Goal: Task Accomplishment & Management: Manage account settings

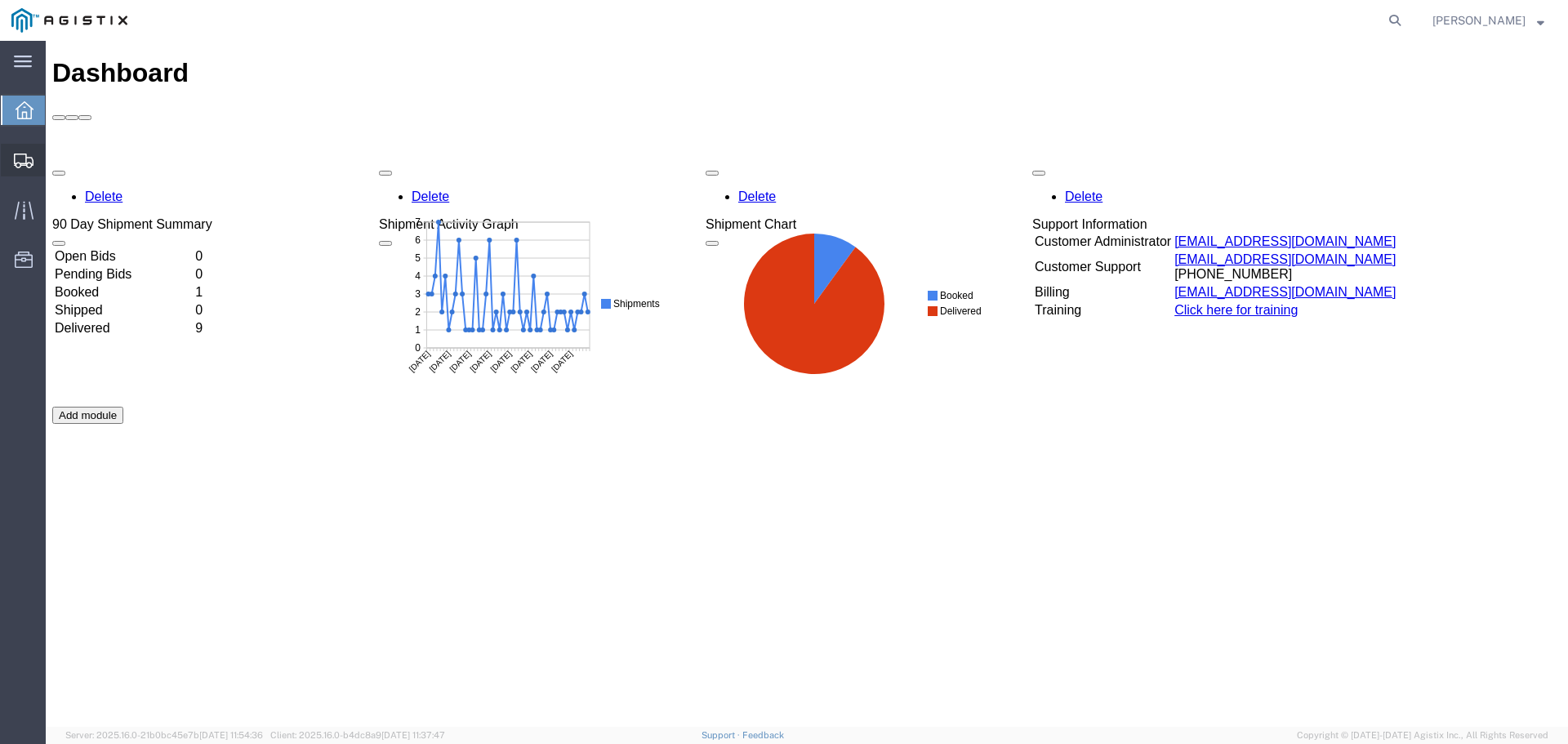
click at [56, 155] on span "Shipments" at bounding box center [51, 160] width 11 height 32
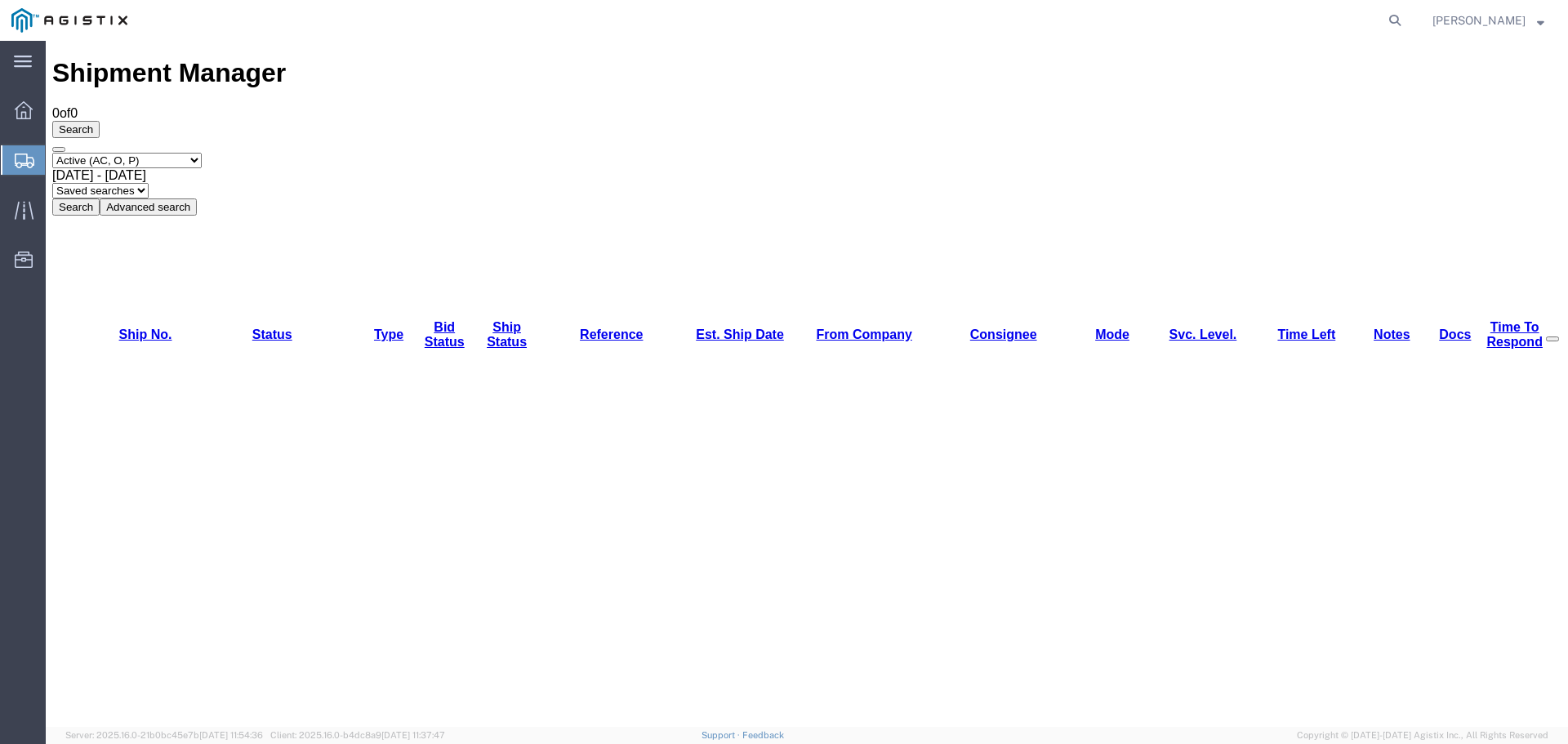
click at [0, 0] on span "Create Shipment" at bounding box center [0, 0] width 0 height 0
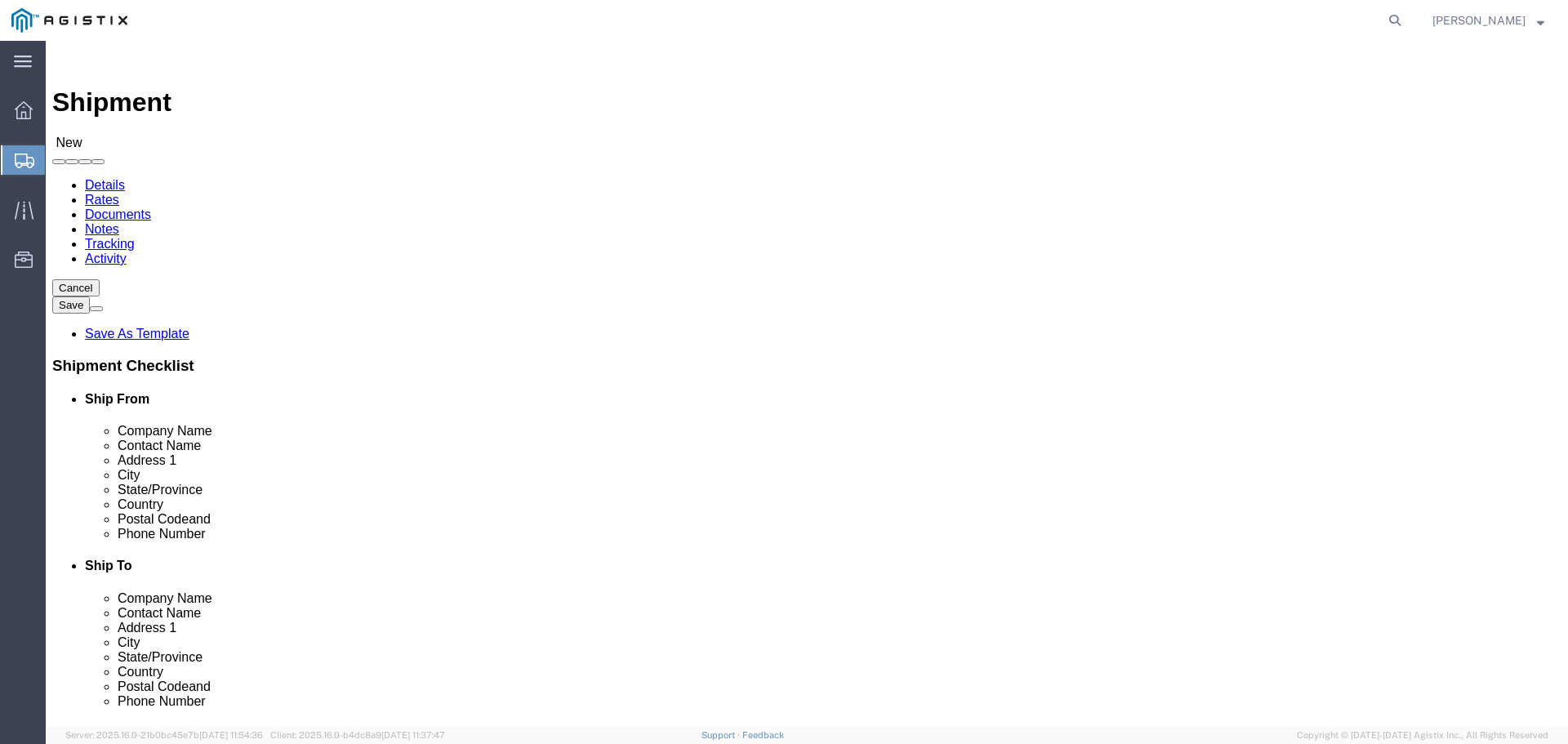
select select
type input "a"
type input "BATH"
click select "Select"
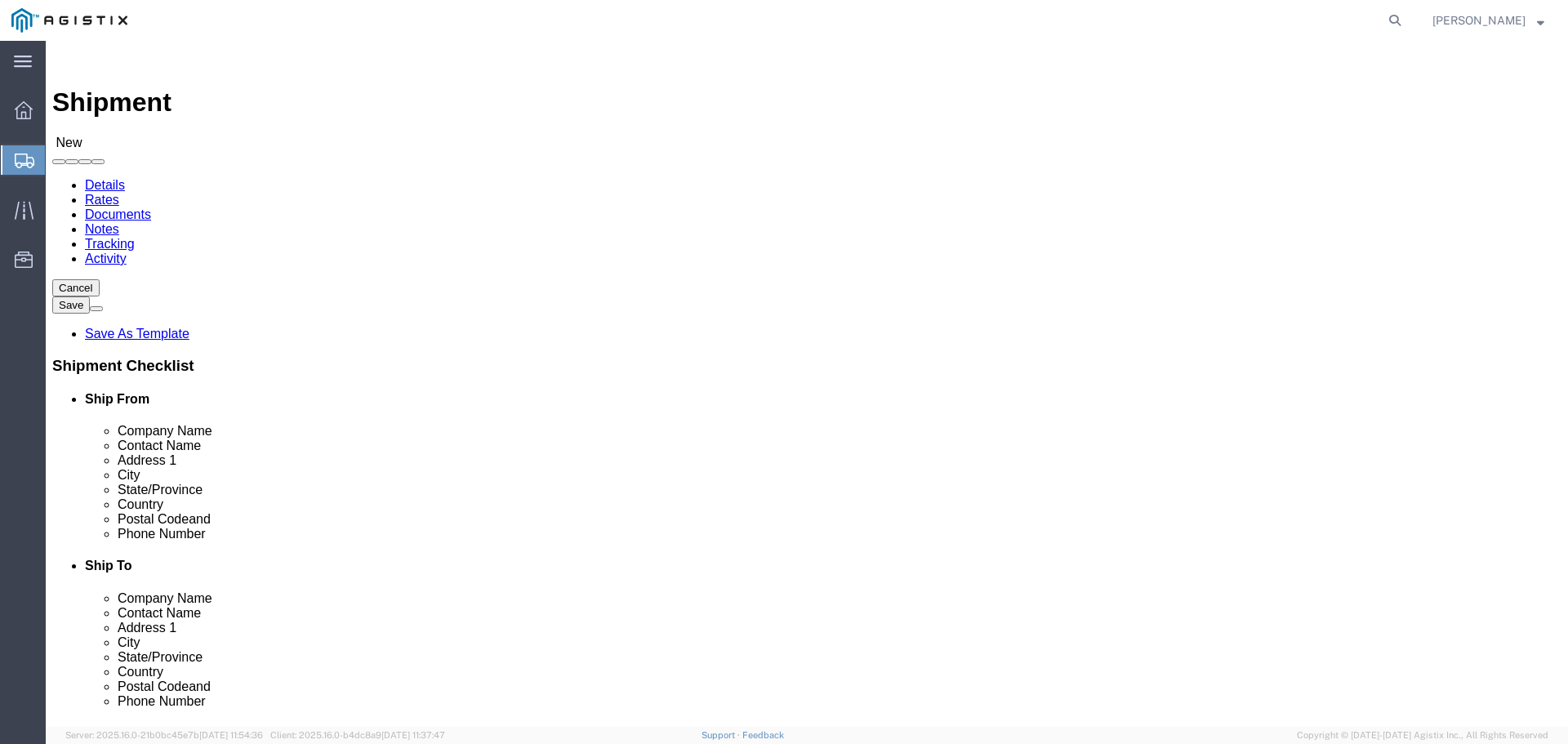
click select "Select"
drag, startPoint x: 835, startPoint y: 240, endPoint x: 633, endPoint y: 246, distance: 202.1
click select "Select"
click select "Select General Dynamics Bath Iron Works"
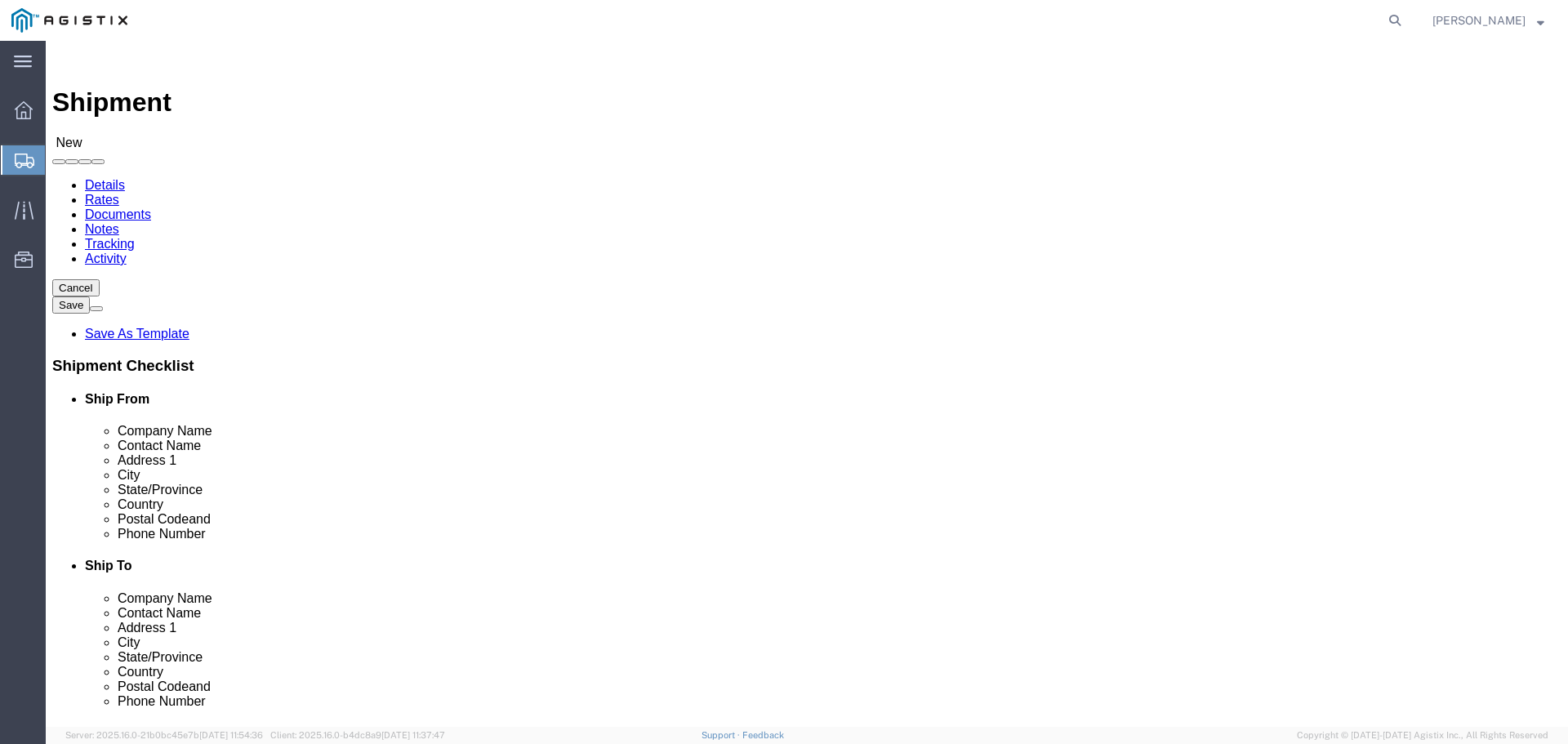
select select "8114"
click select "Select General Dynamics Bath Iron Works"
select select
click select "Select Bath - 50 YARD REC Washington St Bath - 700 Washington Stop 1 Brunswick …"
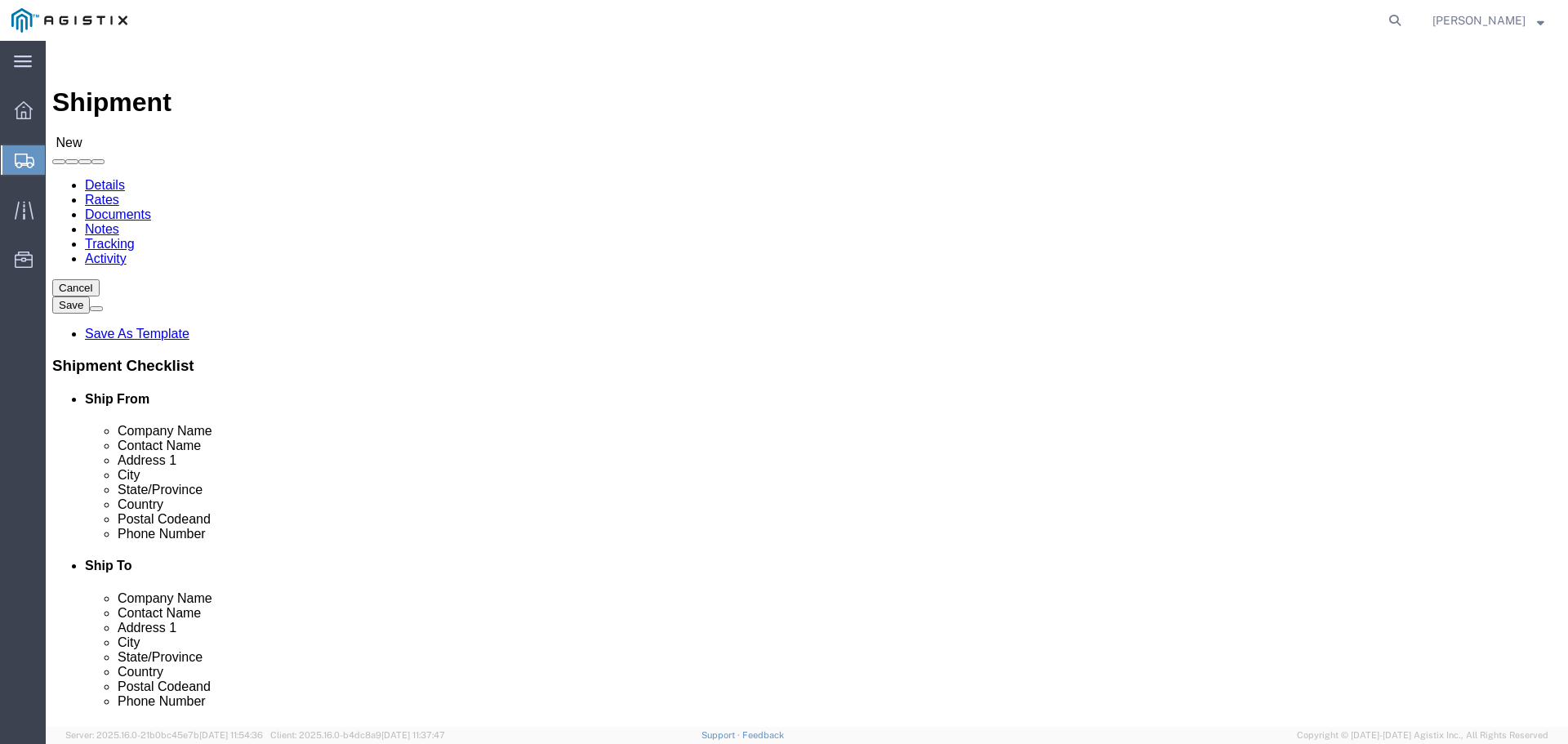
select select "14737"
click select "Select Bath - 50 YARD REC Washington St Bath - 700 Washington Stop 1 Brunswick …"
click input "text"
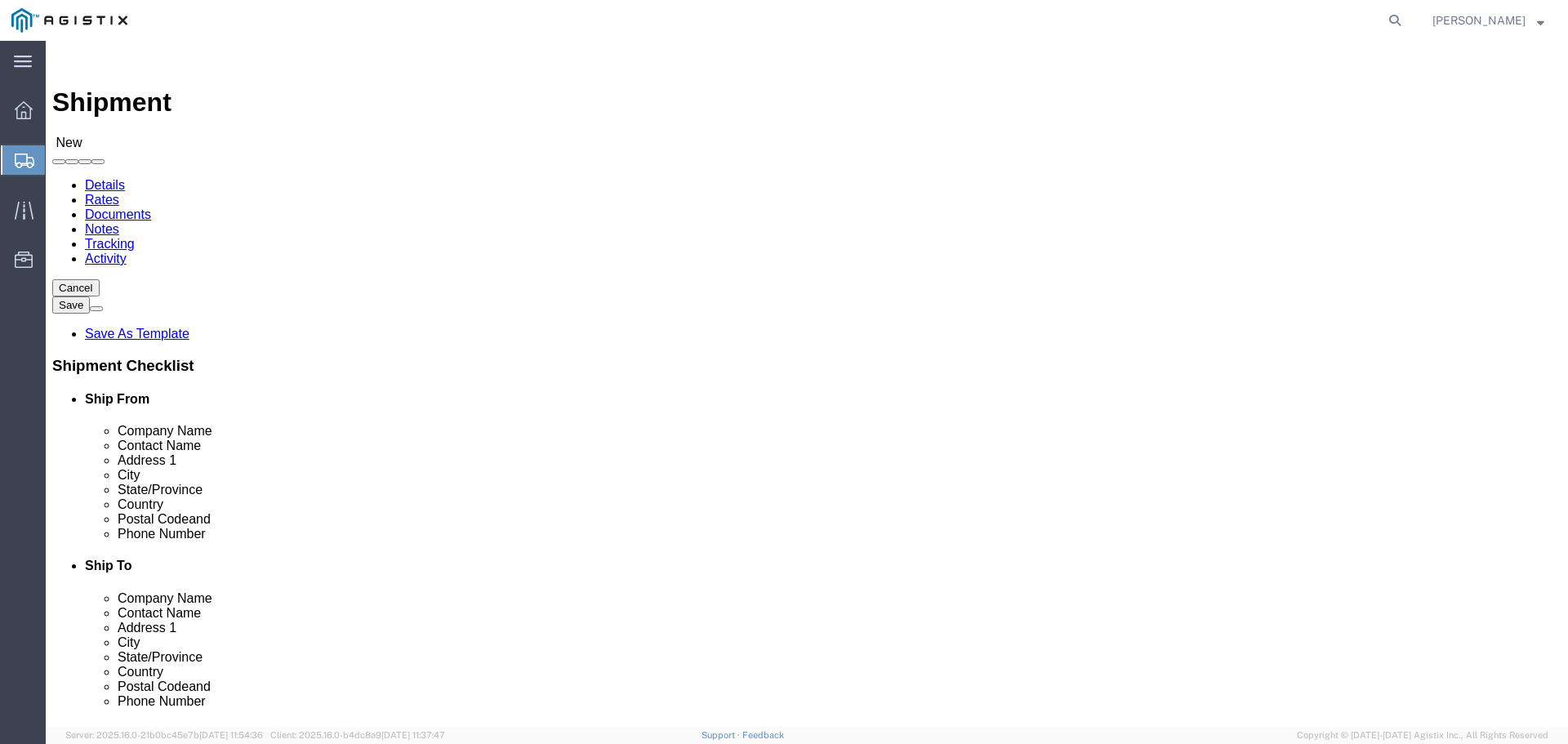
type input "a"
click input "text"
type input "a"
type input "Arcellor-[GEOGRAPHIC_DATA]"
type input "John"
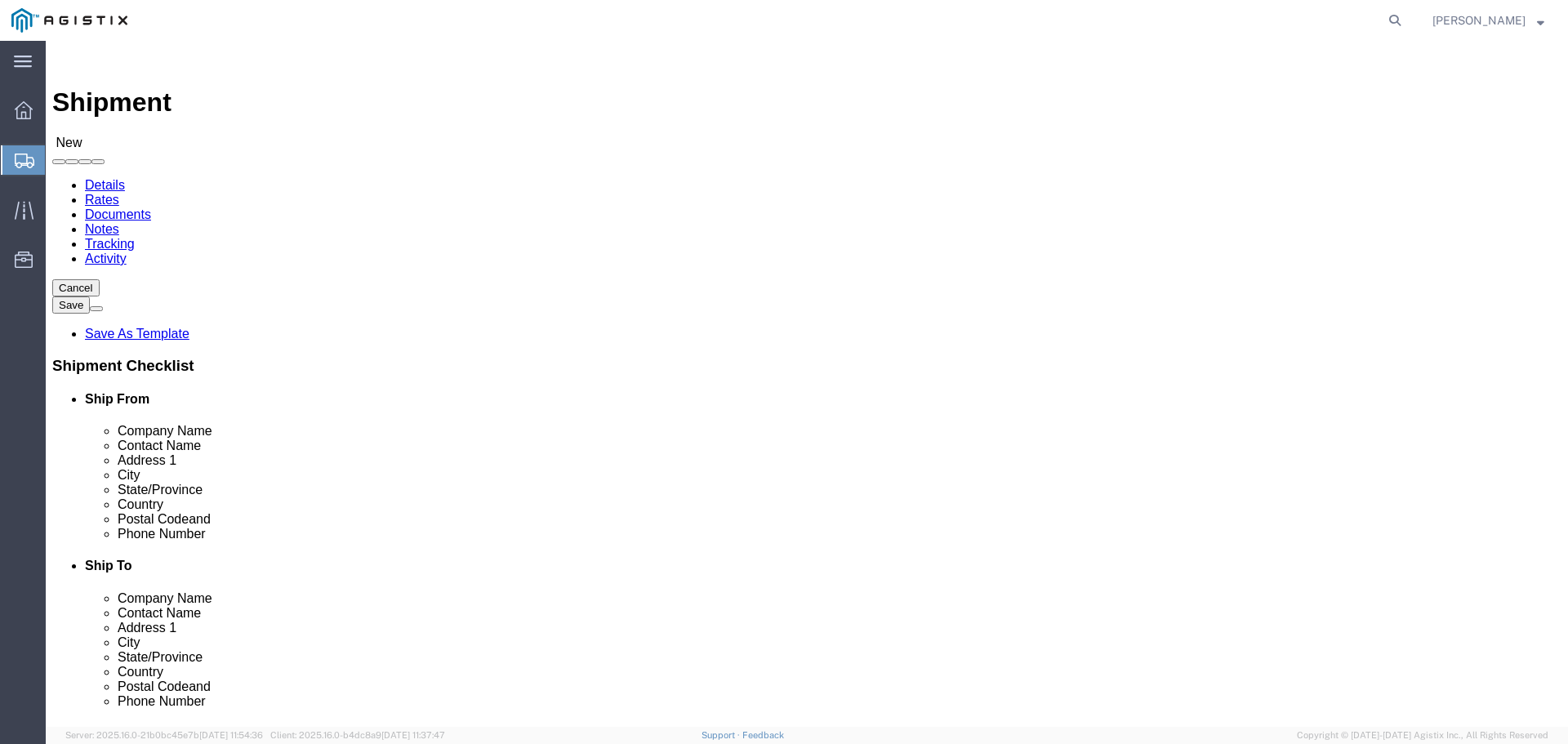
type input "201 Strode Ave"
type input "Coatesville"
type input "p"
type input "pas"
type input "p"
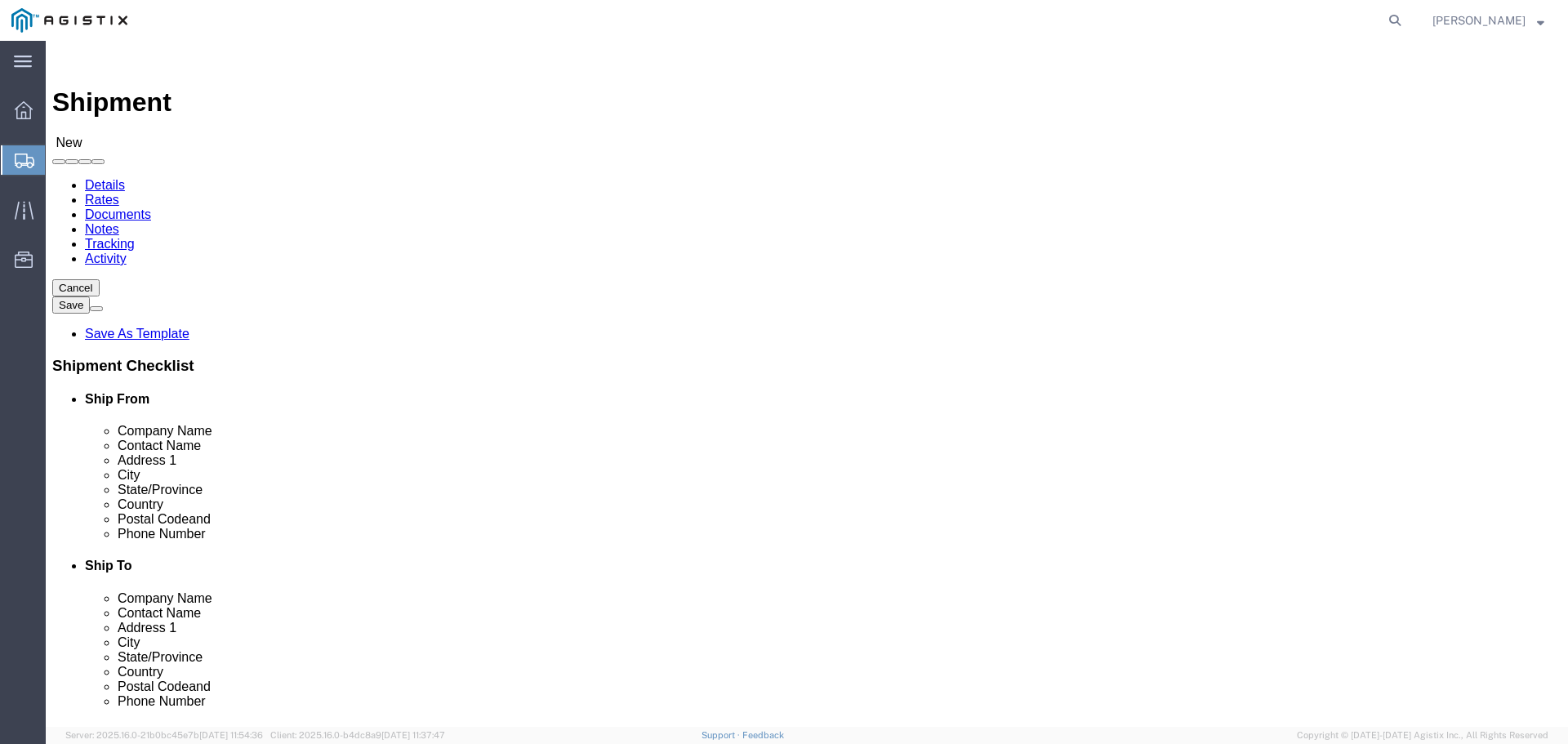
type input "p"
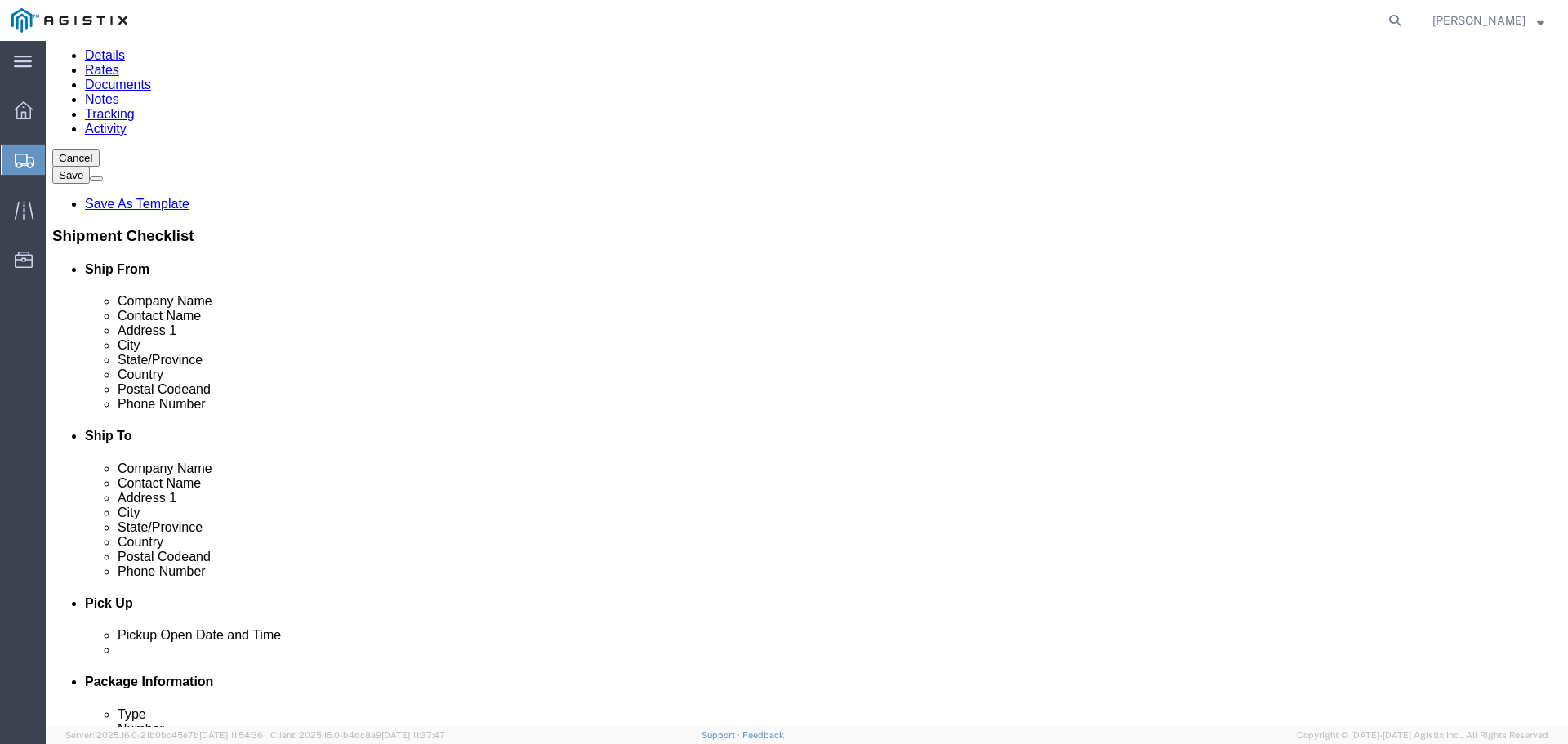
scroll to position [163, 0]
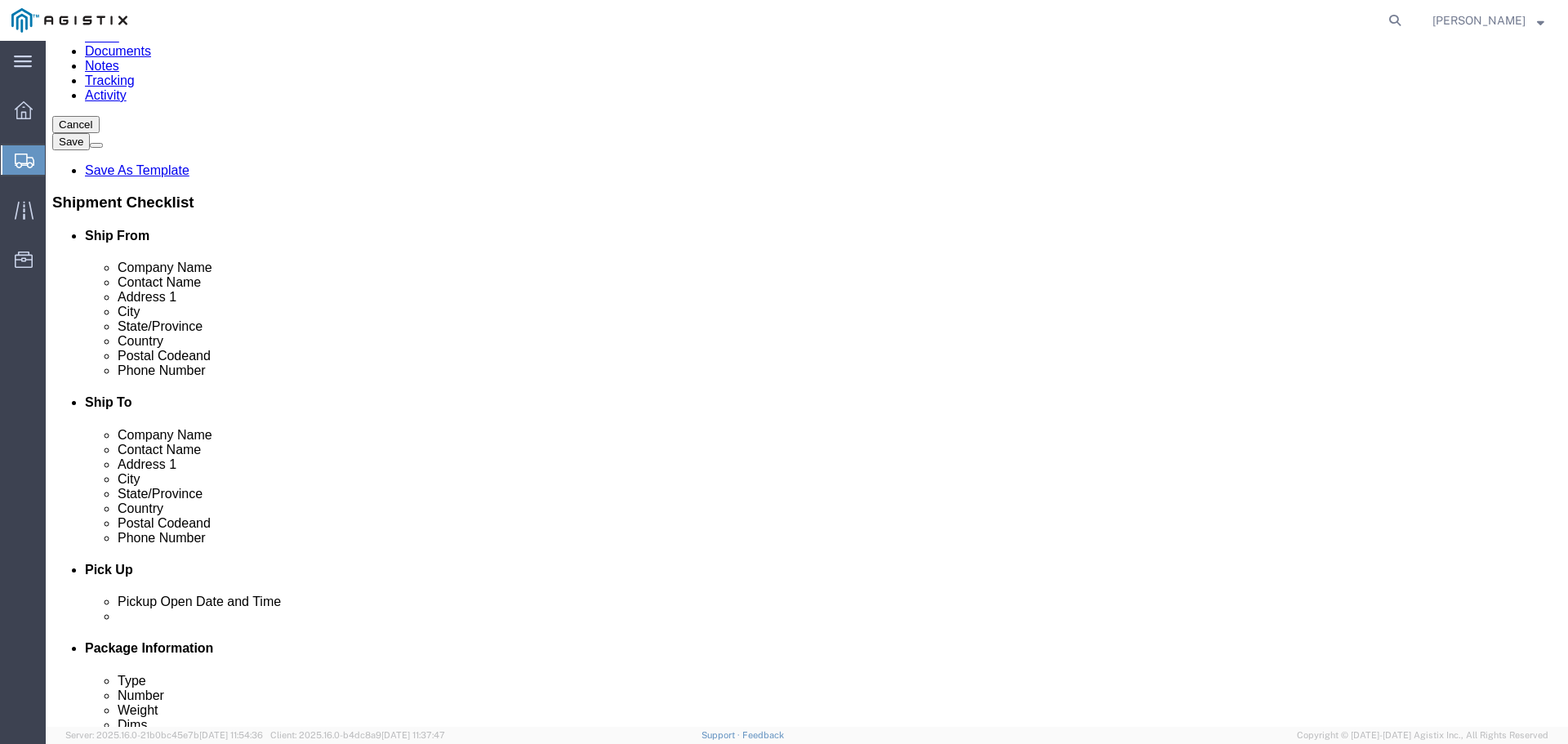
click input "text"
type input "19320"
type input "610-383-2511"
click input "text"
type input "American Steel"
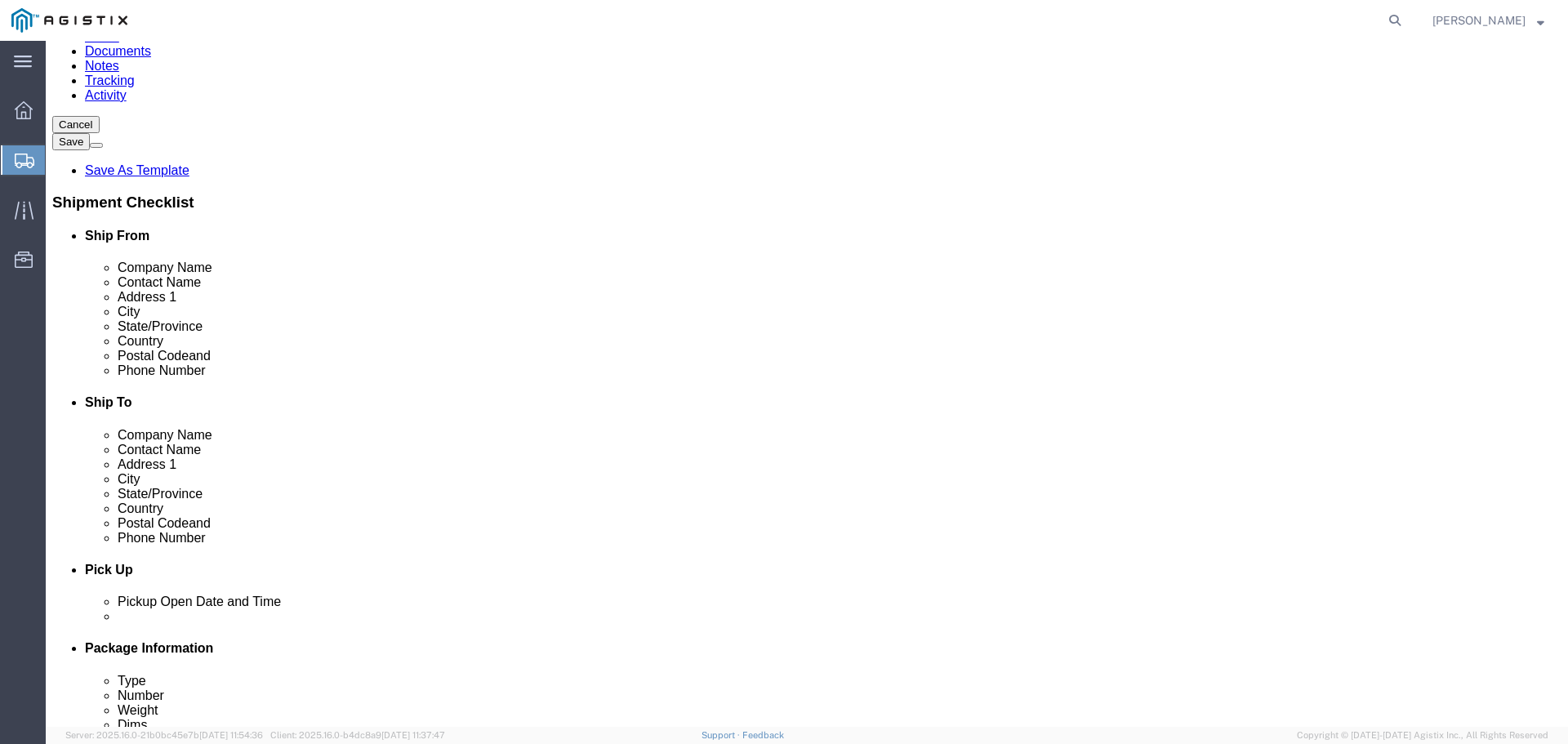
type input "Amanda"
type input "81 New Meadows Road"
type input "West Bath"
type input "m"
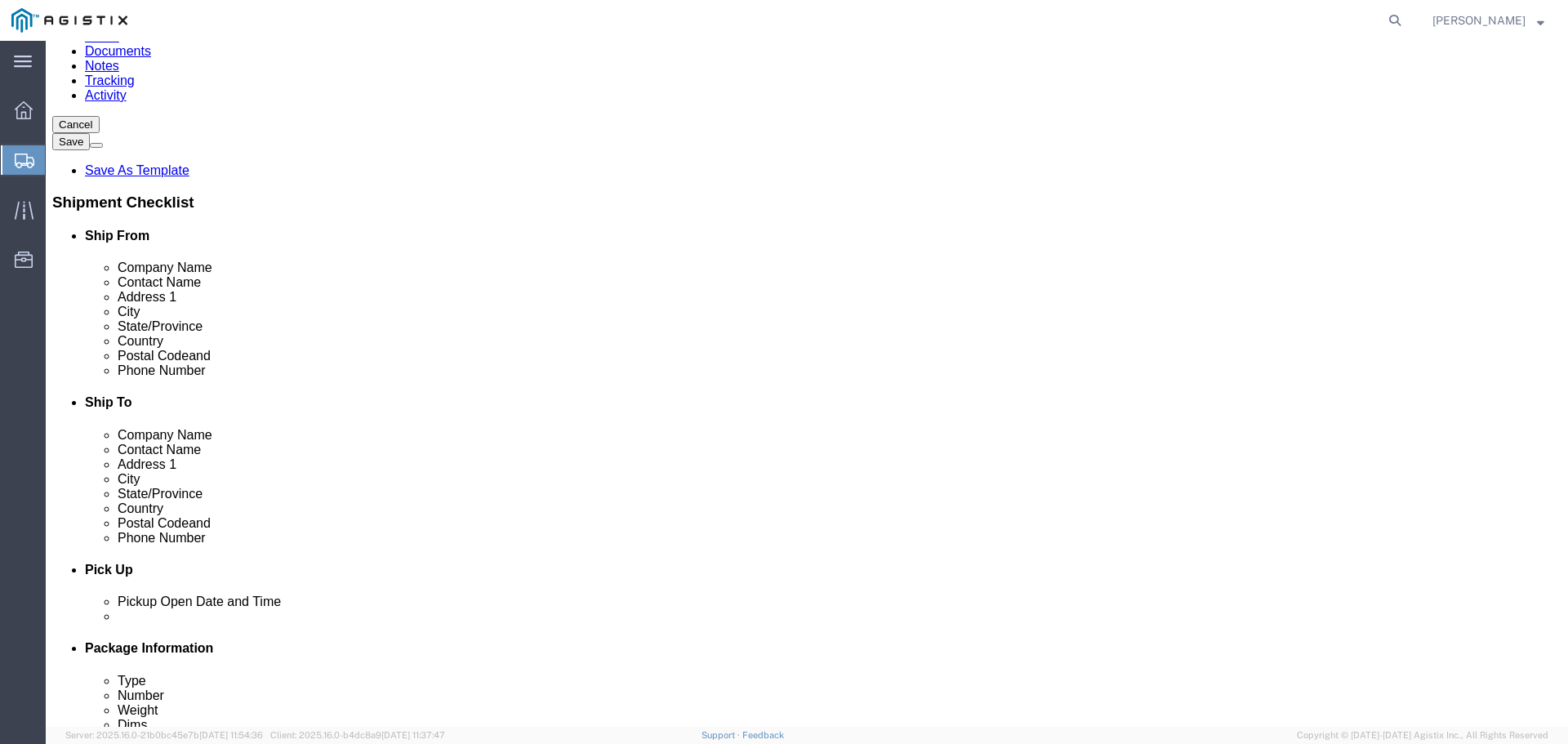
type input "04530"
type input "207-772-4641"
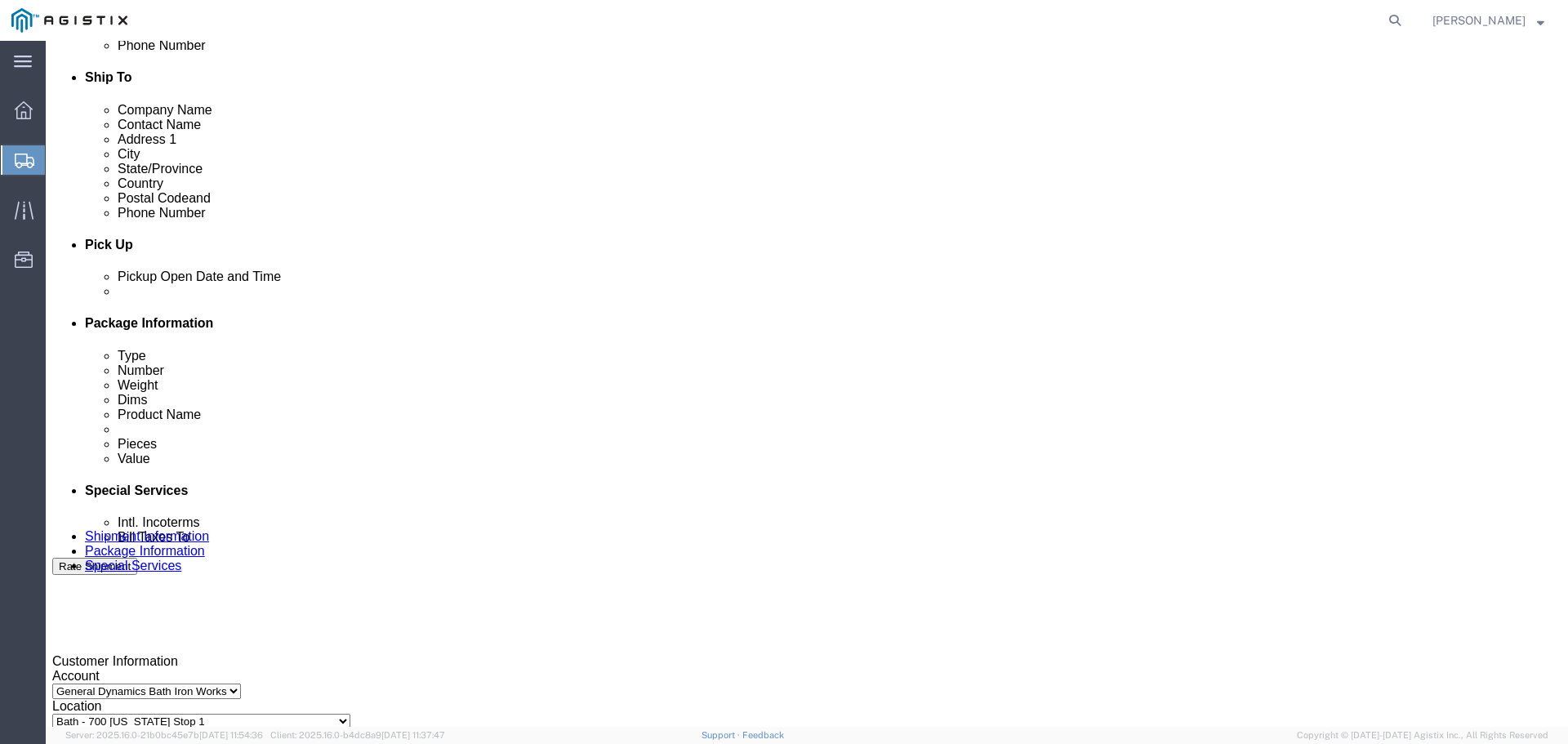
scroll to position [490, 0]
click div
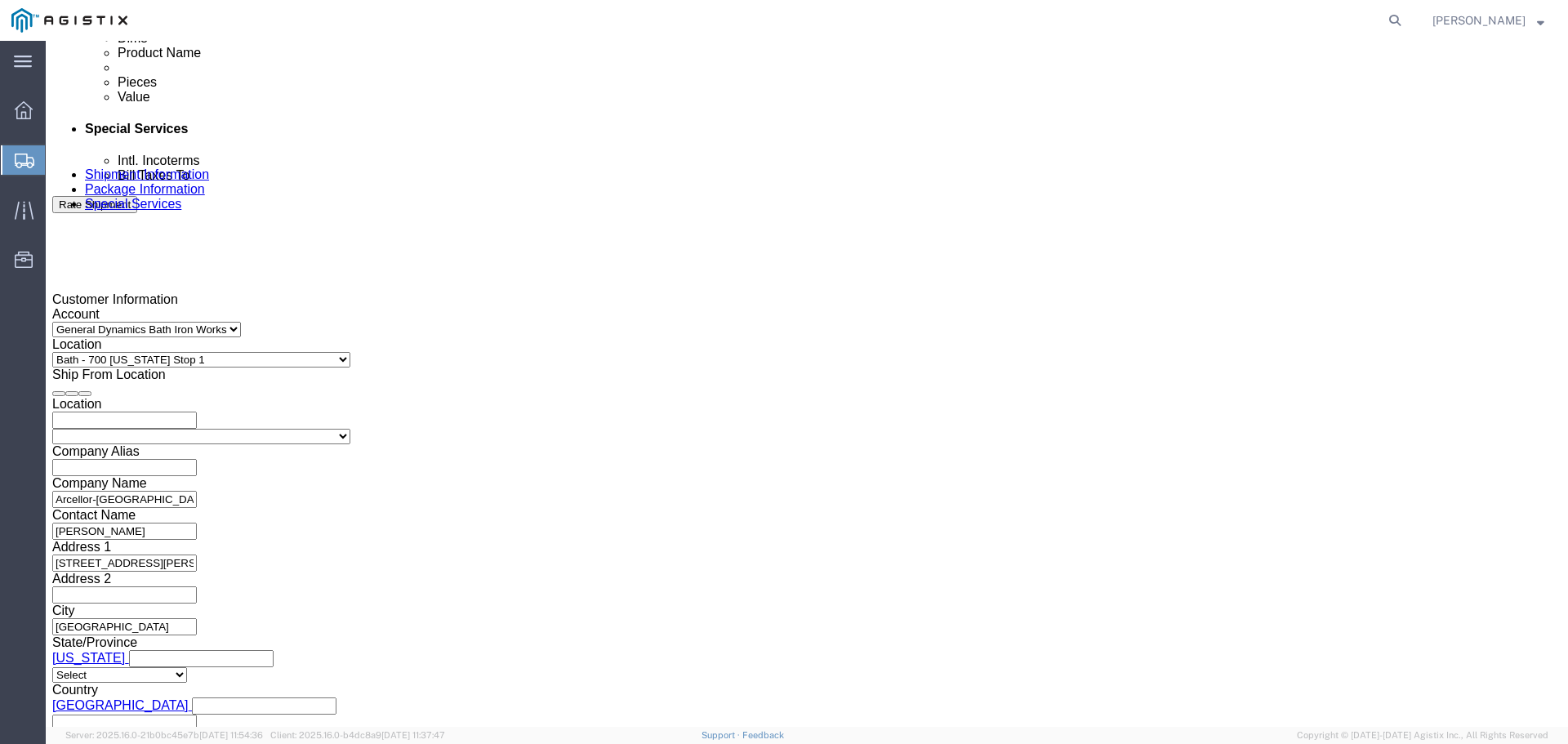
click button "Apply"
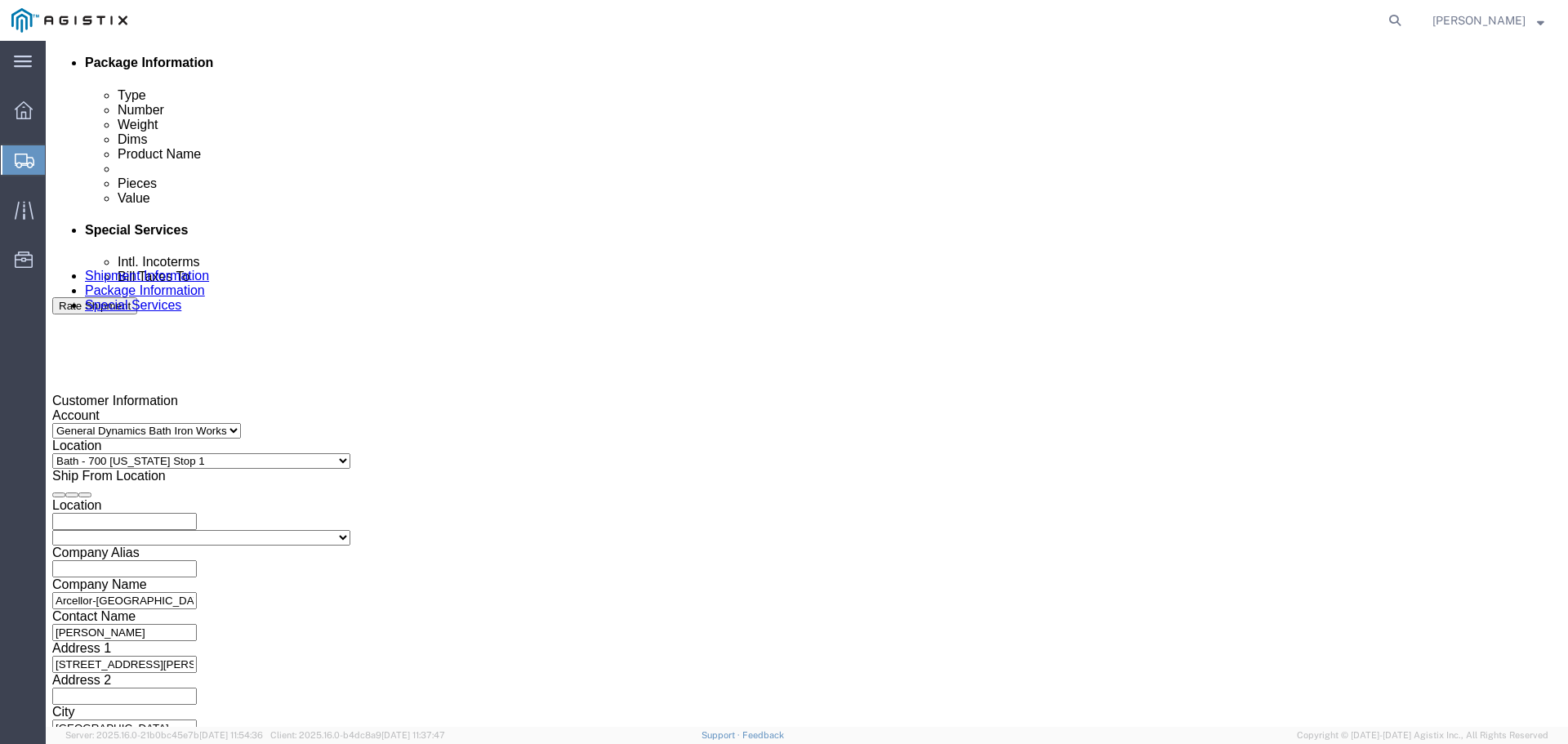
scroll to position [605, 0]
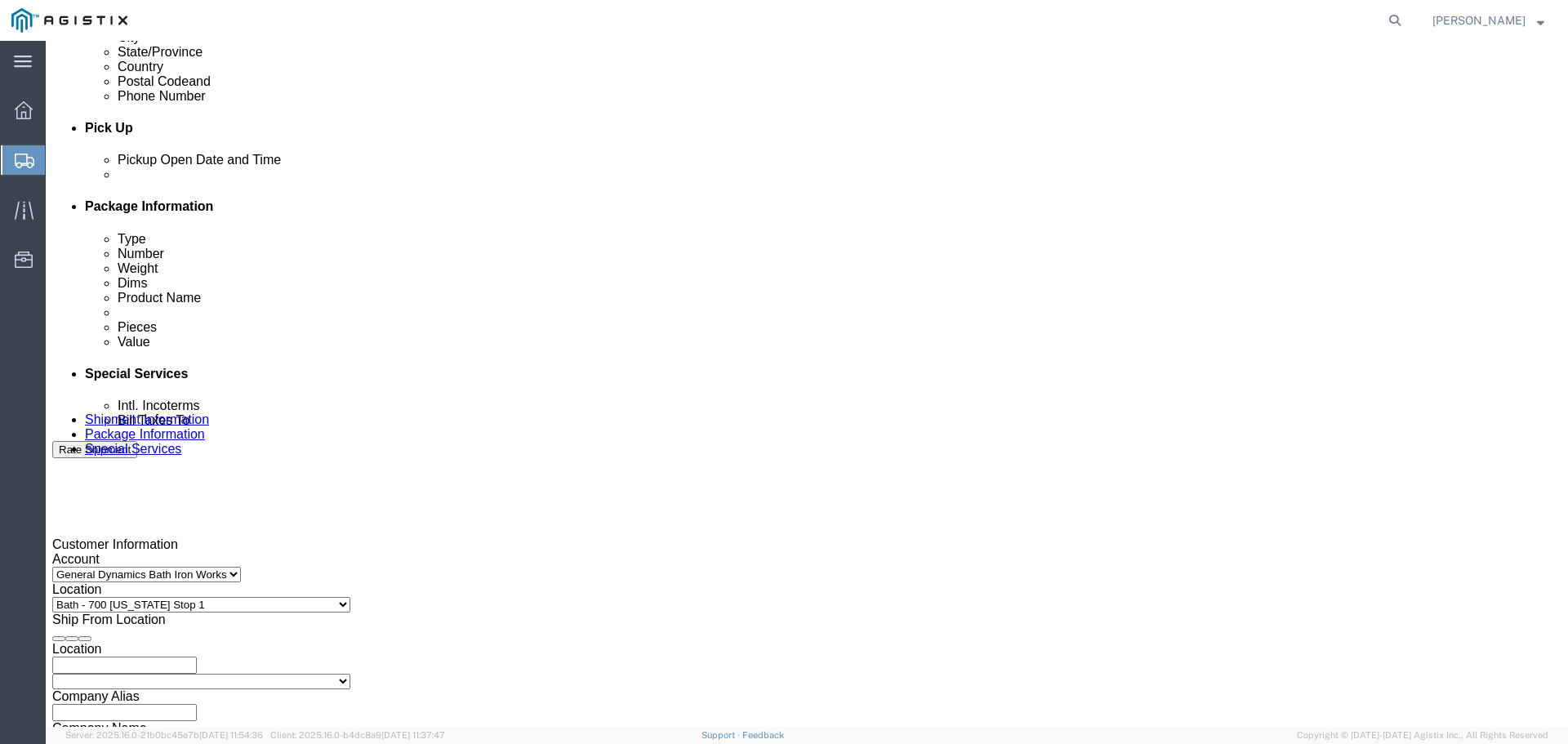
click div
click button "Apply"
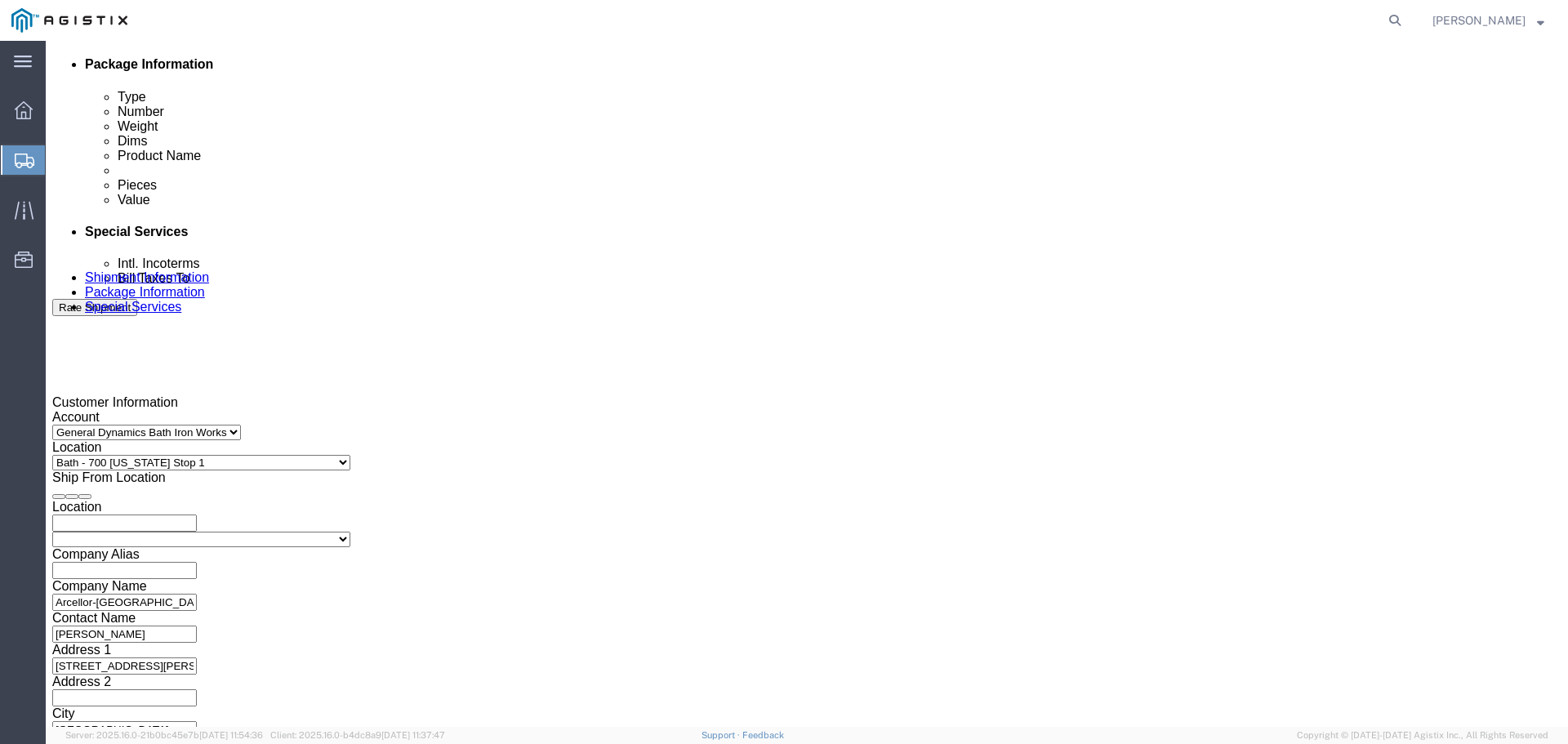
scroll to position [849, 0]
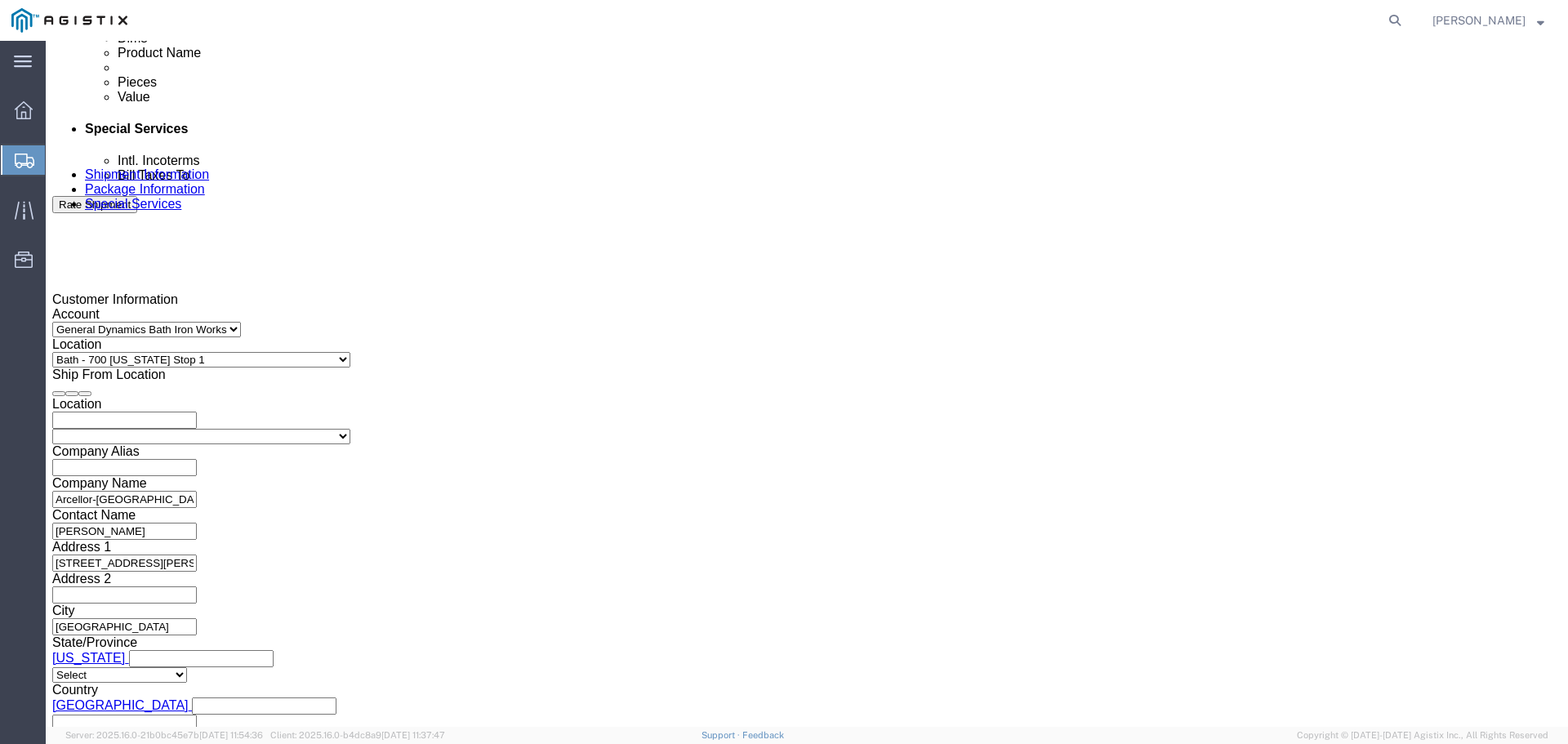
click button "Continue"
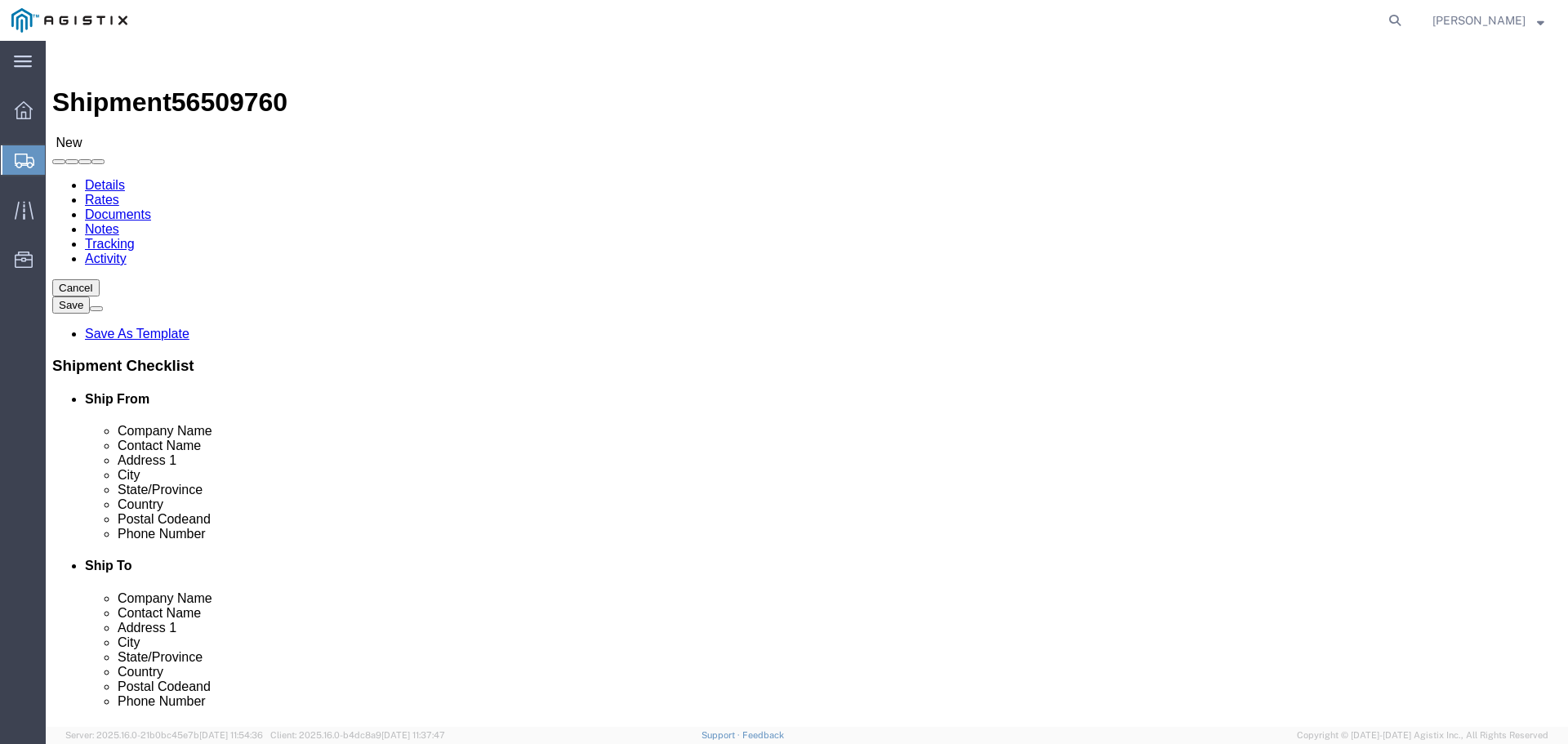
click select "Select Bale(s) Basket(s) Bolt(s) Bottle(s) Buckets Bulk Bundle(s) Can(s) Cardbo…"
select select "BULK"
click select "Select Bale(s) Basket(s) Bolt(s) Bottle(s) Buckets Bulk Bundle(s) Can(s) Cardbo…"
click input "text"
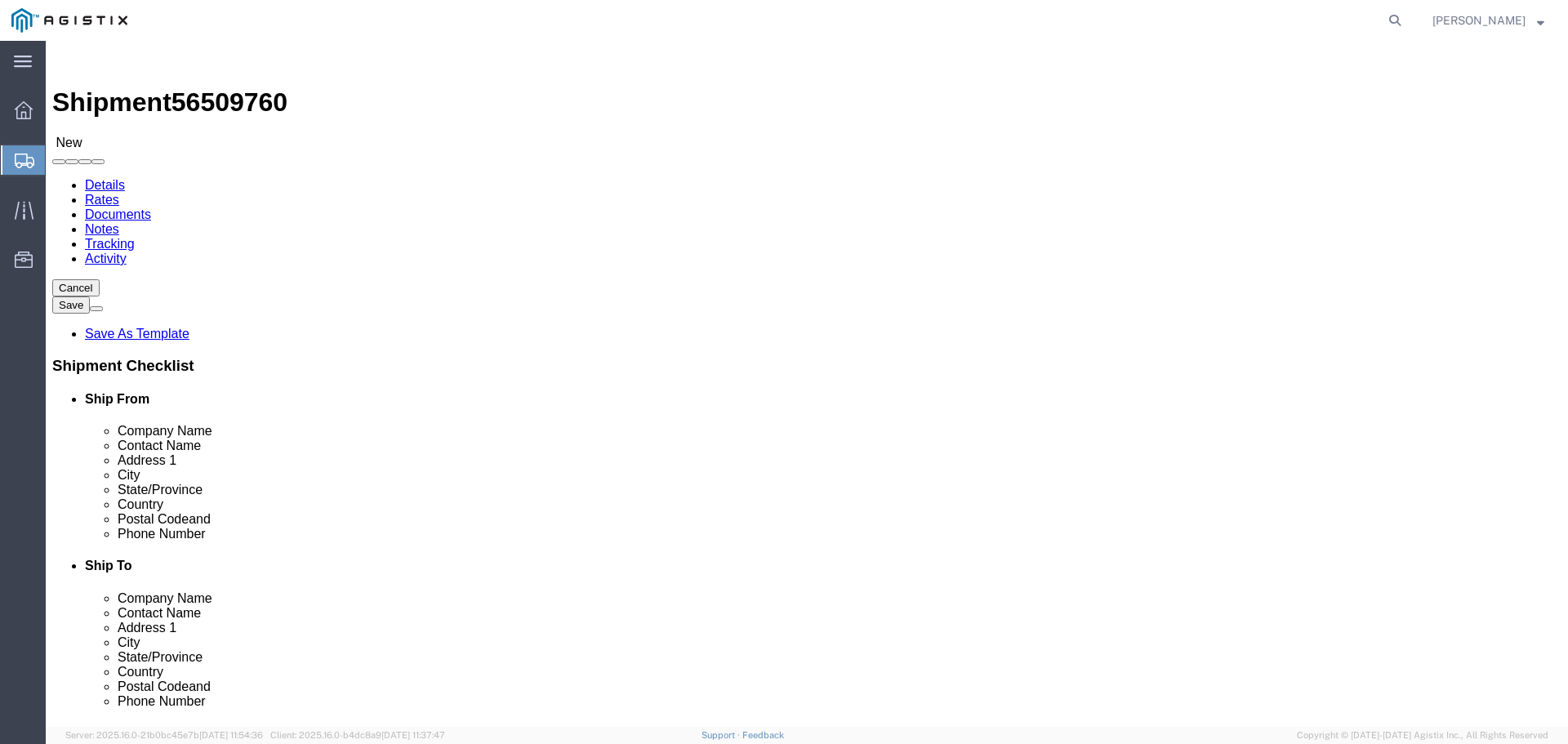
click input "text"
type input "480"
type input "126"
click input "text"
type input "12"
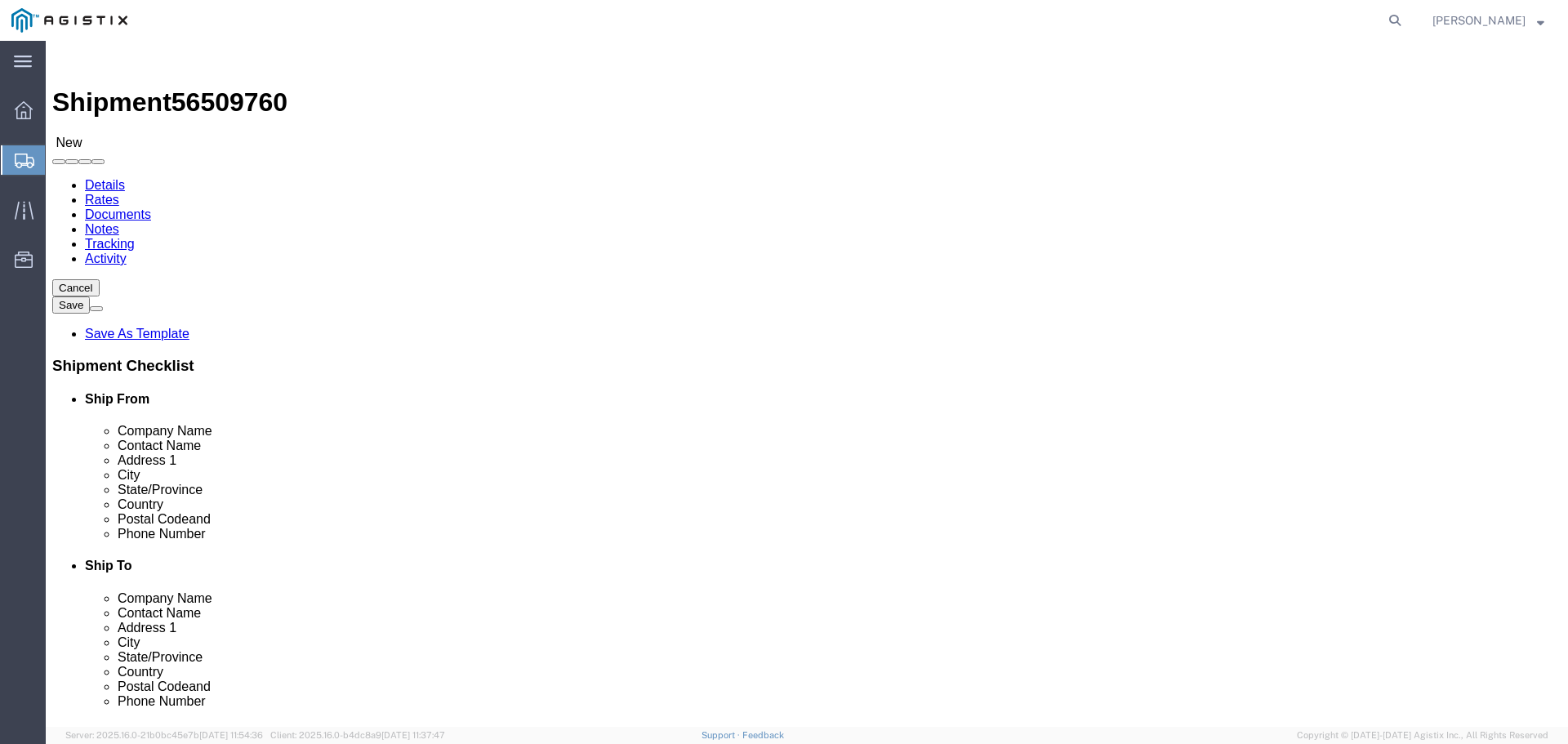
click div "1 x Bulk Package Type Select Bale(s) Basket(s) Bolt(s) Bottle(s) Buckets Bulk B…"
drag, startPoint x: 256, startPoint y: 380, endPoint x: 199, endPoint y: 382, distance: 57.0
click div "Weight 0.00 Select kgs lbs Ship. t°"
type input "18572"
click div "1 x Bulk Package Type Select Bale(s) Basket(s) Bolt(s) Bottle(s) Buckets Bulk B…"
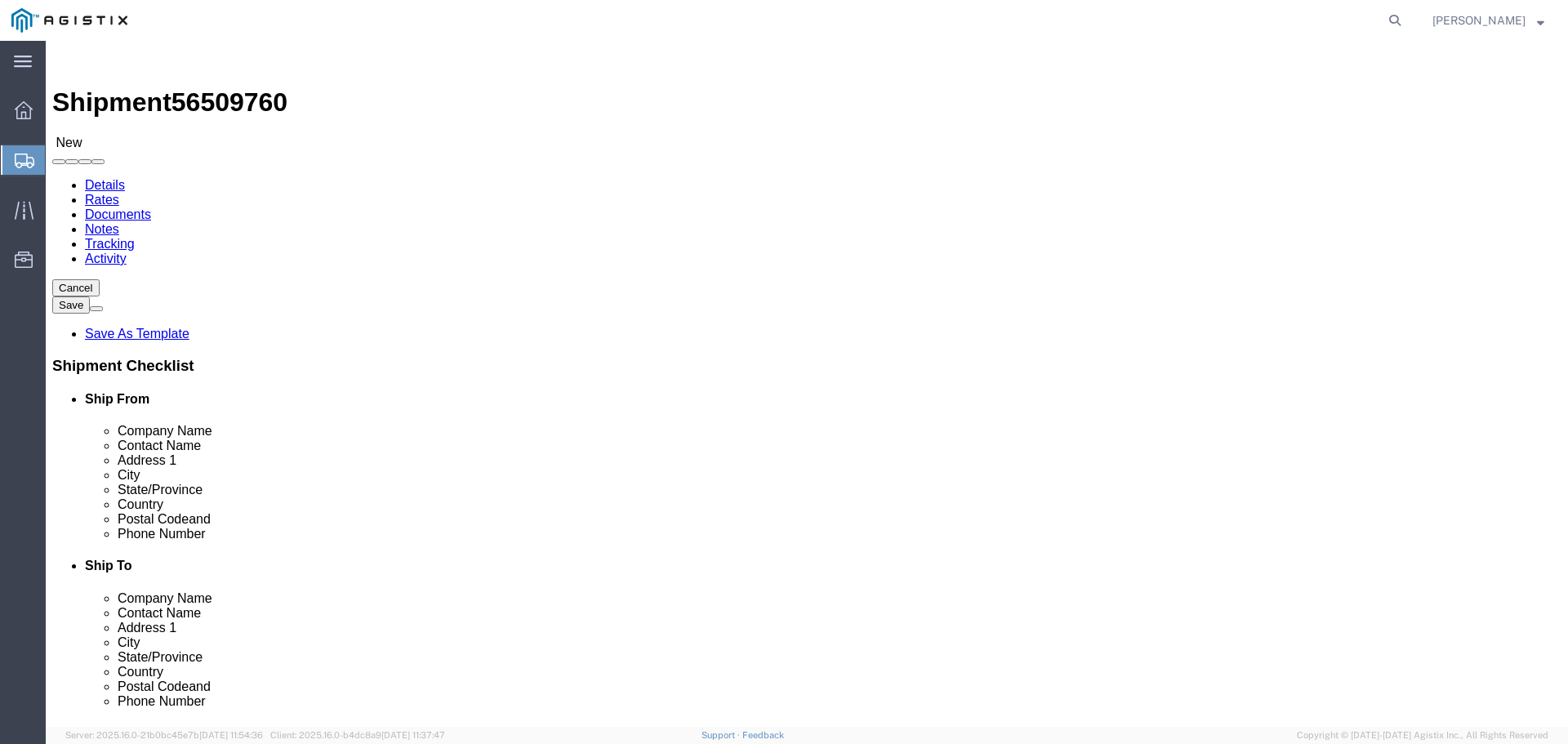
click span "button"
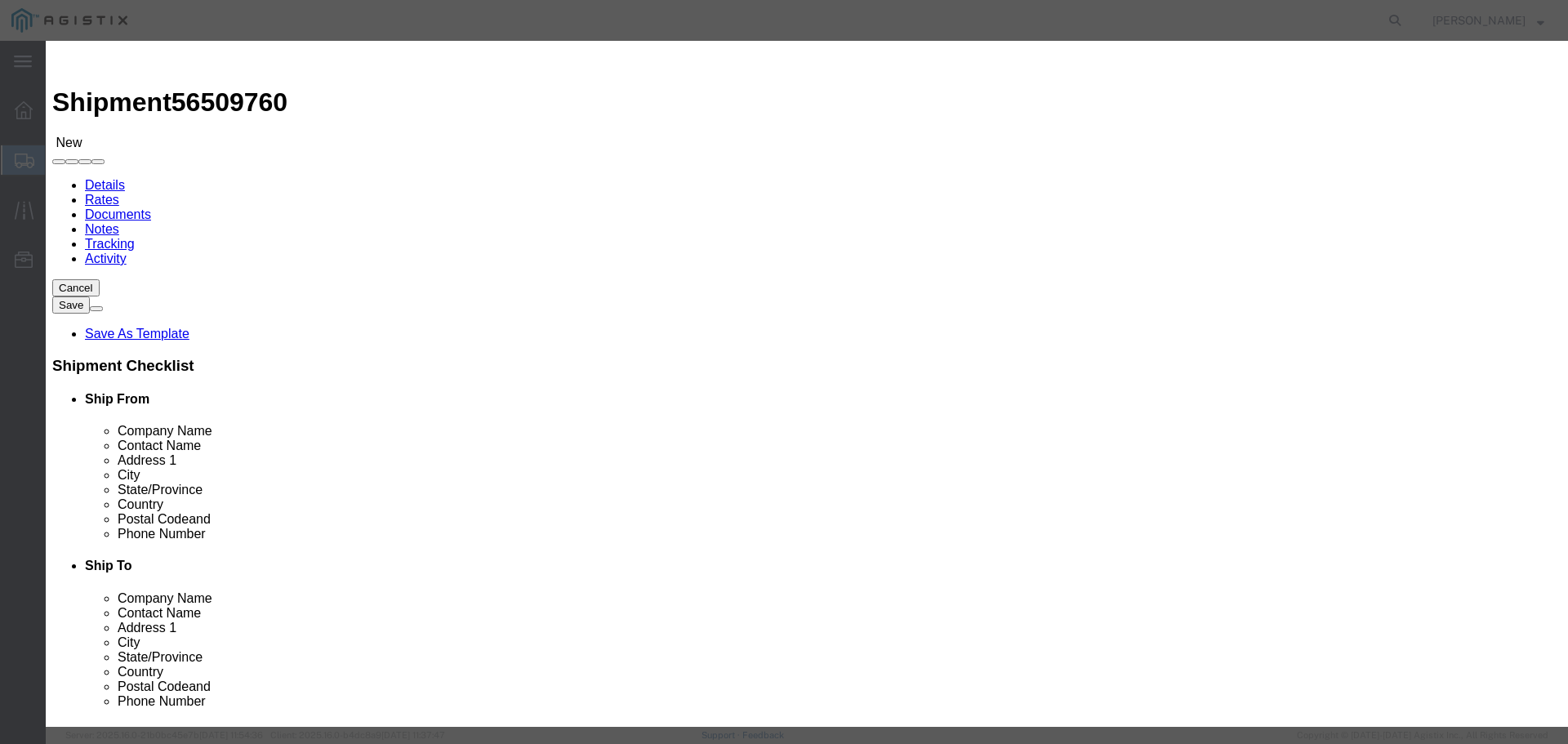
click input "text"
type input "5"
type input "2,wide steel plates"
type input "2"
click input "text"
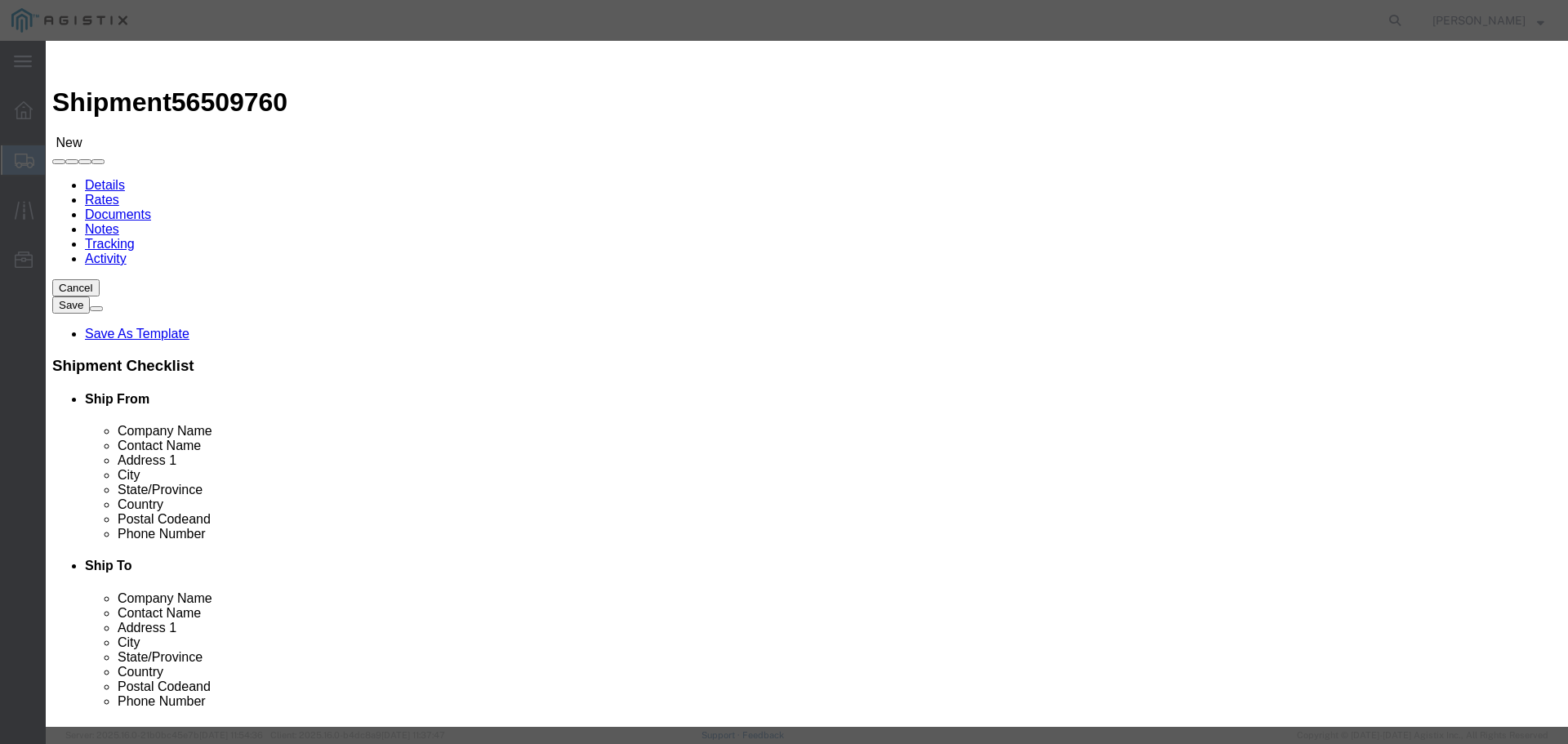
type input "2"
drag, startPoint x: 215, startPoint y: 377, endPoint x: 223, endPoint y: 376, distance: 8.1
click div
click select "Select 50 55 60 65 70 85 92.5 100 125 175 250 300 400"
click div
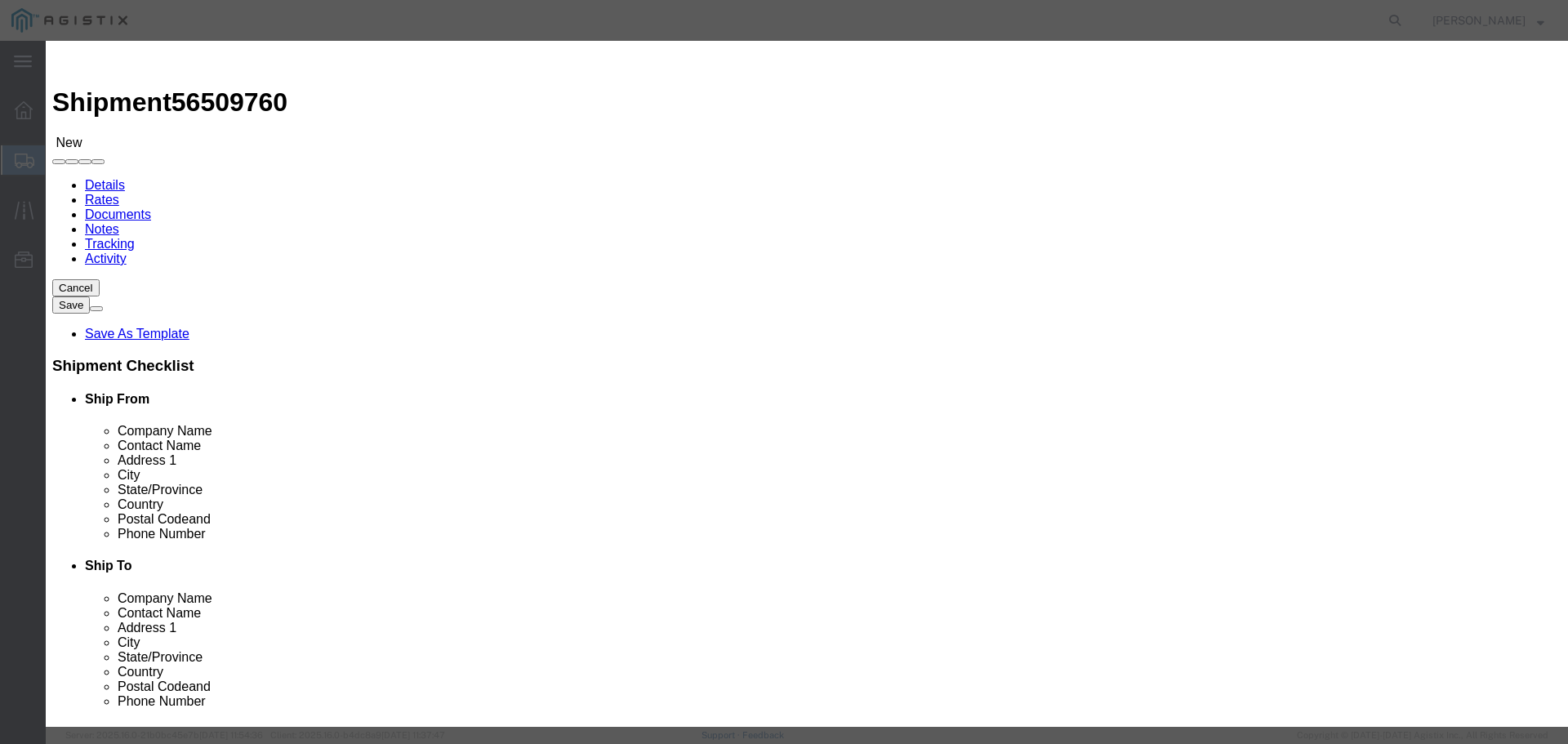
click button "Save & Close"
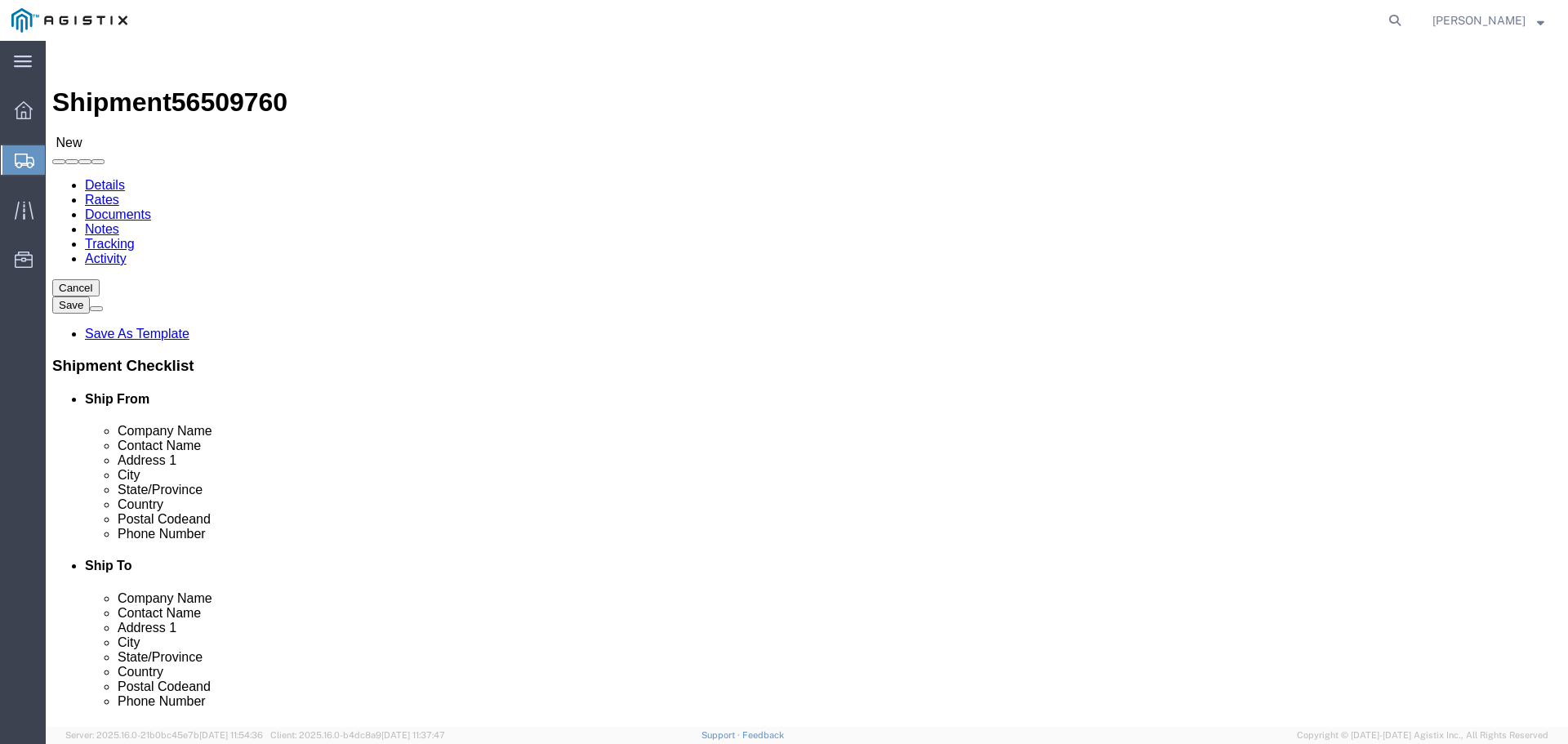
click span "button"
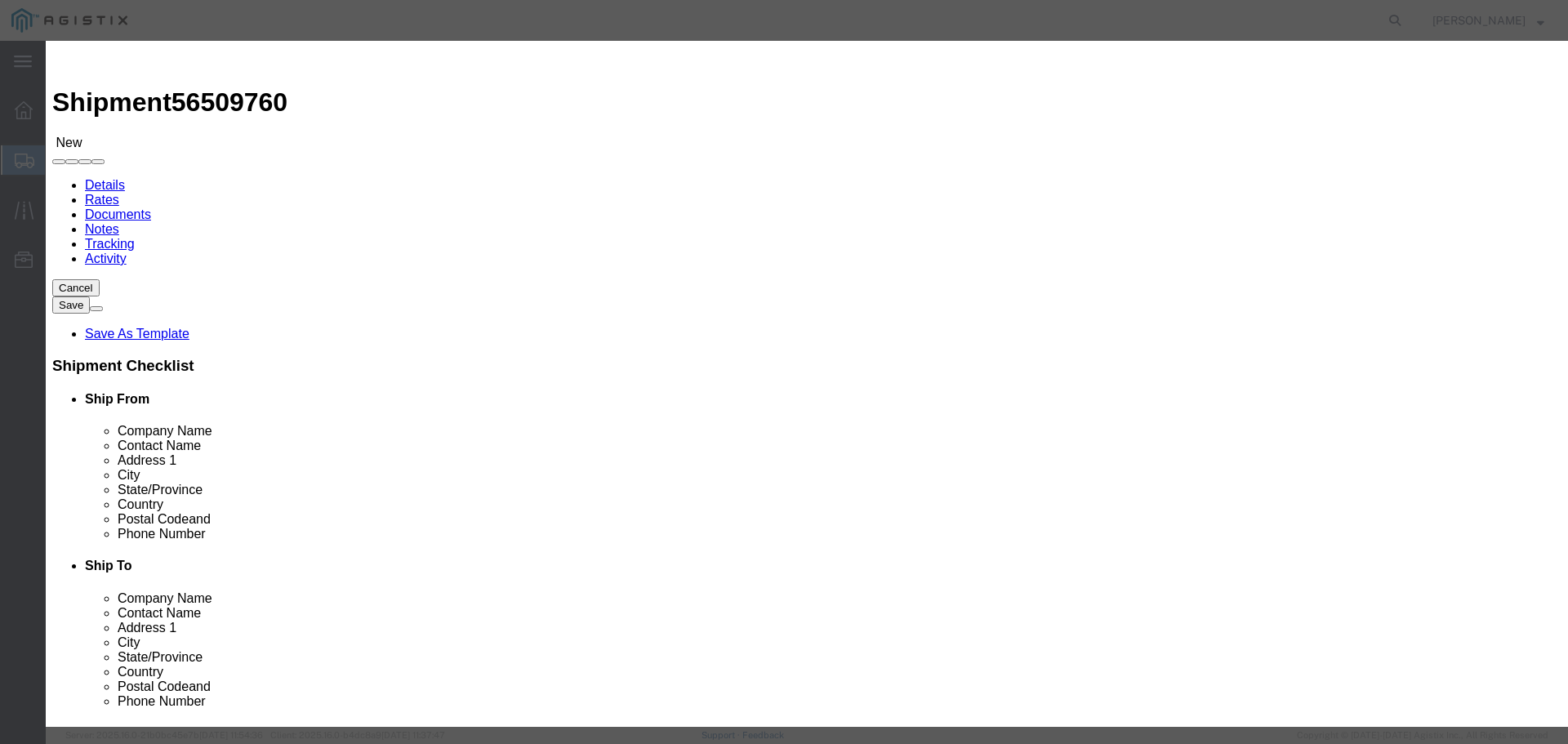
click button "button"
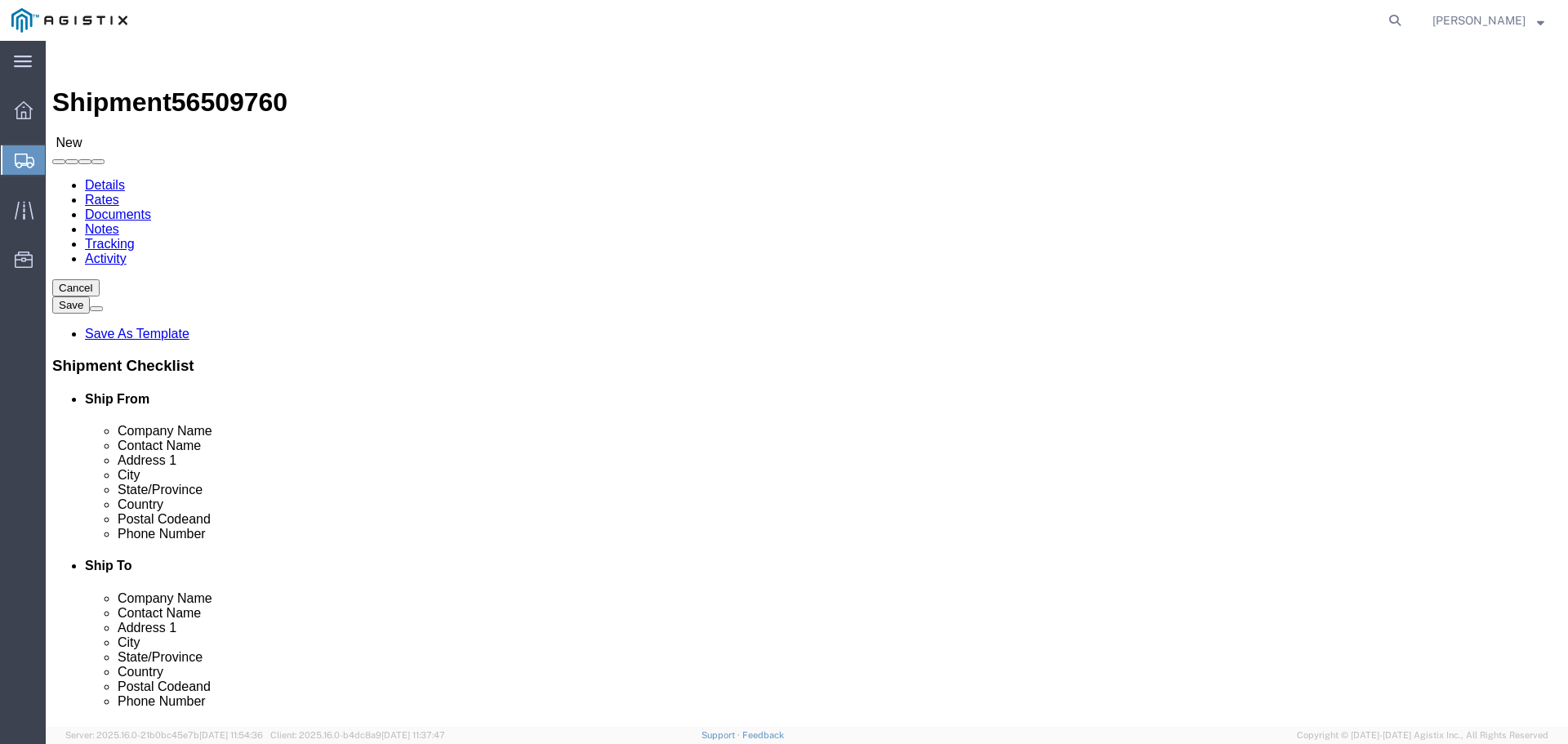
click input "18572"
click span "button"
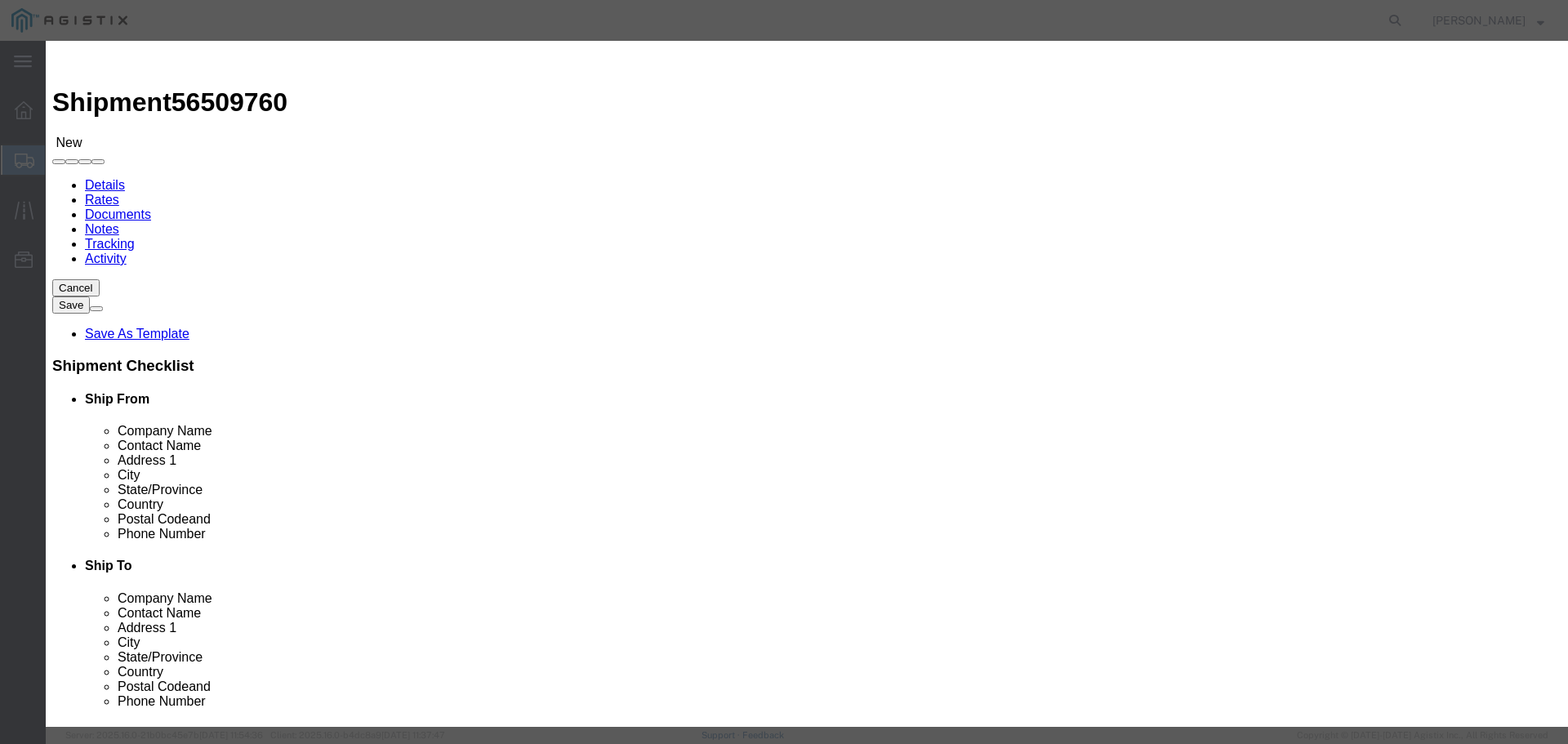
click input "1"
type input "1"
type input "2"
click button "Save"
type input "2"
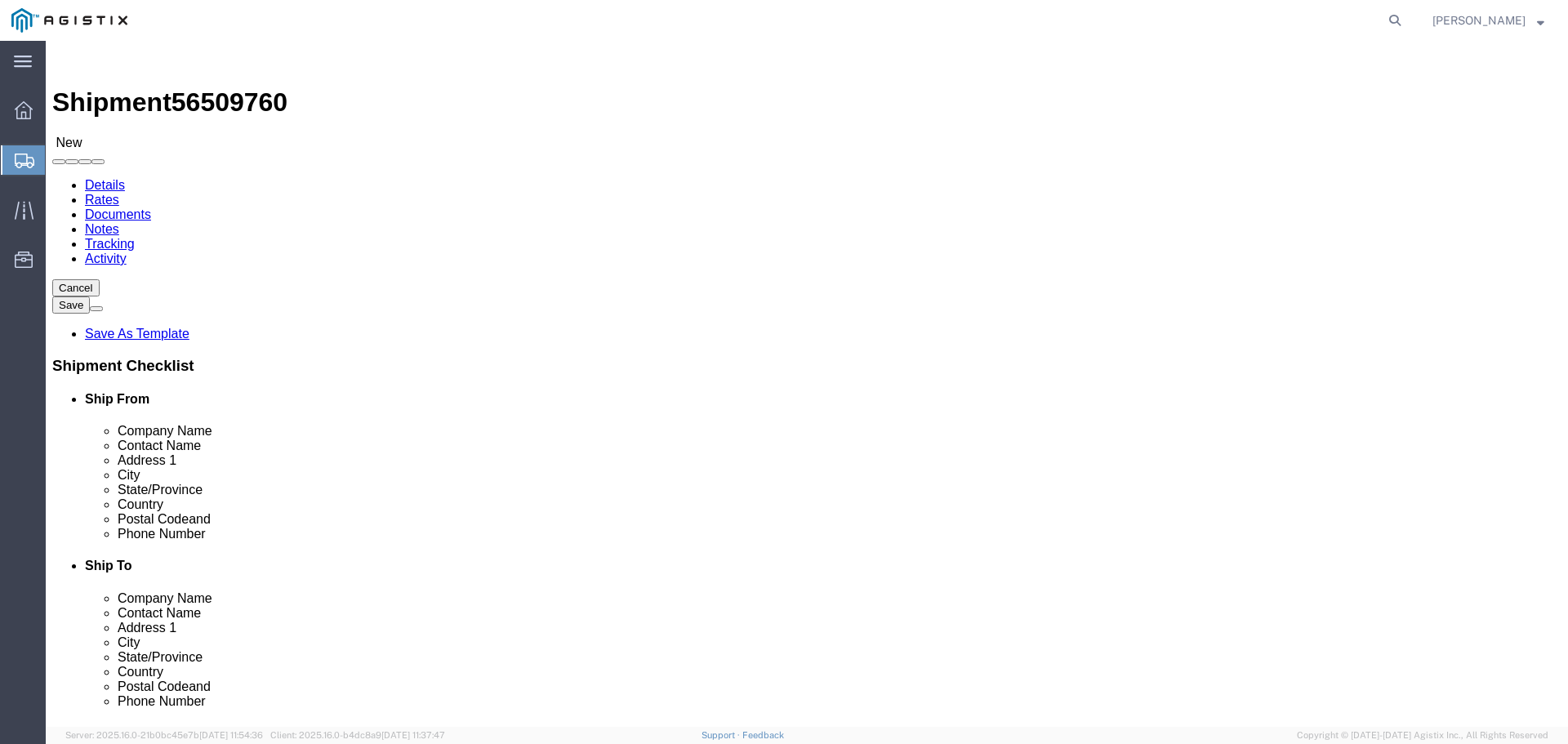
click span "button"
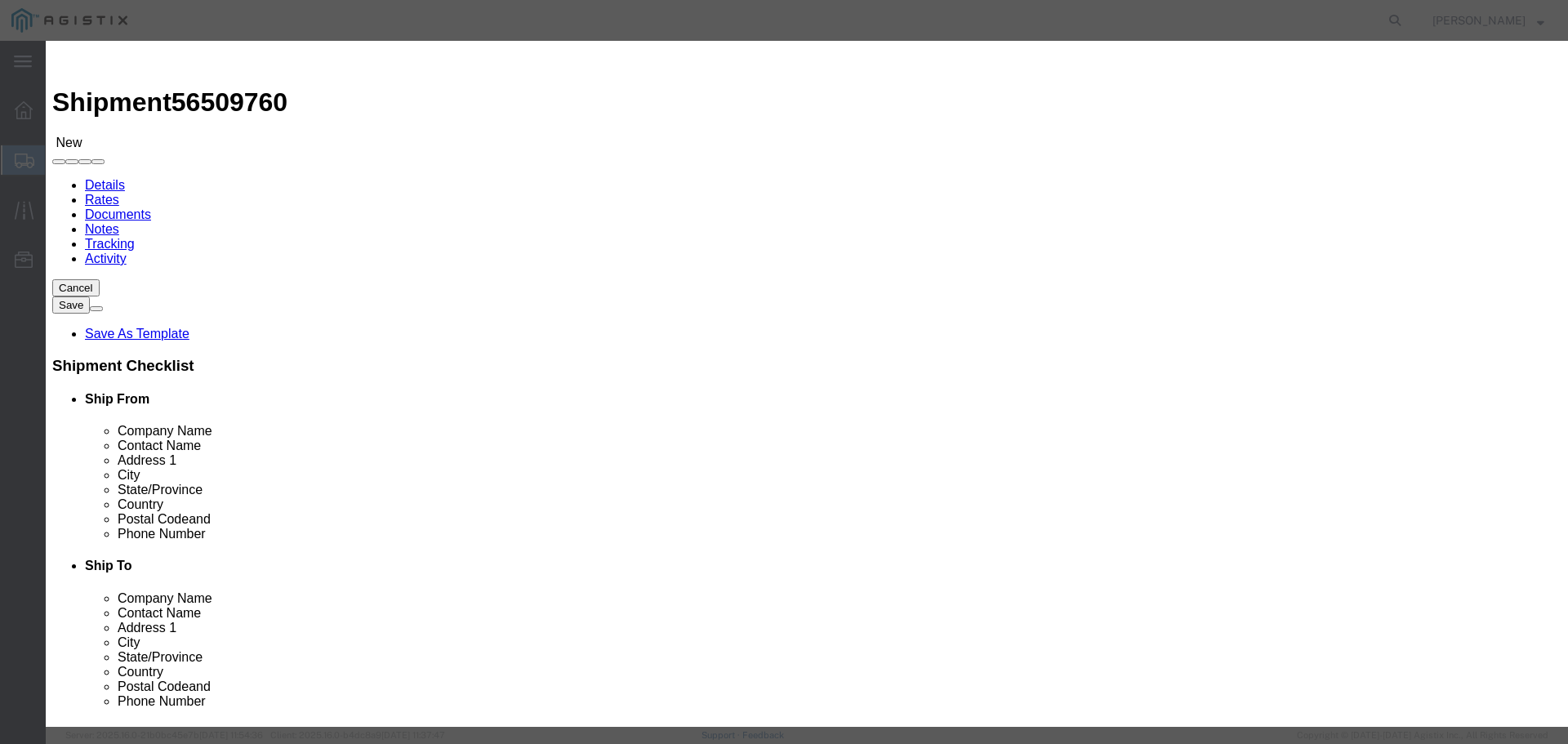
drag, startPoint x: 707, startPoint y: 126, endPoint x: 599, endPoint y: 121, distance: 108.1
click div "Number 2"
type input "1"
click button "Save"
type input "1"
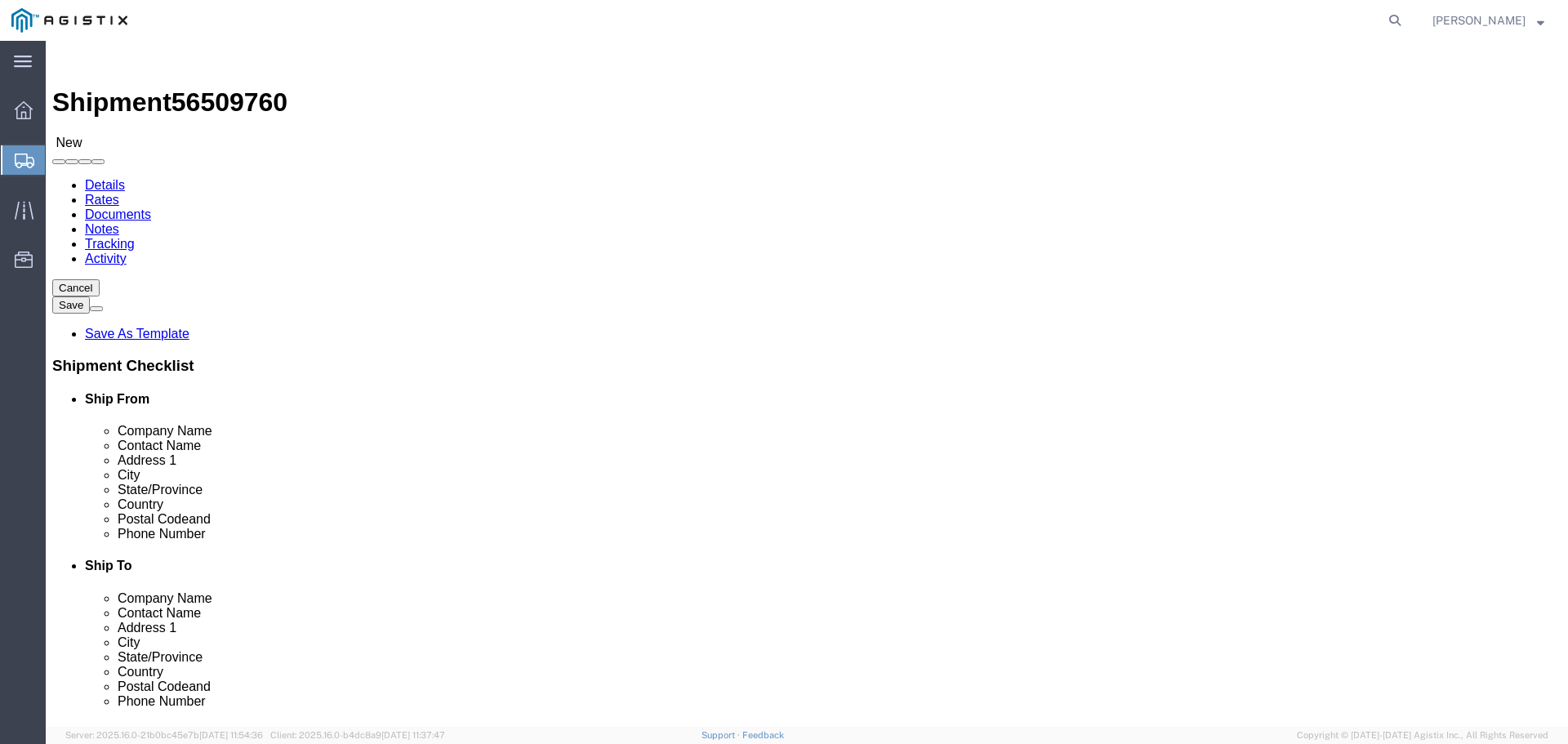
click div "Package Info Total shipment is made up of 3 packages containing 2 pieces weighi…"
click b "3 packages"
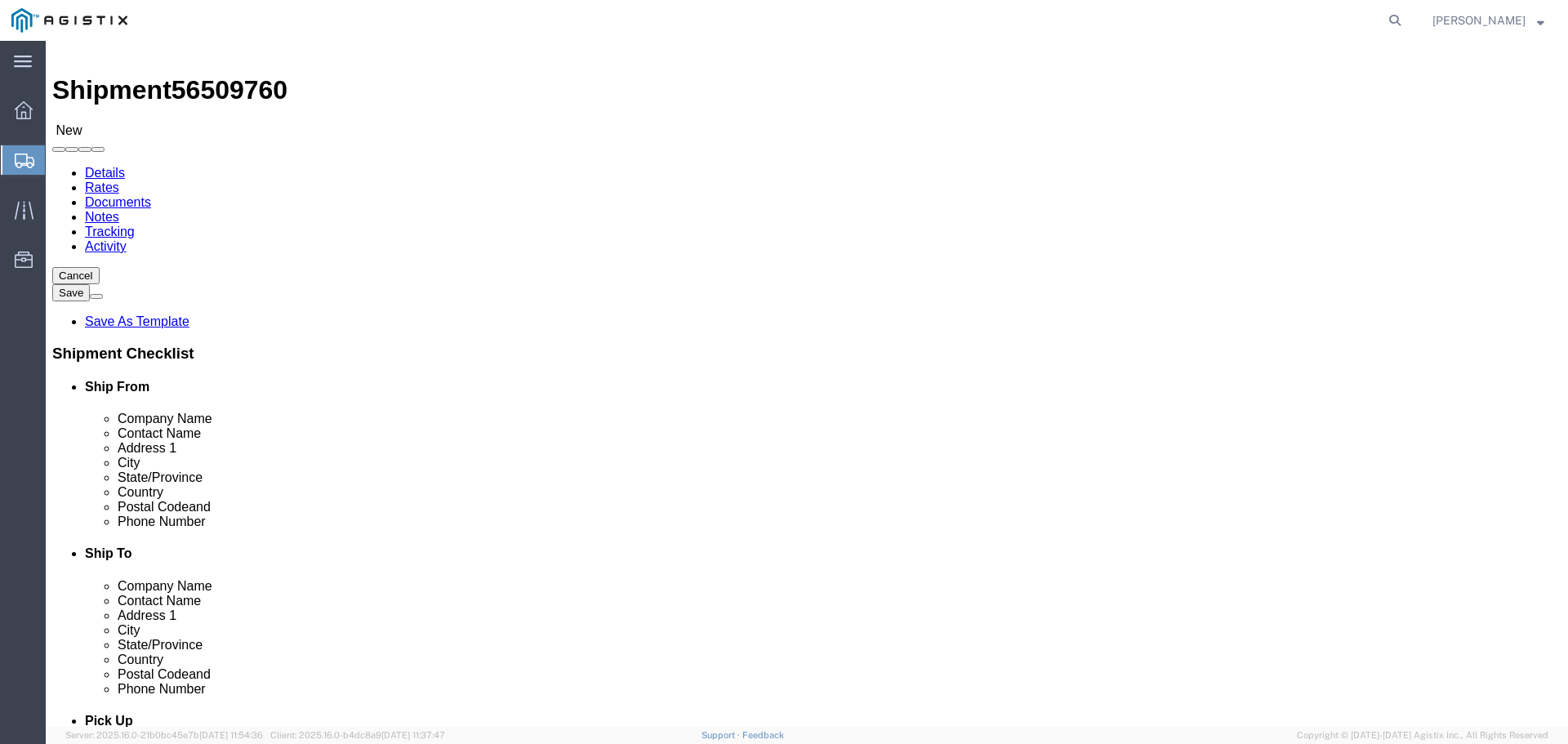
scroll to position [16, 0]
click dd "2.00 Each"
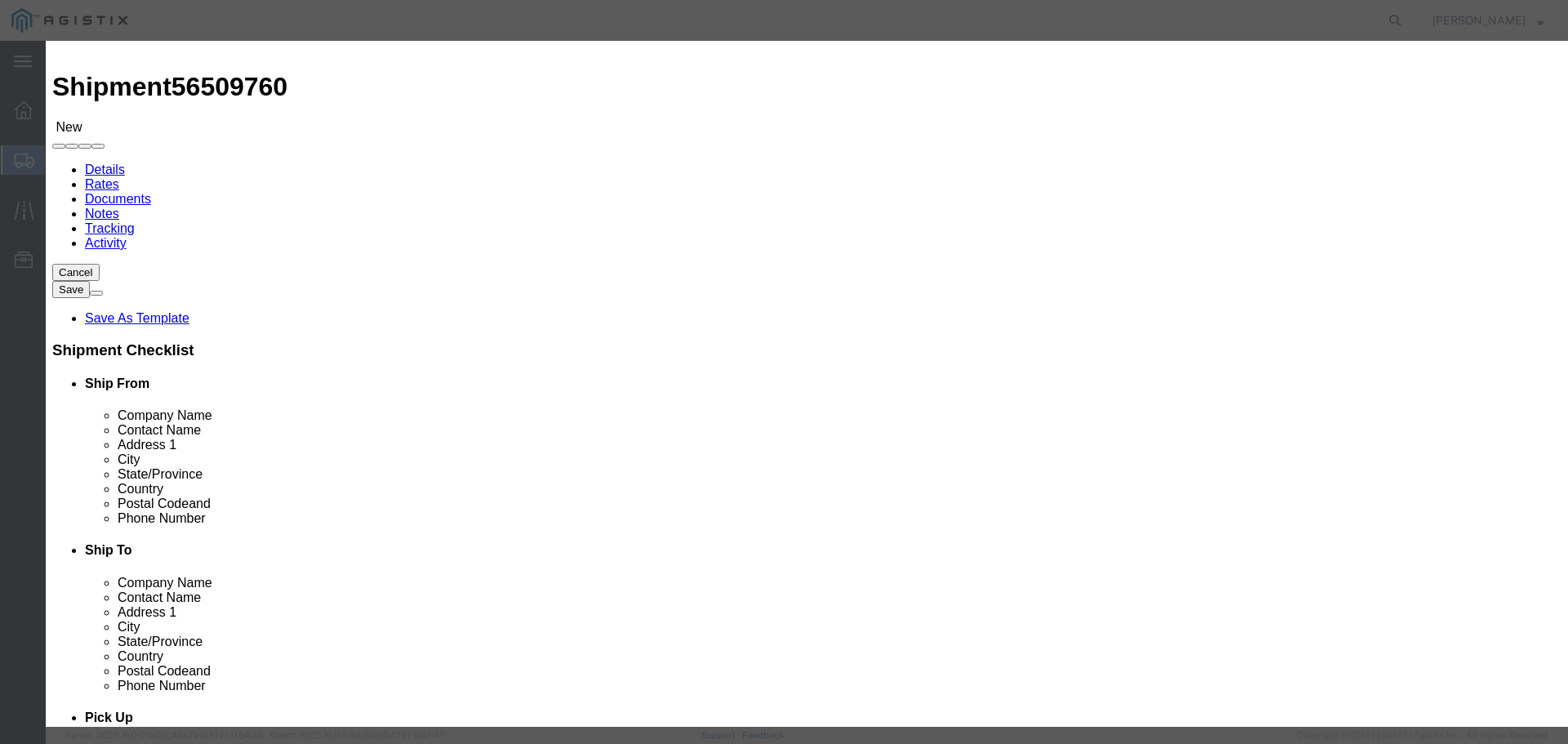
click select "Select Bag Barrels 100Board Feet Bottle Box Blister Pack Carats Can Capsule Car…"
select select "PC"
click select "Select Bag Barrels 100Board Feet Bottle Box Blister Pack Carats Can Capsule Car…"
drag, startPoint x: 568, startPoint y: 189, endPoint x: 442, endPoint y: 186, distance: 126.0
click div "Total Value 2.00 Select ADP AED AFN ALL AMD AOA ARS ATS AUD AWG AZN BAM BBD BDT…"
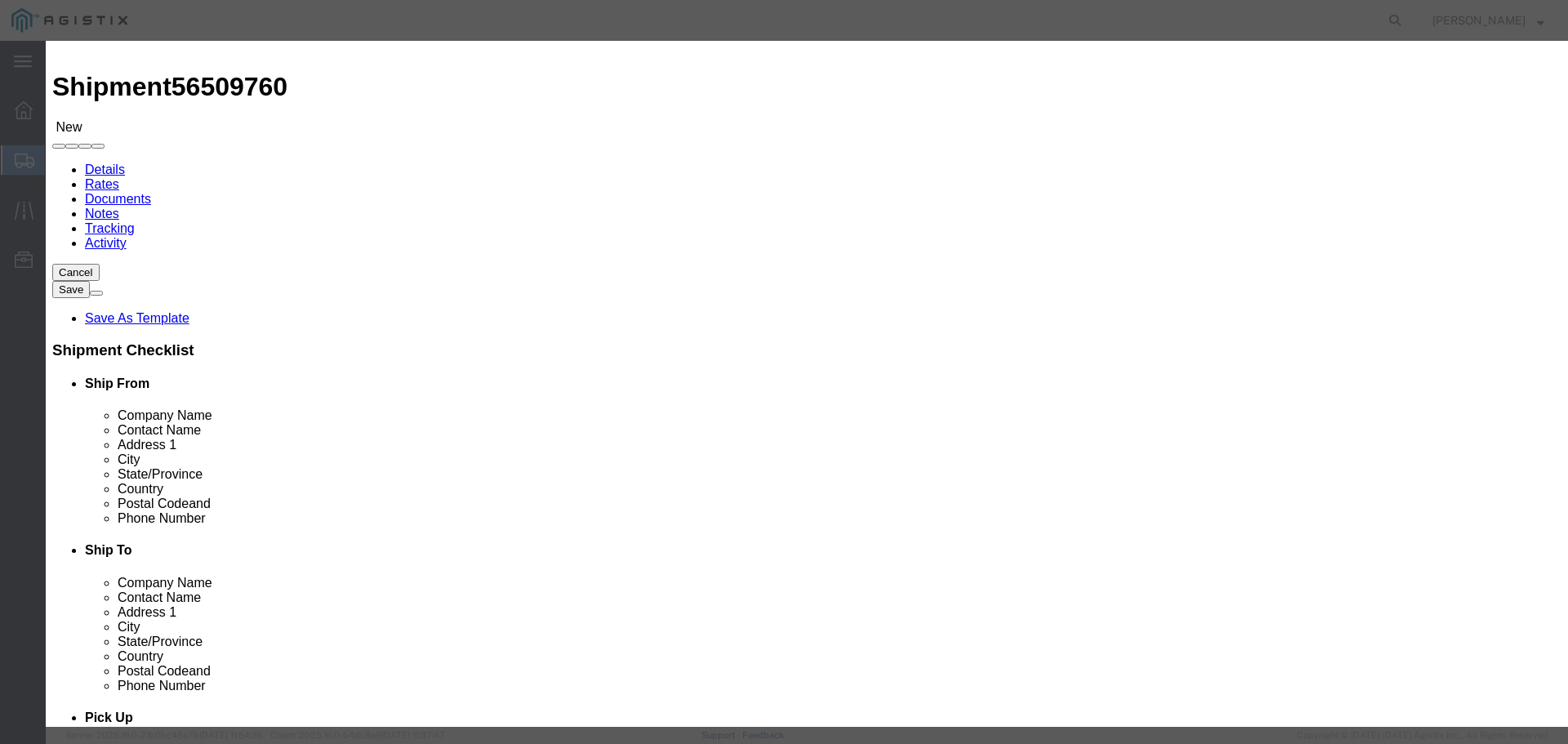
type input "2800.00"
click button "Save & Close"
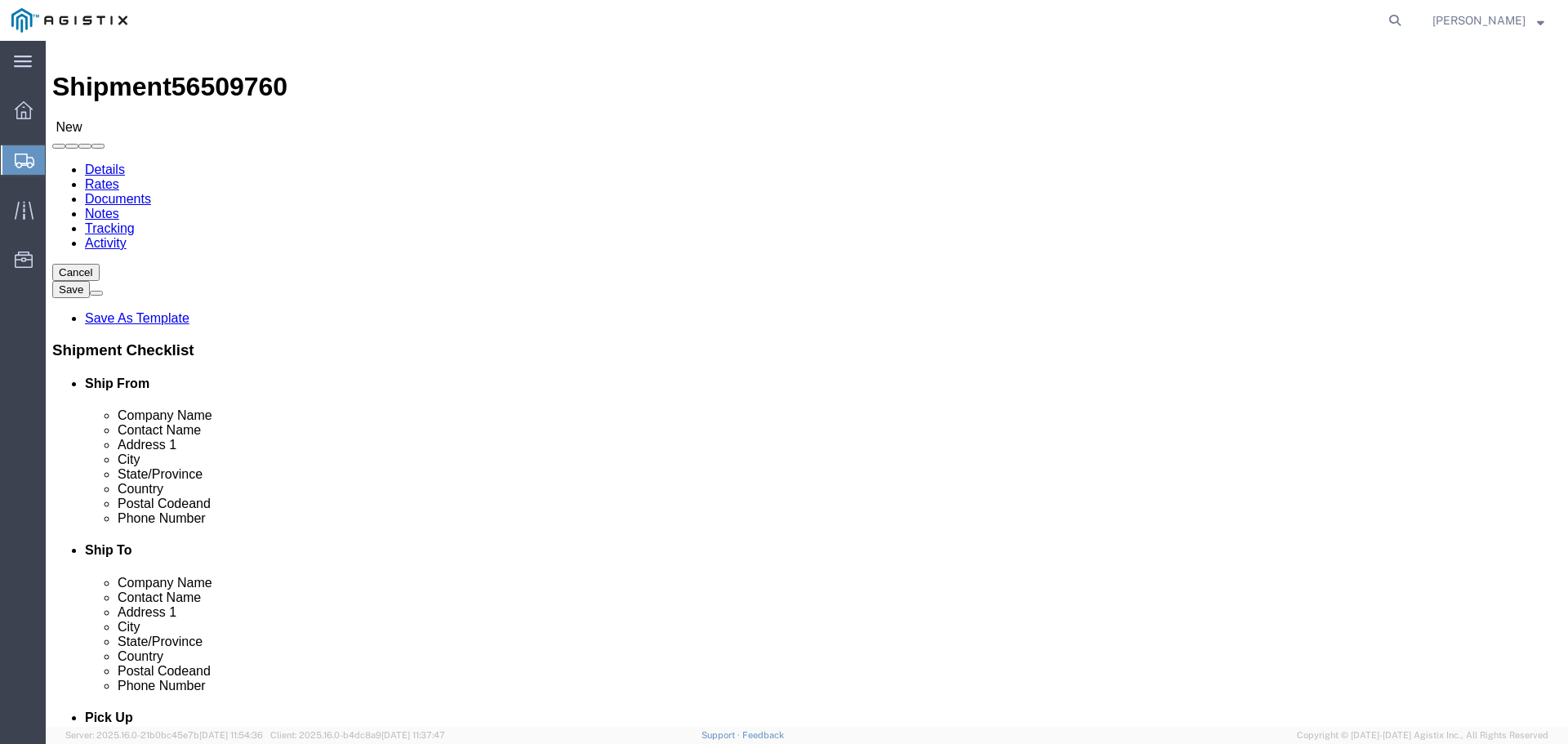
click dd "2.00 Pieces"
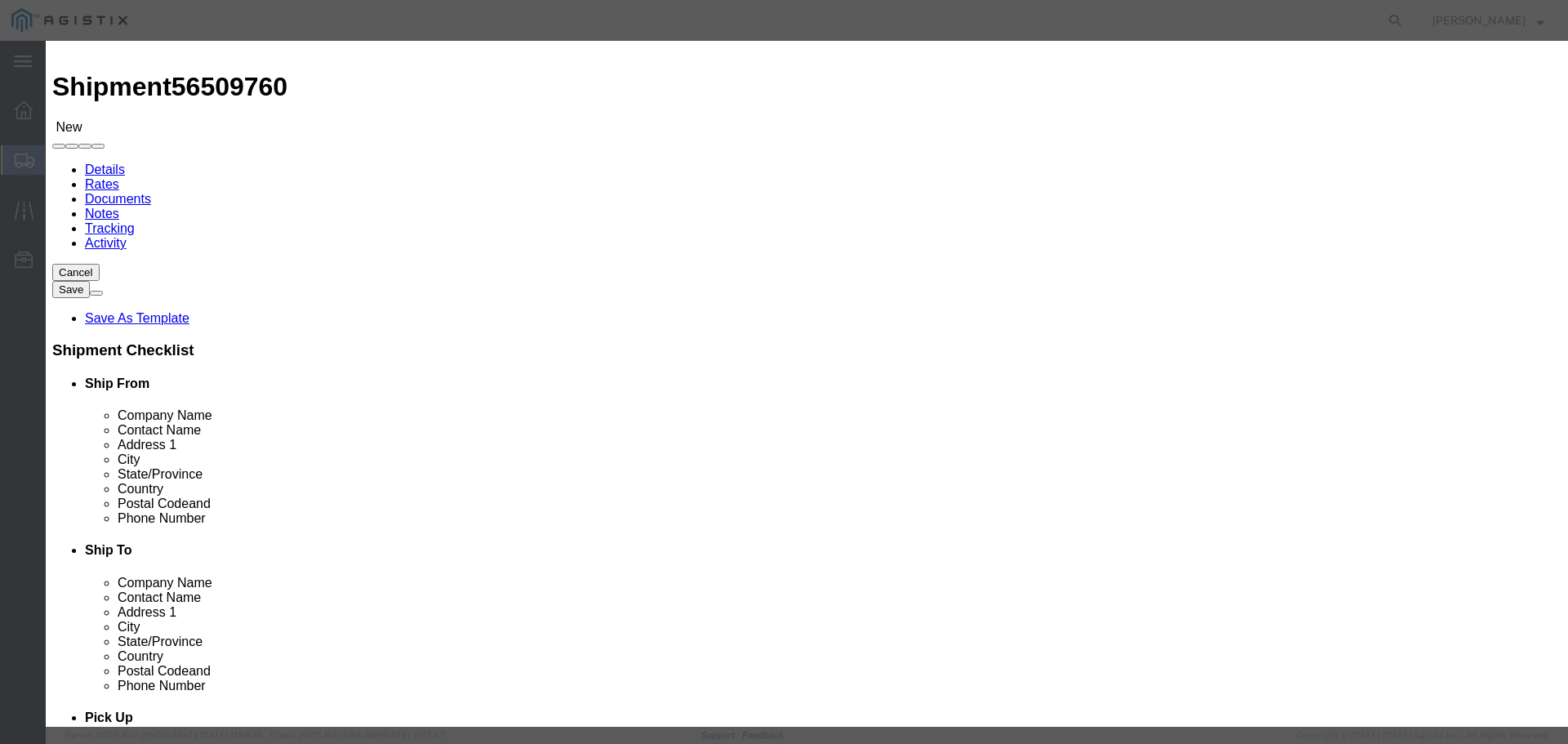
click button "Save & Close"
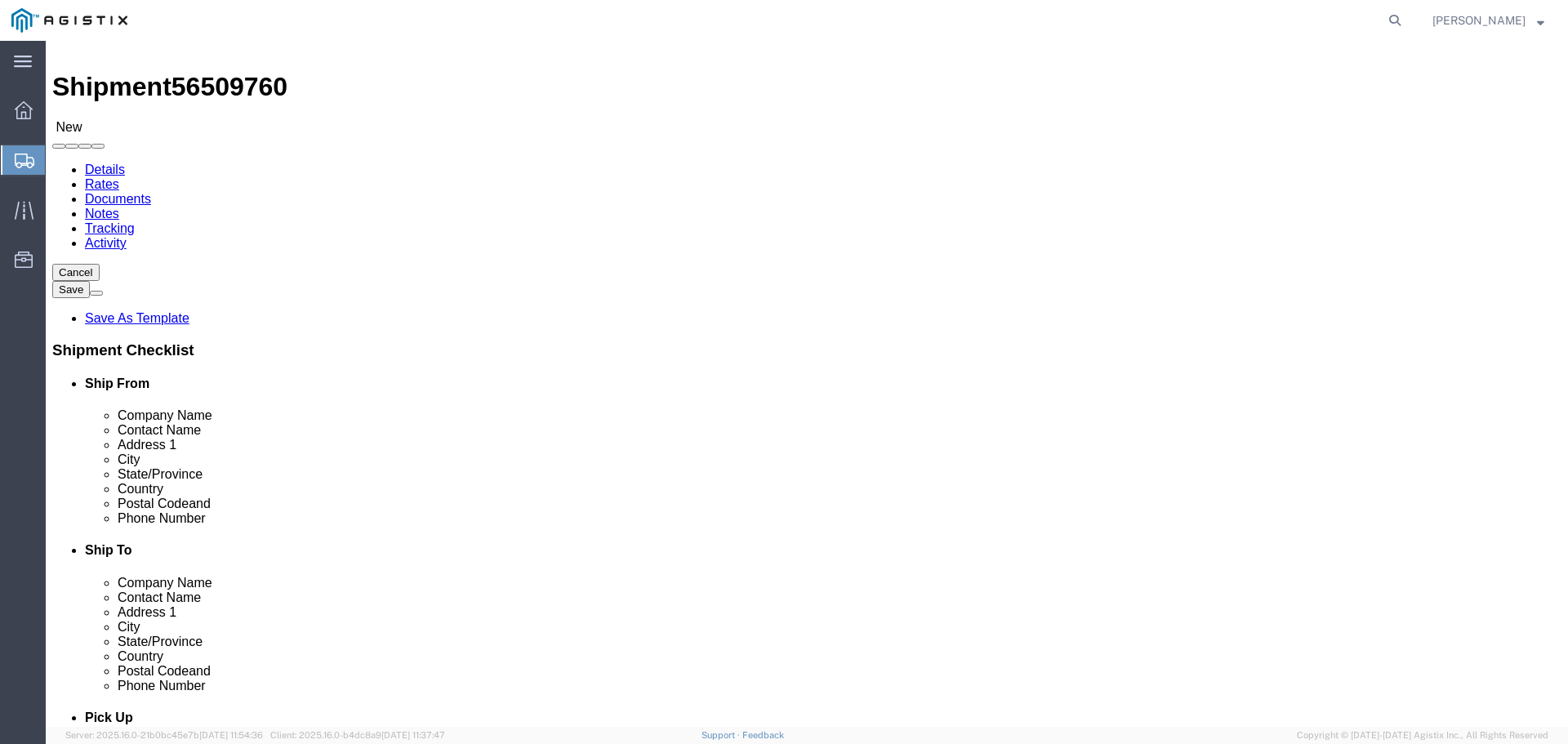
click input "18572"
drag, startPoint x: 273, startPoint y: 360, endPoint x: 139, endPoint y: 369, distance: 134.3
click div "Weight 18572 Select kgs lbs Ship. t°"
type input "18572"
click div "1 x Bulk Package Type Select Bale(s) Basket(s) Bolt(s) Bottle(s) Buckets Bulk B…"
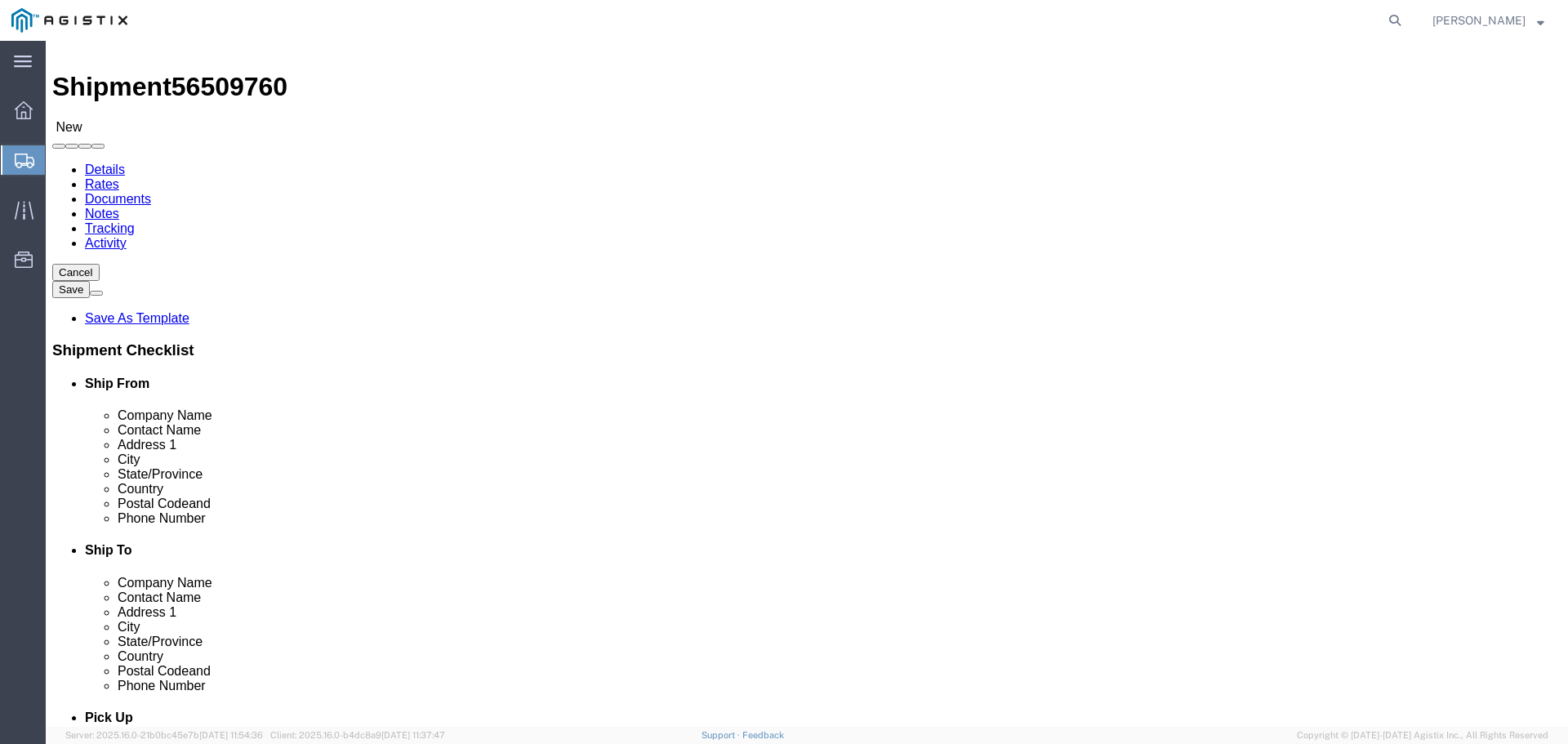
click span "button"
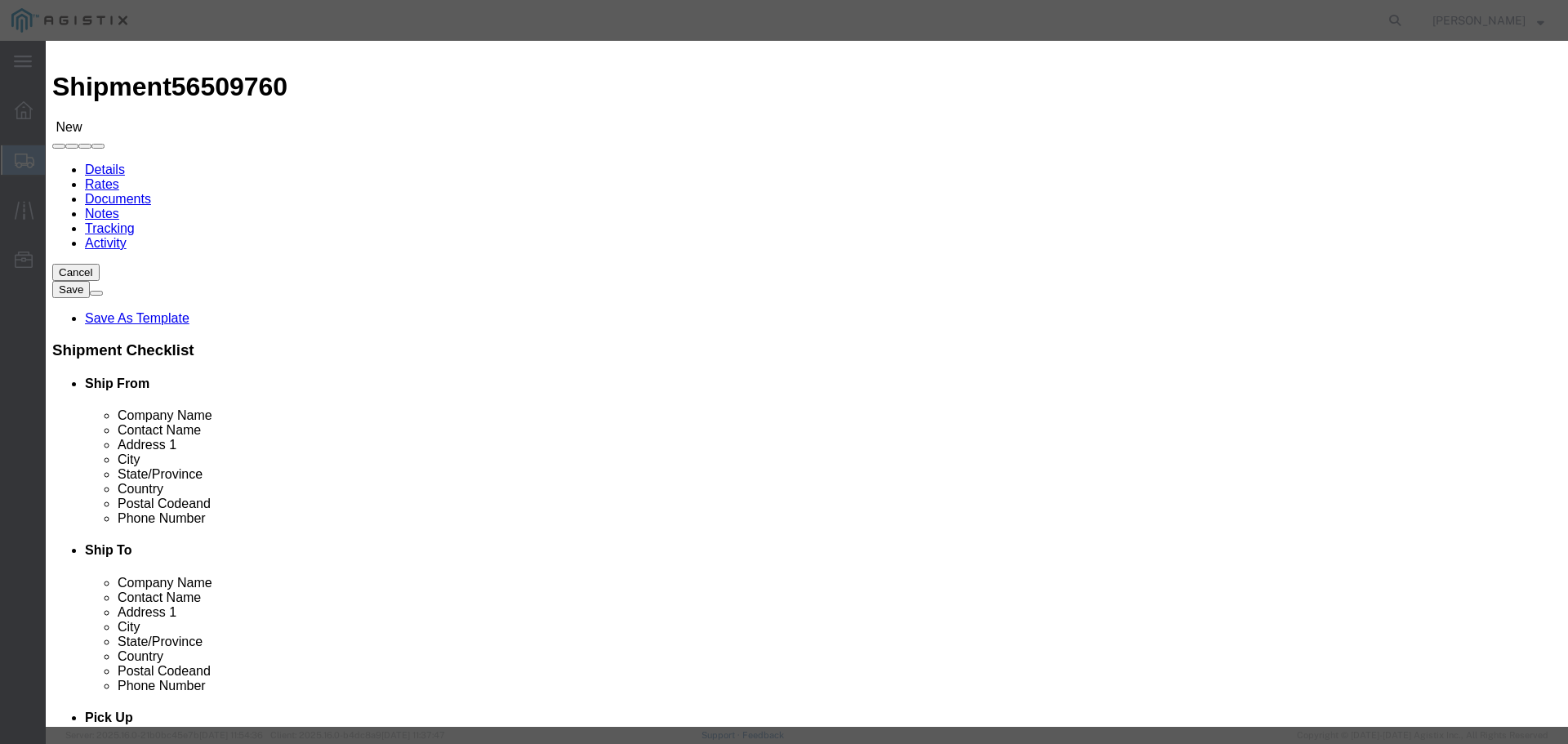
drag, startPoint x: 726, startPoint y: 119, endPoint x: 602, endPoint y: 135, distance: 125.0
click div "Number 1"
type input "2"
click button "Save"
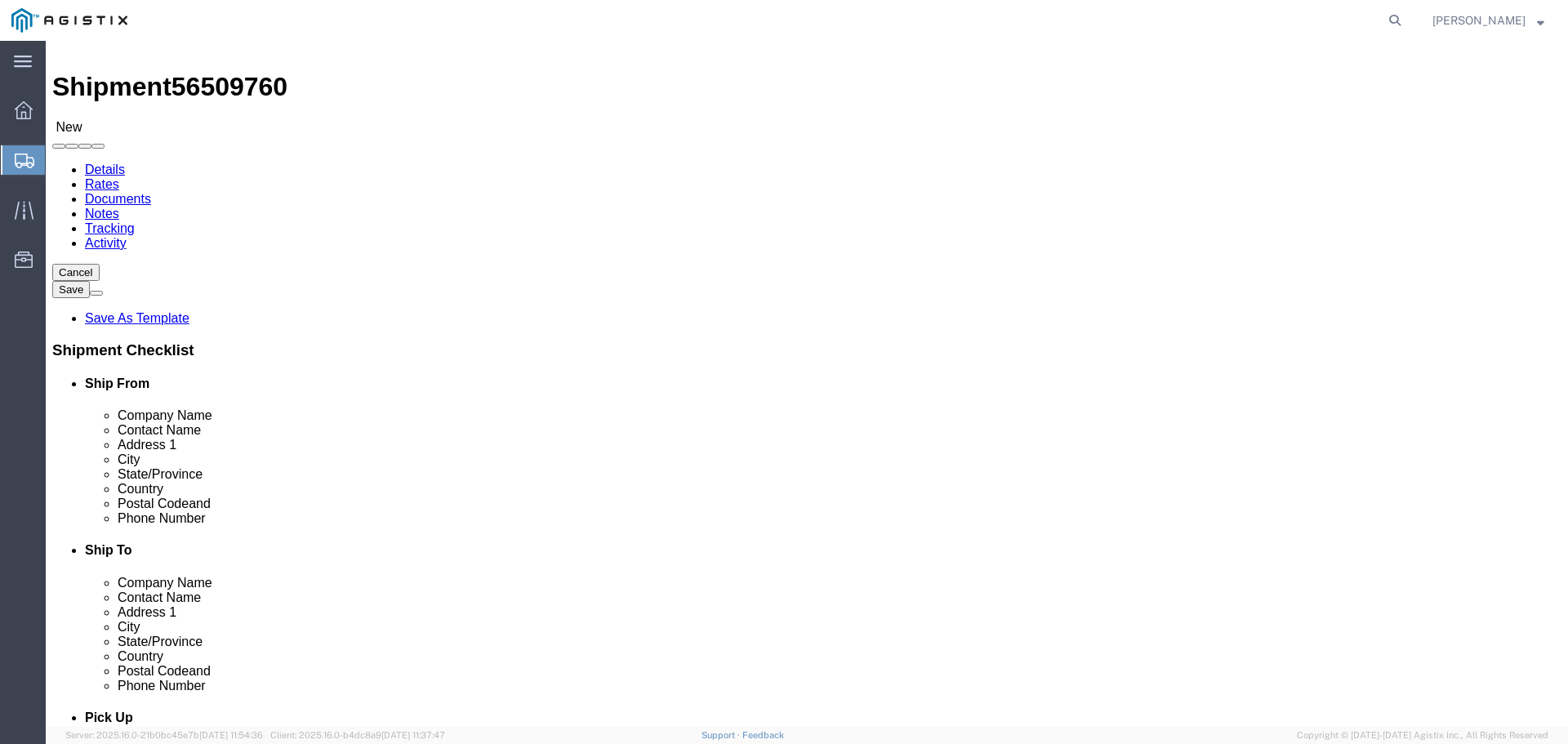
click icon
click div "2 x Bulk Package Type Select Bale(s) Basket(s) Bolt(s) Bottle(s) Buckets Bulk B…"
drag, startPoint x: 259, startPoint y: 298, endPoint x: 204, endPoint y: 298, distance: 55.0
click div "Number 2"
type input "1"
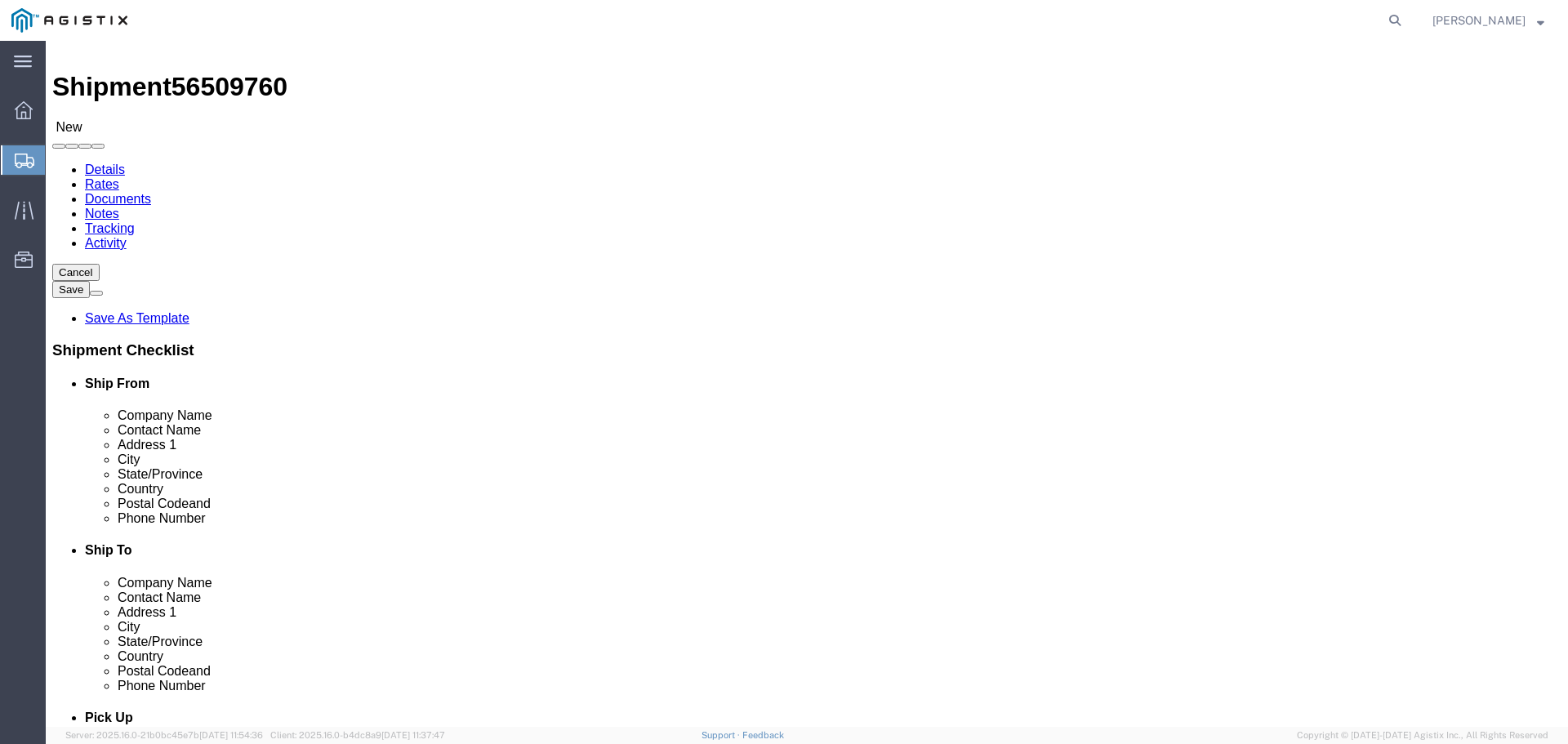
click div "1 x Bulk Package Type Select Bale(s) Basket(s) Bolt(s) Bottle(s) Buckets Bulk B…"
click div "Previous Continue"
click input "18572"
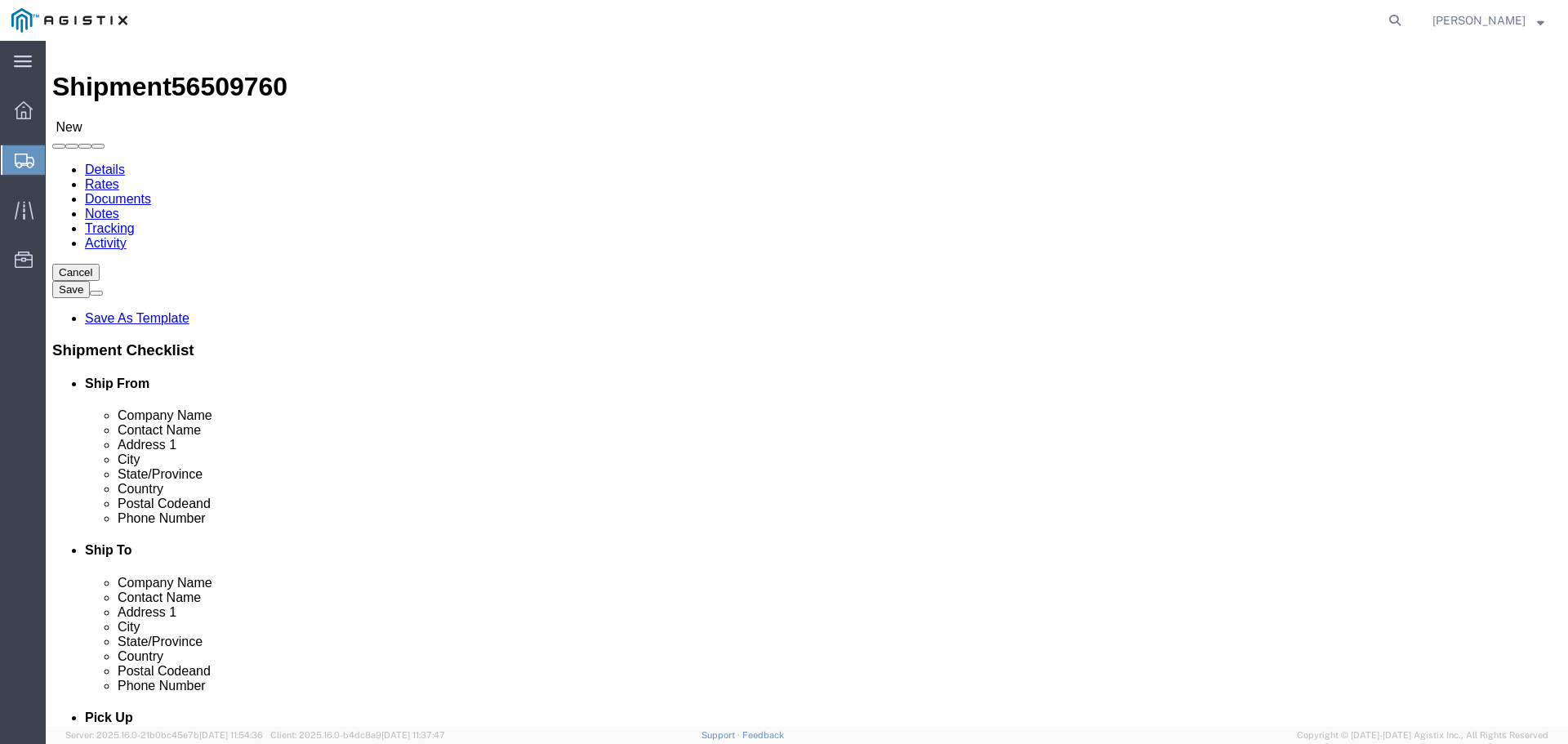
click dd "2.00 Pieces"
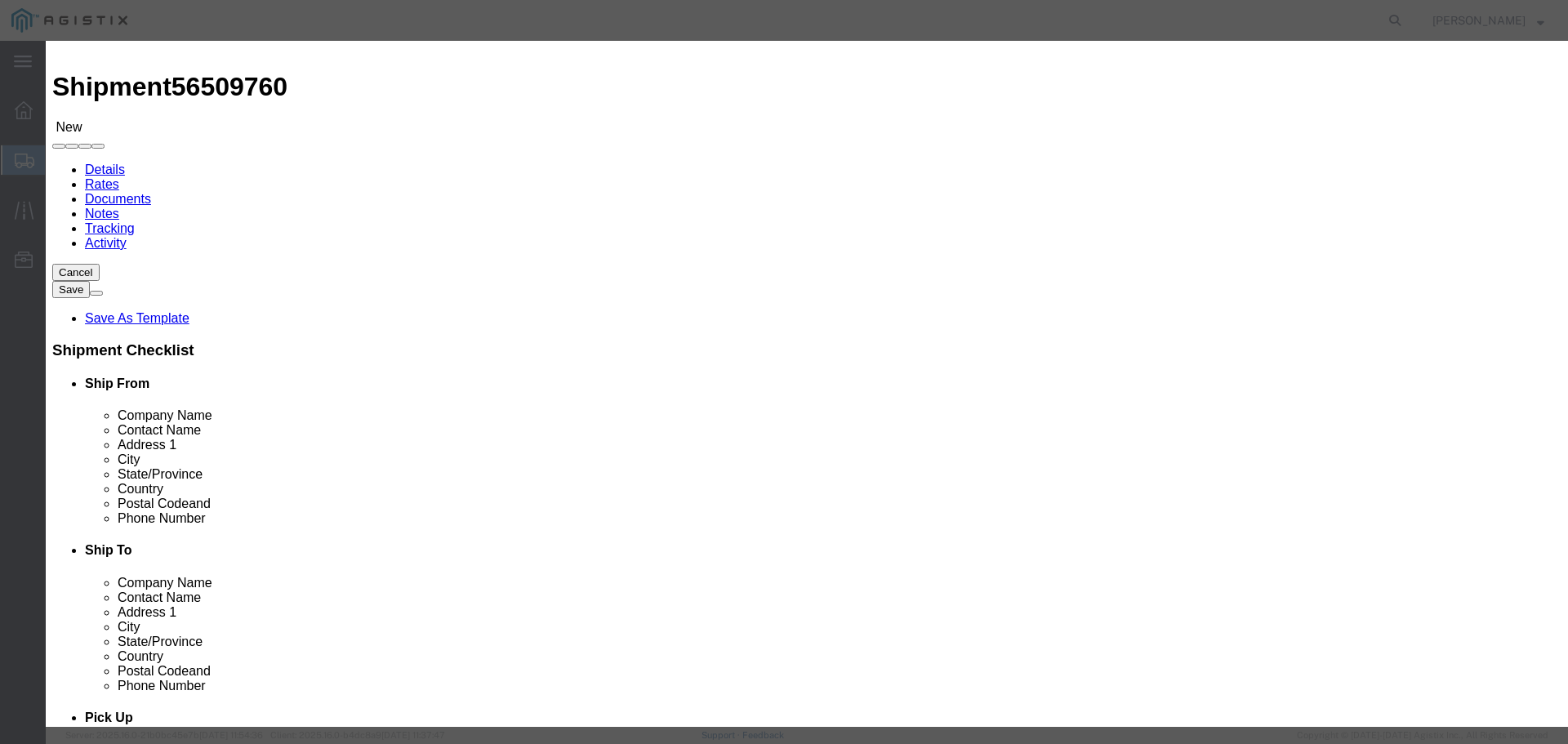
click select "Select 50 55 60 65 70 85 92.5 100 125 175 250 300 400"
drag, startPoint x: 665, startPoint y: 558, endPoint x: 711, endPoint y: 546, distance: 47.5
click div "Save & Add Another Save & Close Close"
click button "Save & Close"
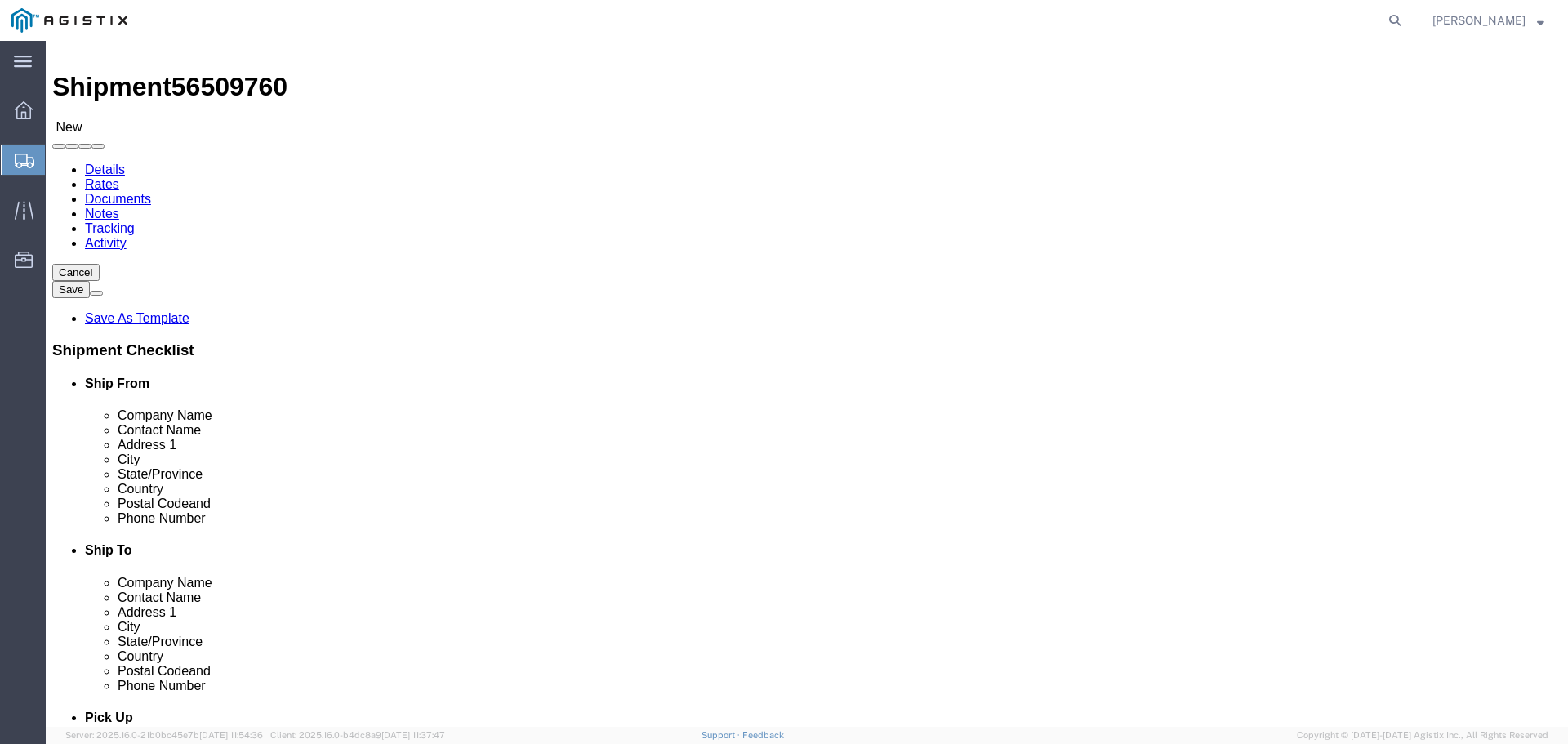
click button "Continue"
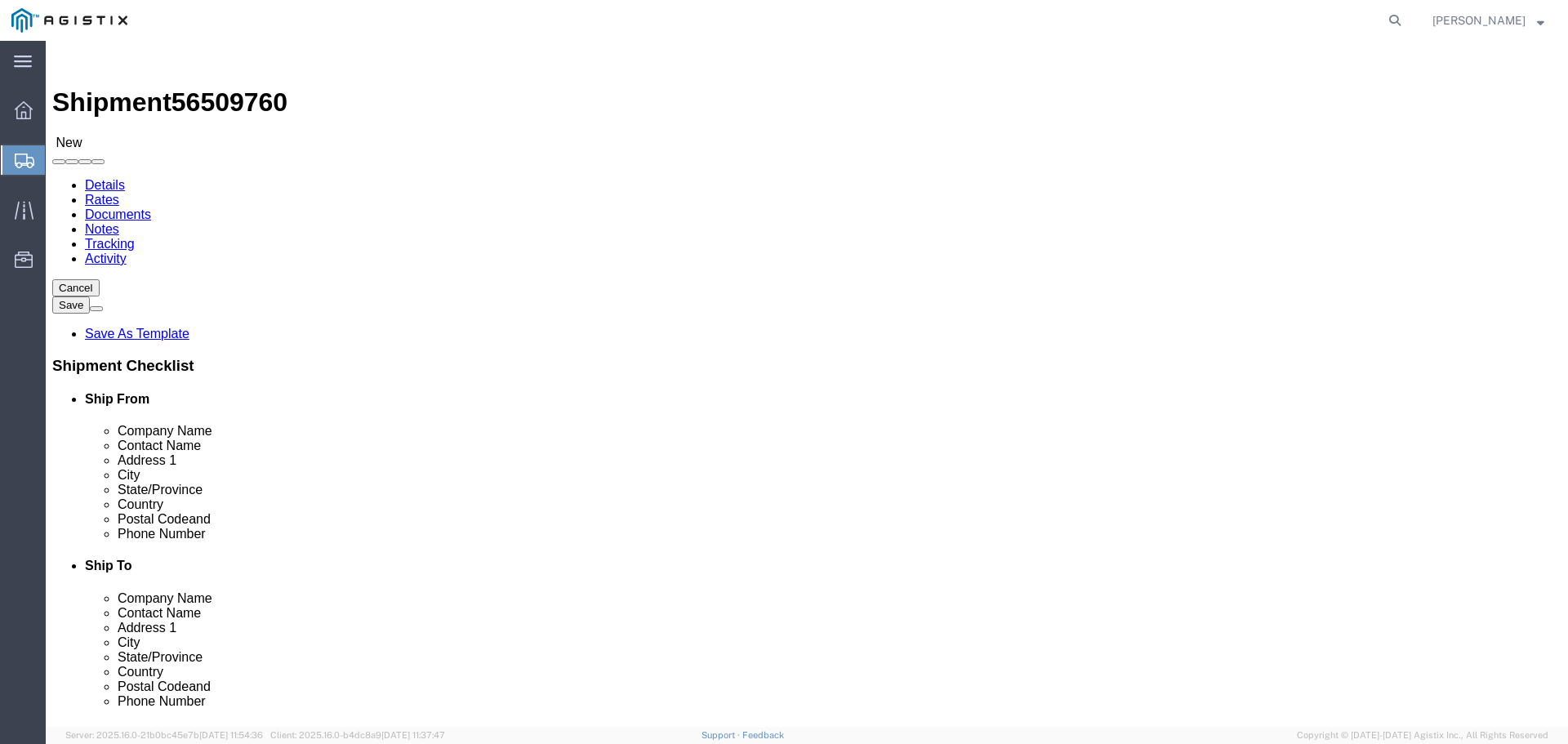
click button "Rate Shipment"
click li "Please enter freight class for each content to obtain LTL rates"
click button "Previous"
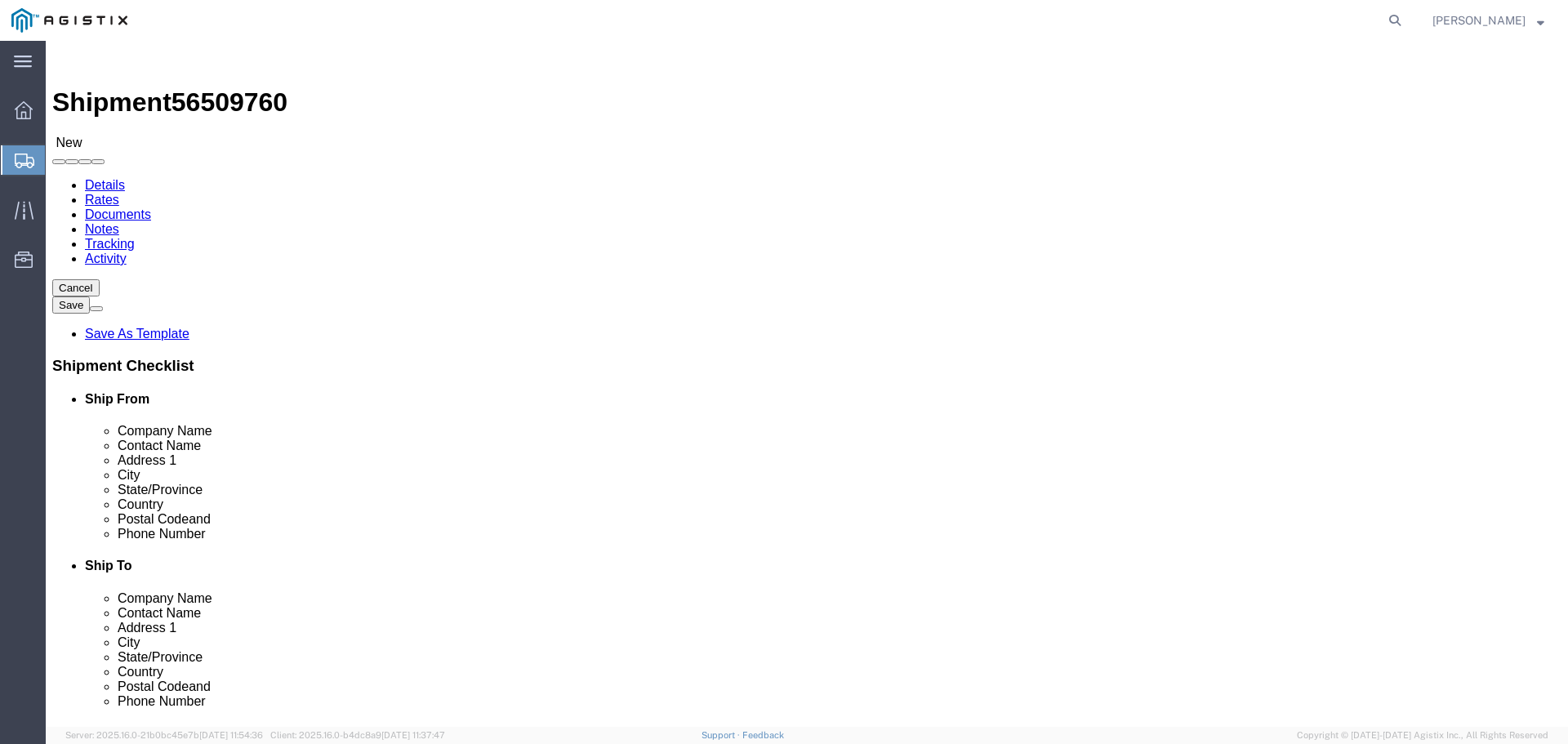
click li "Please enter freight class for each content to obtain LTL rates"
click div "1 x Bulk Package Type Select Bale(s) Basket(s) Bolt(s) Bottle(s) Buckets Bulk B…"
click dd "2.00 Pieces"
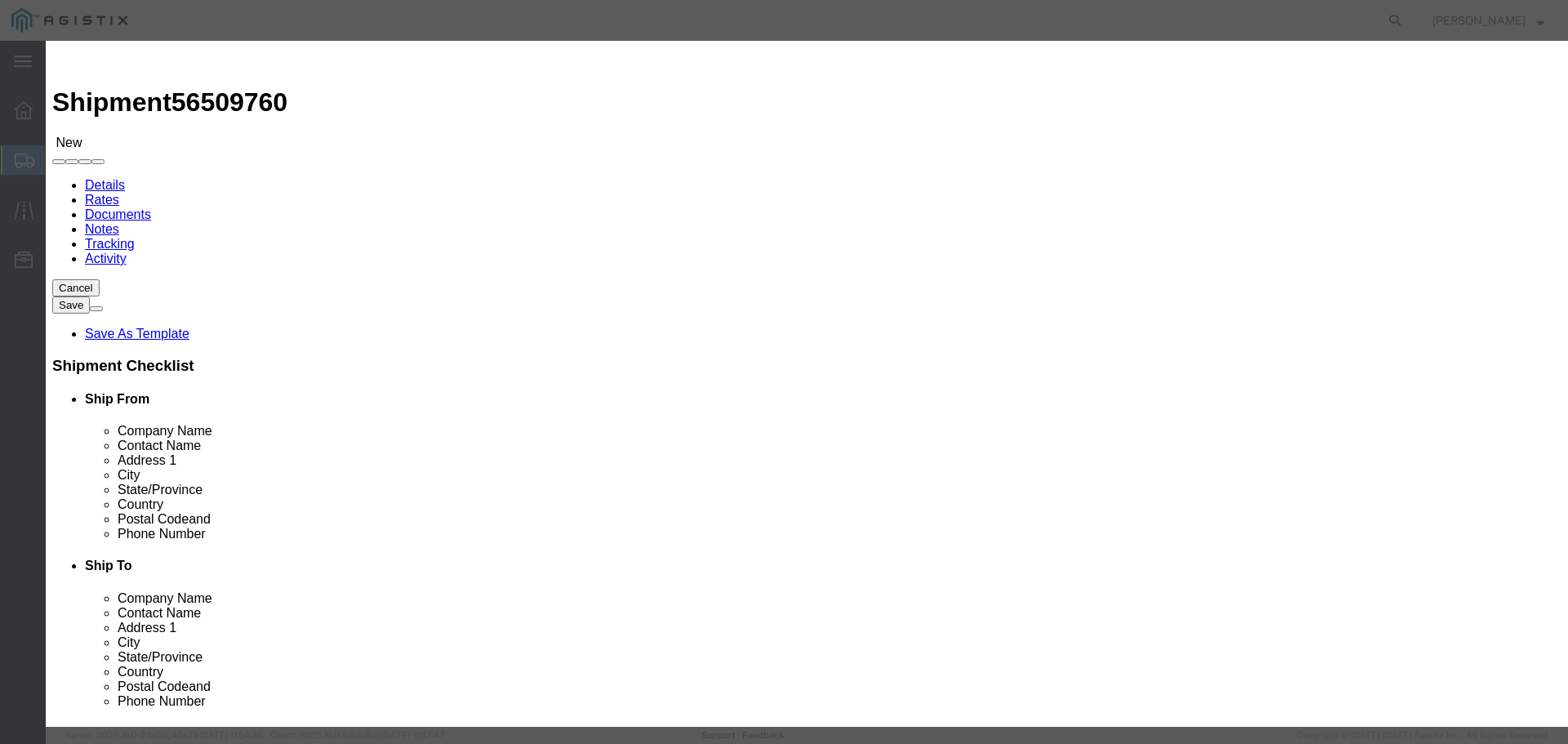
click select "Select 50 55 60 65 70 85 92.5 100 125 175 250 300 400"
click div "GL Reference Select Account Type Activity ID Airline Appointment Number ASN Bat…"
click button "Commodity library"
click select "Select 50 55 60 65 70 85 92.5 100 125 175 250 300 400"
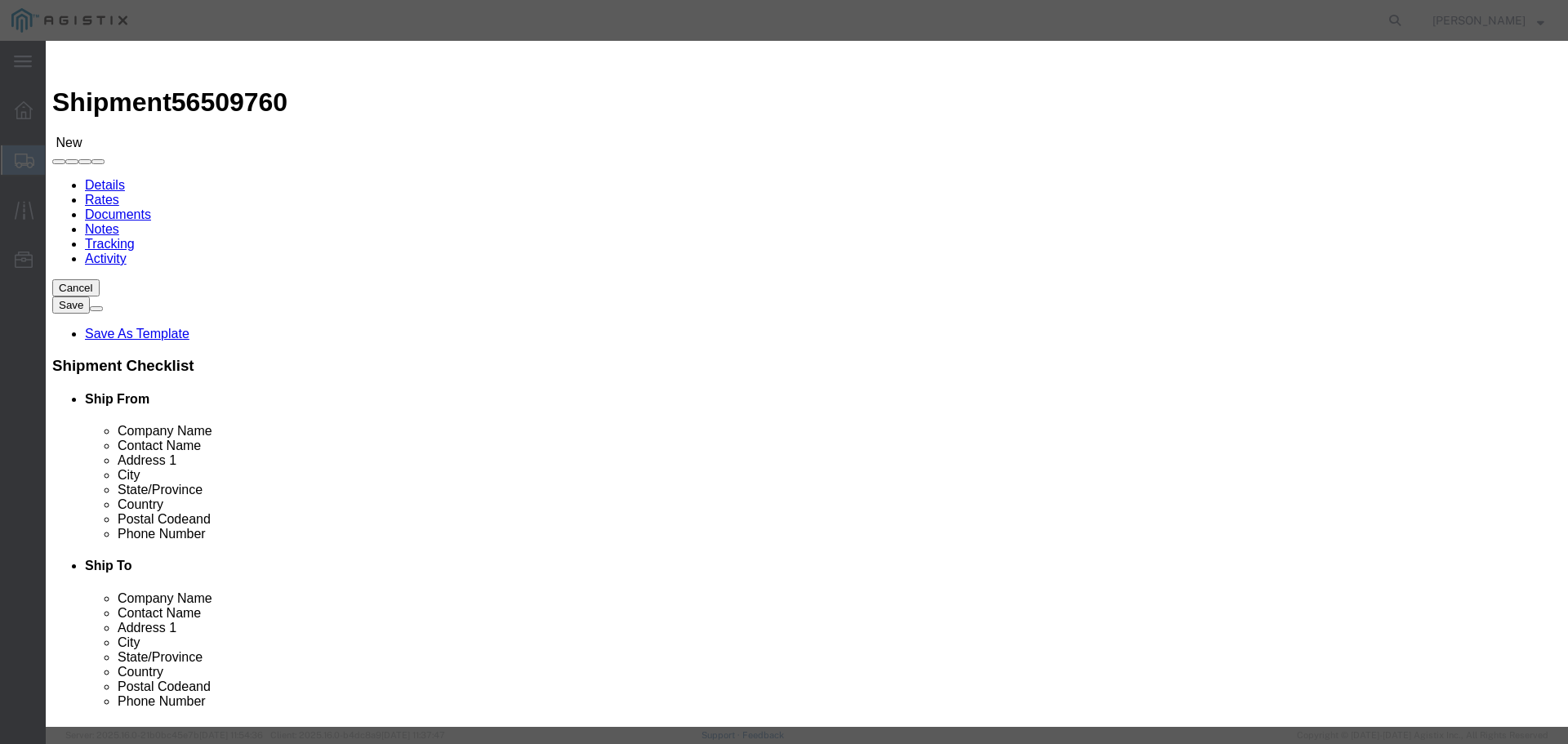
click select "Select 50 55 60 65 70 85 92.5 100 125 175 250 300 400"
drag, startPoint x: 519, startPoint y: 222, endPoint x: 427, endPoint y: 167, distance: 107.2
click select "Select 50 55 60 65 70 85 92.5 100 125 175 250 300 400"
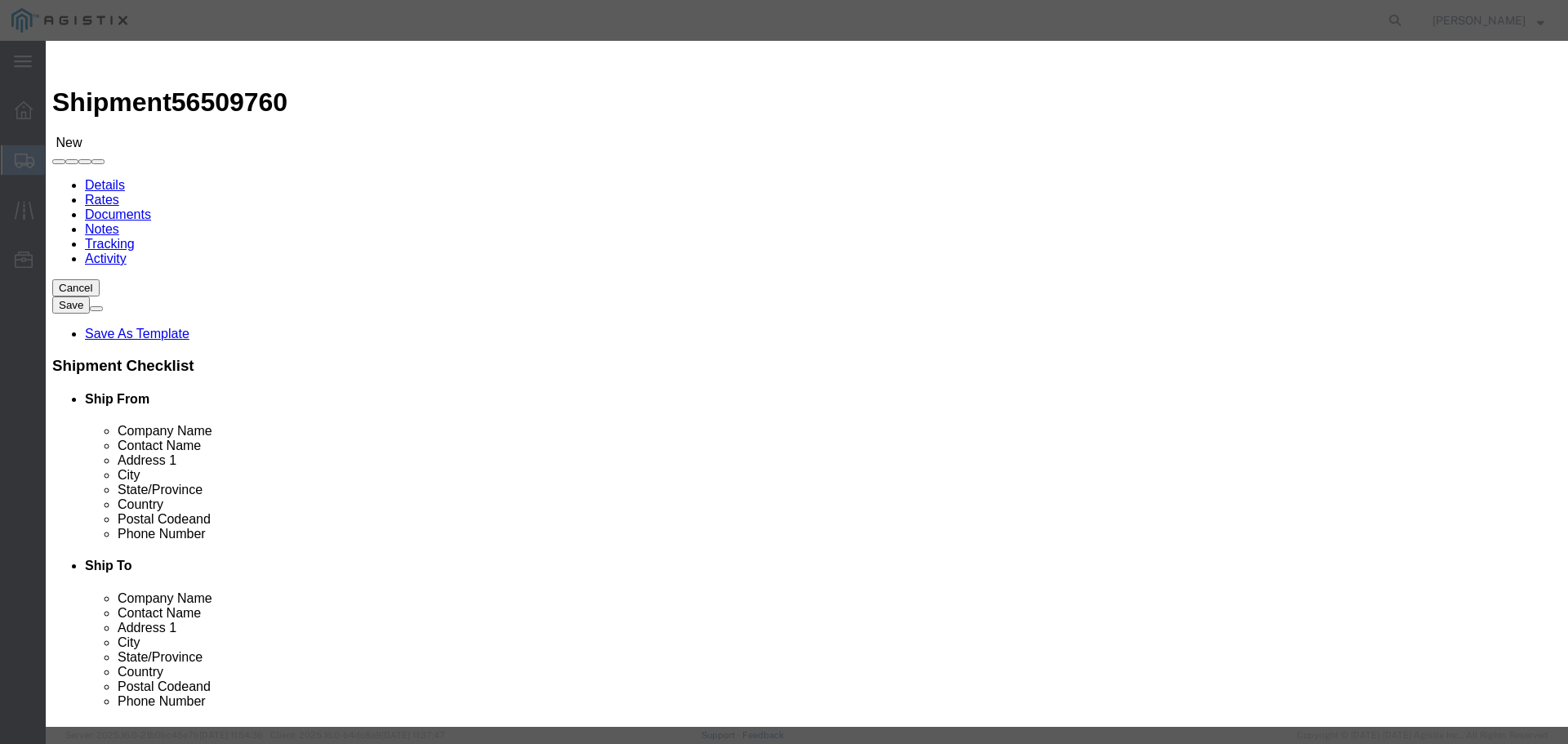
click button "Commodity library"
click select "Select 50 55 60 65 70 85 92.5 100 125 175 250 300 400"
click icon
click select "Select 50 55 60 65 70 85 92.5 100 125 175 250 300 400"
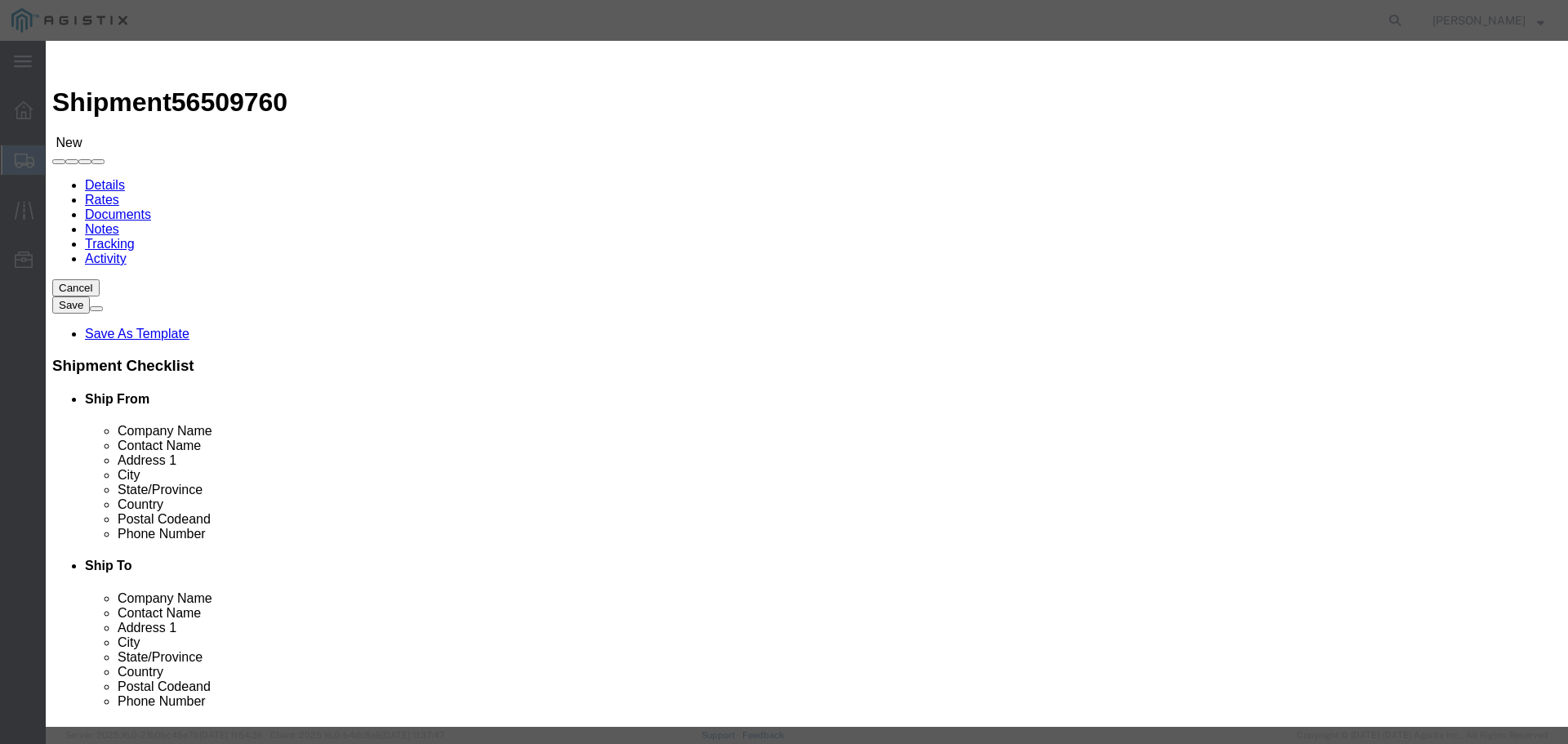
click select "Select 50 55 60 65 70 85 92.5 100 125 175 250 300 400"
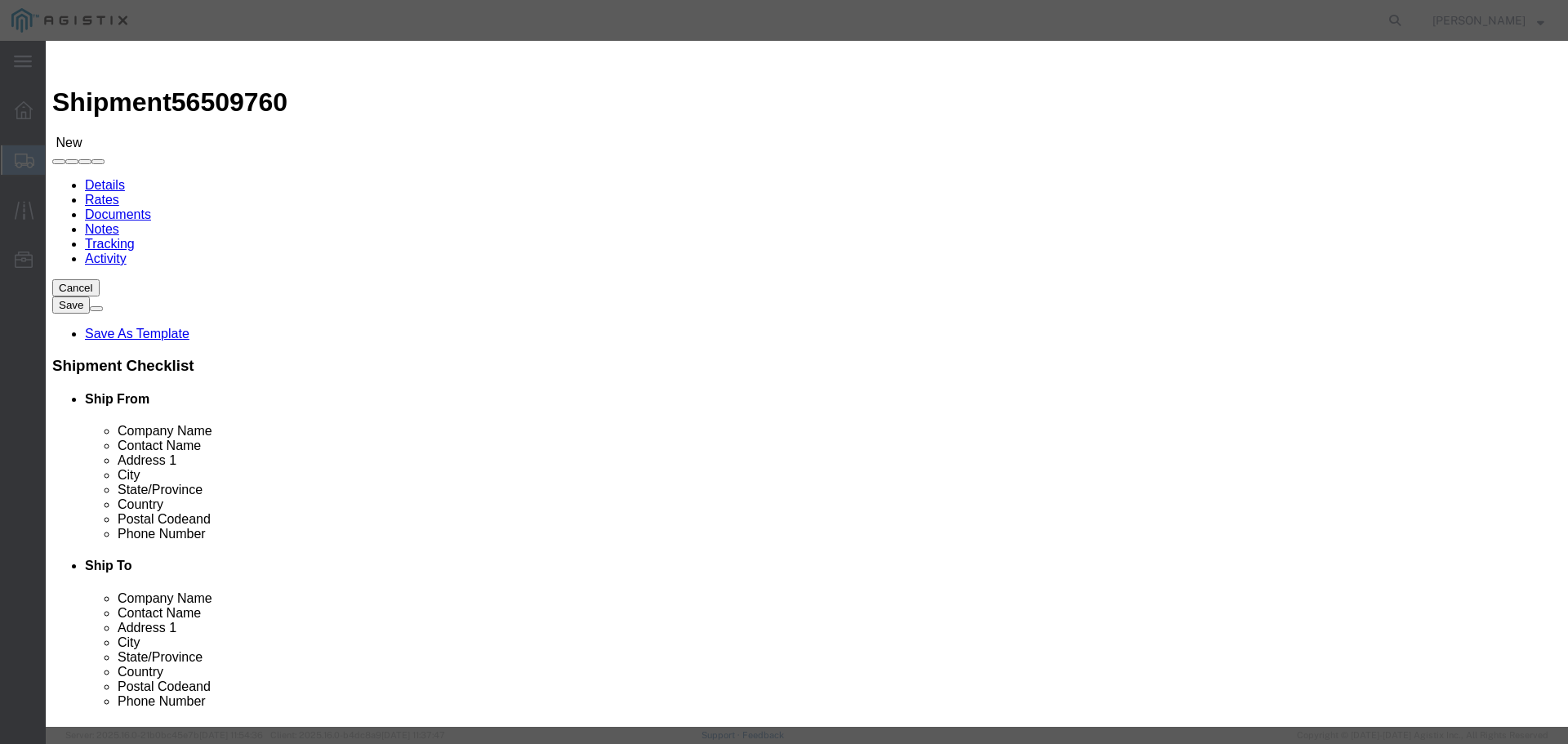
click select "Select 50 55 60 65 70 85 92.5 100 125 175 250 300 400"
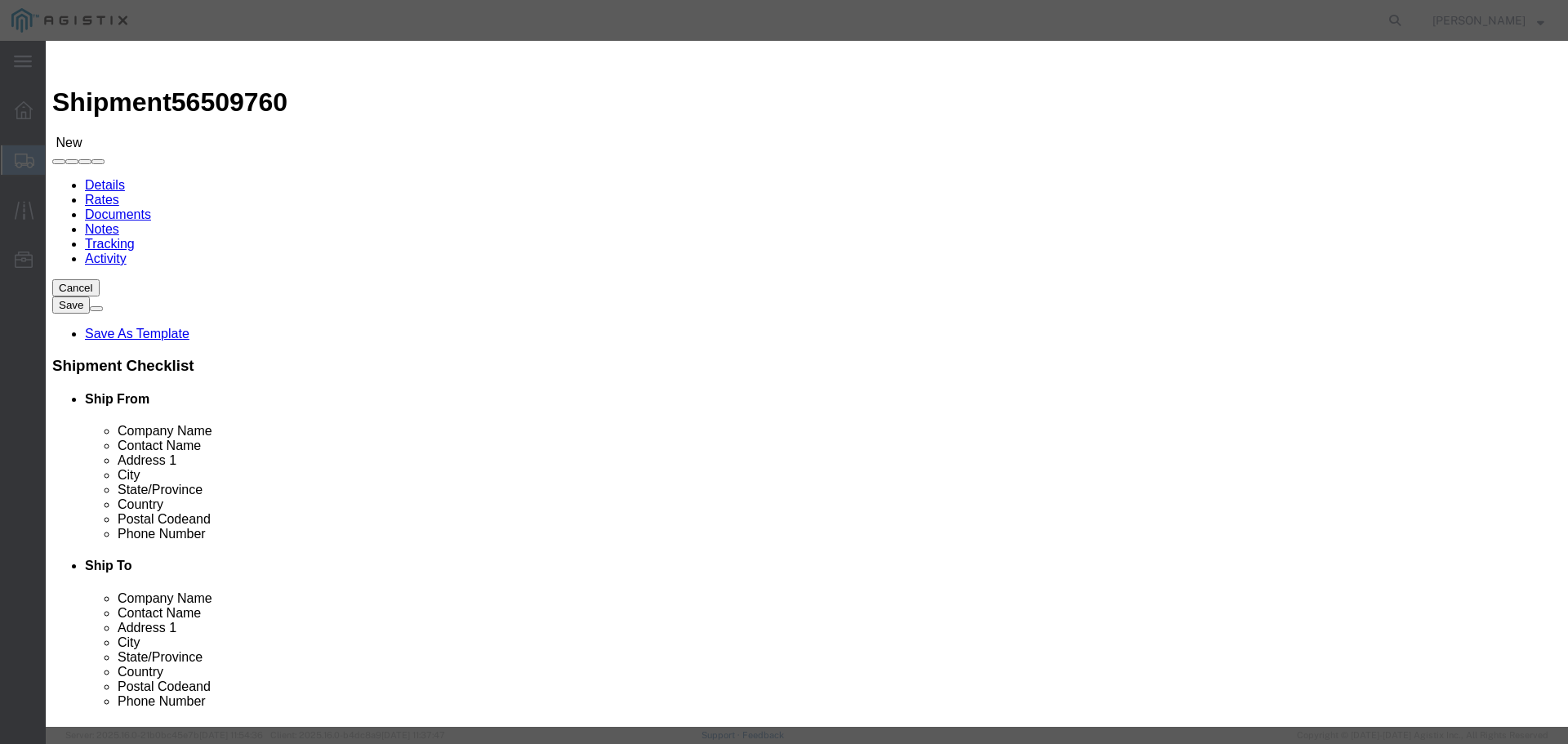
click select "Select 50 55 60 65 70 85 92.5 100 125 175 250 300 400"
drag, startPoint x: 526, startPoint y: 231, endPoint x: 521, endPoint y: 195, distance: 36.3
click div "Product Name 2,wide steel plates Pieces 2.00 Select Bag Barrels 100Board Feet B…"
click select "Select 50 55 60 65 70 85 92.5 100 125 175 250 300 400"
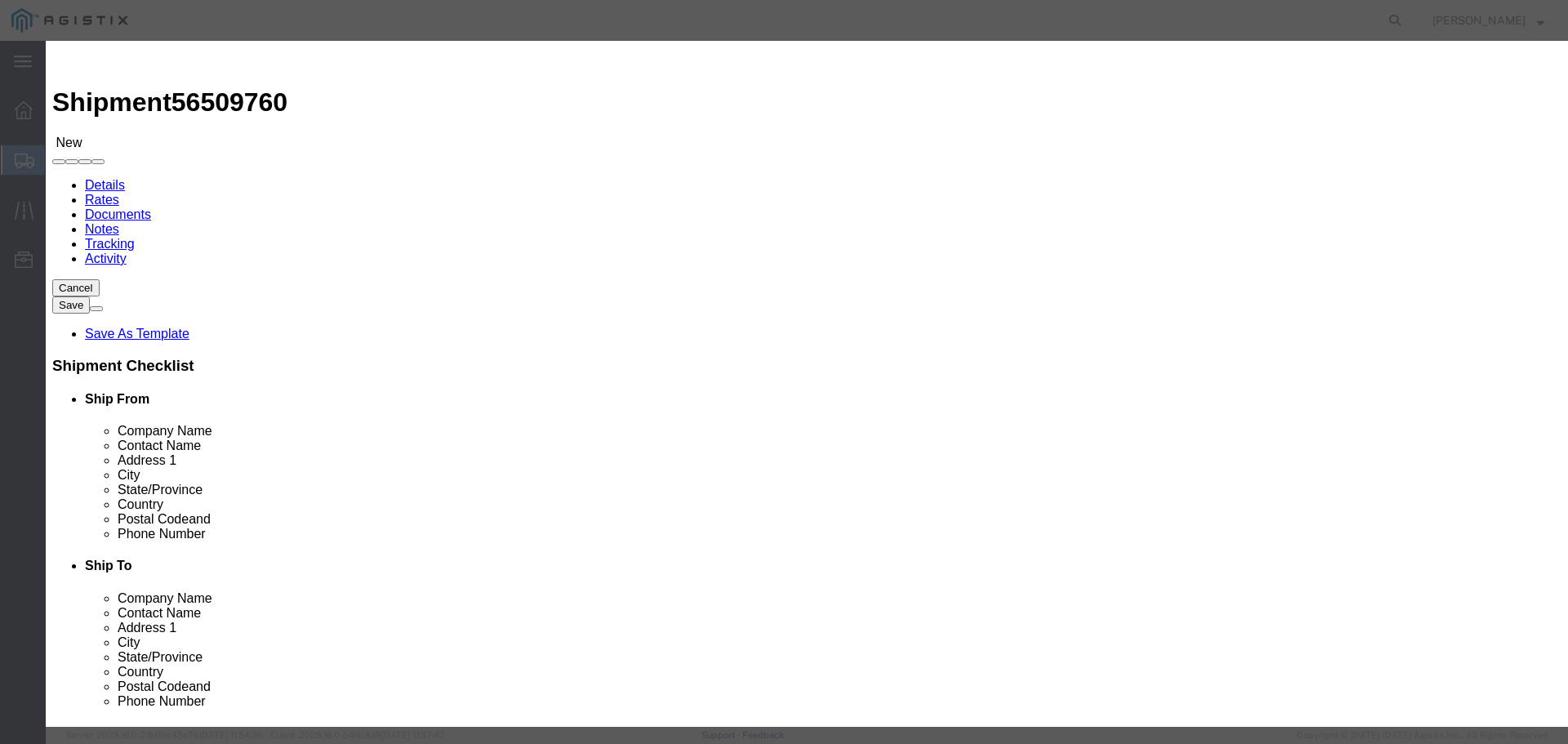
click select "Select 50 55 60 65 70 85 92.5 100 125 175 250 300 400"
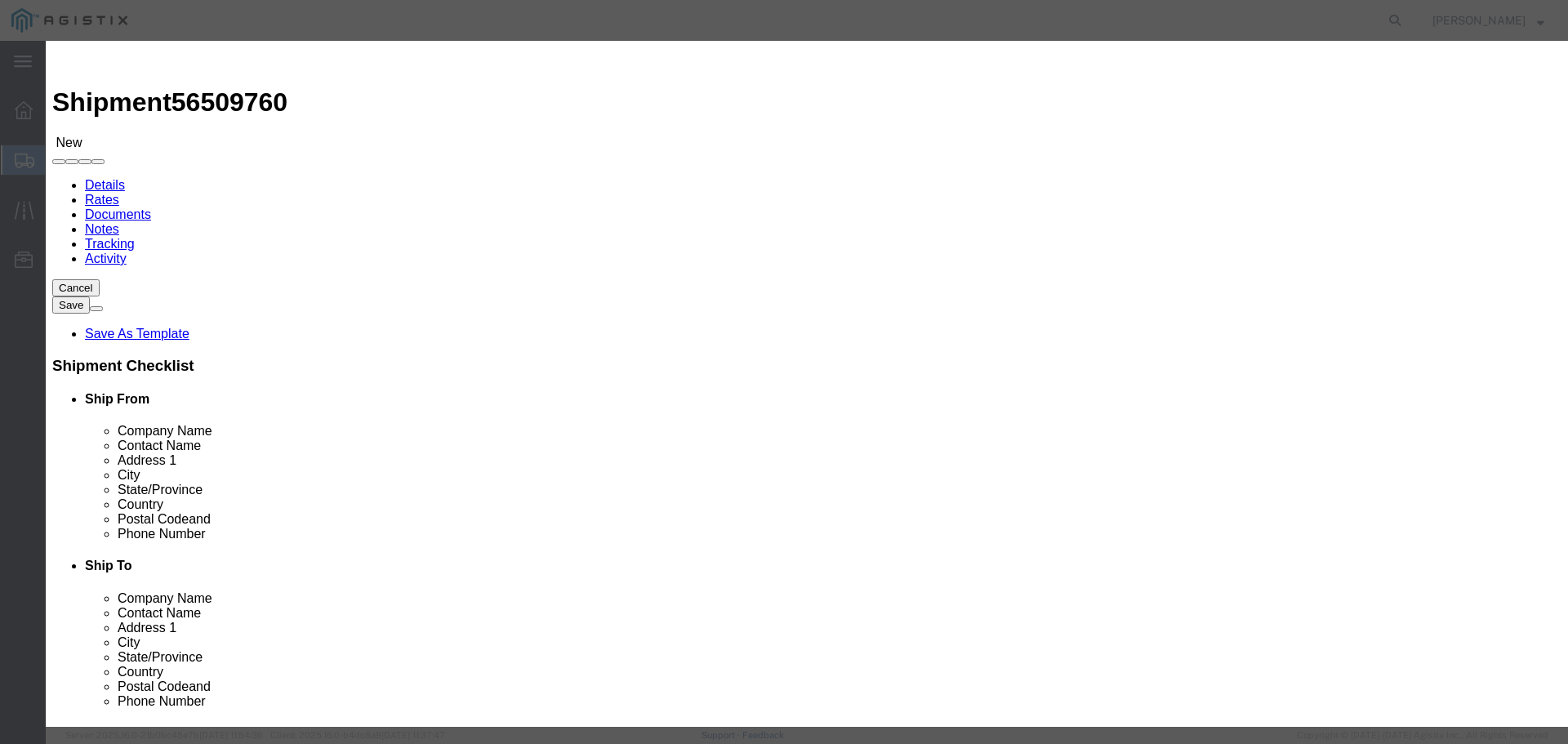
click select "Select 50 55 60 65 70 85 92.5 100 125 175 250 300 400"
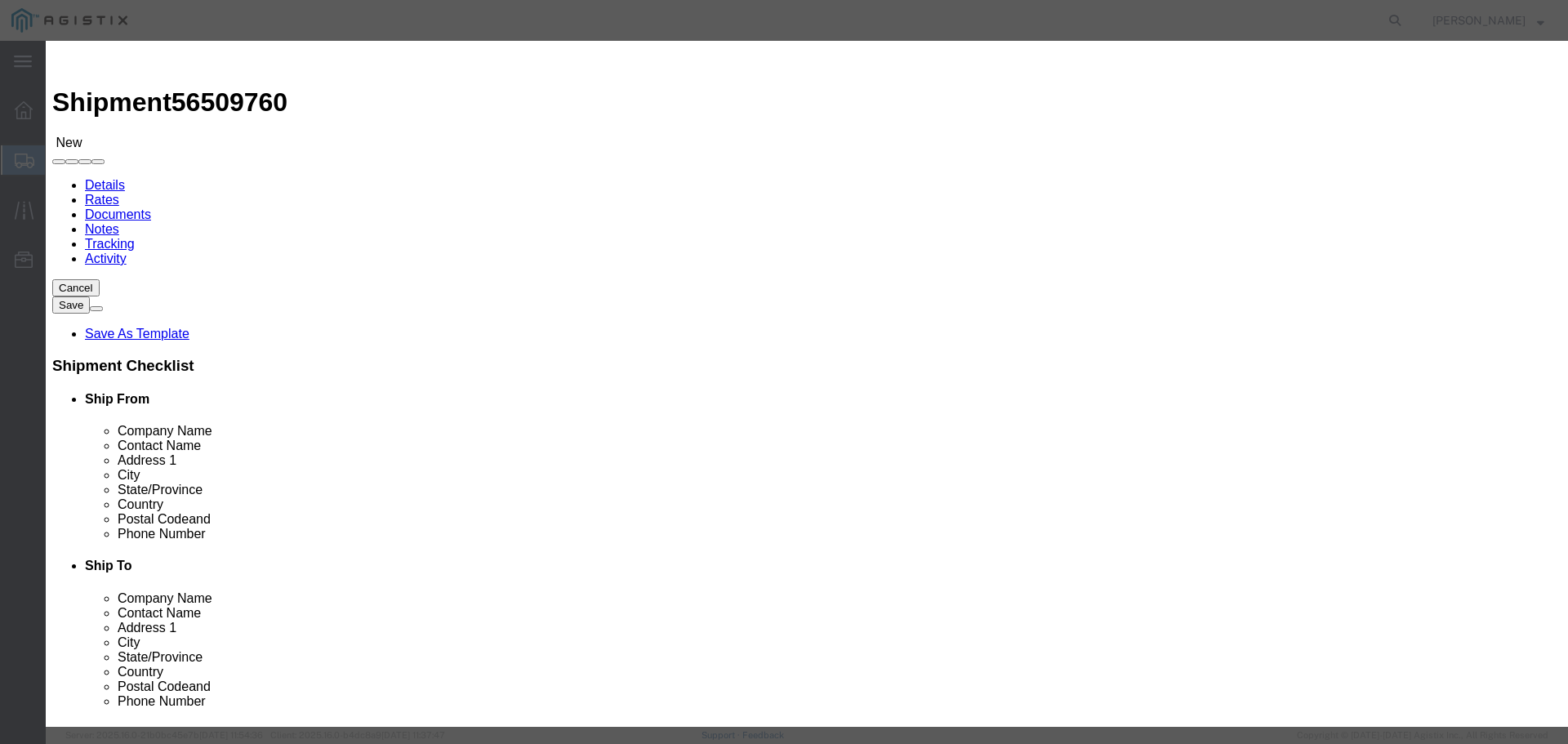
click select "Select 50 55 60 65 70 85 92.5 100 125 175 250 300 400"
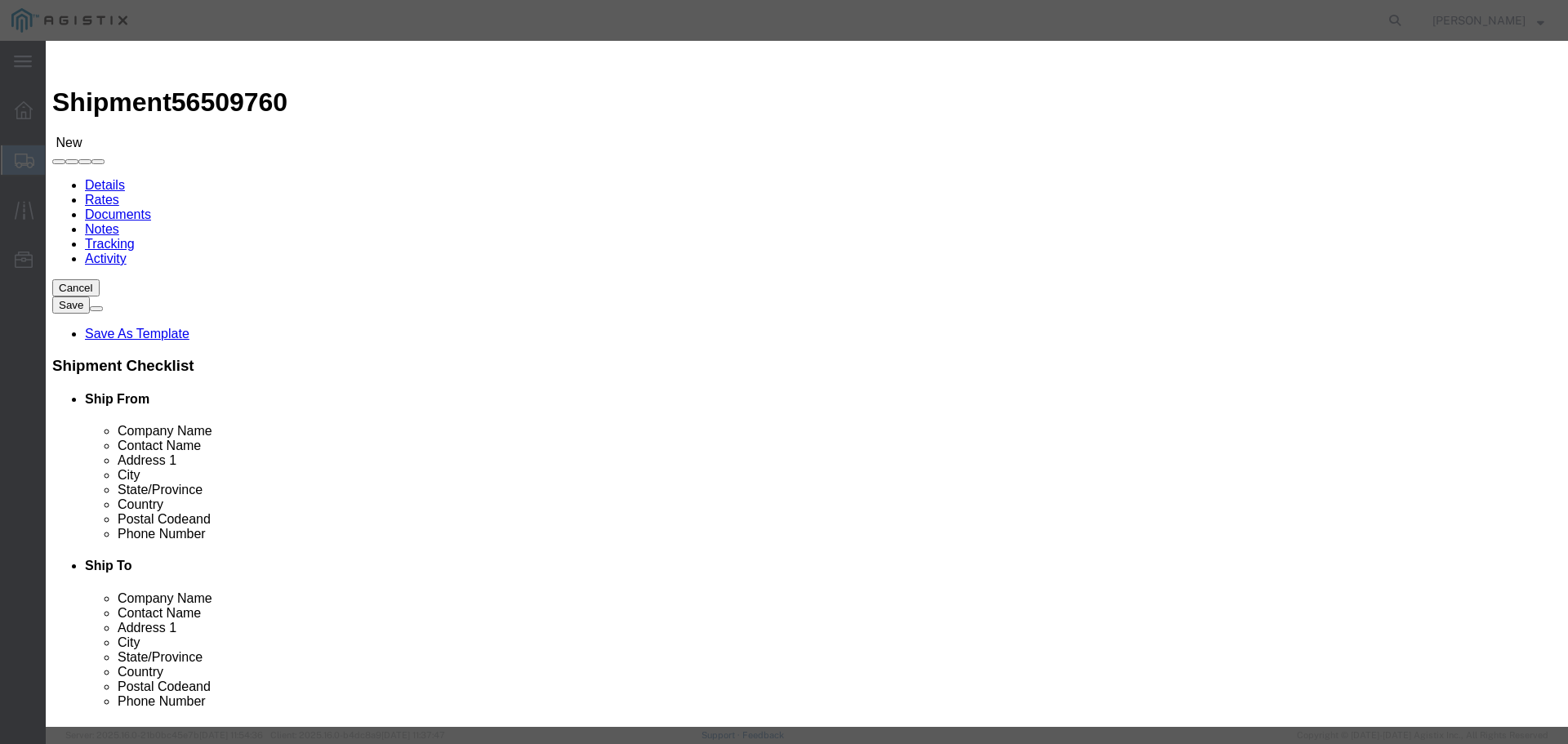
click select "Select 50 55 60 65 70 85 92.5 100 125 175 250 300 400"
select select "60"
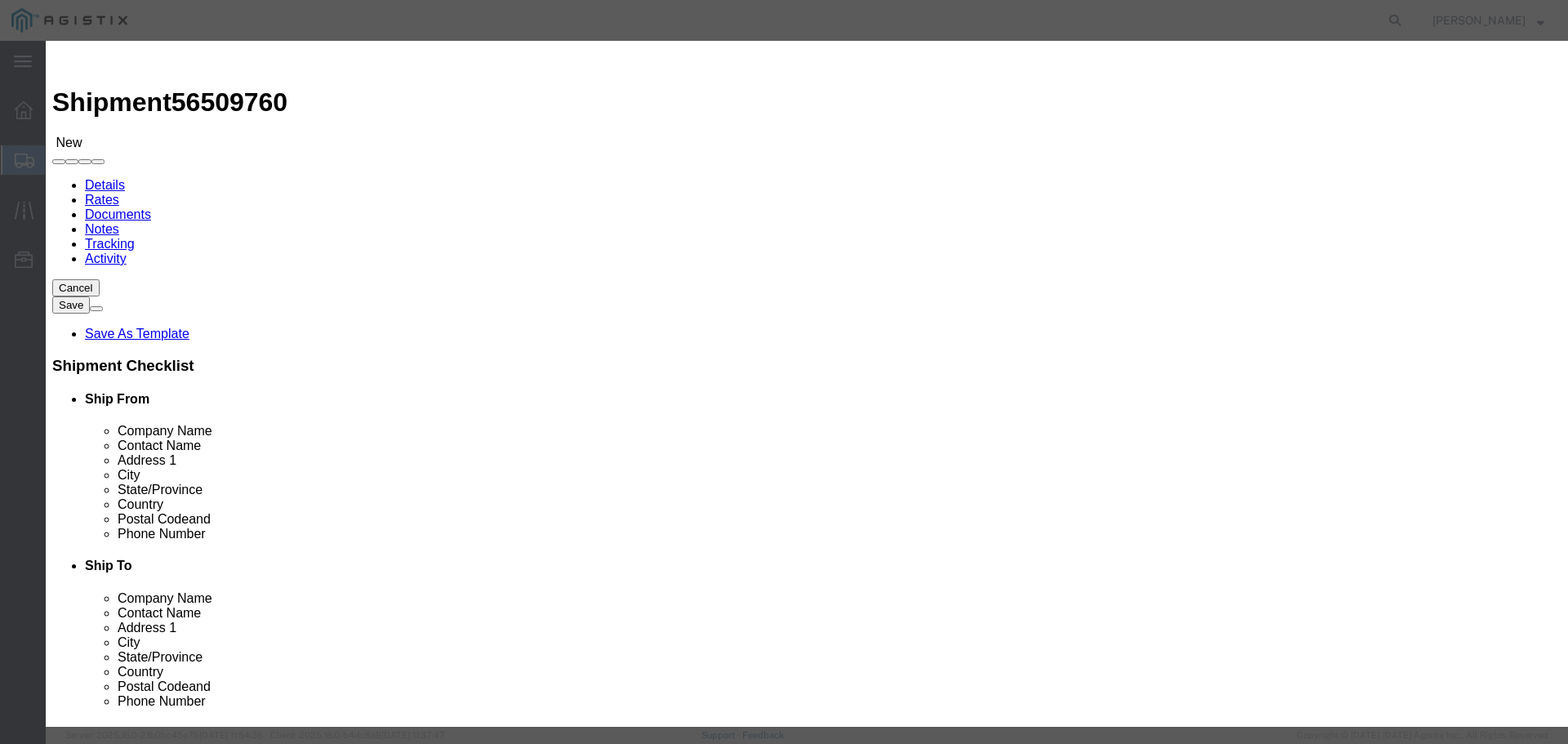
click select "Select 50 55 60 65 70 85 92.5 100 125 175 250 300 400"
click button "Save & Close"
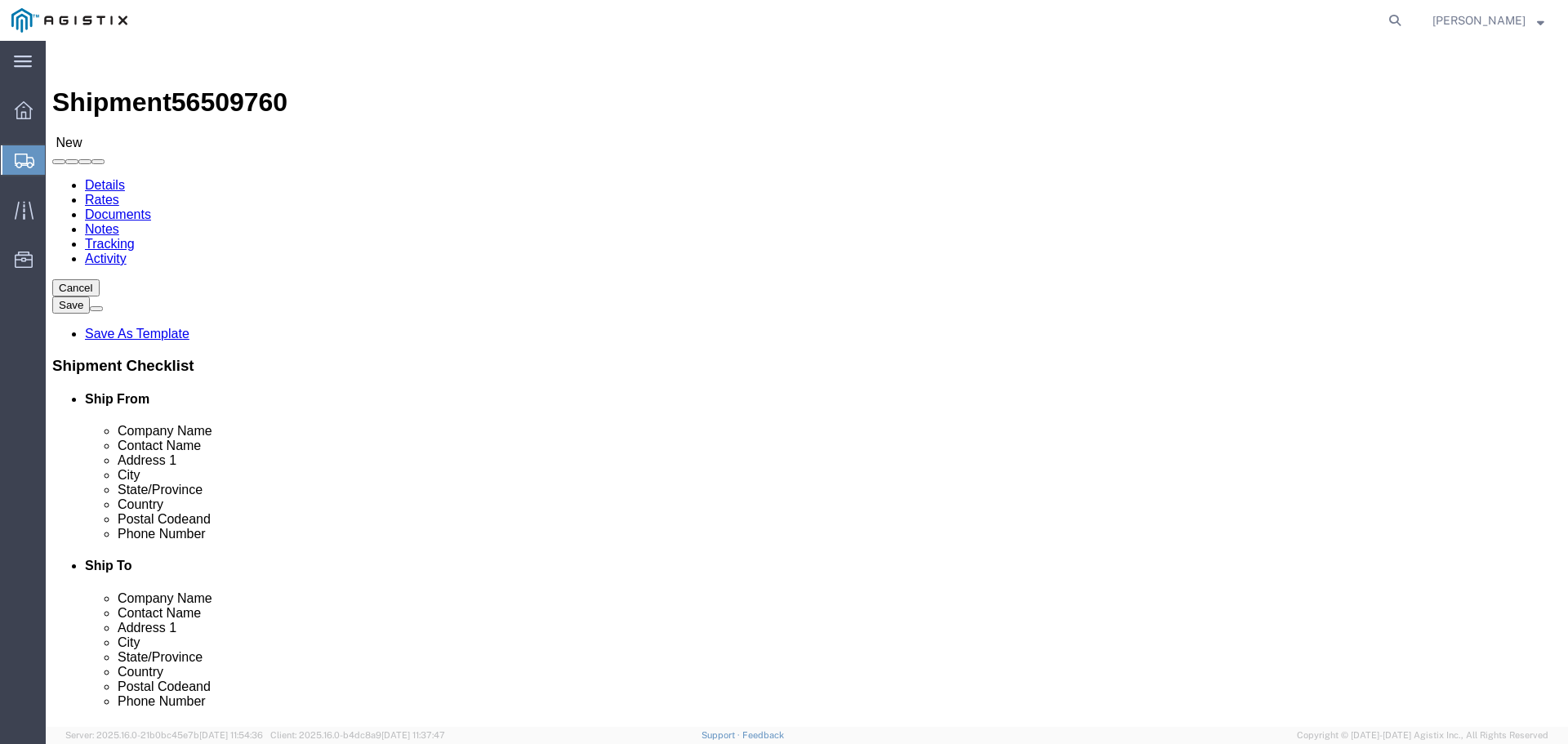
click button "Rate Shipment"
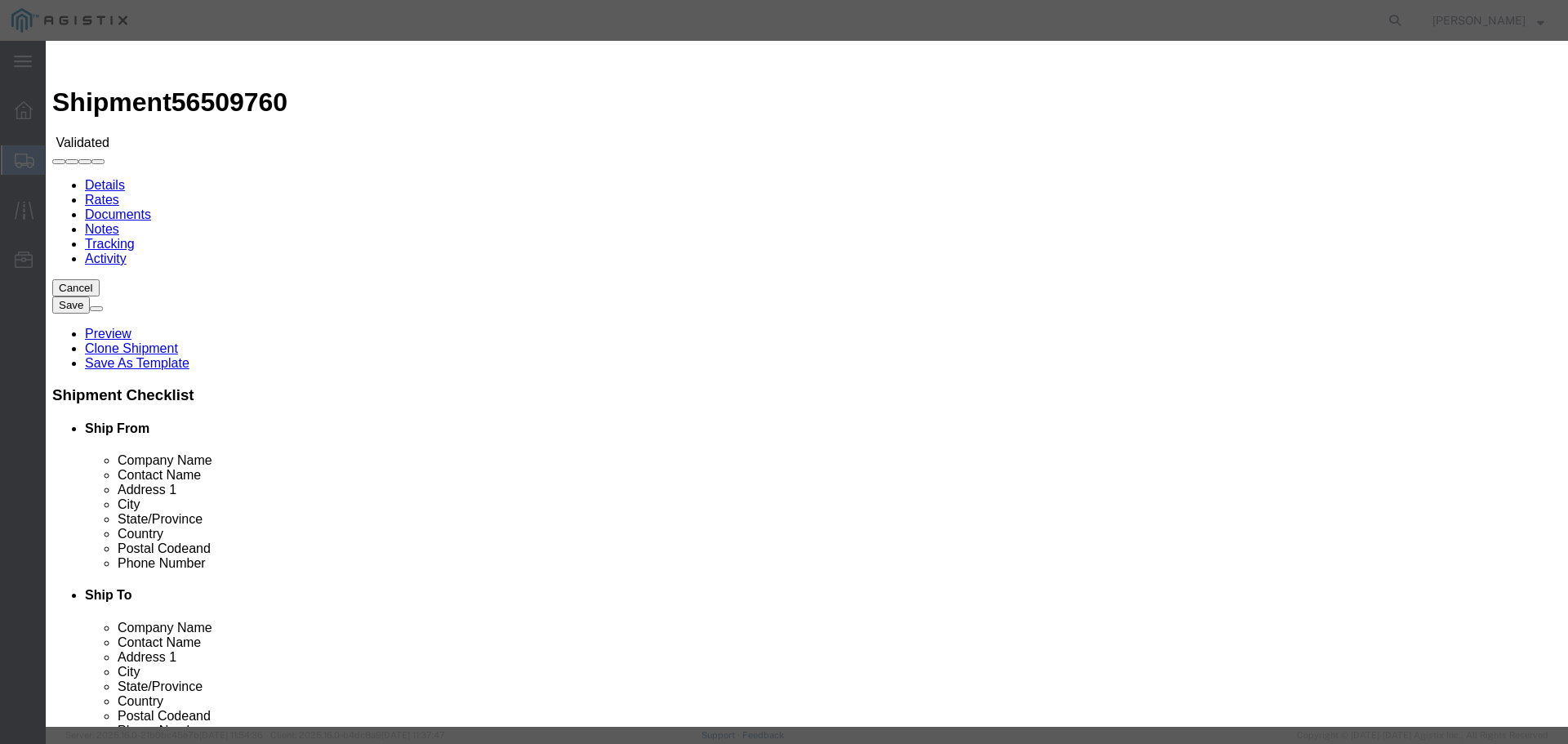
select select "6922"
select select "16774"
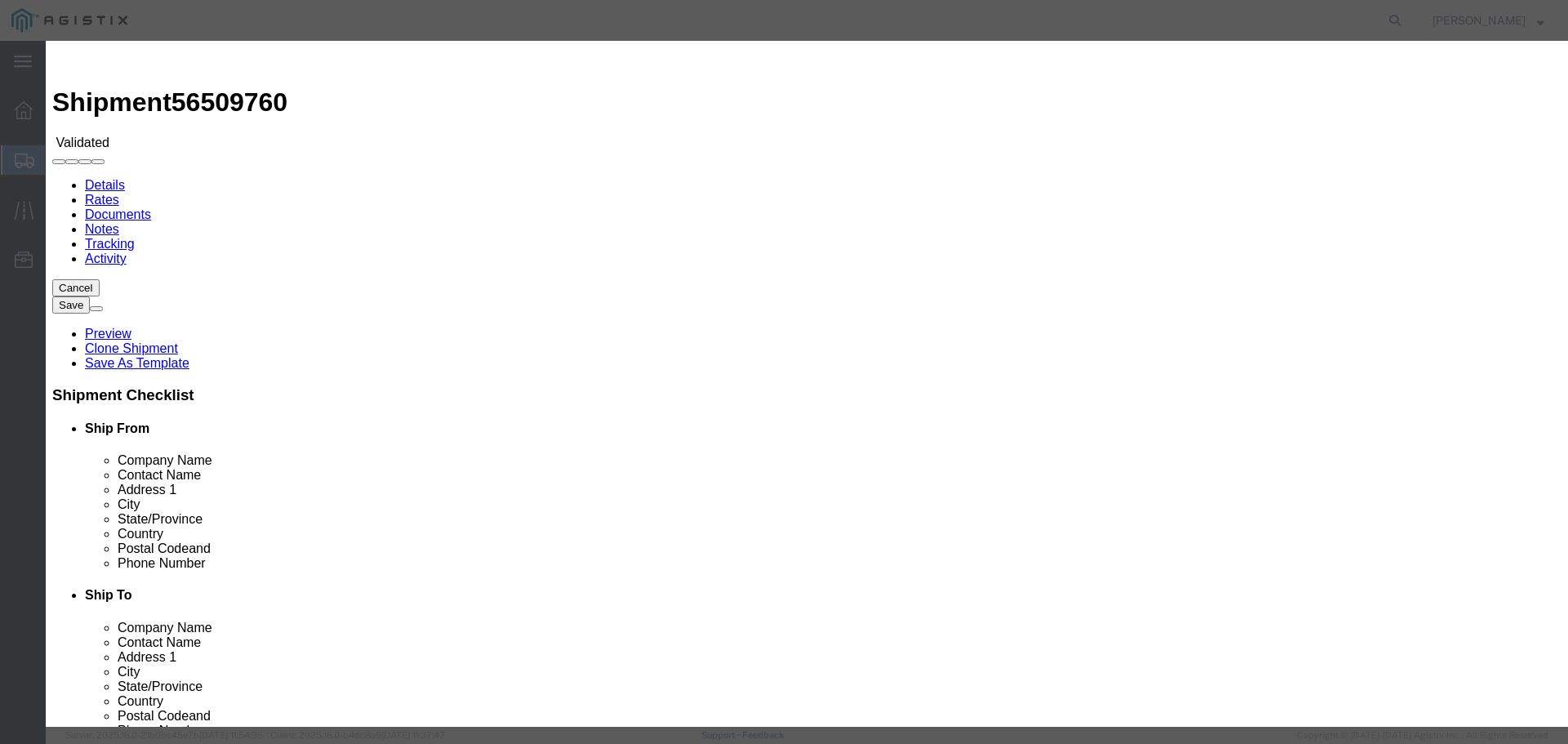
type input "2800"
type input "2,800.00"
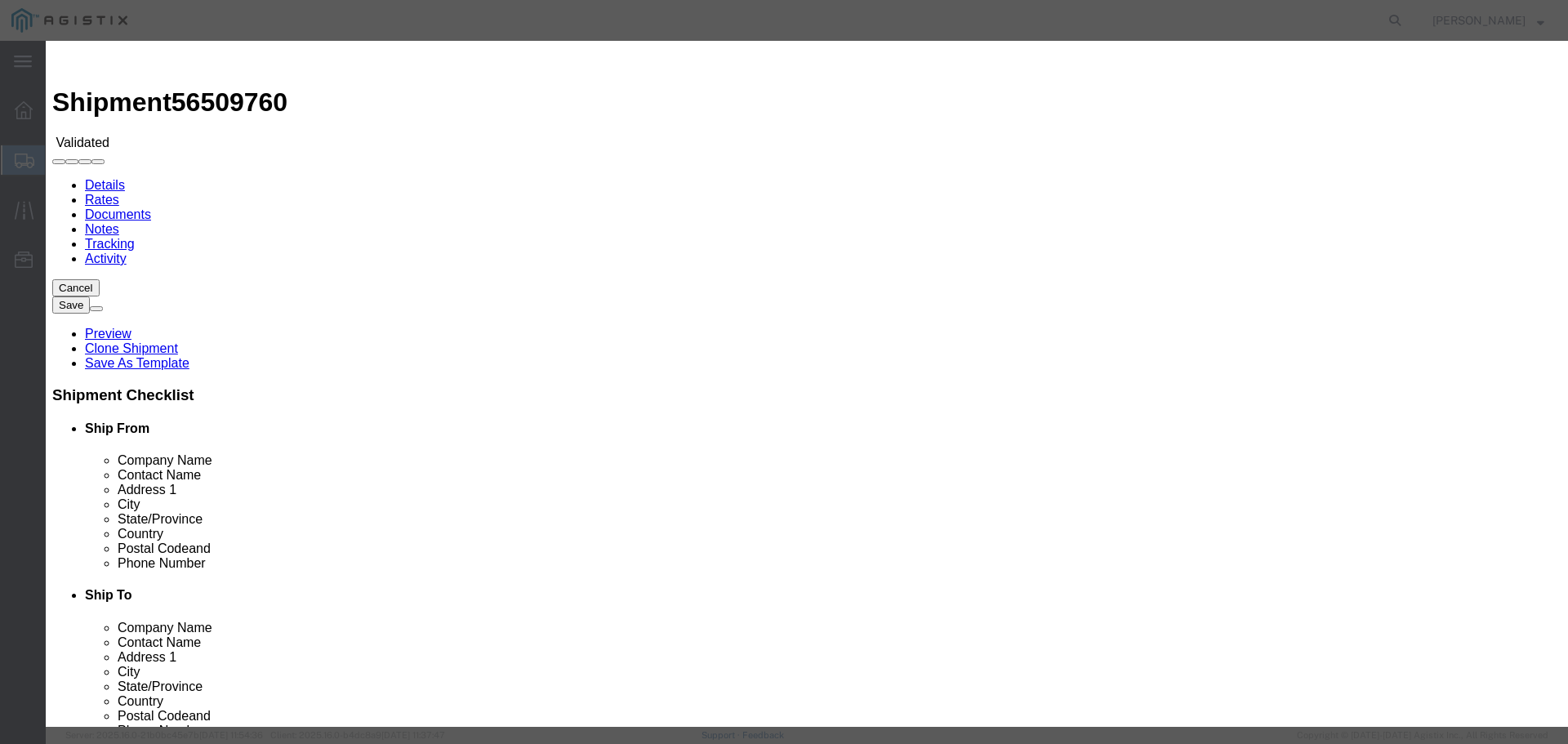
type input "27029"
type input "[PERSON_NAME]"
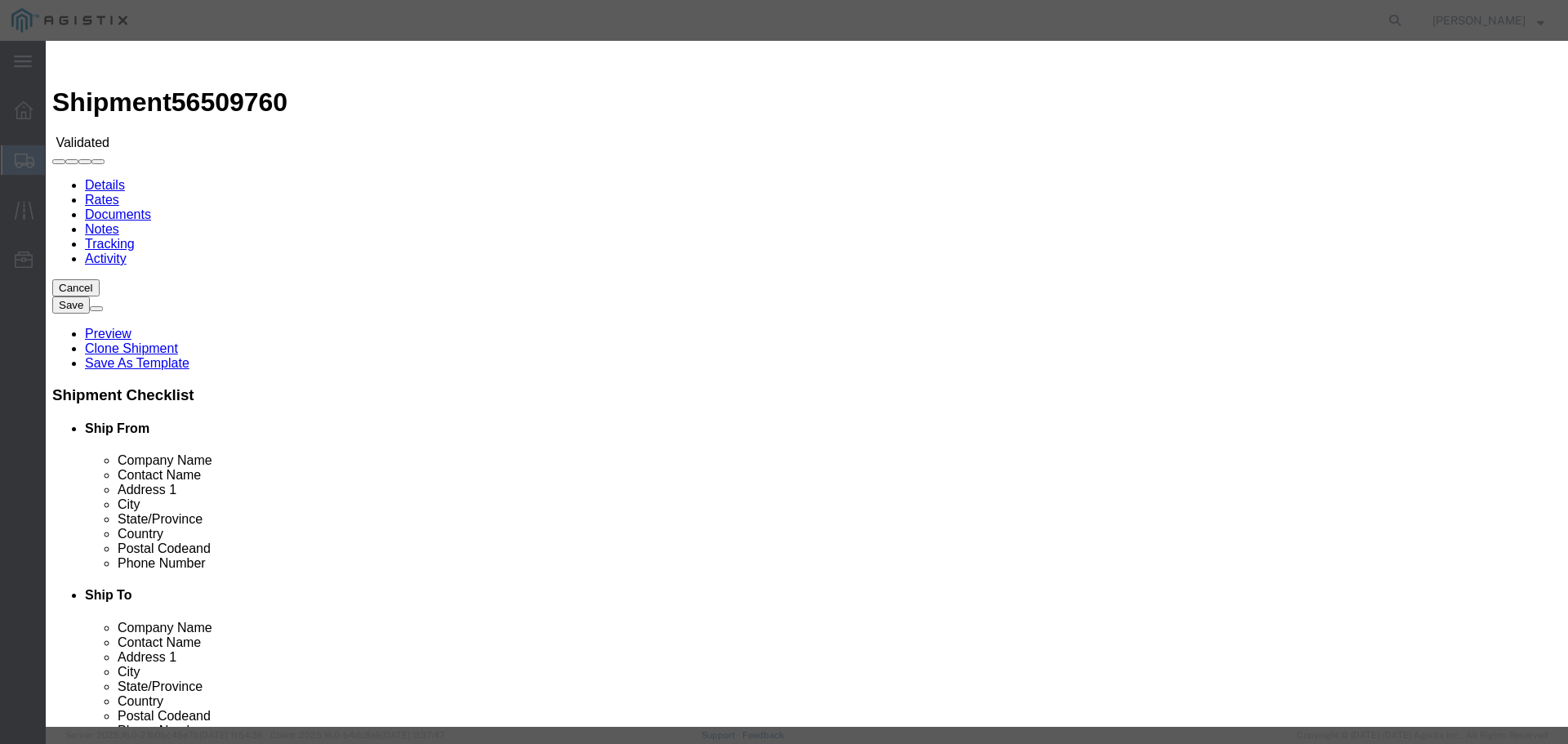
type input "12075497862"
type input "08/15/2025"
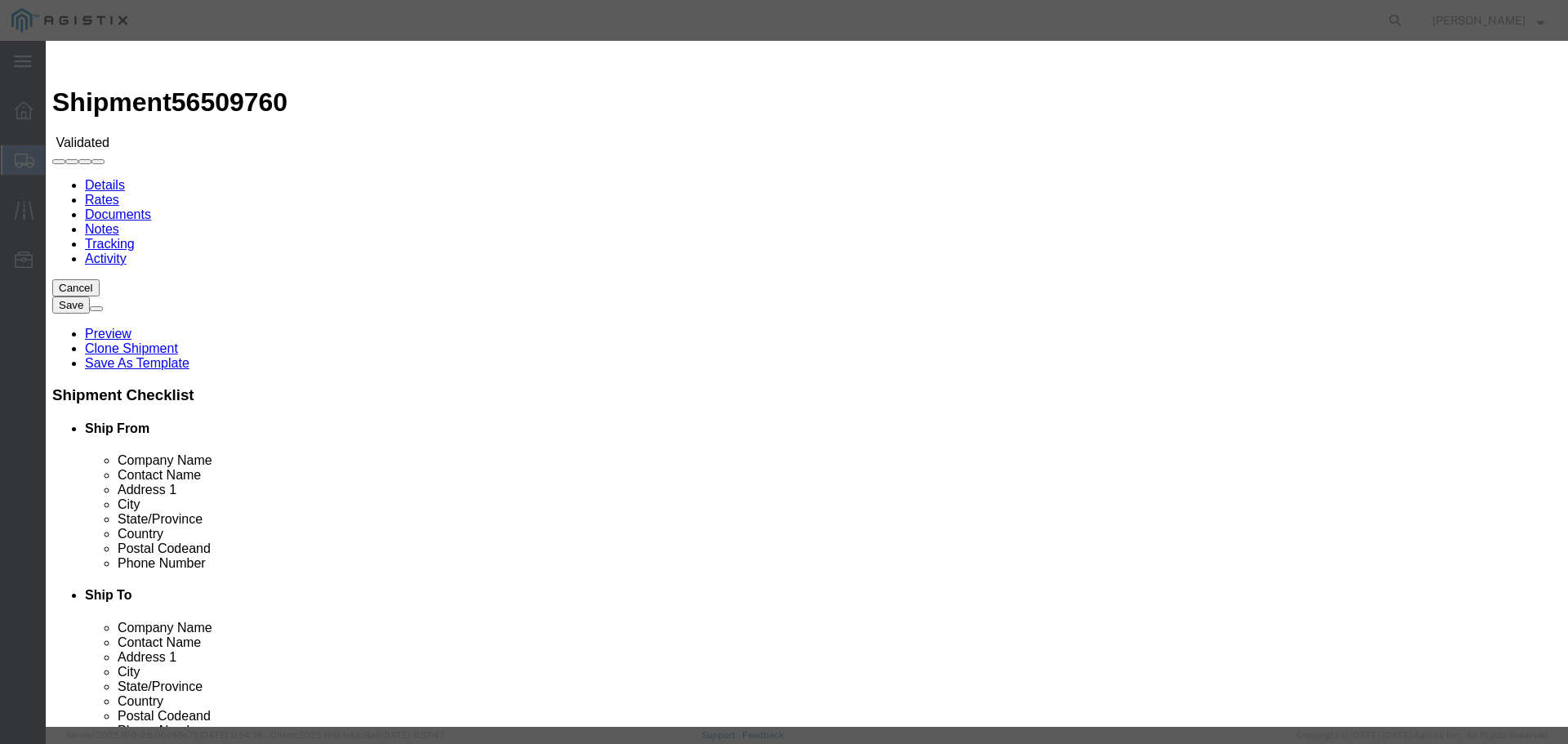
type input "08/13/2025"
select select "DELIVRED"
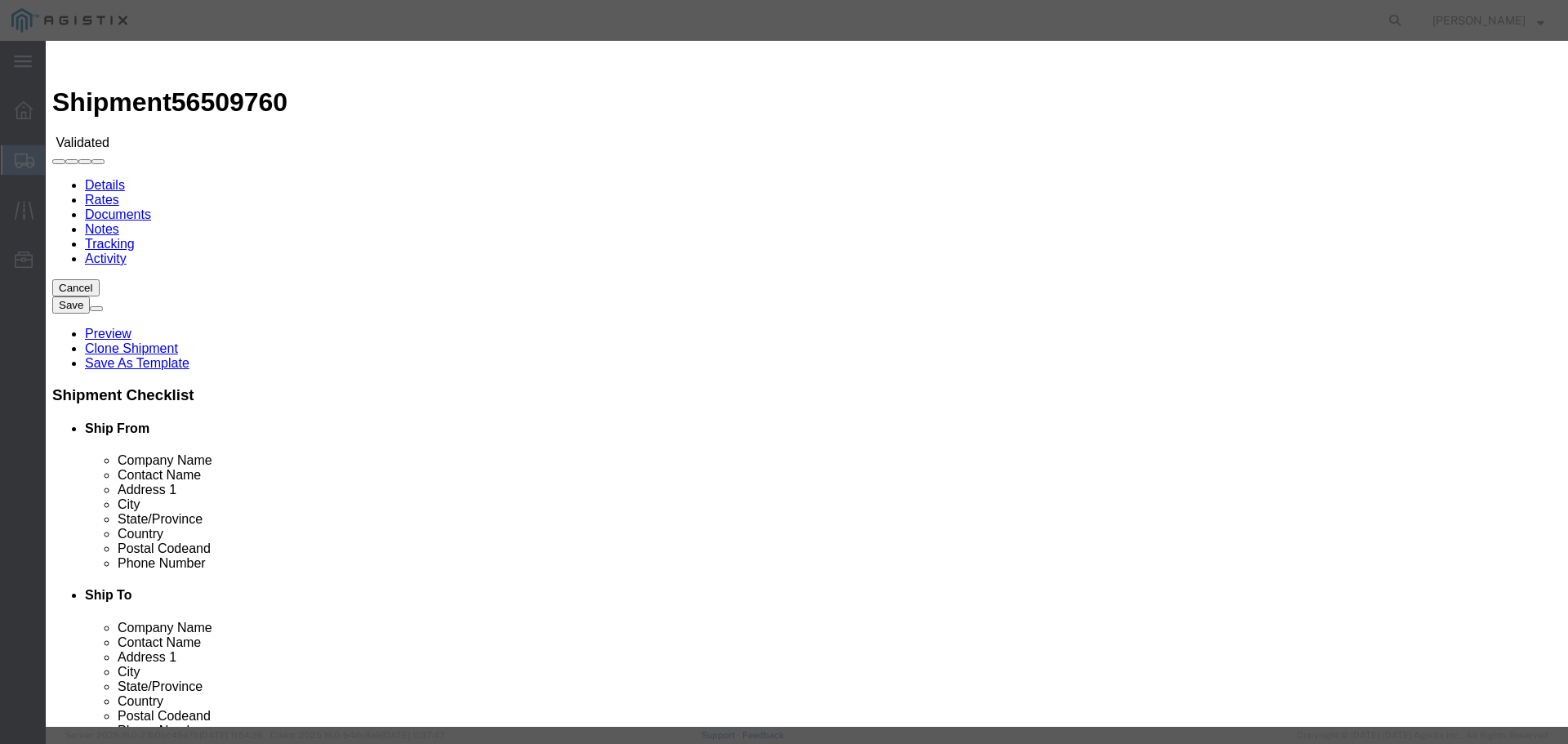
select select "1400"
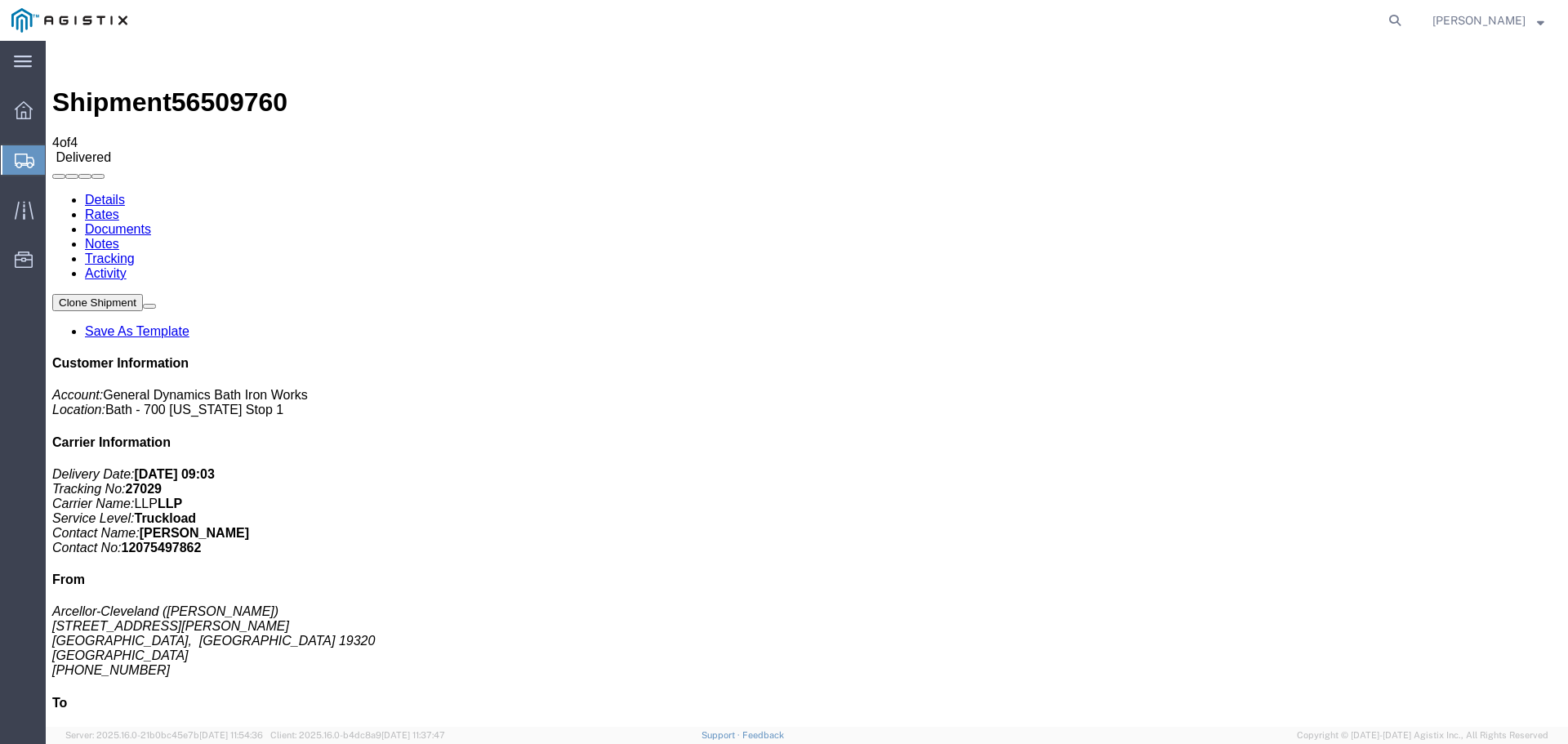
click at [135, 251] on link "Tracking" at bounding box center [110, 258] width 50 height 14
click at [114, 193] on link "Details" at bounding box center [104, 199] width 40 height 14
click link "Notes"
click at [151, 222] on link "Documents" at bounding box center [118, 229] width 66 height 14
click at [119, 208] on link "Rates" at bounding box center [102, 214] width 34 height 14
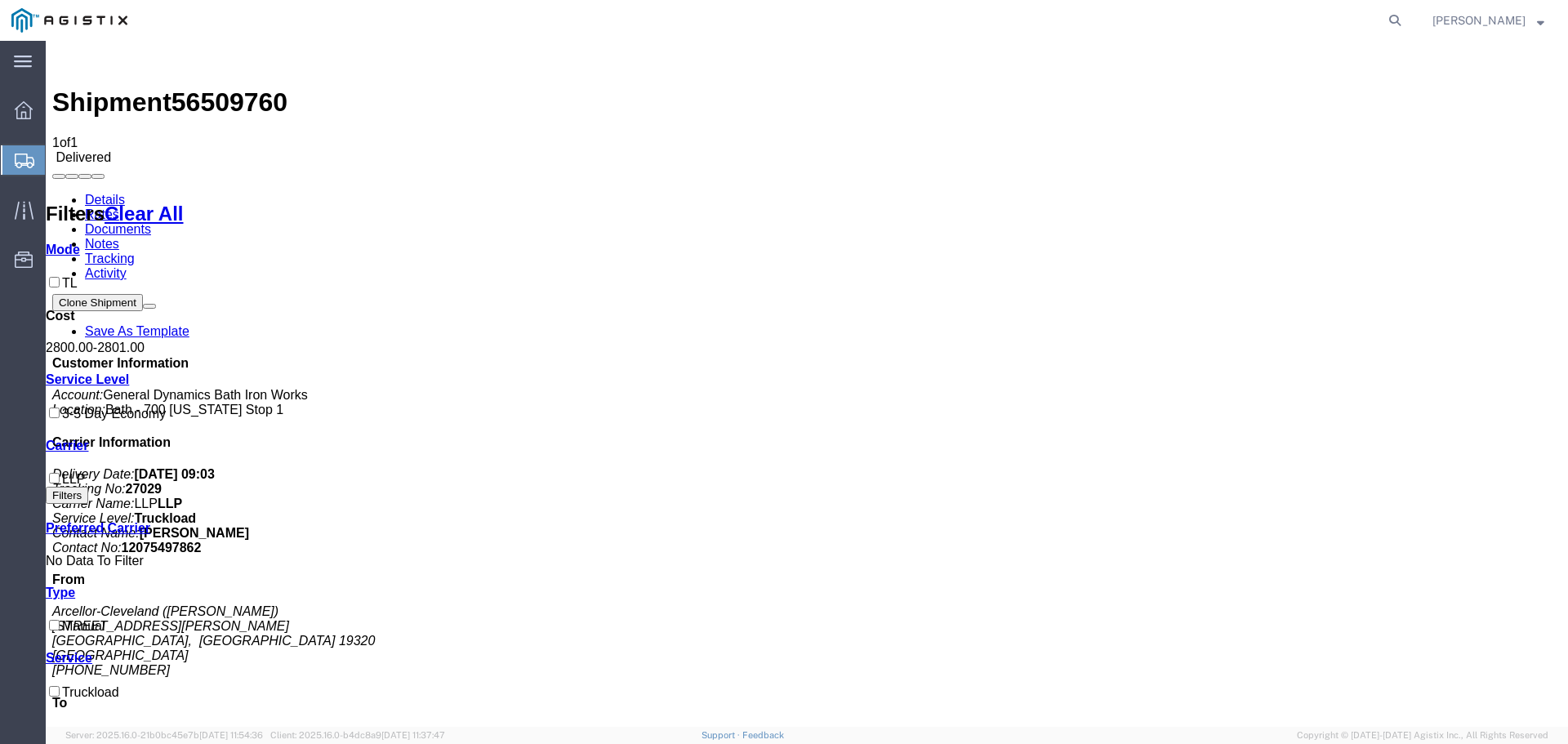
click at [127, 266] on link "Activity" at bounding box center [105, 272] width 42 height 14
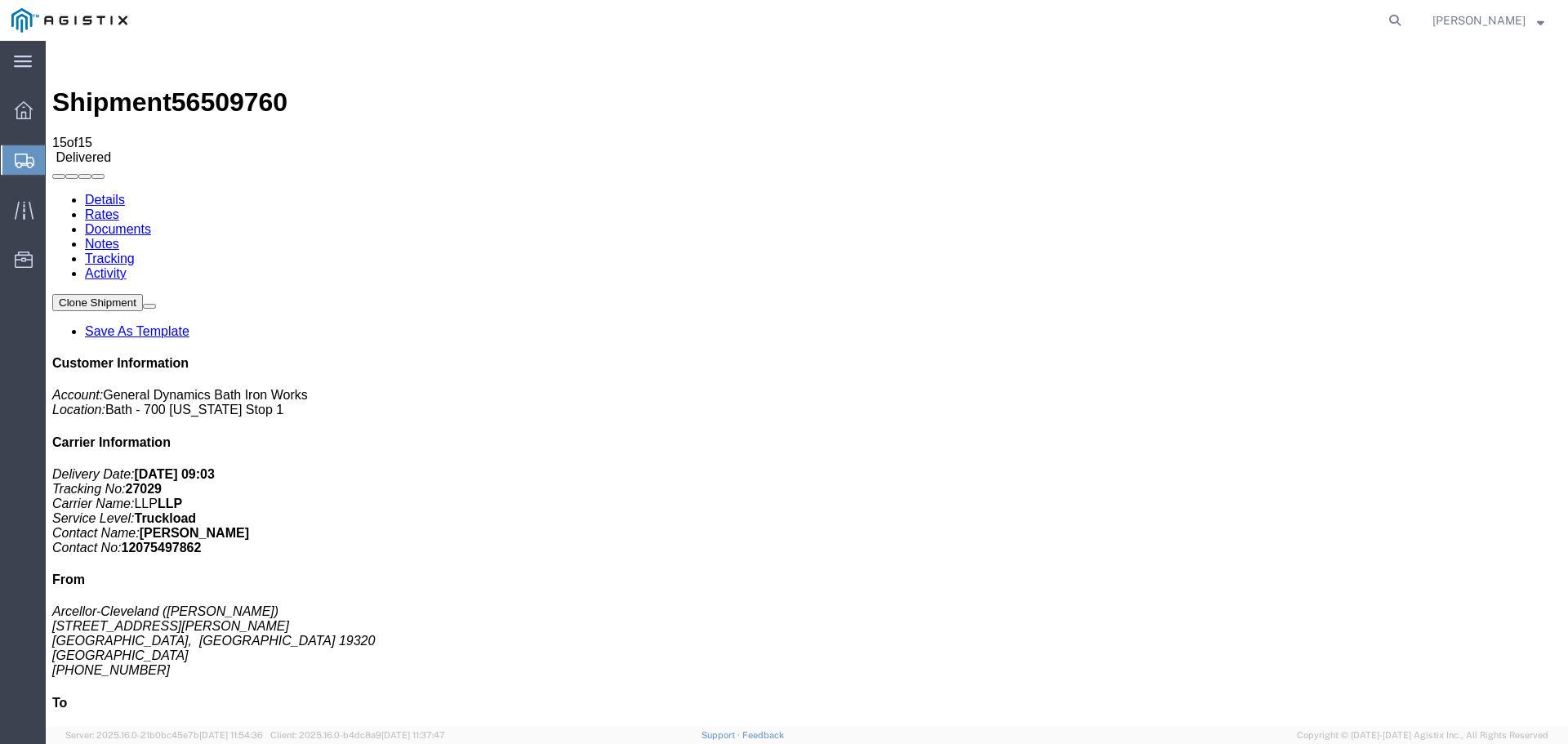
click at [135, 251] on link "Tracking" at bounding box center [110, 258] width 50 height 14
drag, startPoint x: 1485, startPoint y: 90, endPoint x: 1520, endPoint y: 96, distance: 35.5
click at [25, 65] on icon at bounding box center [22, 61] width 18 height 12
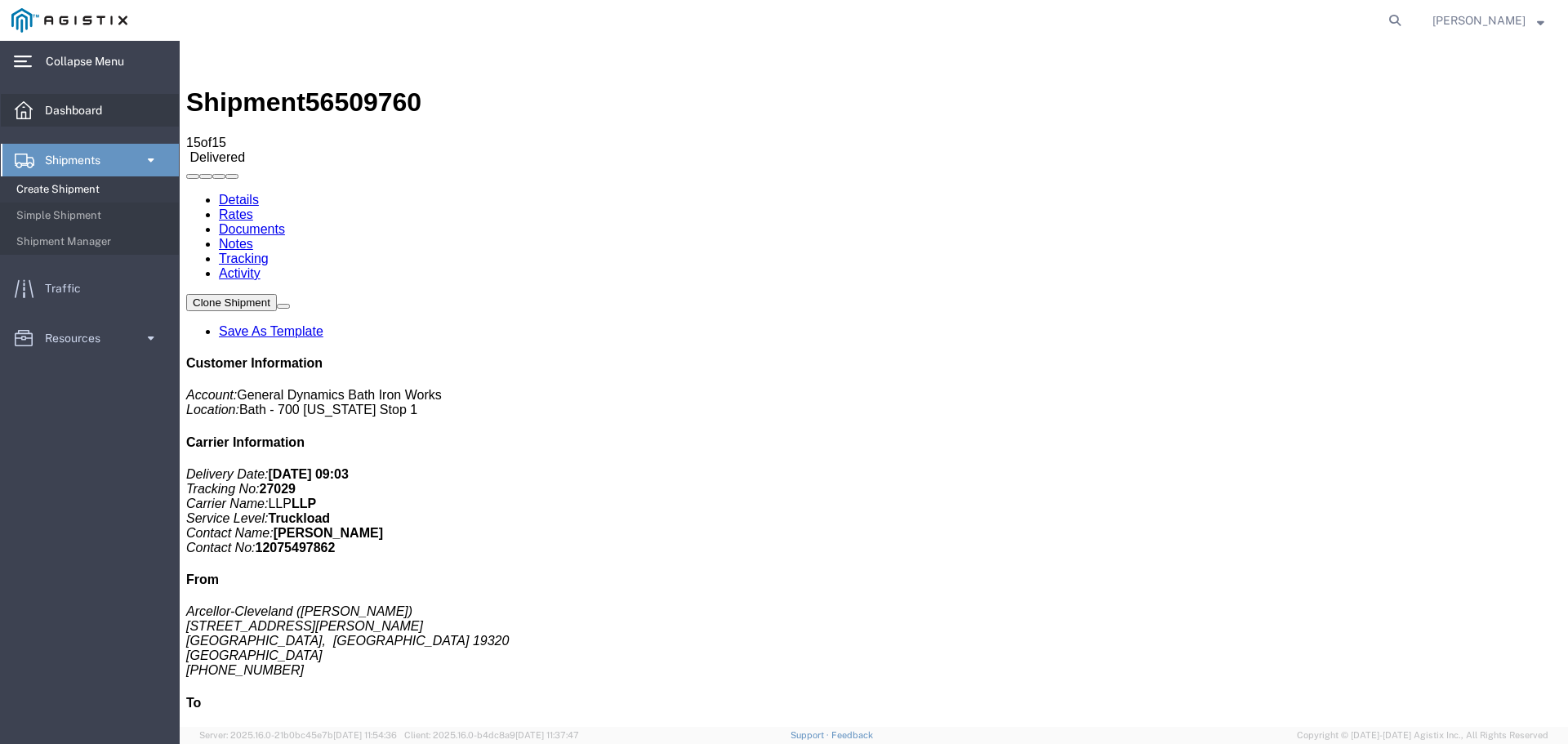
click at [53, 105] on span "Dashboard" at bounding box center [79, 110] width 68 height 32
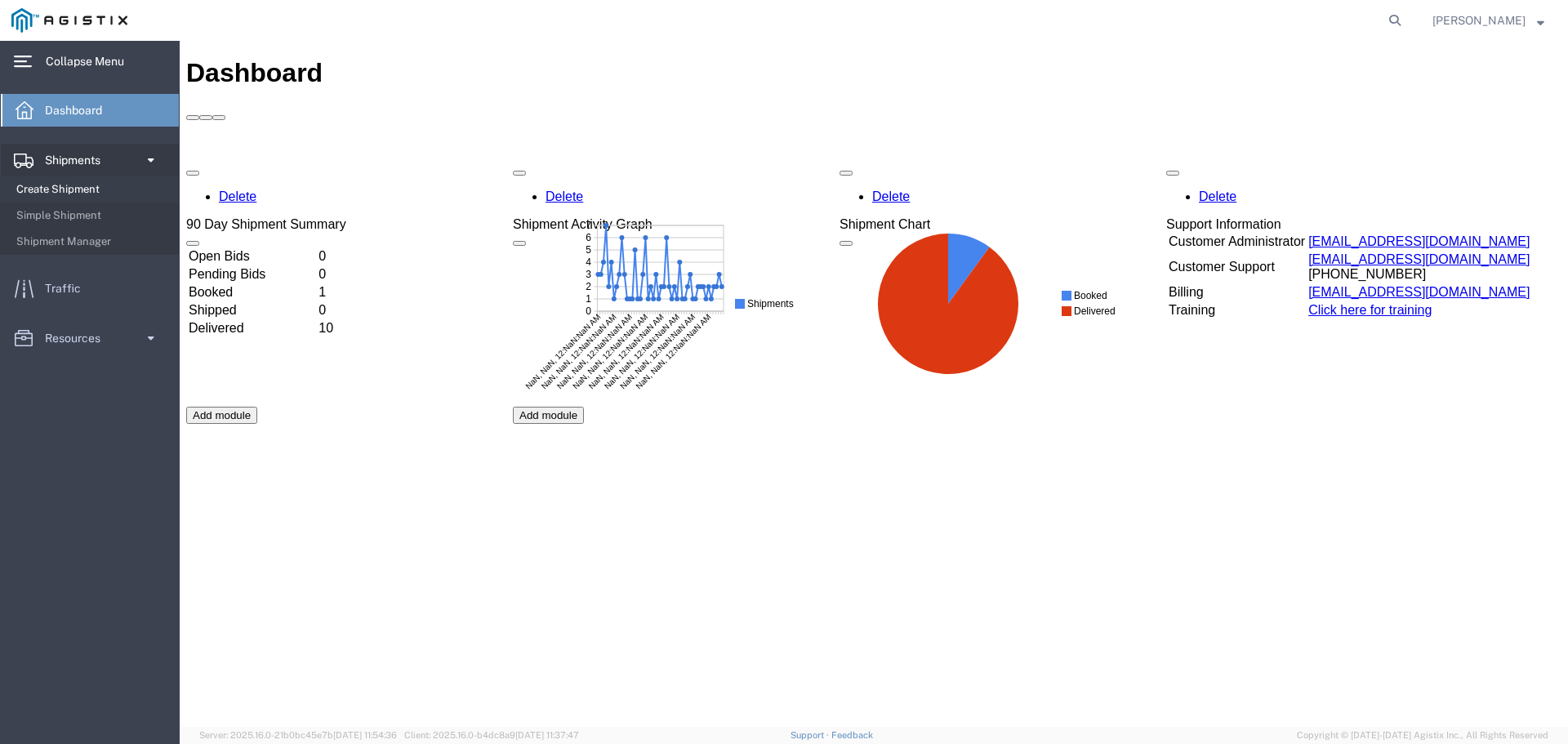
click at [60, 186] on span "Create Shipment" at bounding box center [92, 188] width 151 height 32
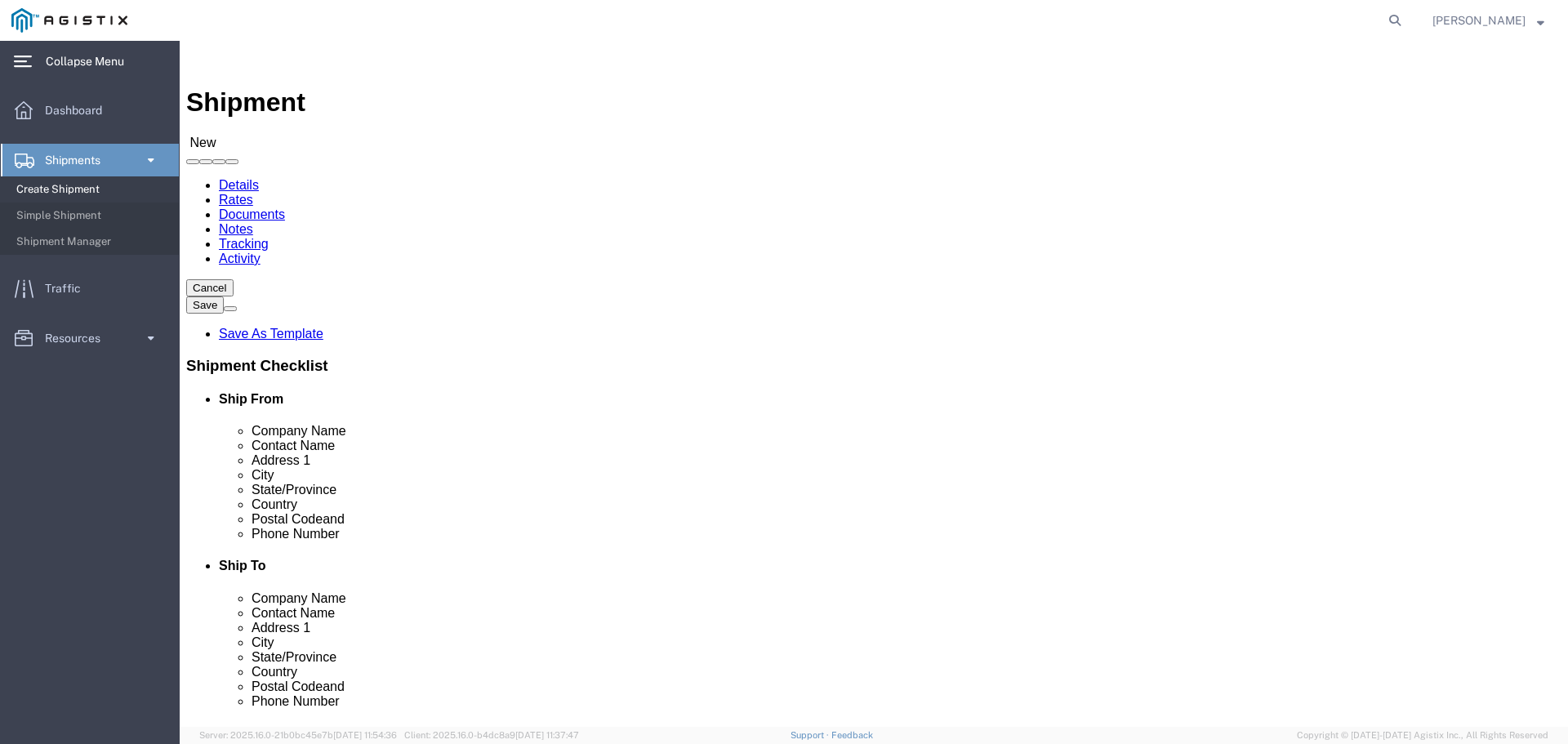
click select "Select General Dynamics Bath Iron Works"
select select "8114"
click select "Select General Dynamics Bath Iron Works"
select select
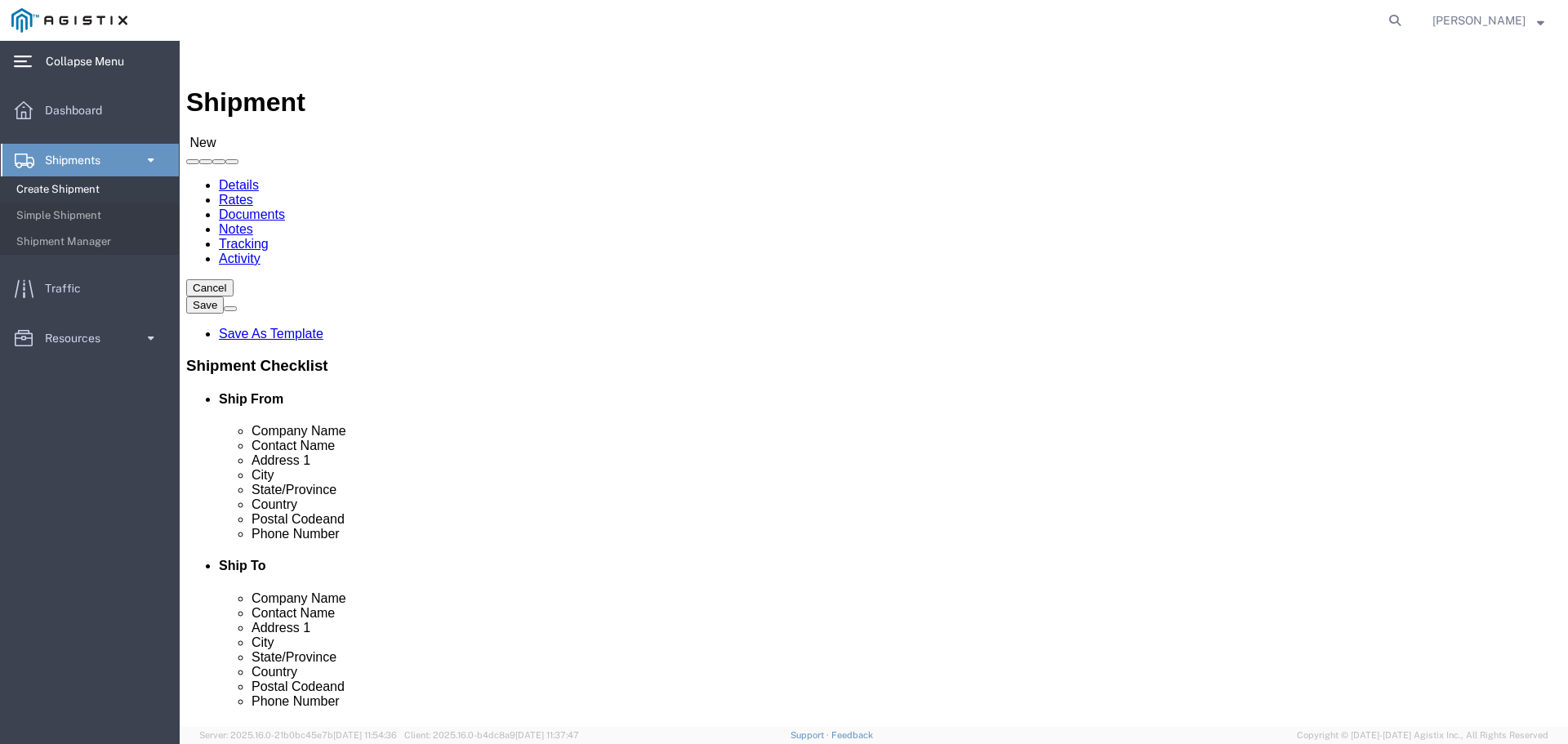
click select "Select Bath - 50 YARD REC Washington St Bath - 700 Washington Stop 1 Brunswick …"
select select "14737"
click select "Select Bath - 50 YARD REC Washington St Bath - 700 Washington Stop 1 Brunswick …"
click input "text"
type input "Cleveland Cliff"
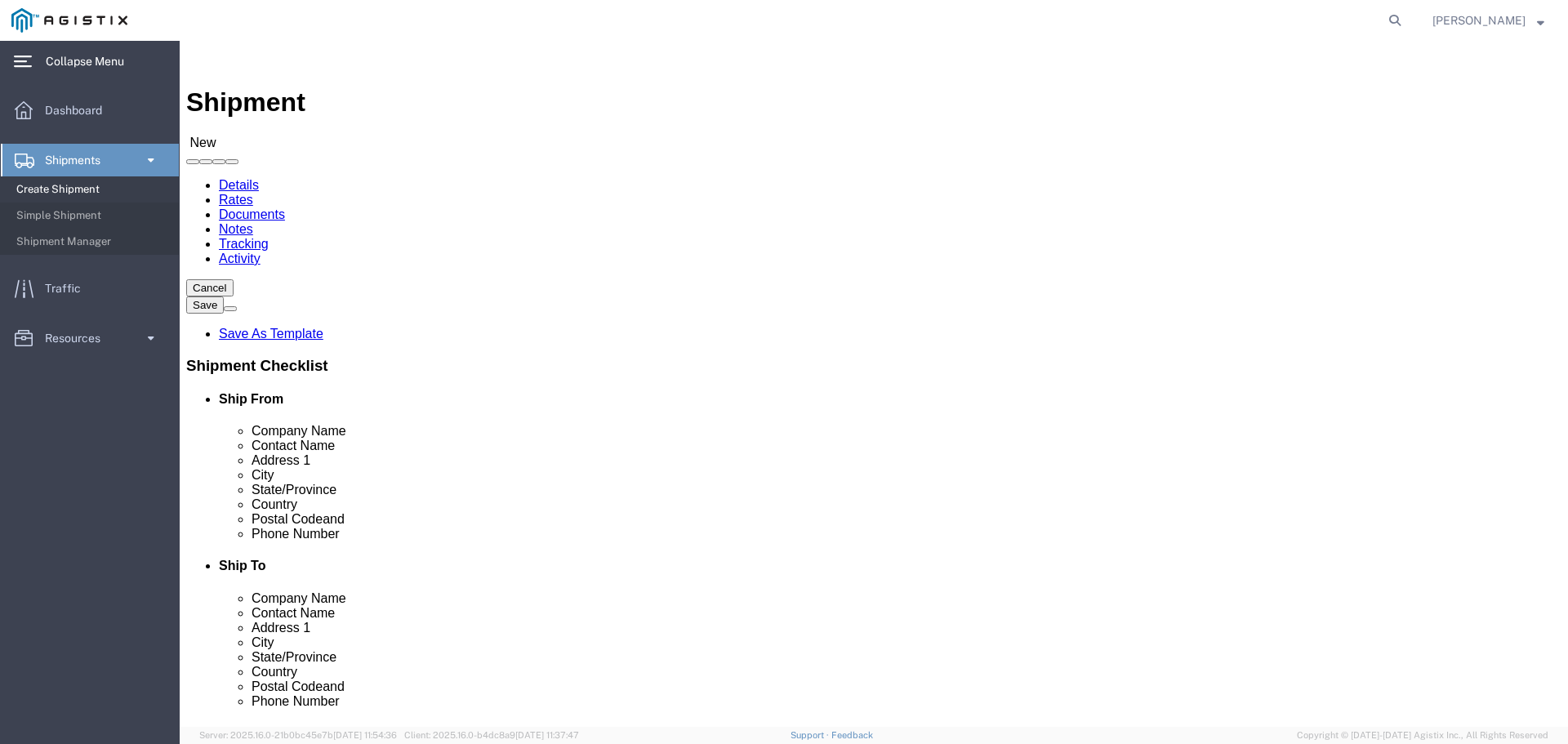
type input "Ben"
type input "250 West US Hwy 12"
type input "Burns Harbor"
type input "i"
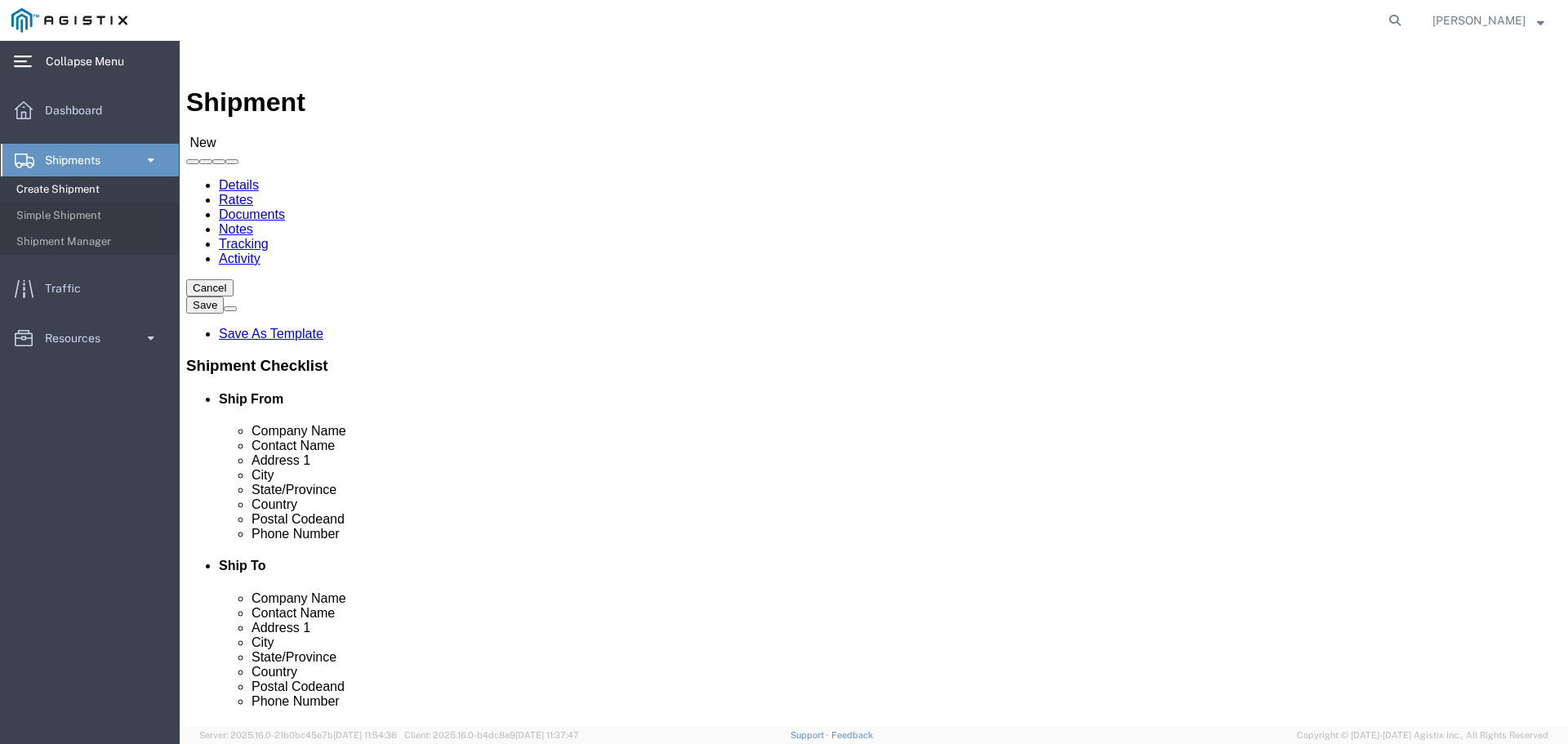
type input "i"
click input "text"
type input "46304"
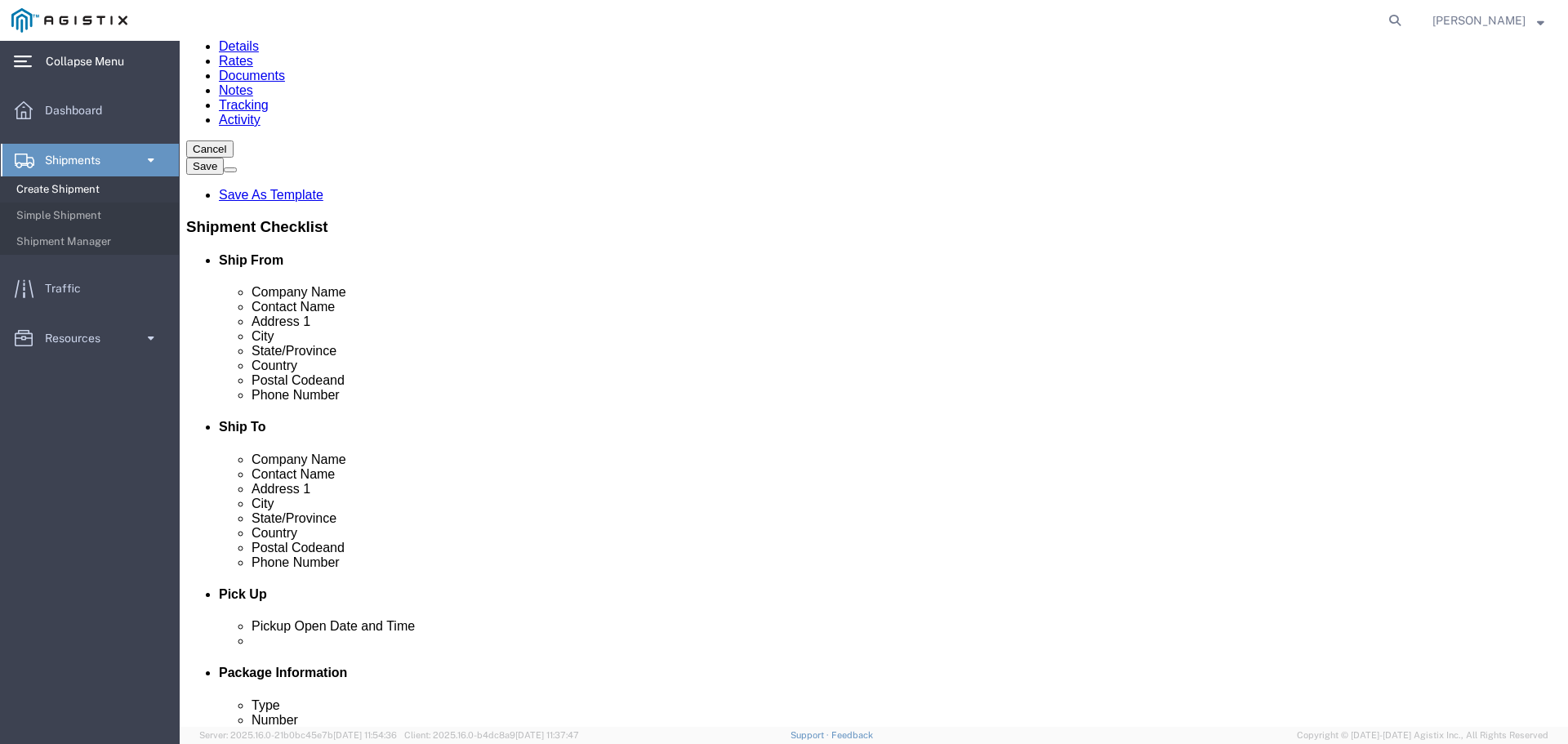
scroll to position [163, 0]
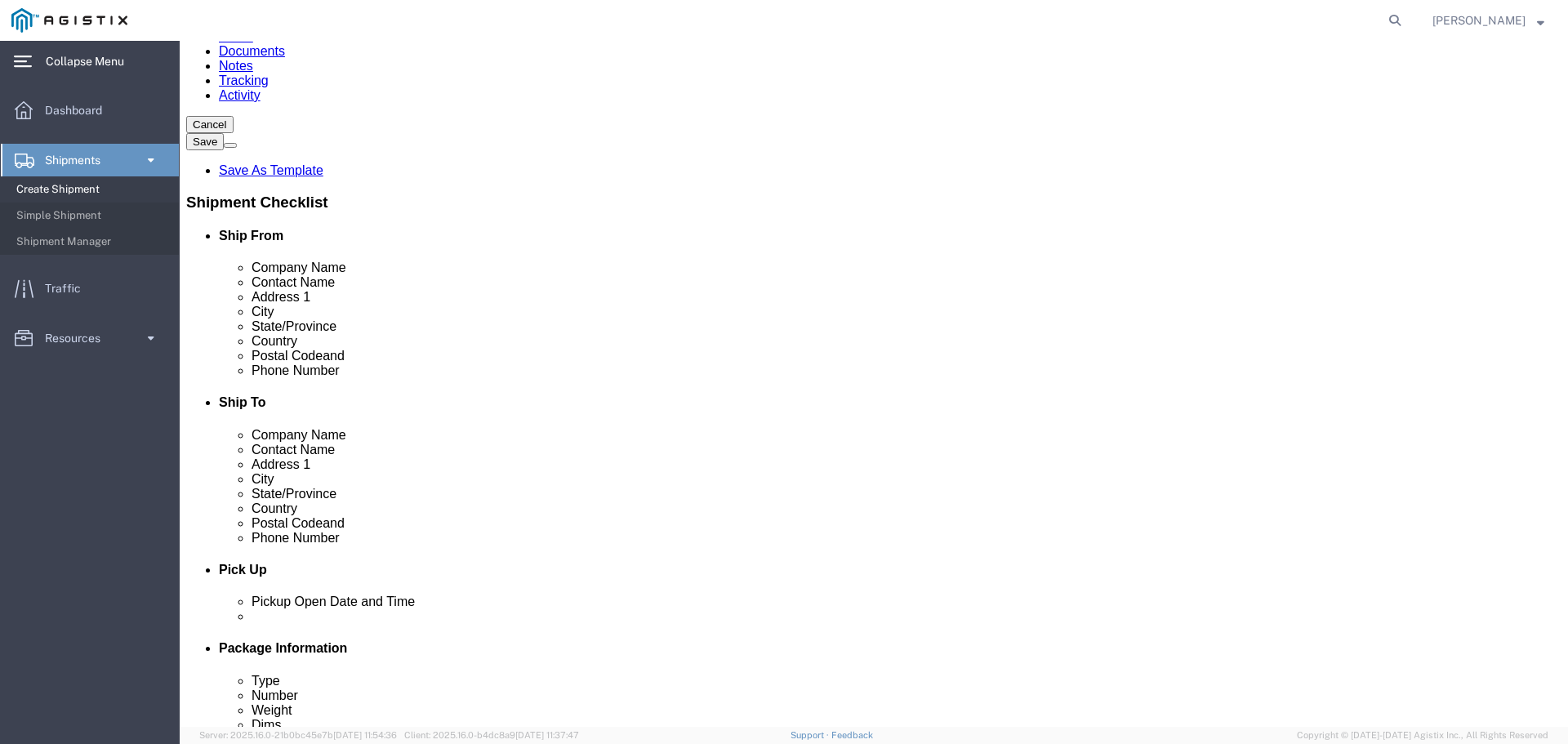
click input "text"
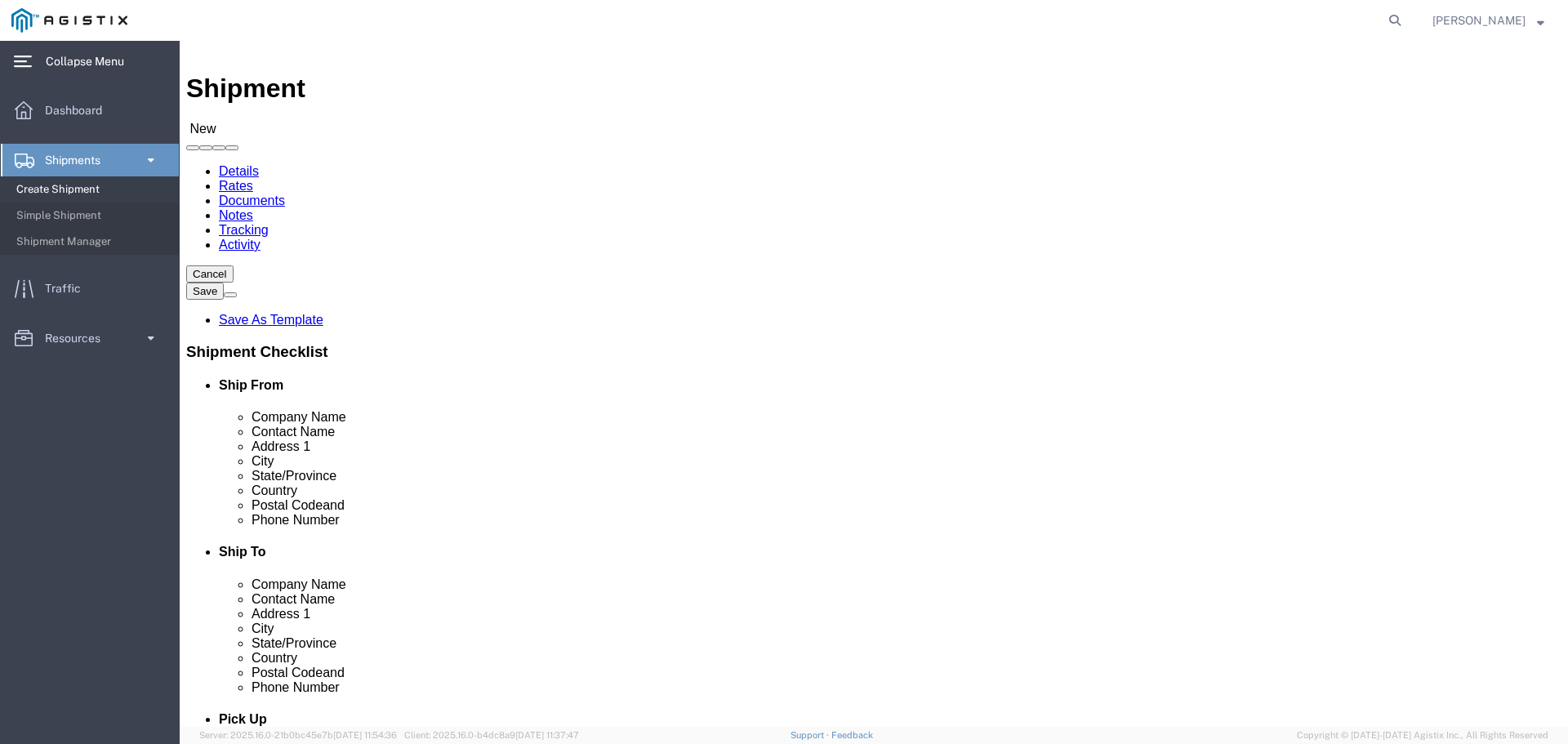
scroll to position [0, 0]
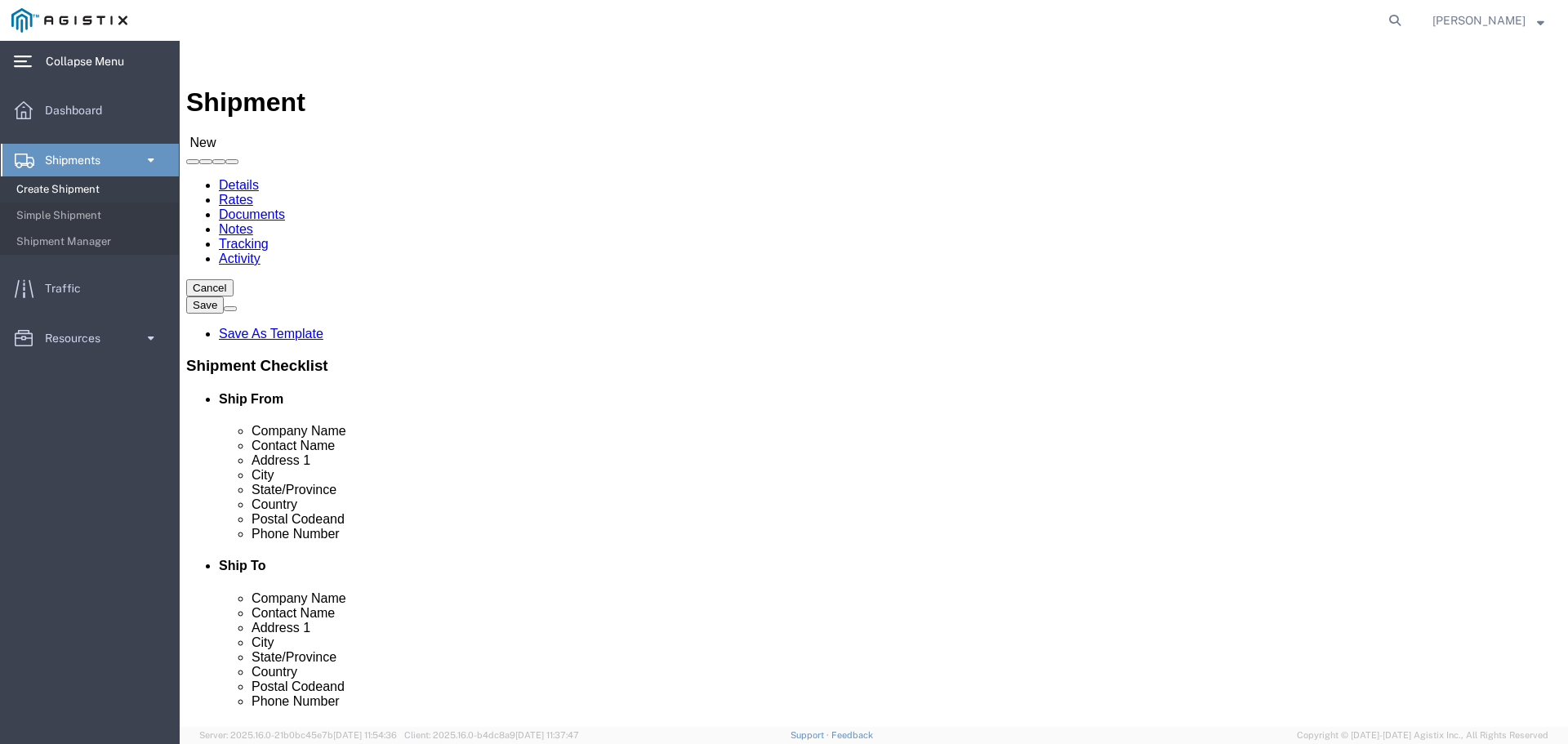
type input "219-787-2334"
click input "text"
type input "American Steel"
type input "Amanda"
type input "81 Meadows Road"
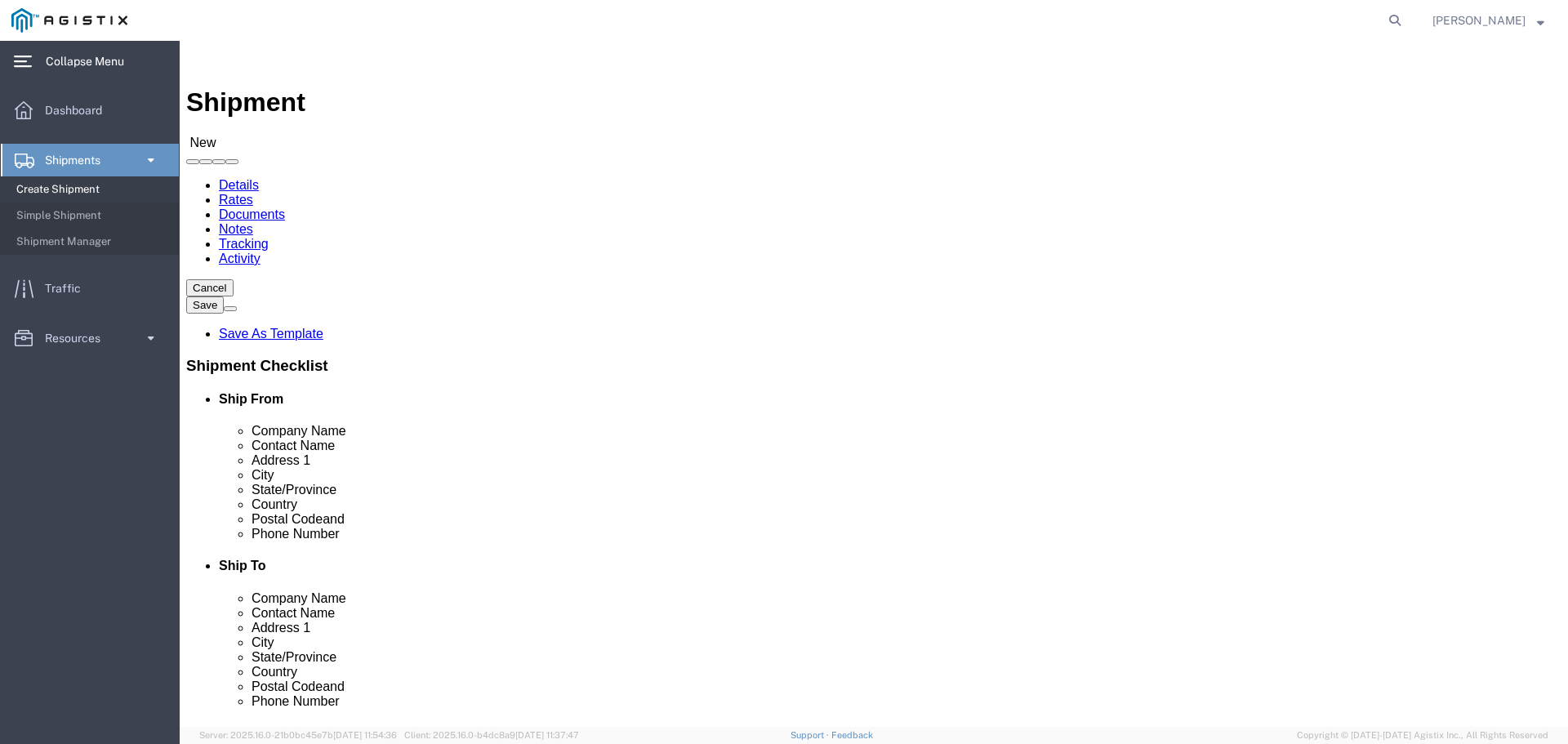
type input "West Bath"
type input "m"
type input "ma"
type input "04530"
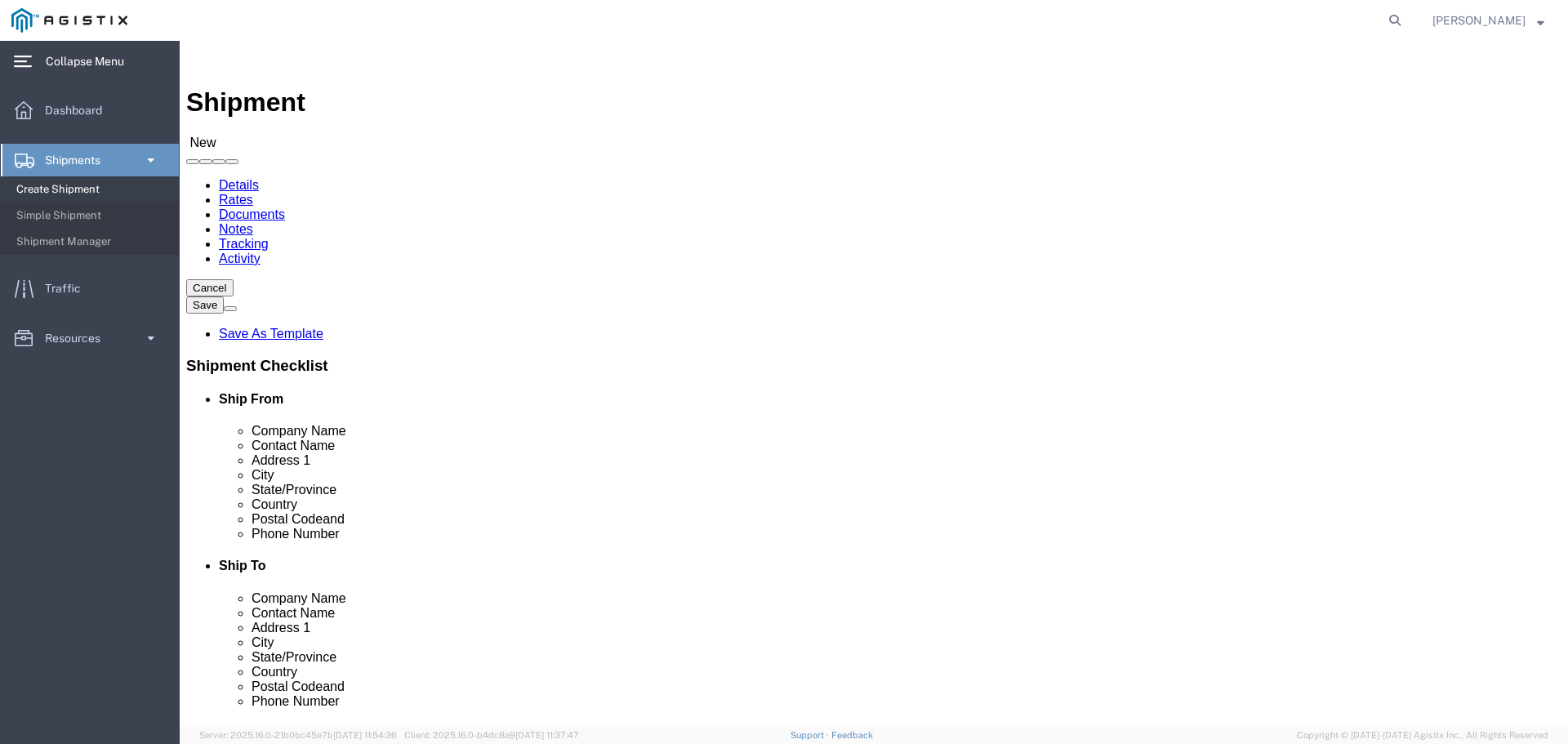
scroll to position [13, 0]
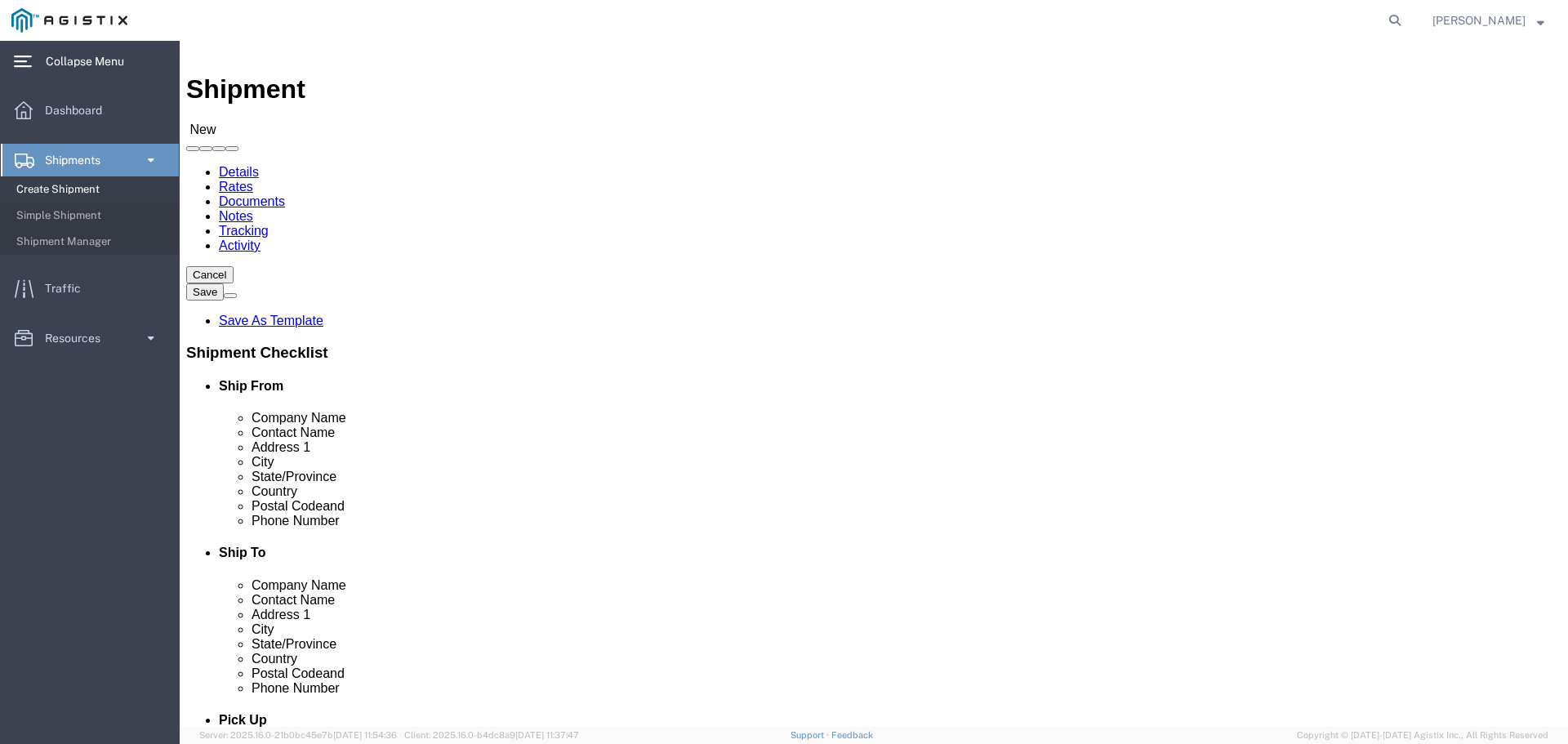
type input "207-772-4641"
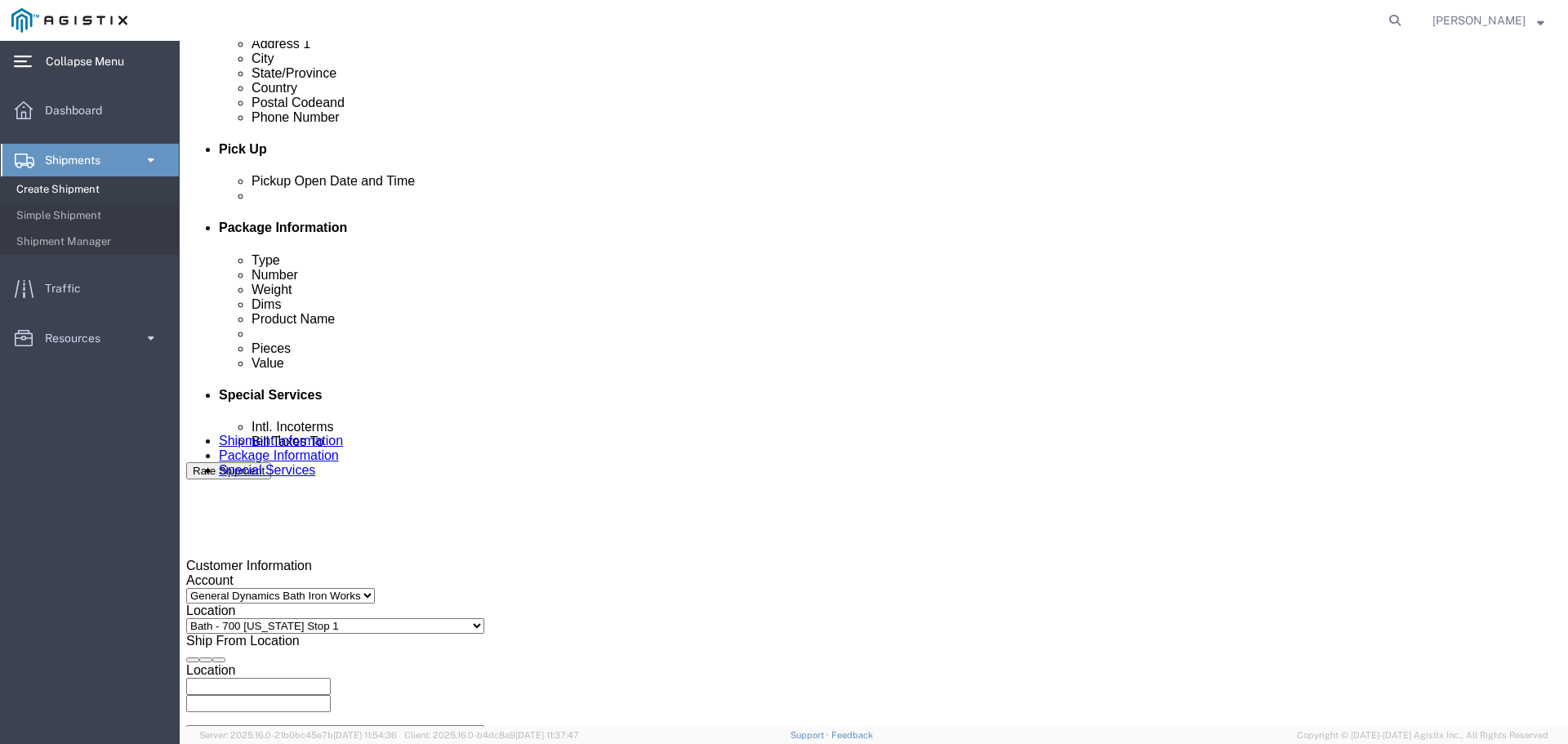
scroll to position [584, 0]
click icon
click div
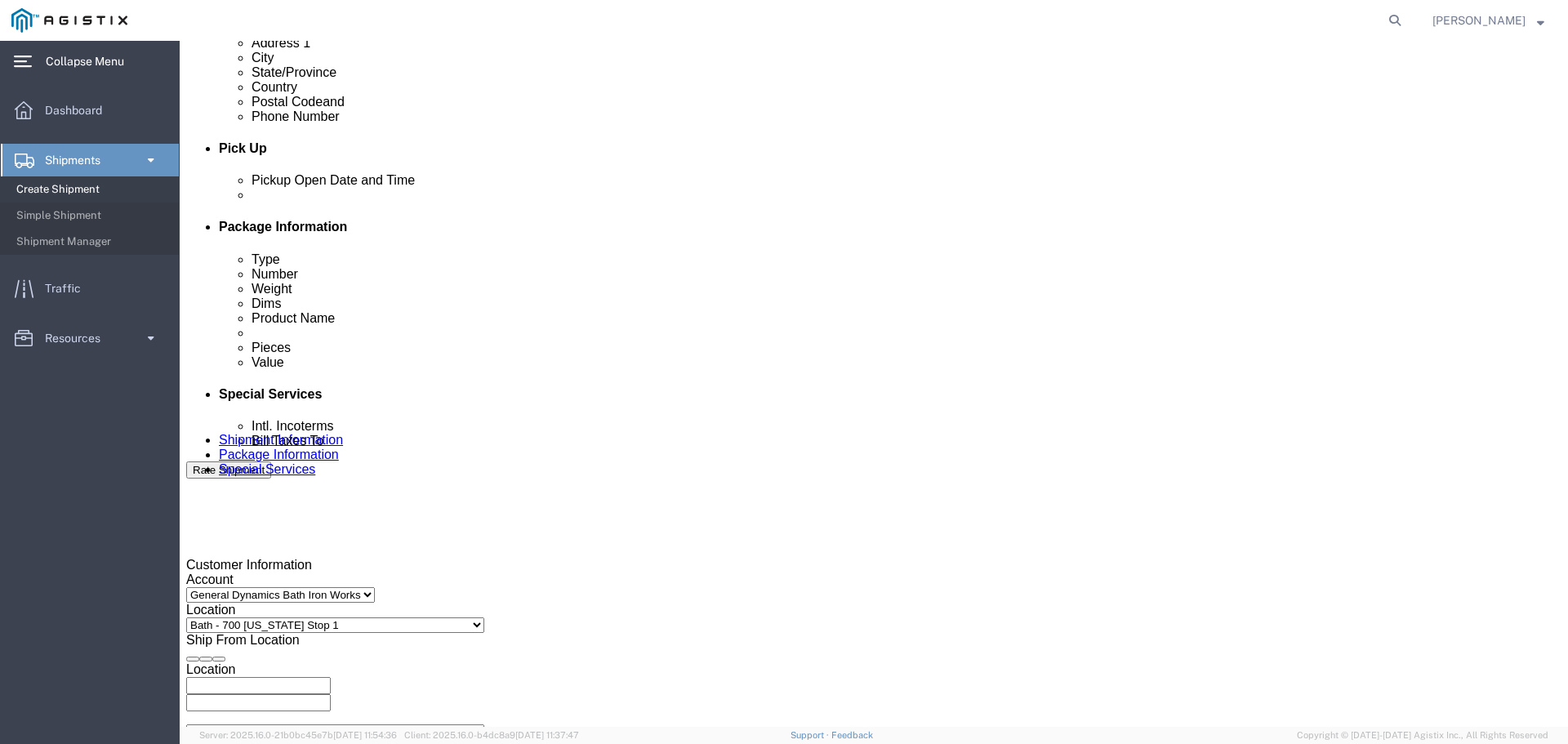
scroll to position [604, 0]
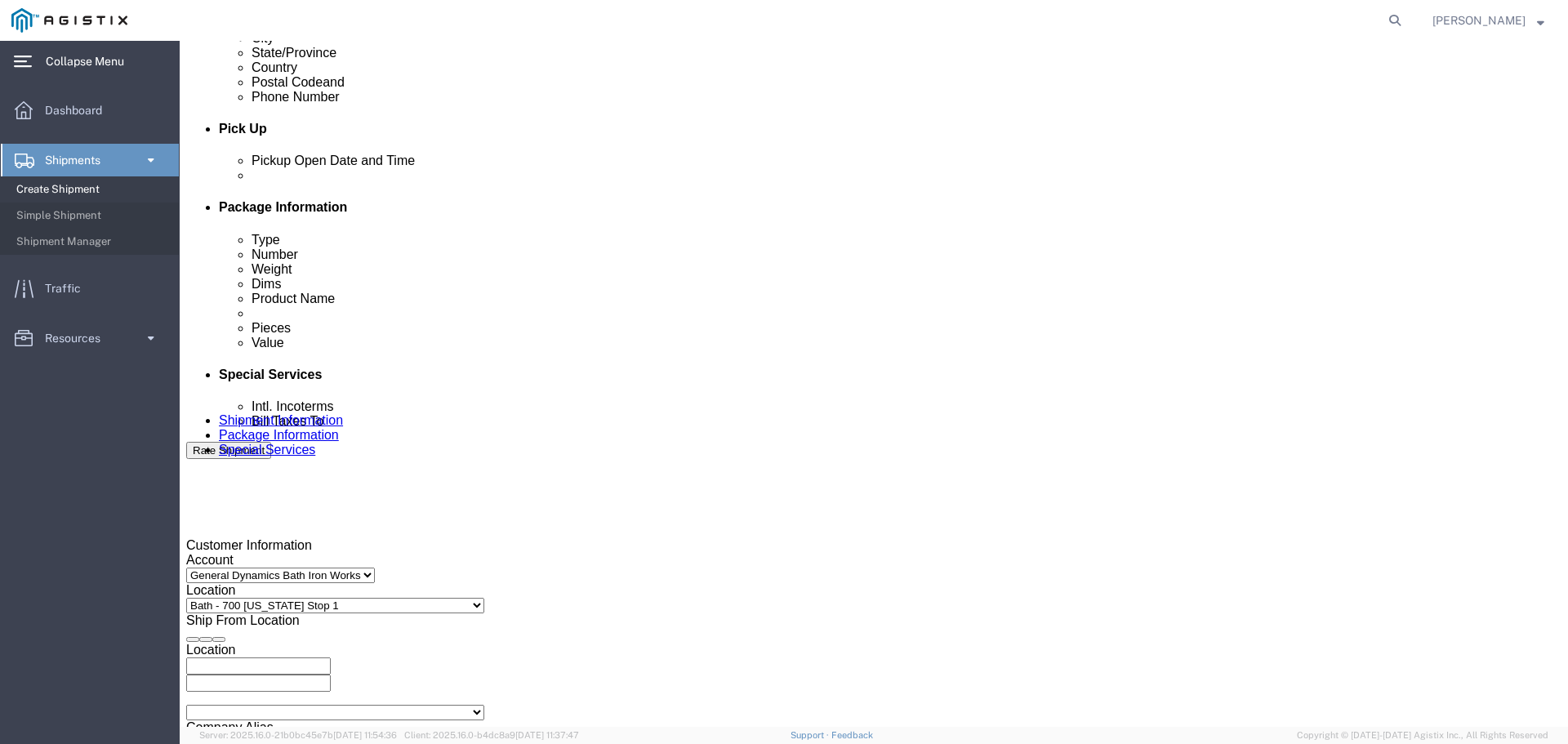
click button "Apply"
click icon
click div
click button "Apply"
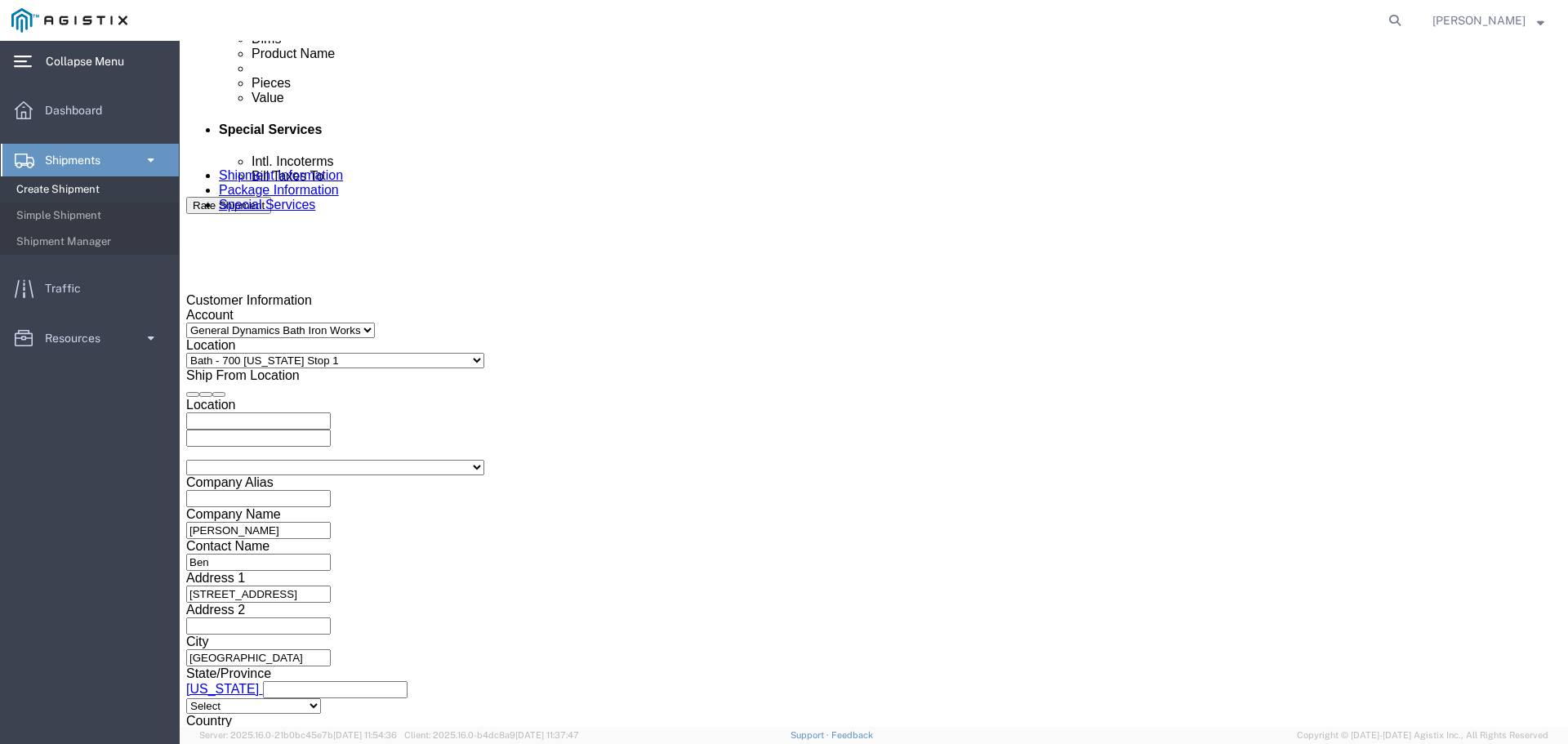
scroll to position [849, 0]
click button "Continue"
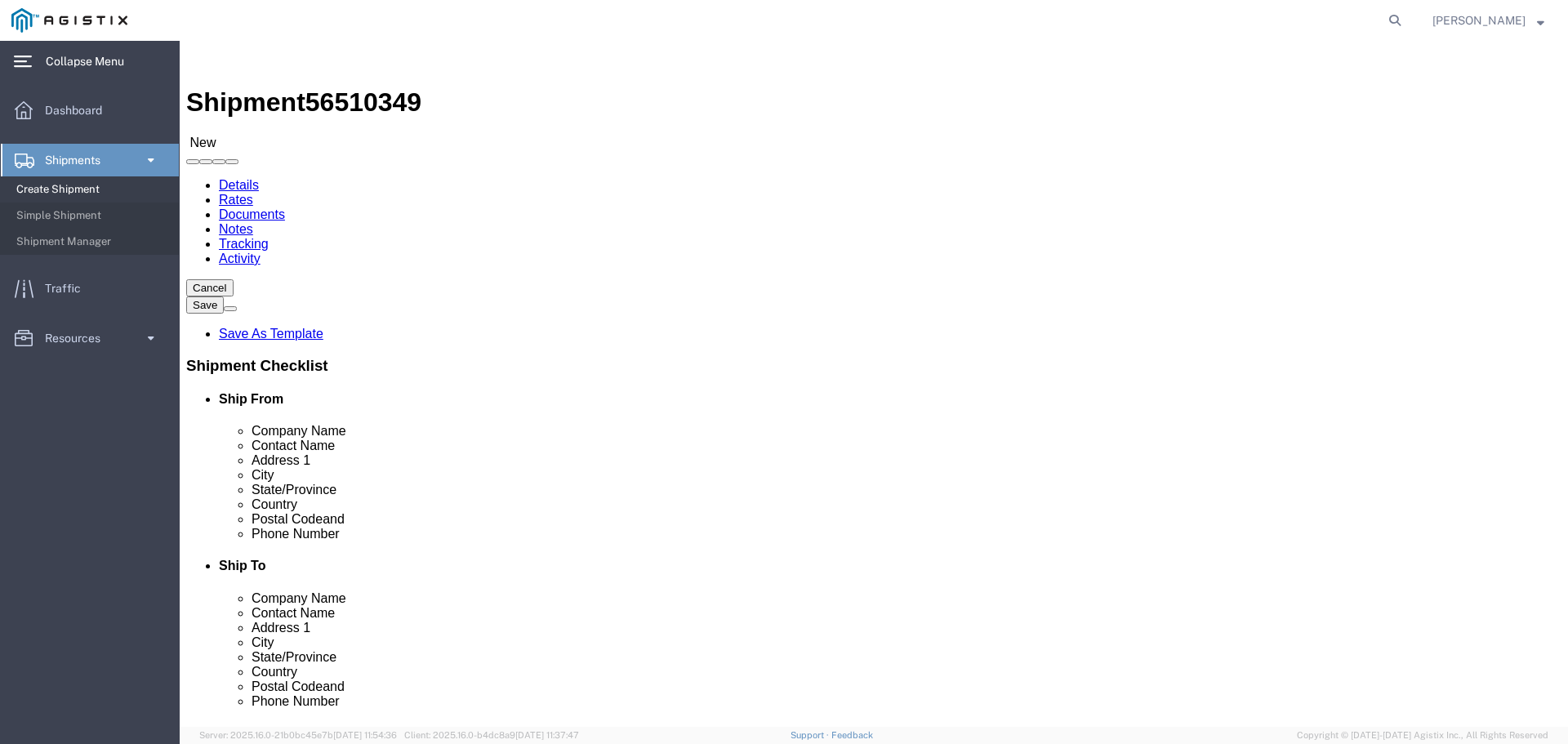
click select "Select Bale(s) Basket(s) Bolt(s) Bottle(s) Buckets Bulk Bundle(s) Can(s) Cardbo…"
select select "BULK"
click select "Select Bale(s) Basket(s) Bolt(s) Bottle(s) Buckets Bulk Bundle(s) Can(s) Cardbo…"
drag, startPoint x: 247, startPoint y: 330, endPoint x: 75, endPoint y: 328, distance: 172.0
click div "Number Number of packages of specified package type and dimensions 1"
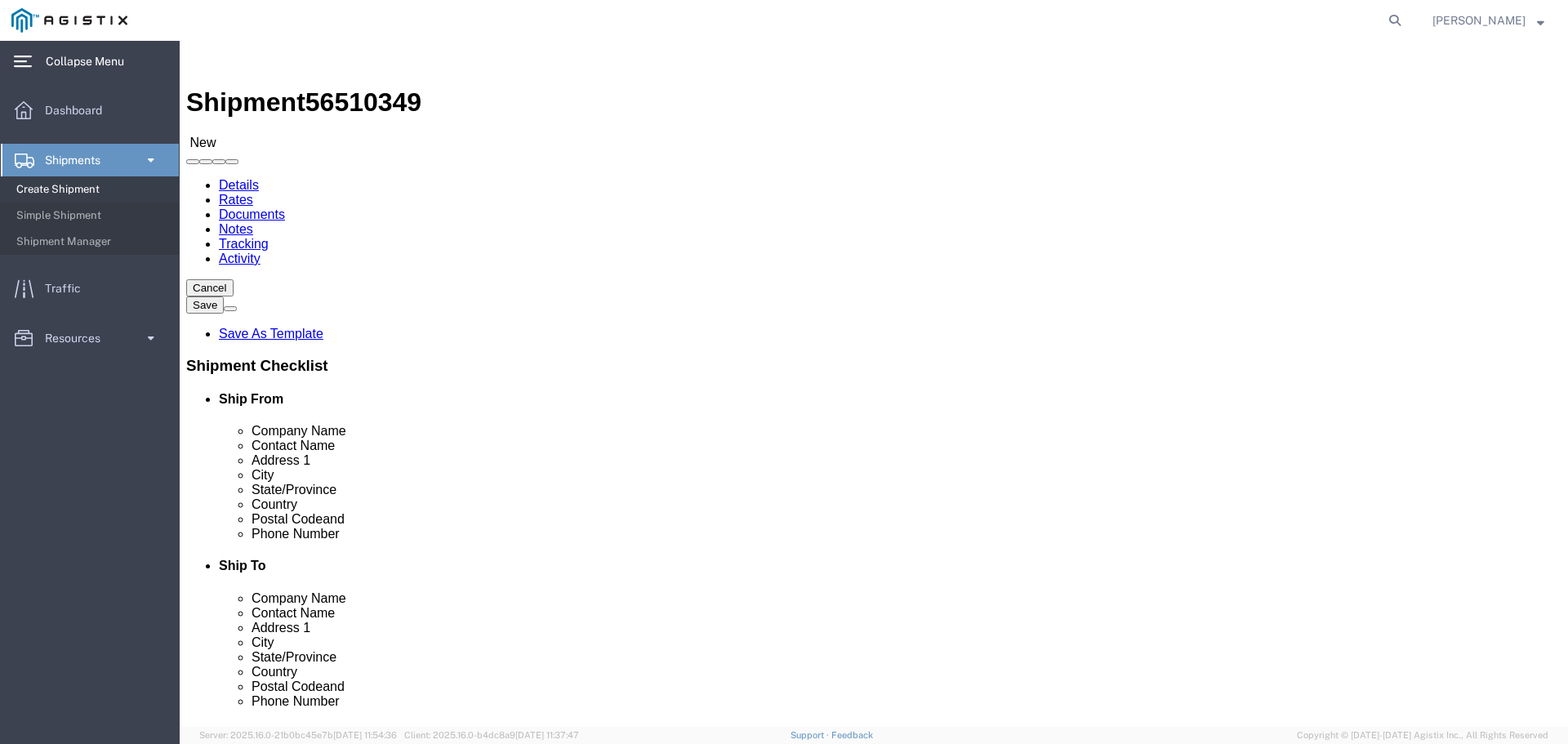
type input "9"
click select "Select Bale(s) Basket(s) Bolt(s) Bottle(s) Buckets Bulk Bundle(s) Can(s) Cardbo…"
click div "9 x Bulk Package Type Select Bale(s) Basket(s) Bolt(s) Bottle(s) Buckets Bulk B…"
drag, startPoint x: 252, startPoint y: 390, endPoint x: -69, endPoint y: 378, distance: 321.2
click html "Shipment 56510349 New Details Rates Documents Notes Tracking Activity Cancel Sa…"
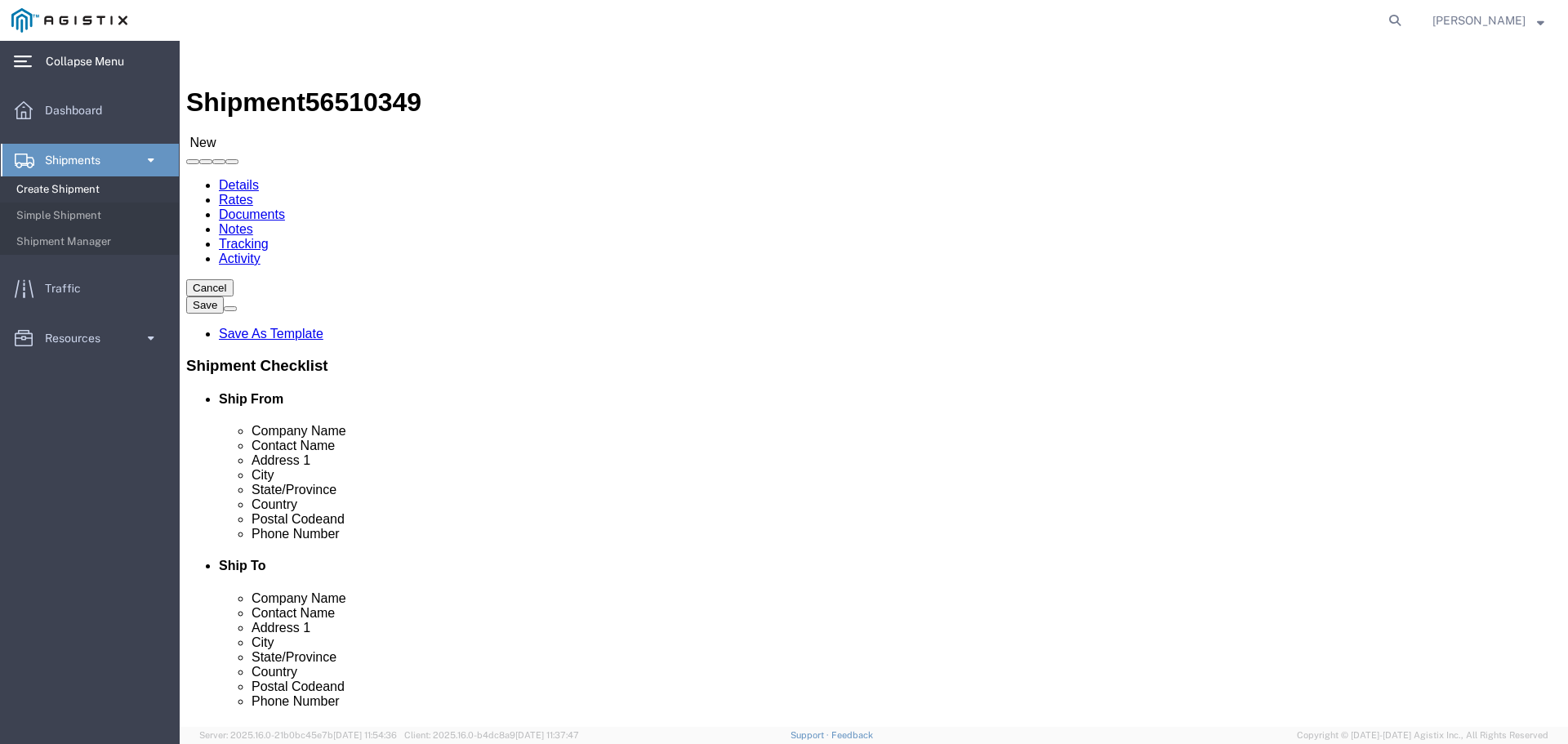
type input "39420"
click div "9 x Bulk Package Type Select Bale(s) Basket(s) Bolt(s) Bottle(s) Buckets Bulk B…"
click input "text"
drag, startPoint x: 229, startPoint y: 356, endPoint x: 223, endPoint y: 312, distance: 44.4
click input "text"
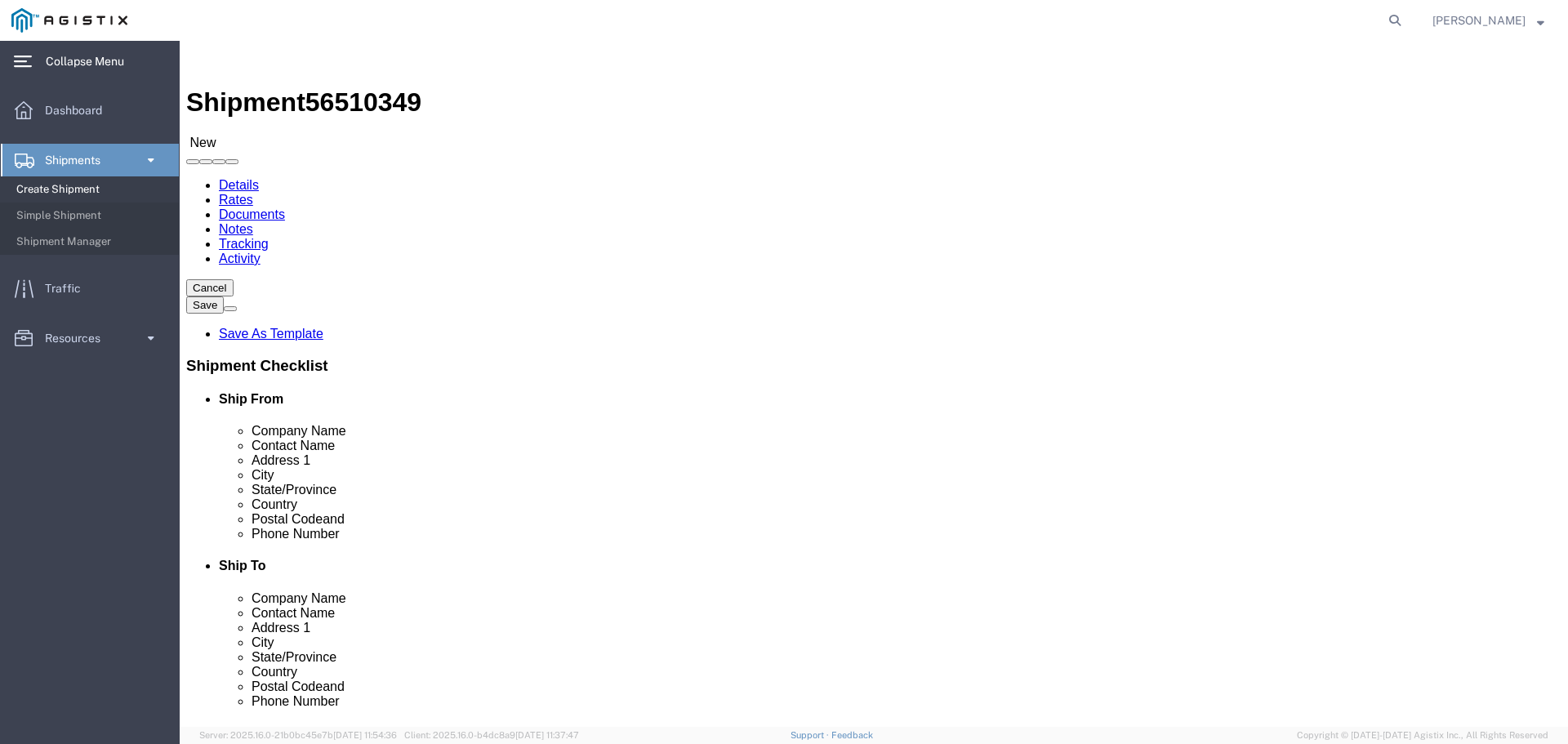
type input "156"
click input "text"
type input "66"
click div "9 x Bulk Package Type Select Bale(s) Basket(s) Bolt(s) Bottle(s) Buckets Bulk B…"
click div
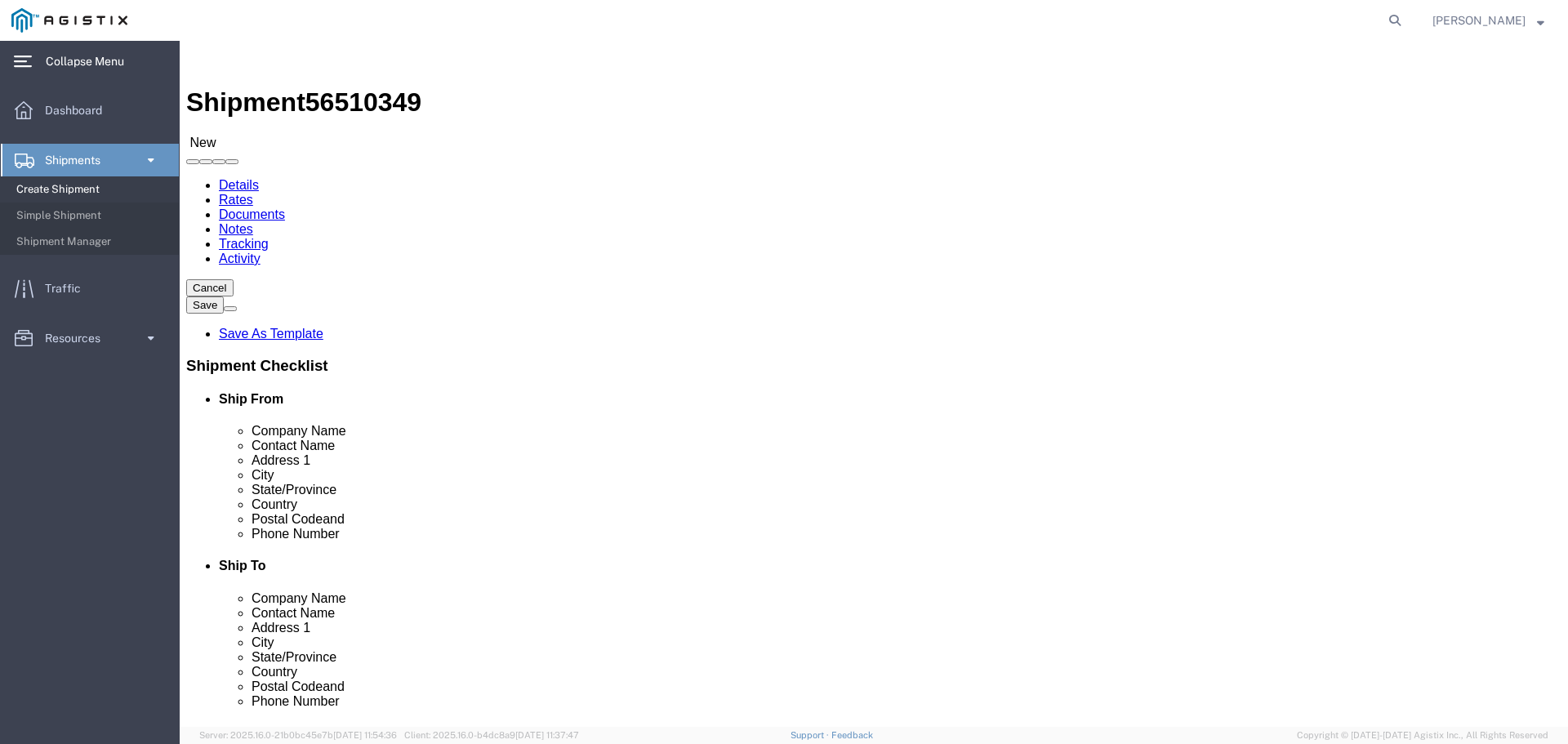
click input "text"
type input "12"
click div "Previous Continue"
click link "Add Content"
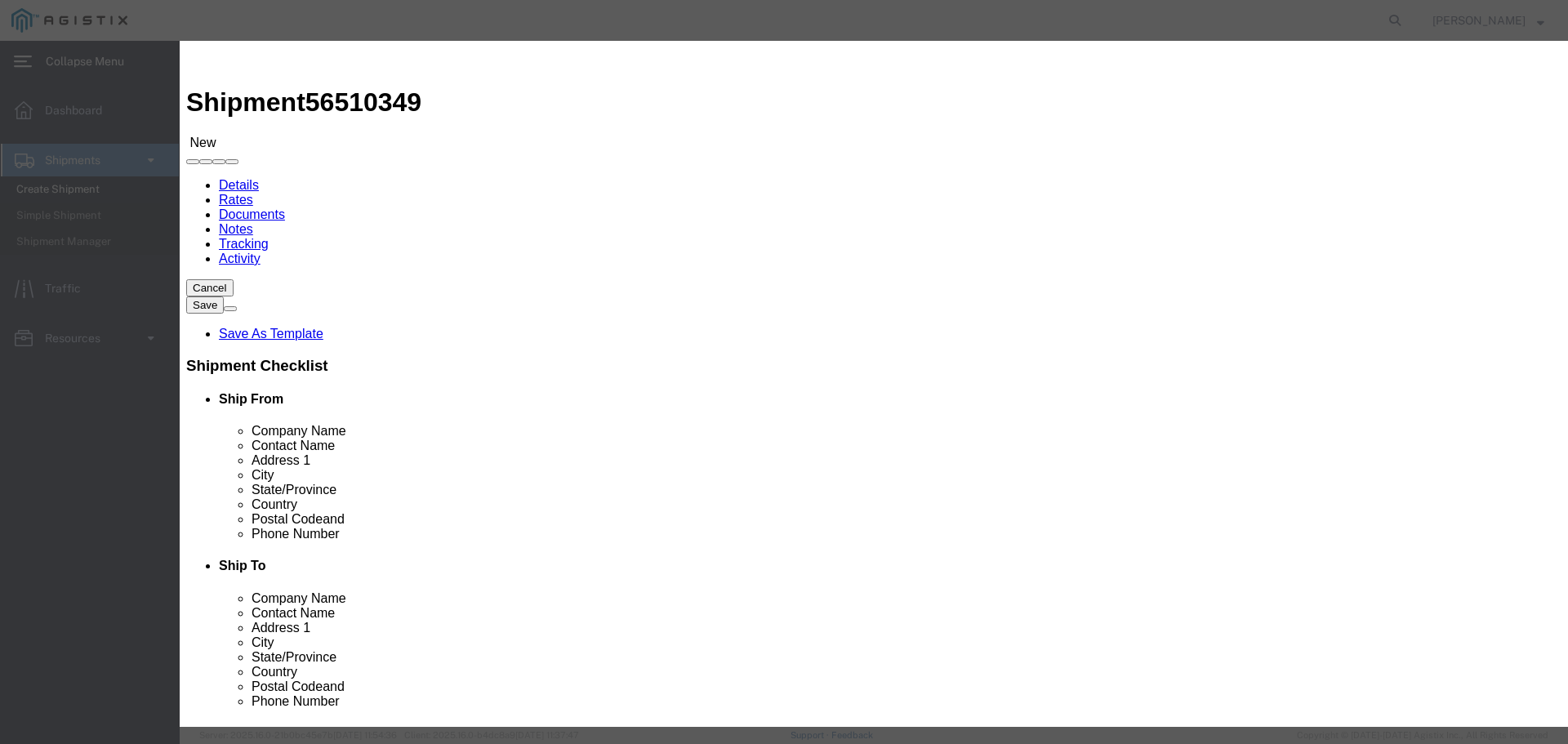
click input "text"
type input "l"
type input "Legal Steel Plates"
click input "0"
type input "9"
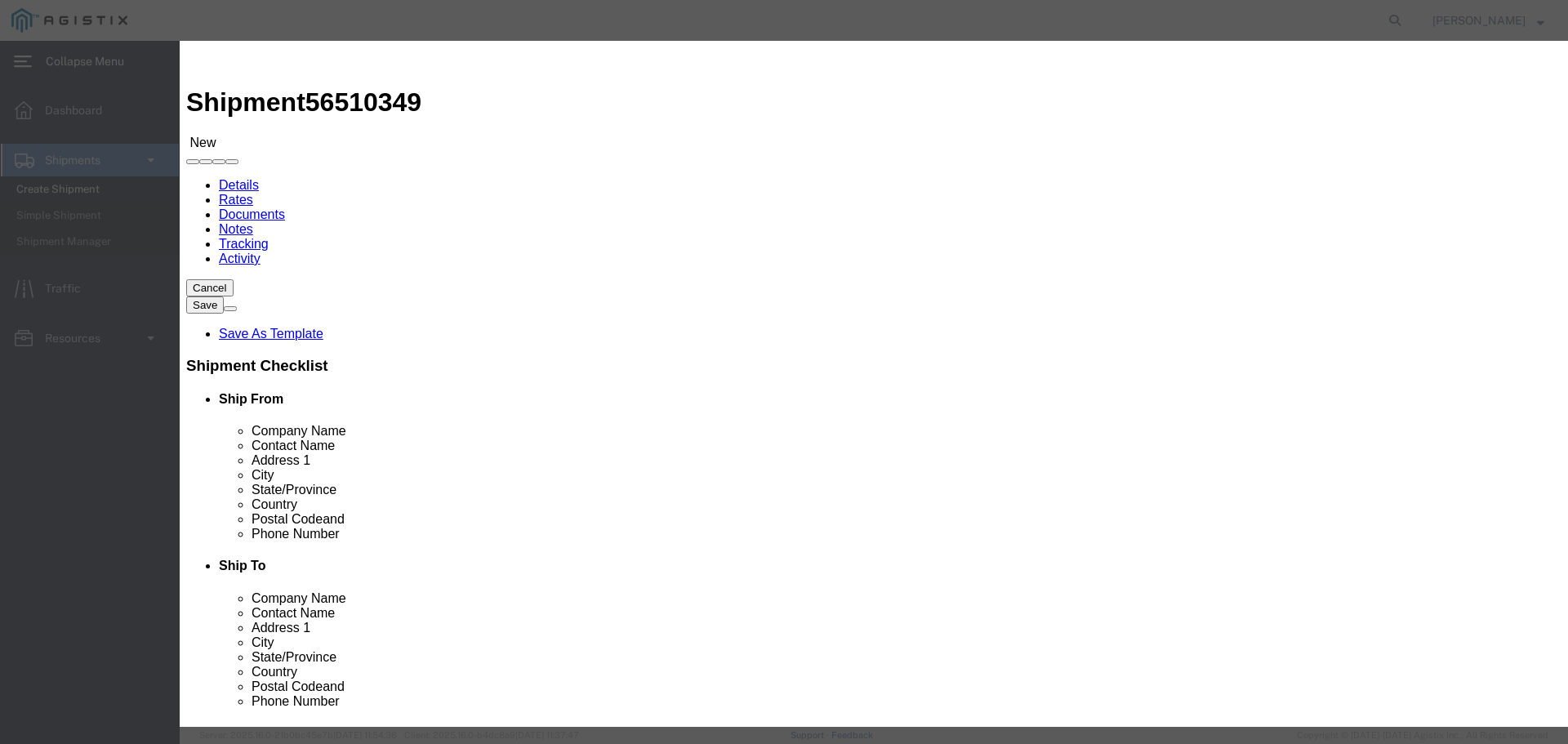
click input "text"
type input "3400.00"
click select "Select 50 55 60 65 70 85 92.5 100 125 175 250 300 400"
select select "60"
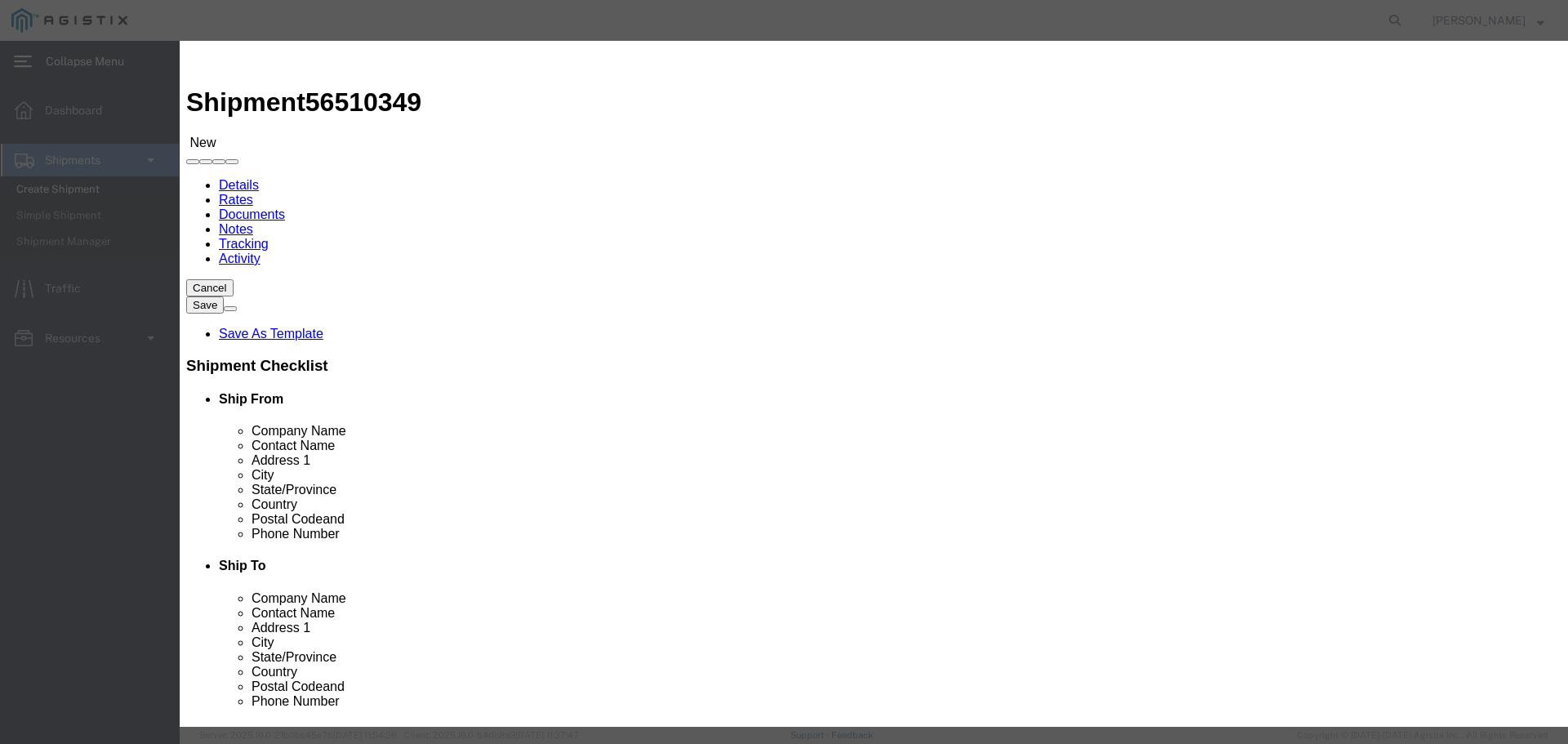
click select "Select 50 55 60 65 70 85 92.5 100 125 175 250 300 400"
click button "Save & Close"
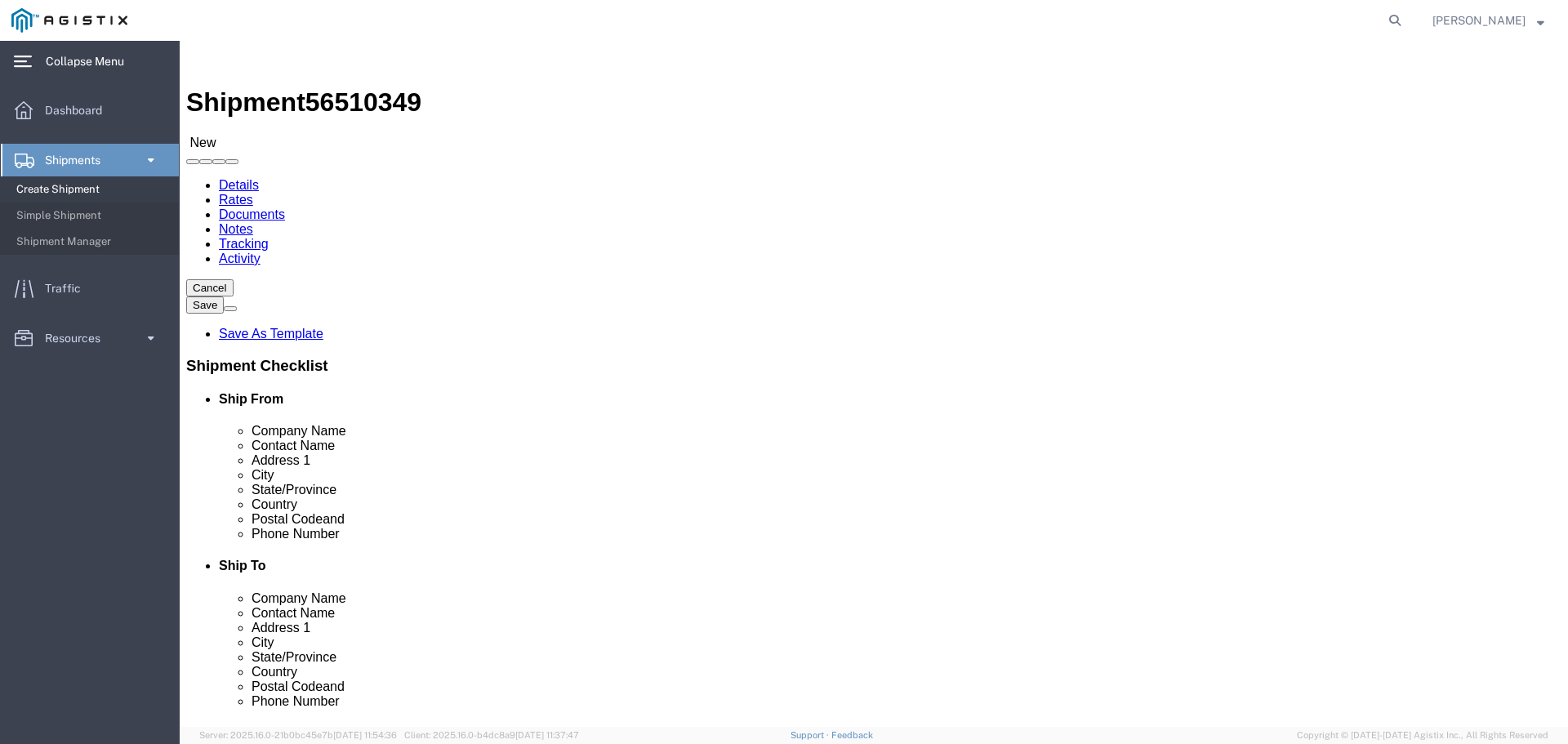
click button "Continue"
click button "Rate Shipment"
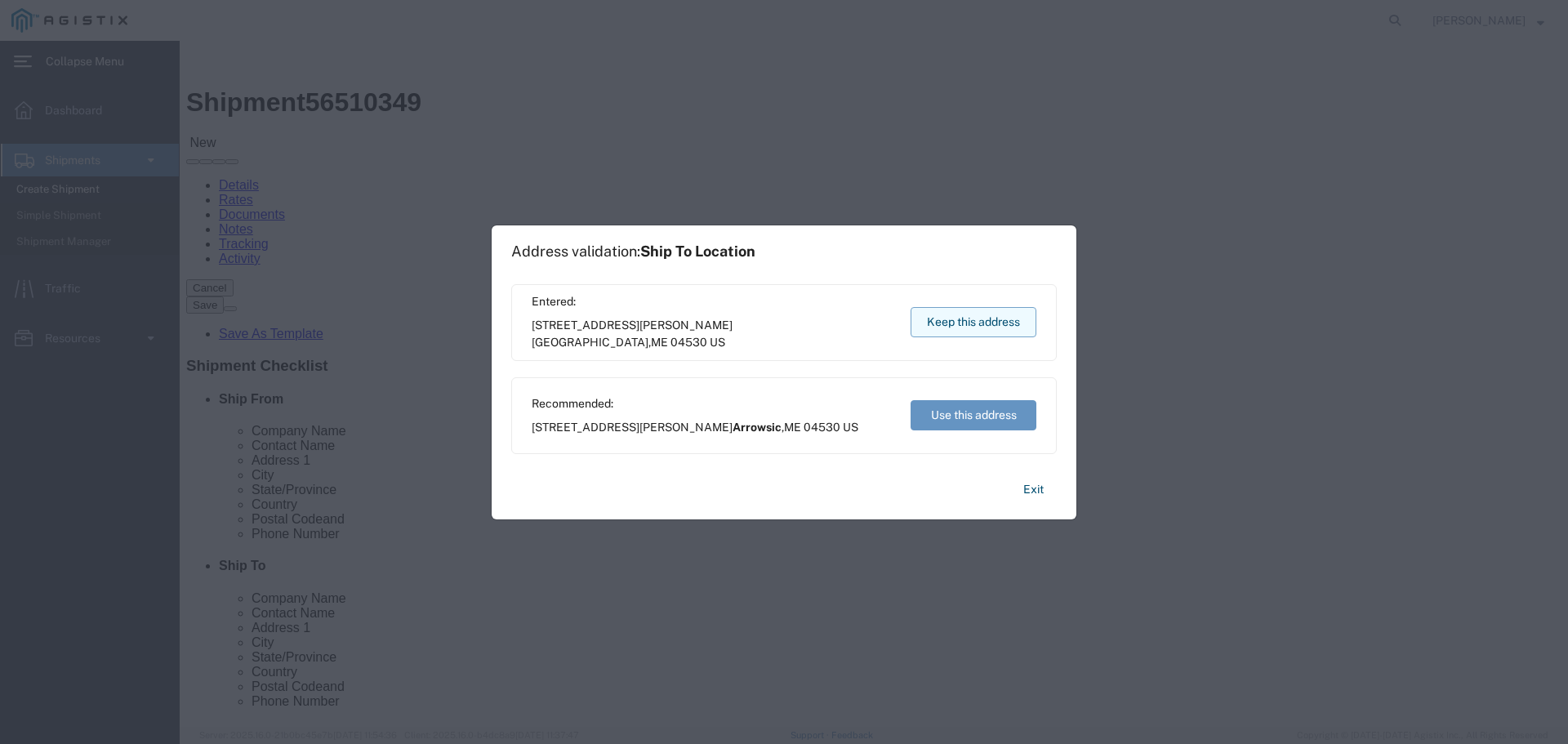
click at [997, 328] on button "Keep this address" at bounding box center [973, 321] width 126 height 30
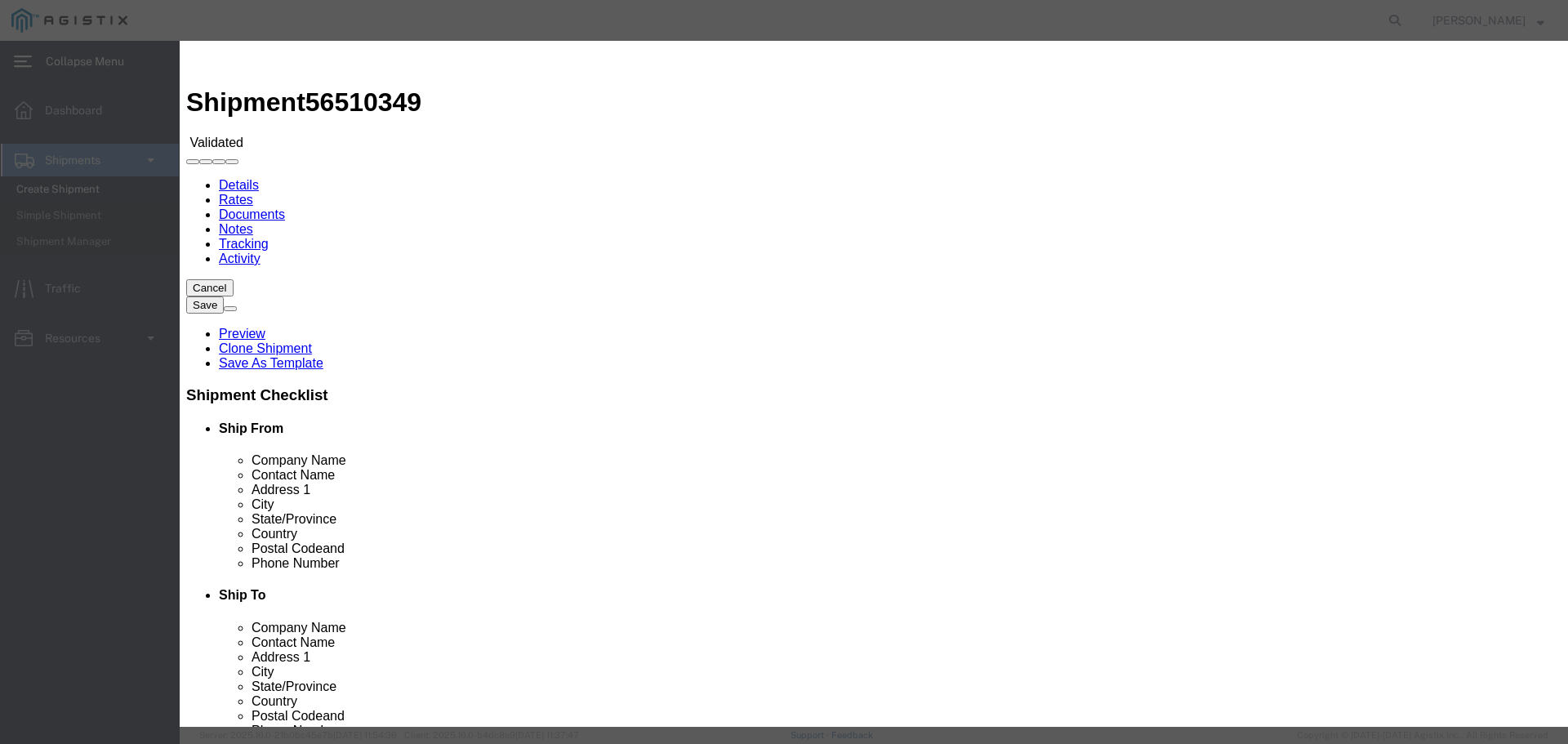
select select "6922"
select select "16774"
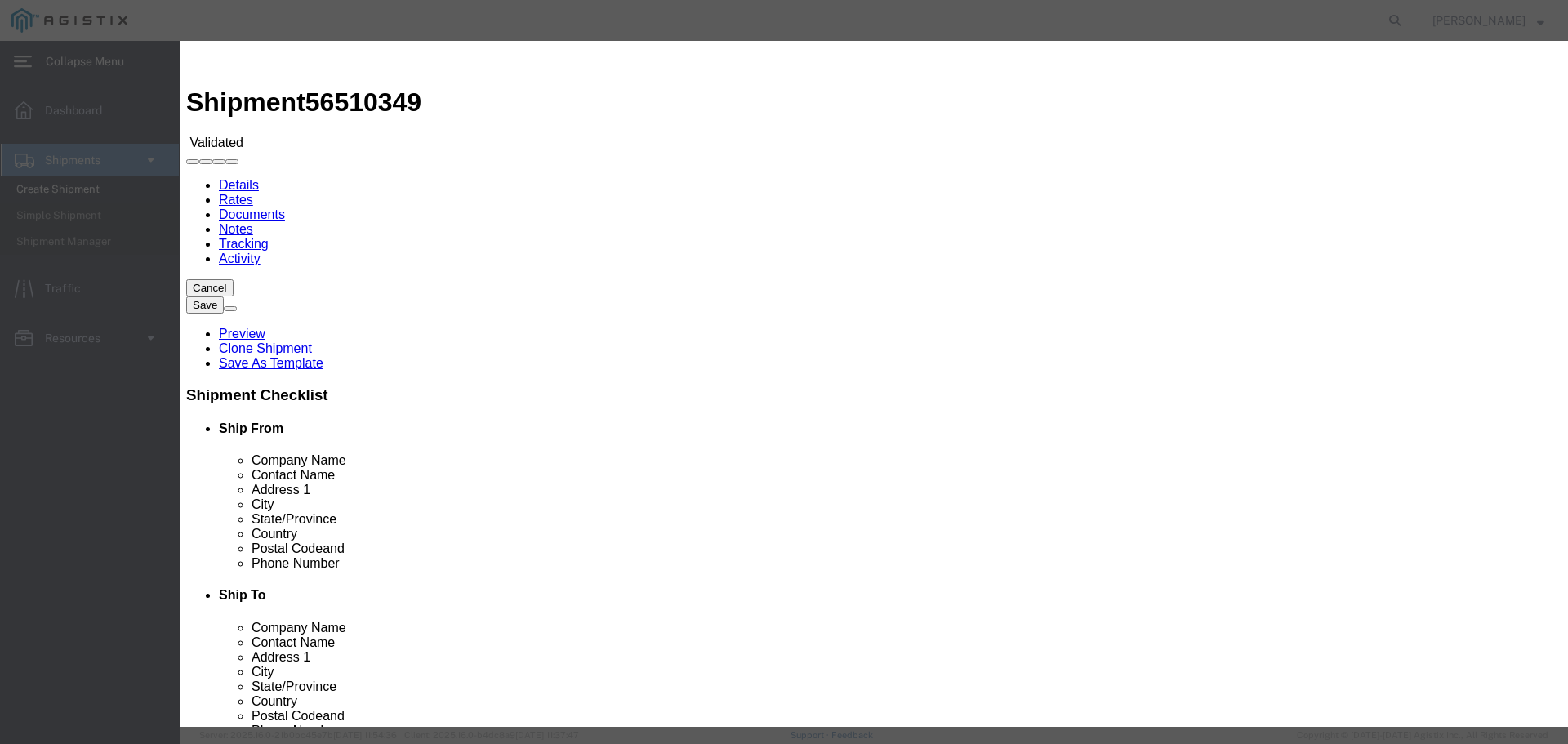
type input "3400"
type input "3,400.00"
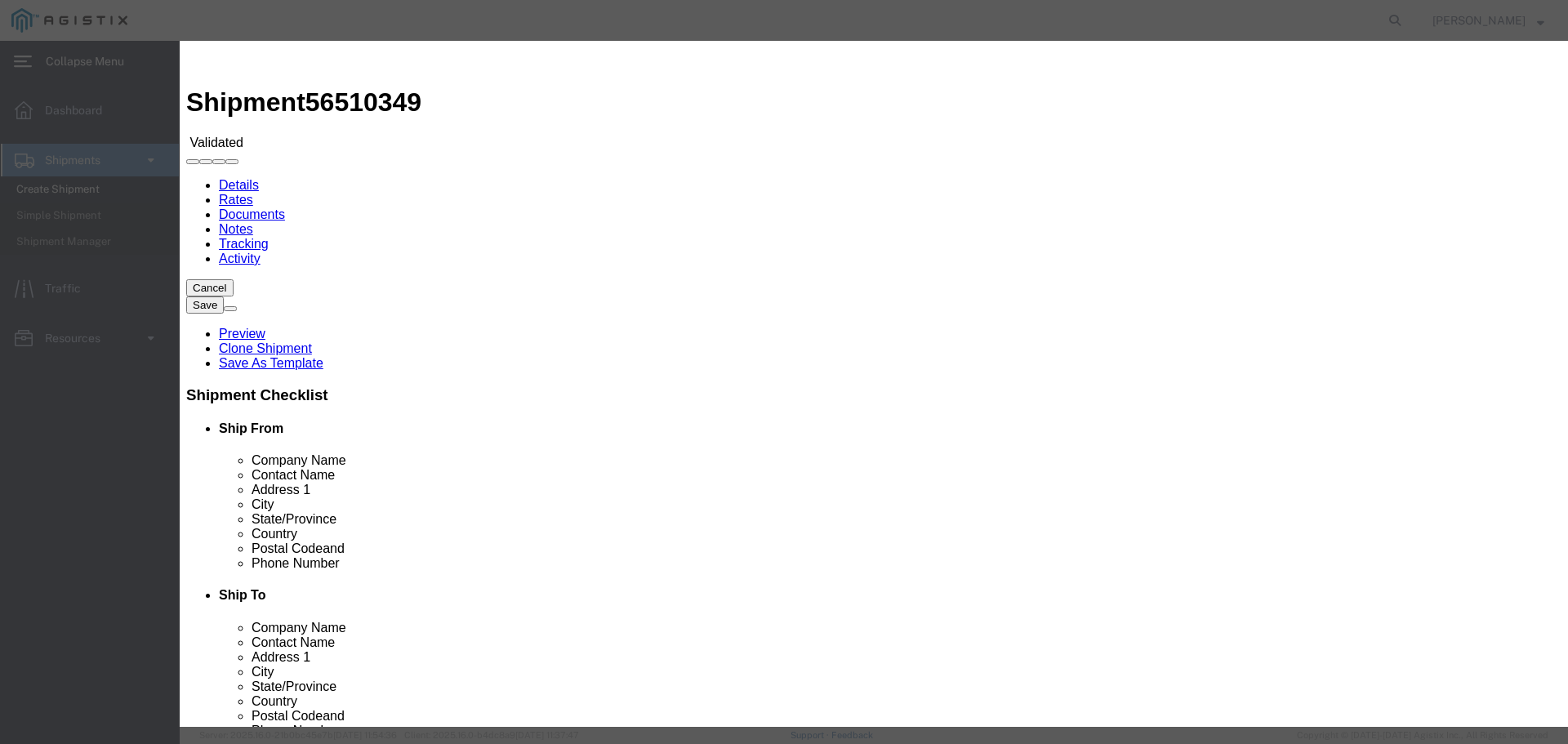
type input "26954"
type input "[PERSON_NAME]"
type input "12075497862"
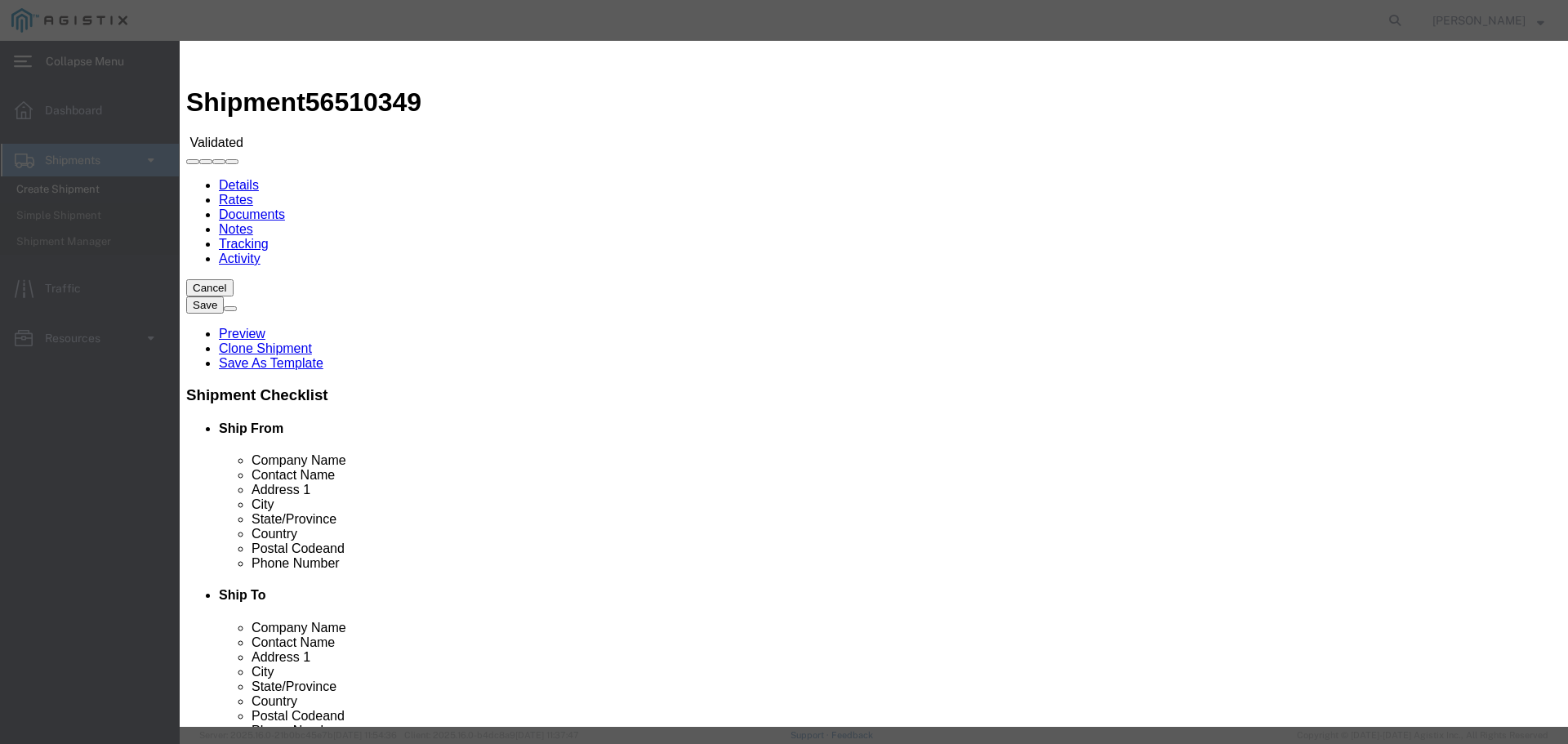
drag, startPoint x: 1217, startPoint y: 205, endPoint x: 872, endPoint y: 202, distance: 345.0
type input "27024"
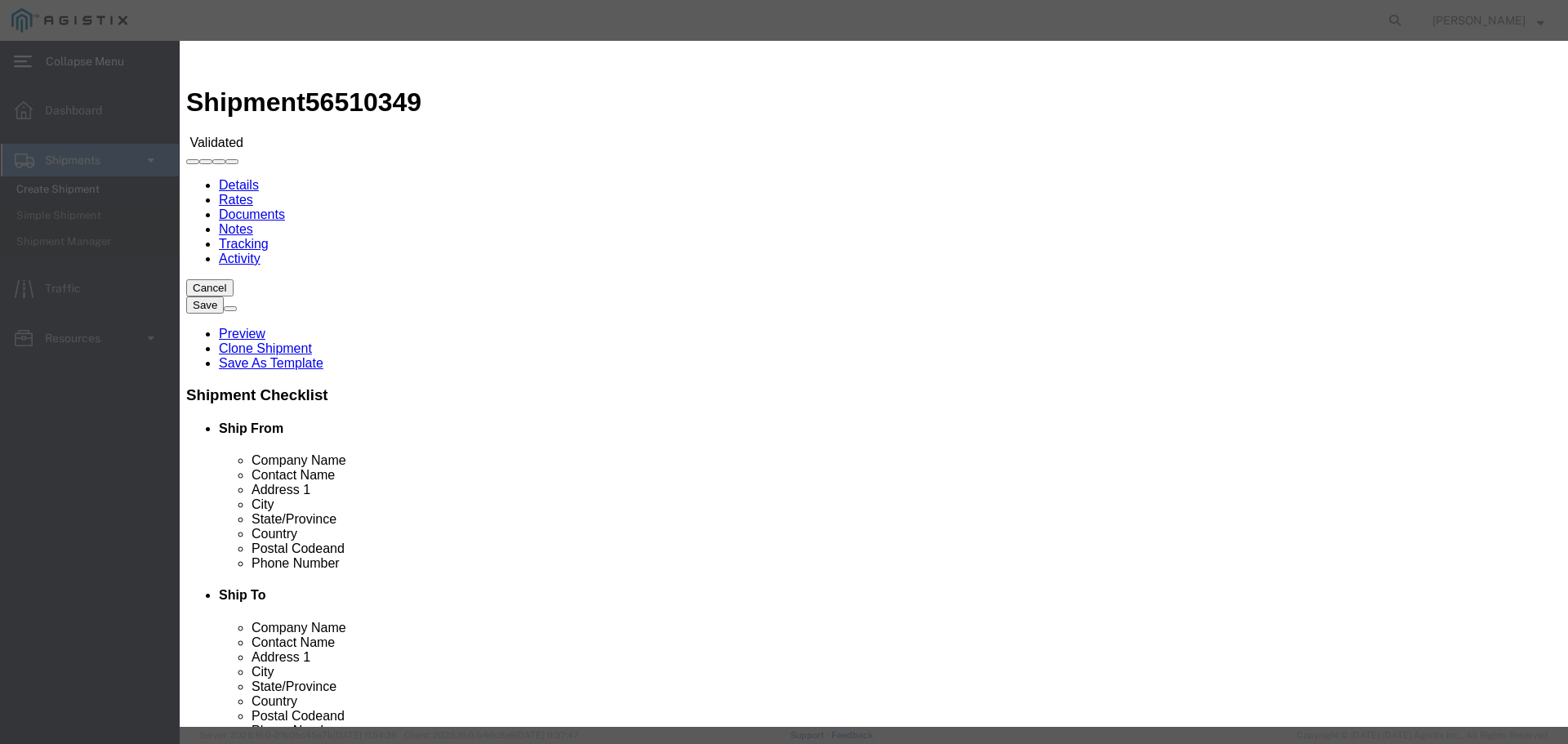
type input "08/13/2025"
type input "08/15/2025"
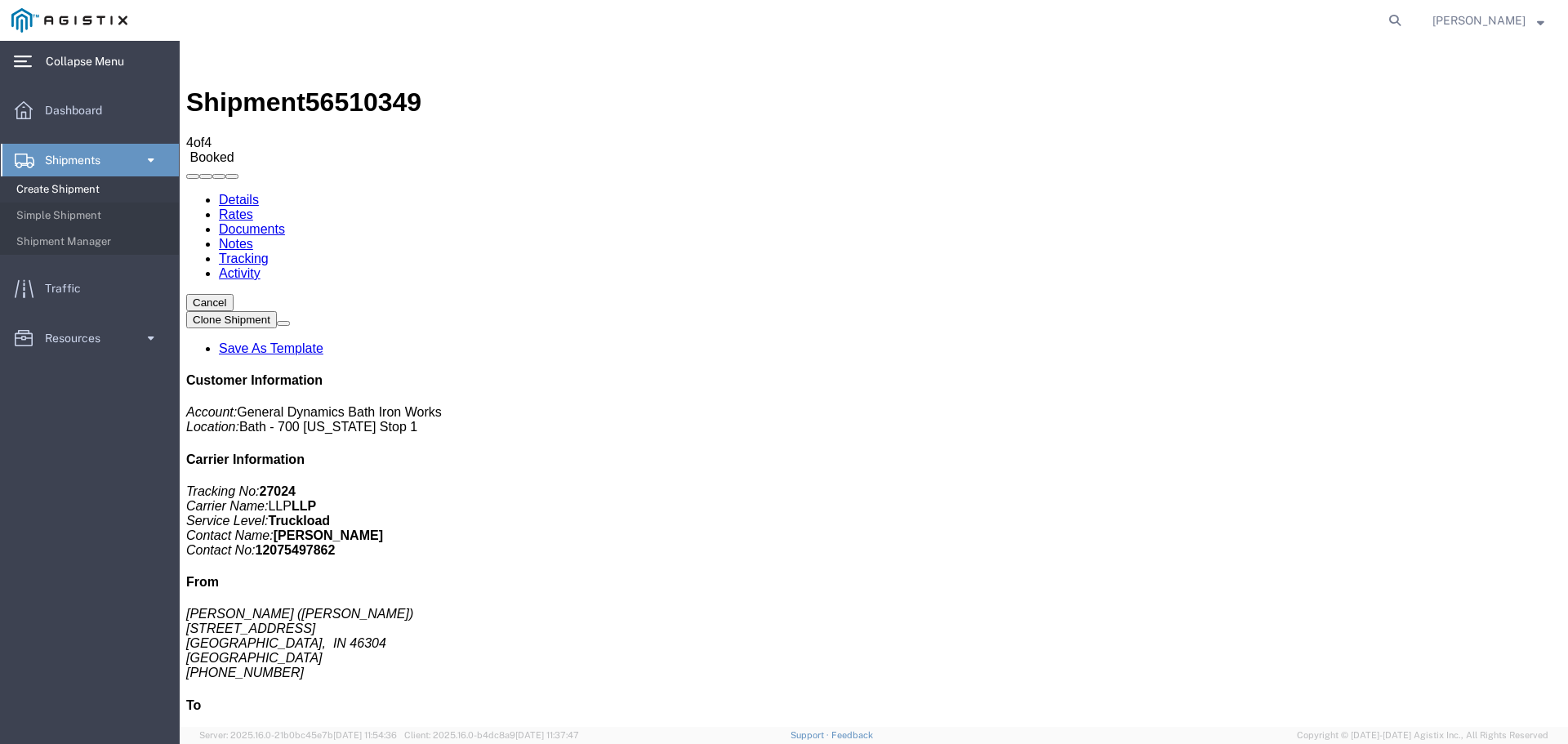
click at [269, 251] on link "Tracking" at bounding box center [244, 258] width 50 height 14
click at [260, 266] on link "Activity" at bounding box center [239, 272] width 42 height 14
click at [245, 193] on link "Details" at bounding box center [238, 199] width 40 height 14
click link "Rates"
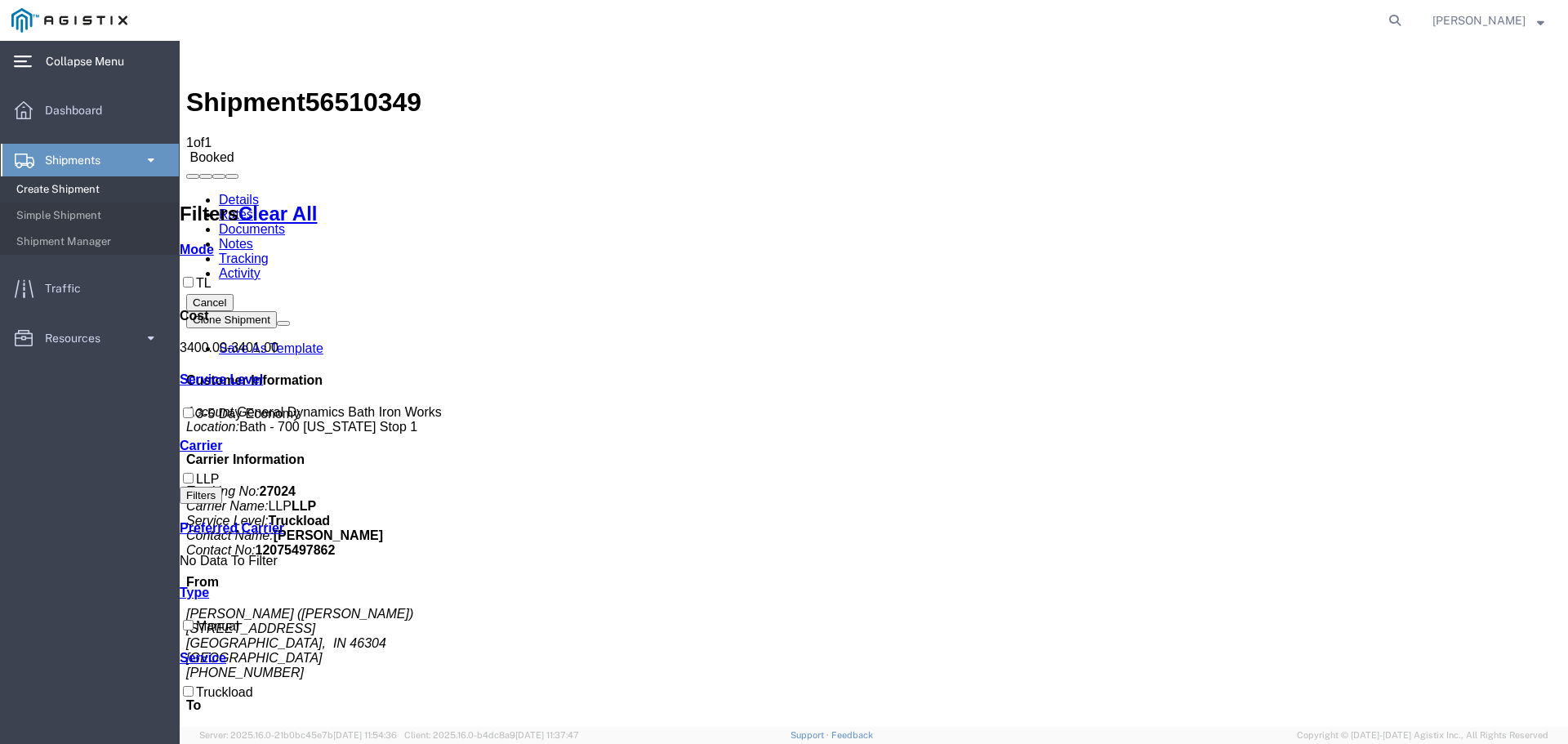
click at [285, 222] on link "Documents" at bounding box center [252, 229] width 66 height 14
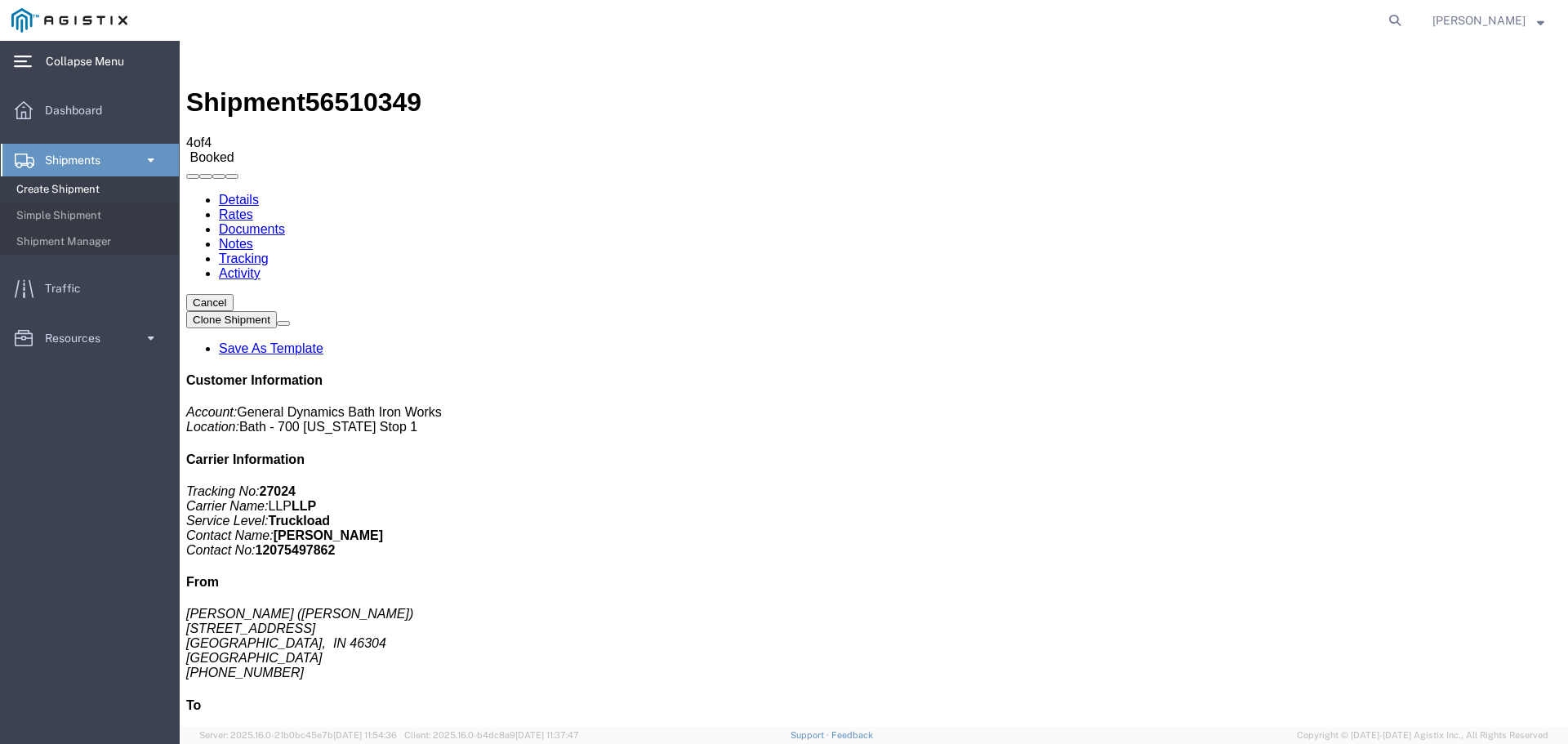
click at [253, 236] on link "Notes" at bounding box center [235, 243] width 34 height 14
click at [269, 251] on link "Tracking" at bounding box center [244, 258] width 50 height 14
click at [260, 266] on link "Activity" at bounding box center [239, 272] width 42 height 14
click at [277, 311] on button "Clone Shipment" at bounding box center [232, 319] width 90 height 18
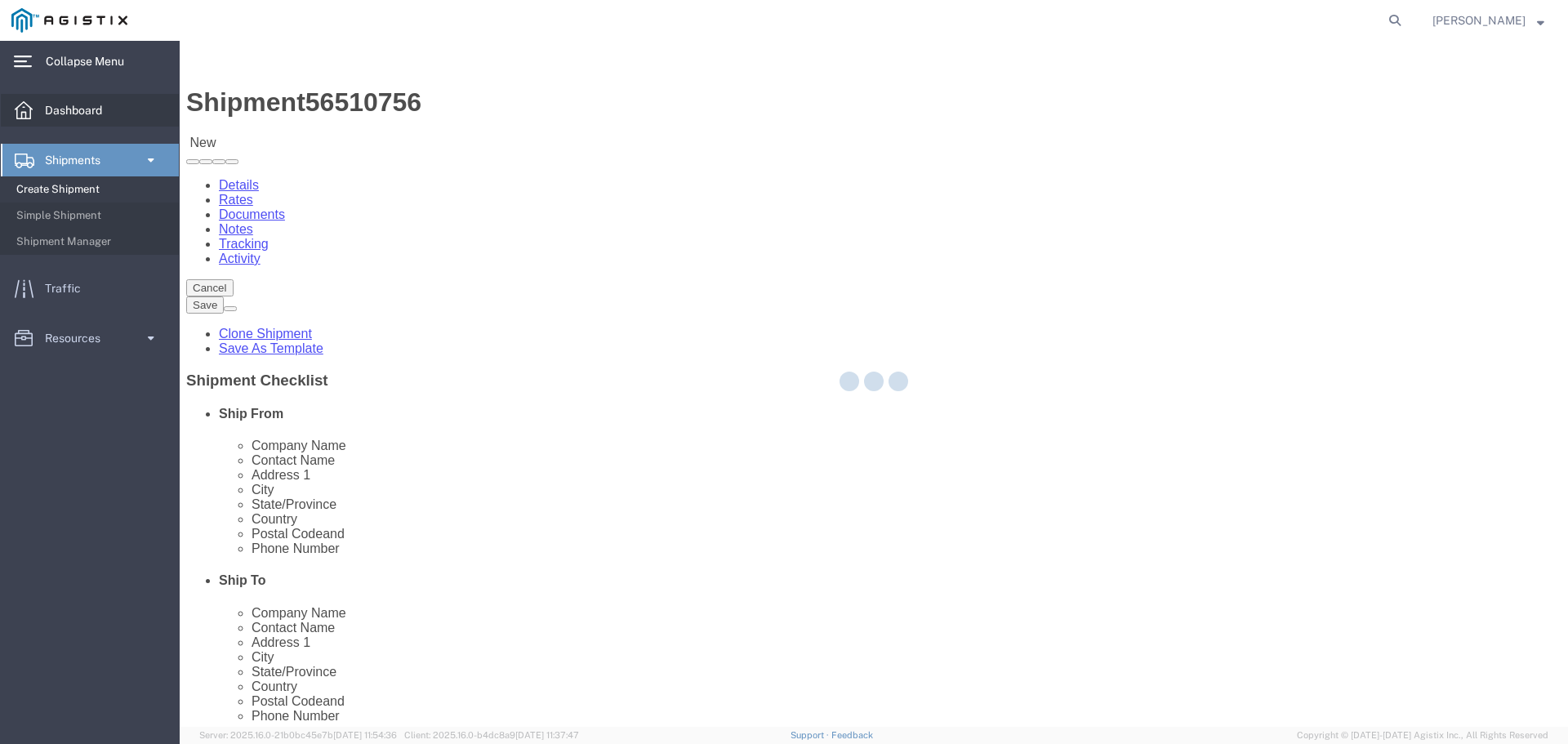
click at [74, 115] on span "Dashboard" at bounding box center [79, 110] width 68 height 32
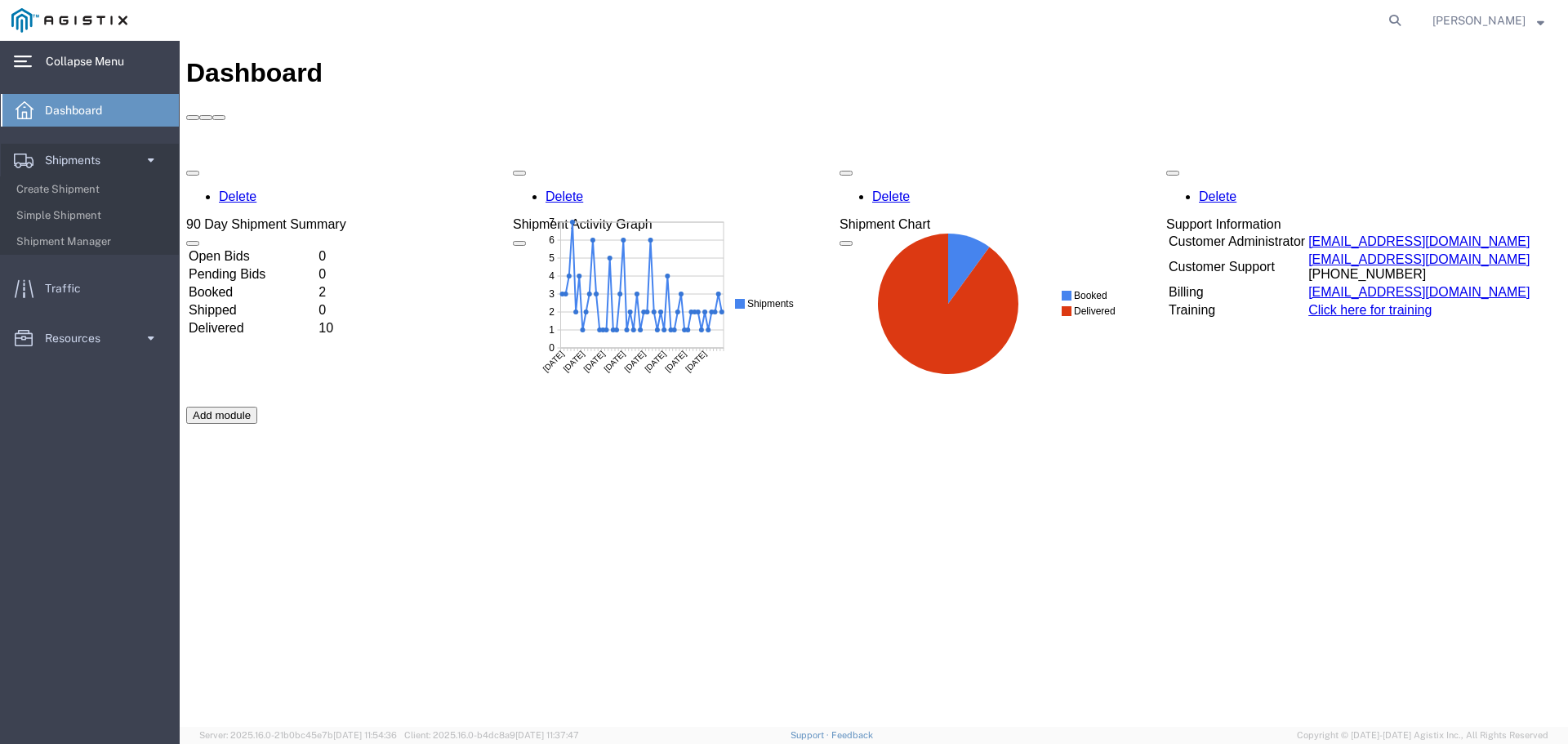
click at [316, 284] on td "Booked" at bounding box center [251, 293] width 128 height 17
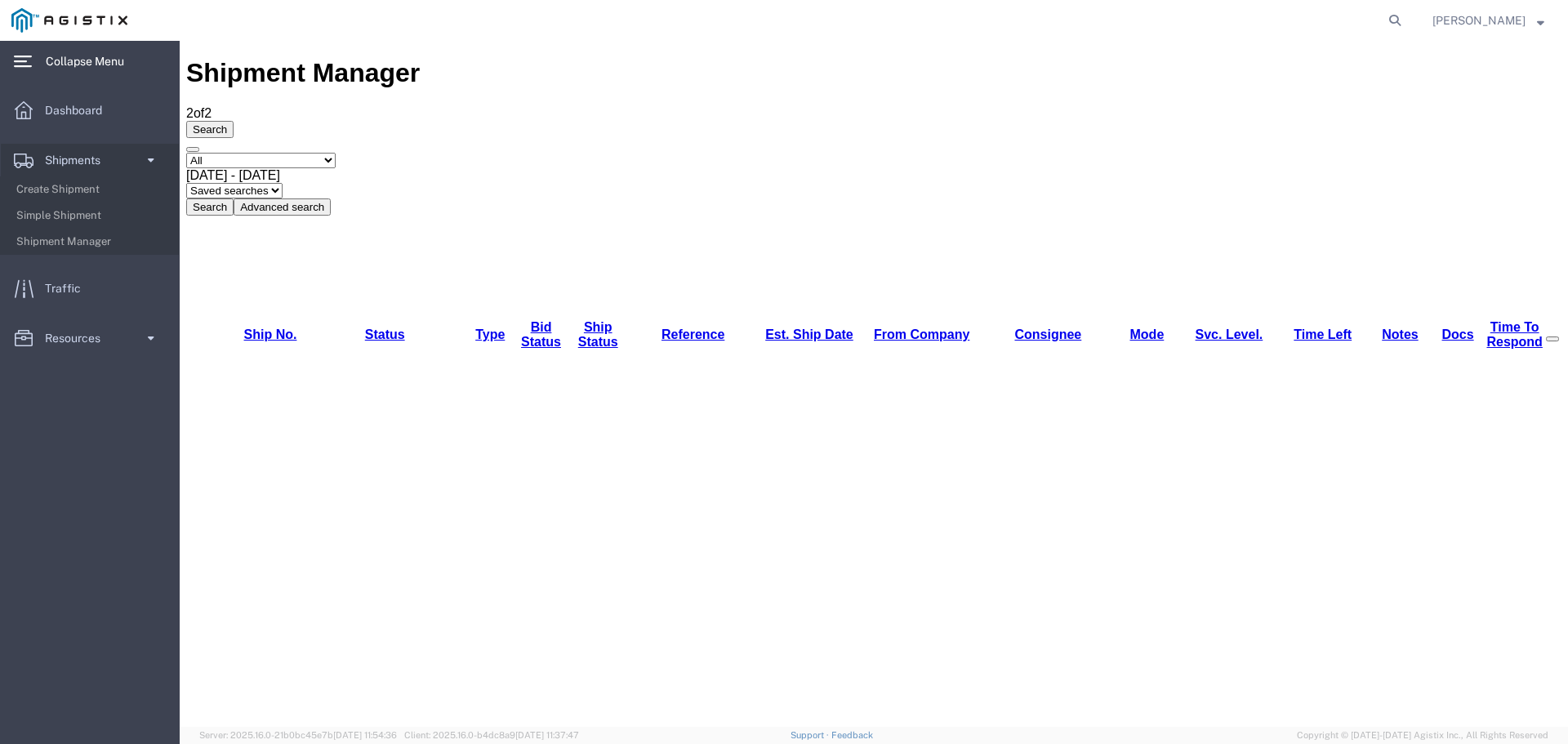
checkbox input "true"
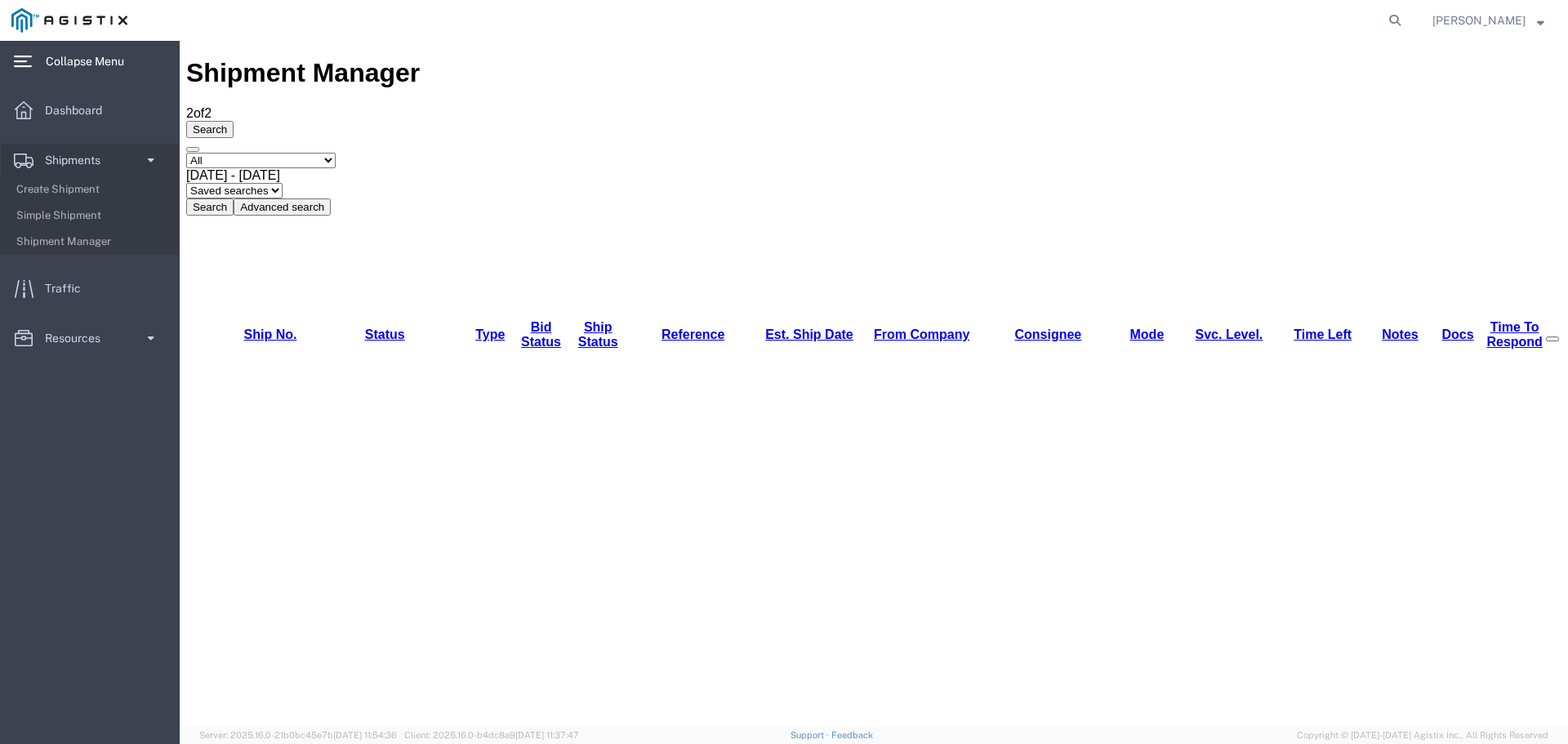
checkbox input "true"
click at [1552, 339] on span at bounding box center [1552, 339] width 0 height 0
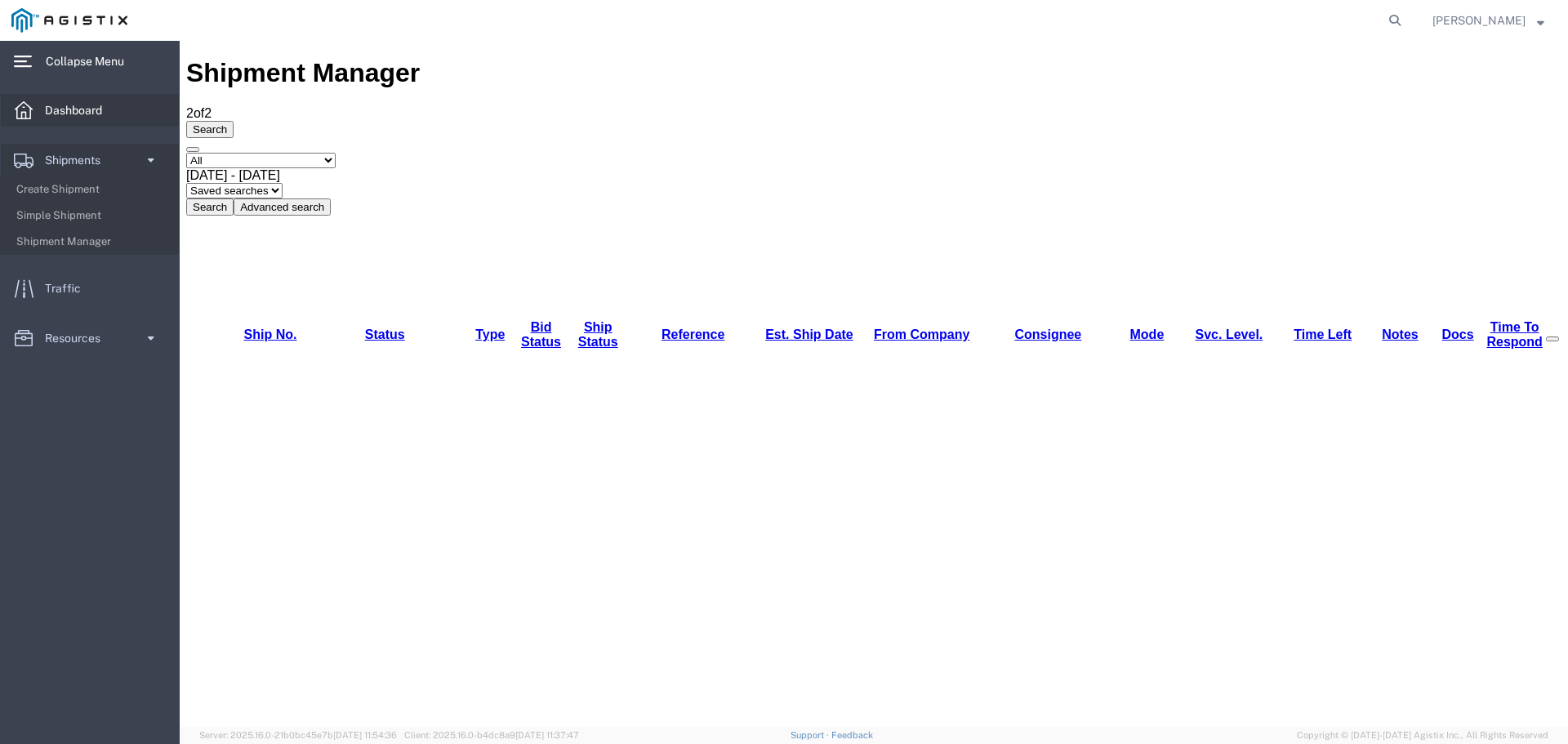
click at [57, 114] on span "Dashboard" at bounding box center [79, 110] width 68 height 32
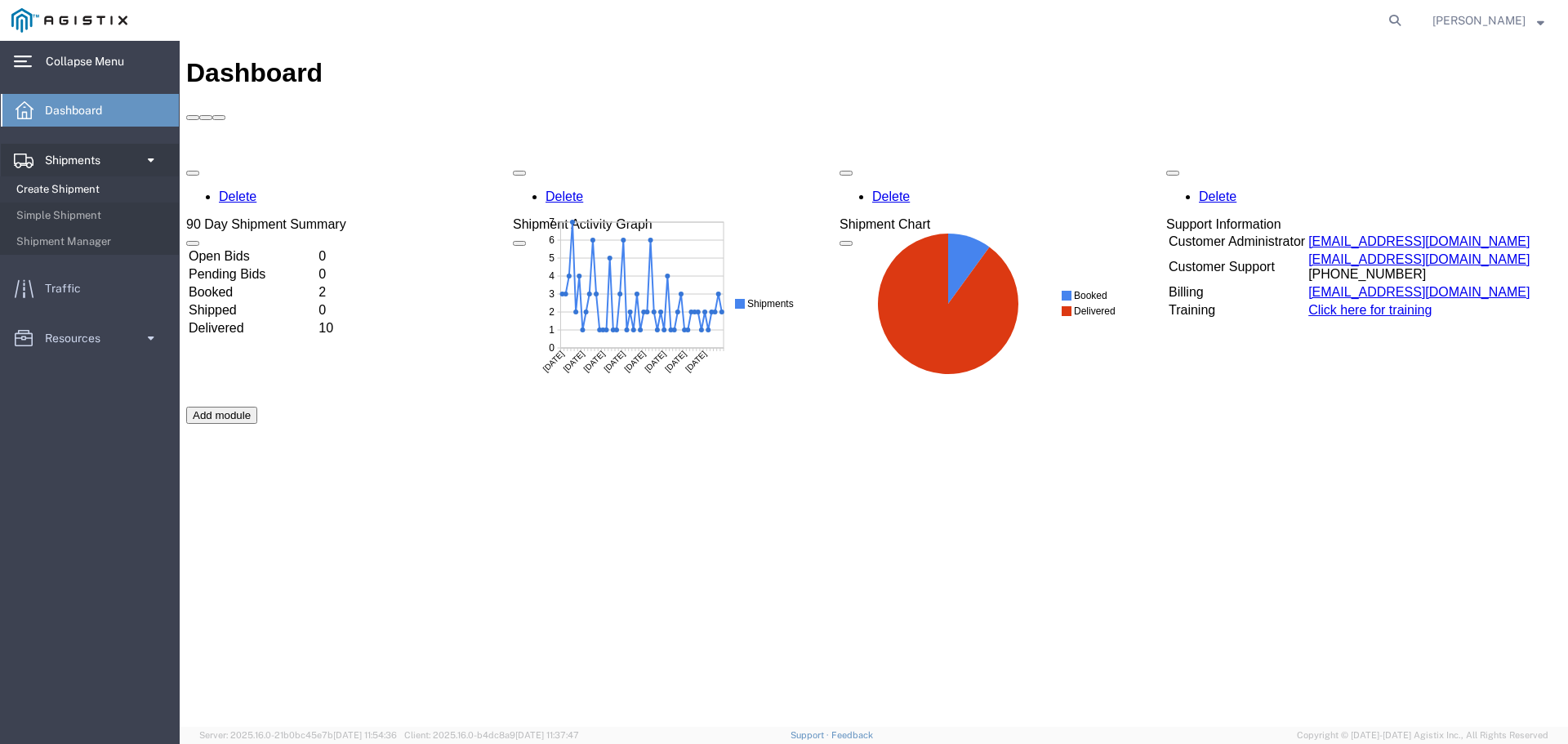
click at [67, 191] on span "Create Shipment" at bounding box center [92, 188] width 151 height 32
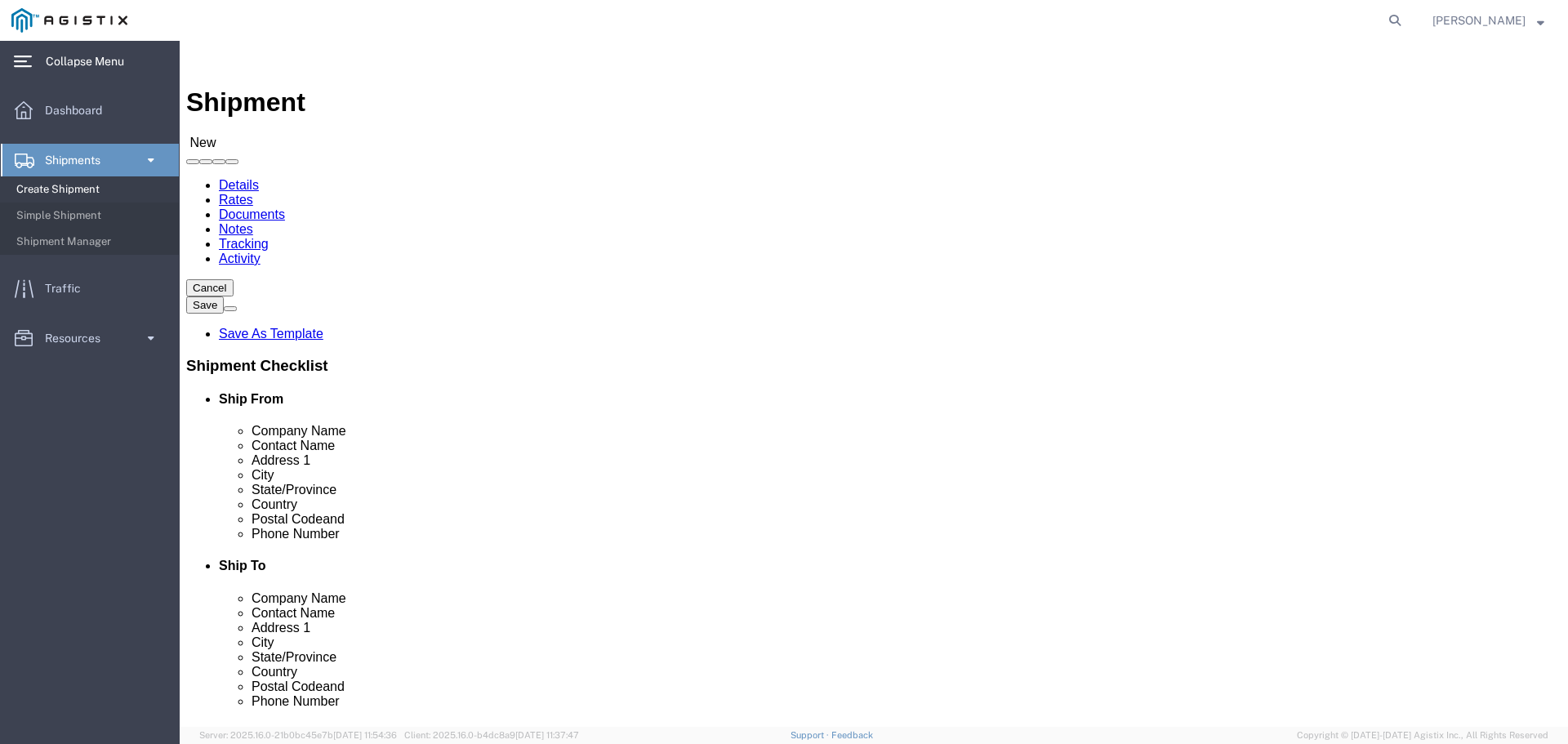
click select "Select General Dynamics Bath Iron Works"
select select "8114"
click select "Select General Dynamics Bath Iron Works"
select select
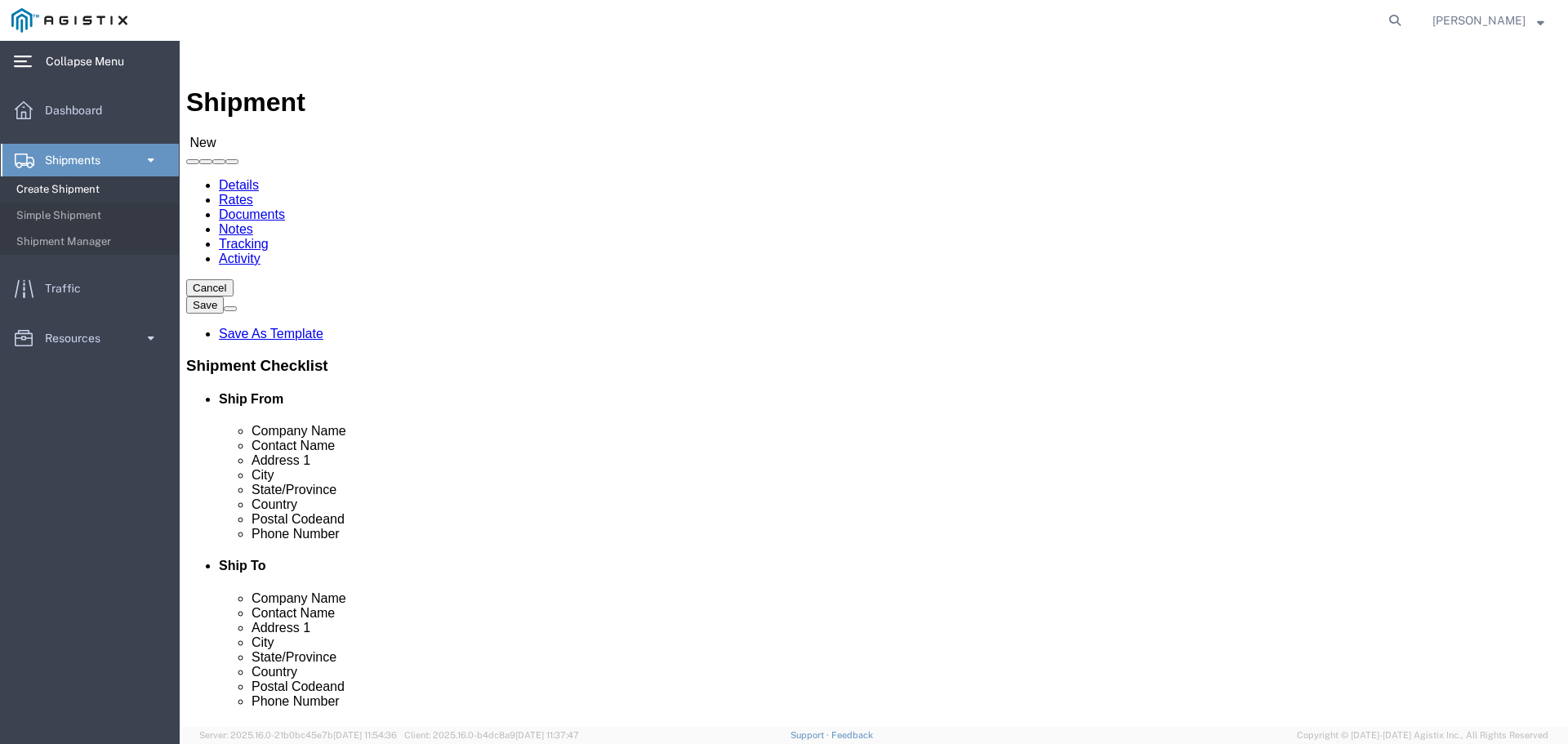
click select "Select Bath - 50 YARD REC Washington St Bath - 700 Washington Stop 1 Brunswick …"
select select "14737"
click select "Select Bath - 50 YARD REC Washington St Bath - 700 Washington Stop 1 Brunswick …"
click input "text"
type input "Arcellor-[GEOGRAPHIC_DATA]"
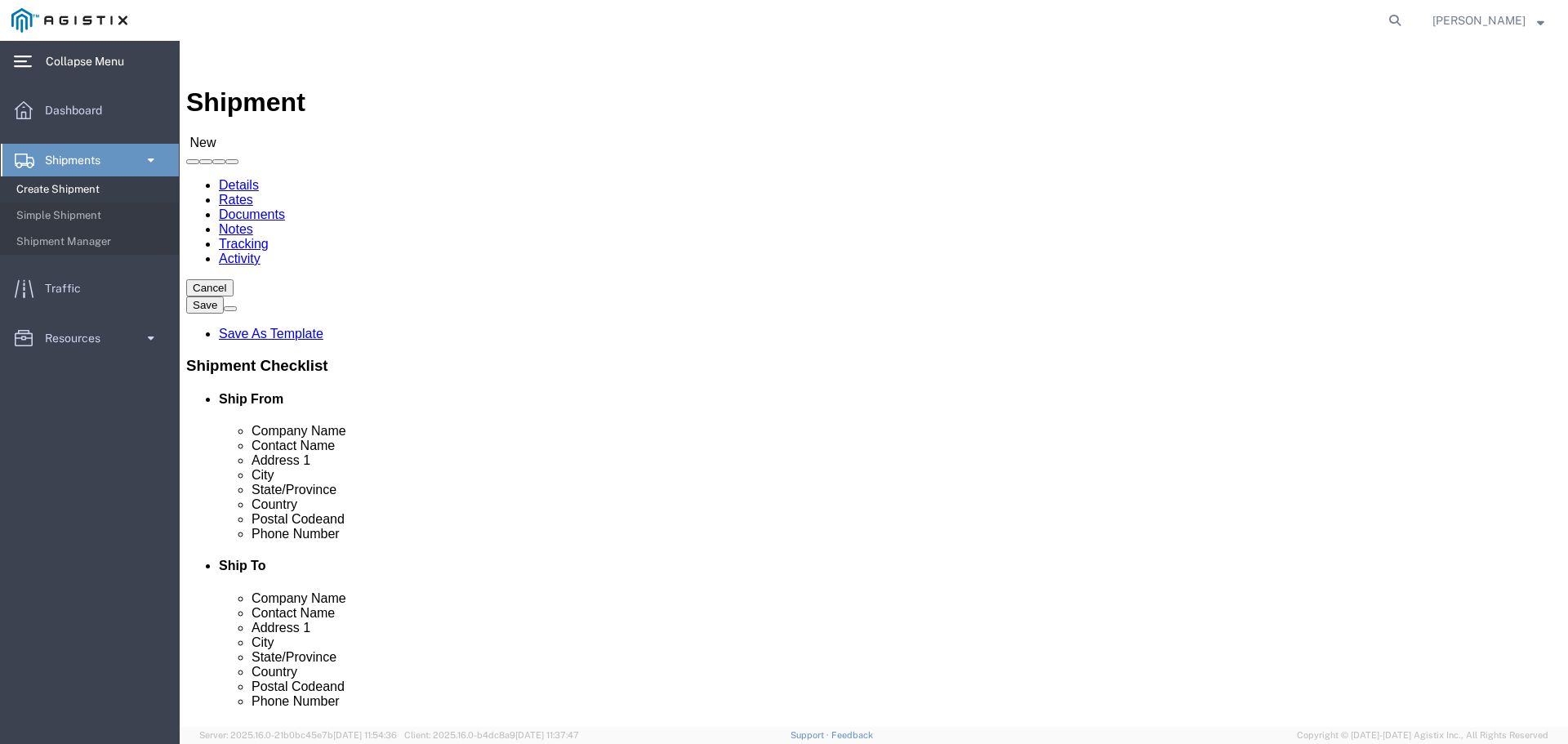
type input "Doris"
type input "250 West US Hwy 12"
type input "Burns Harbor"
type input "i"
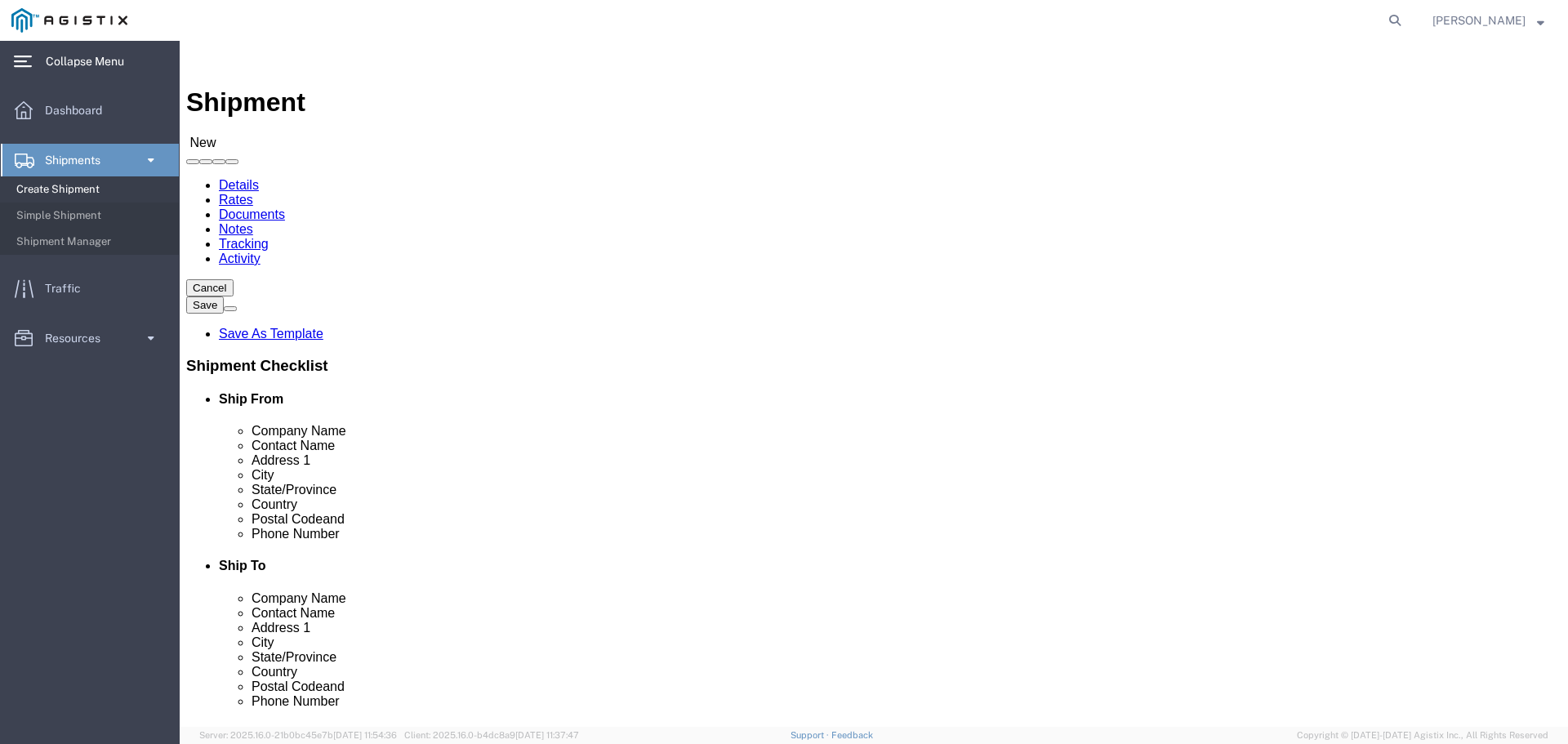
type input "in"
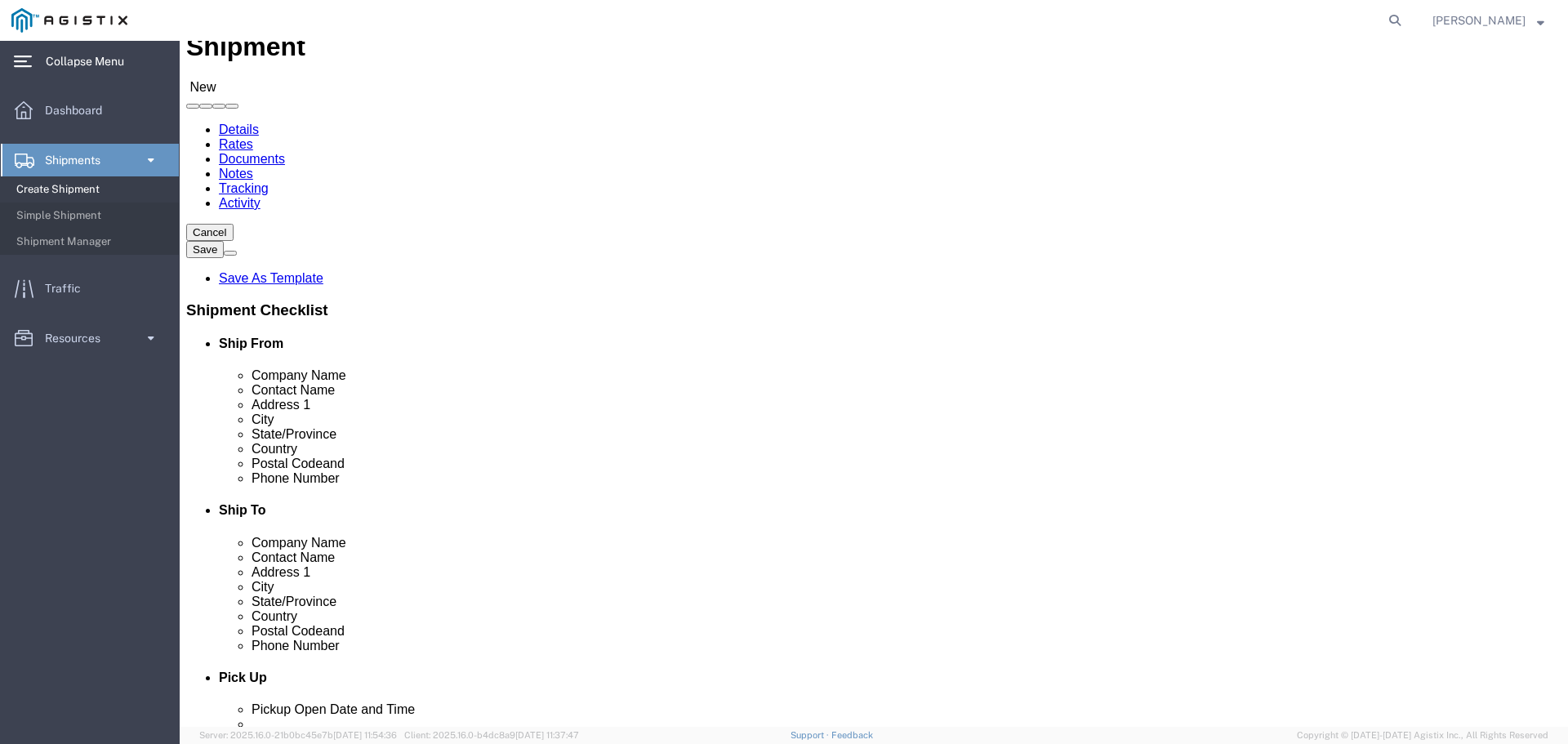
scroll to position [81, 0]
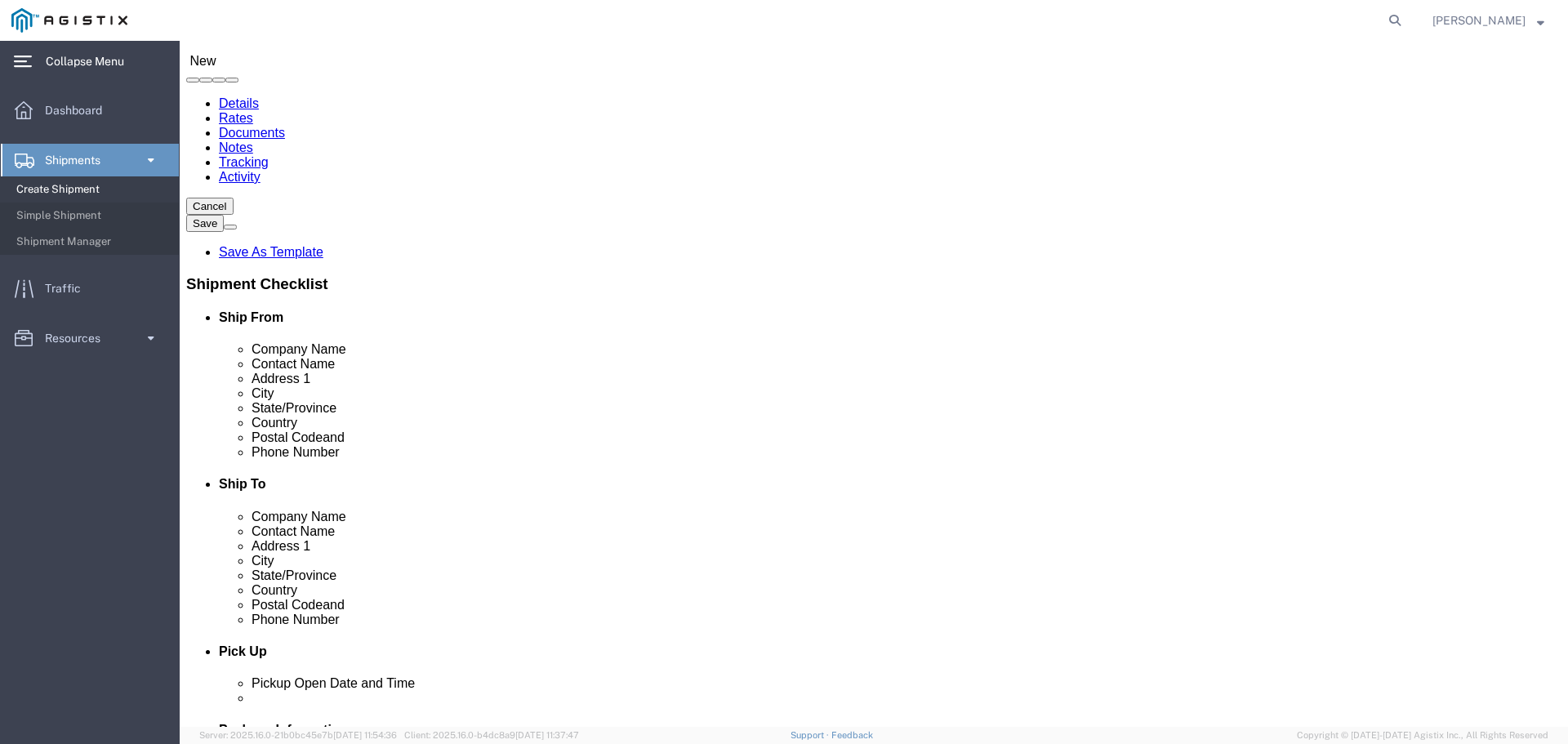
click input "text"
type input "46304"
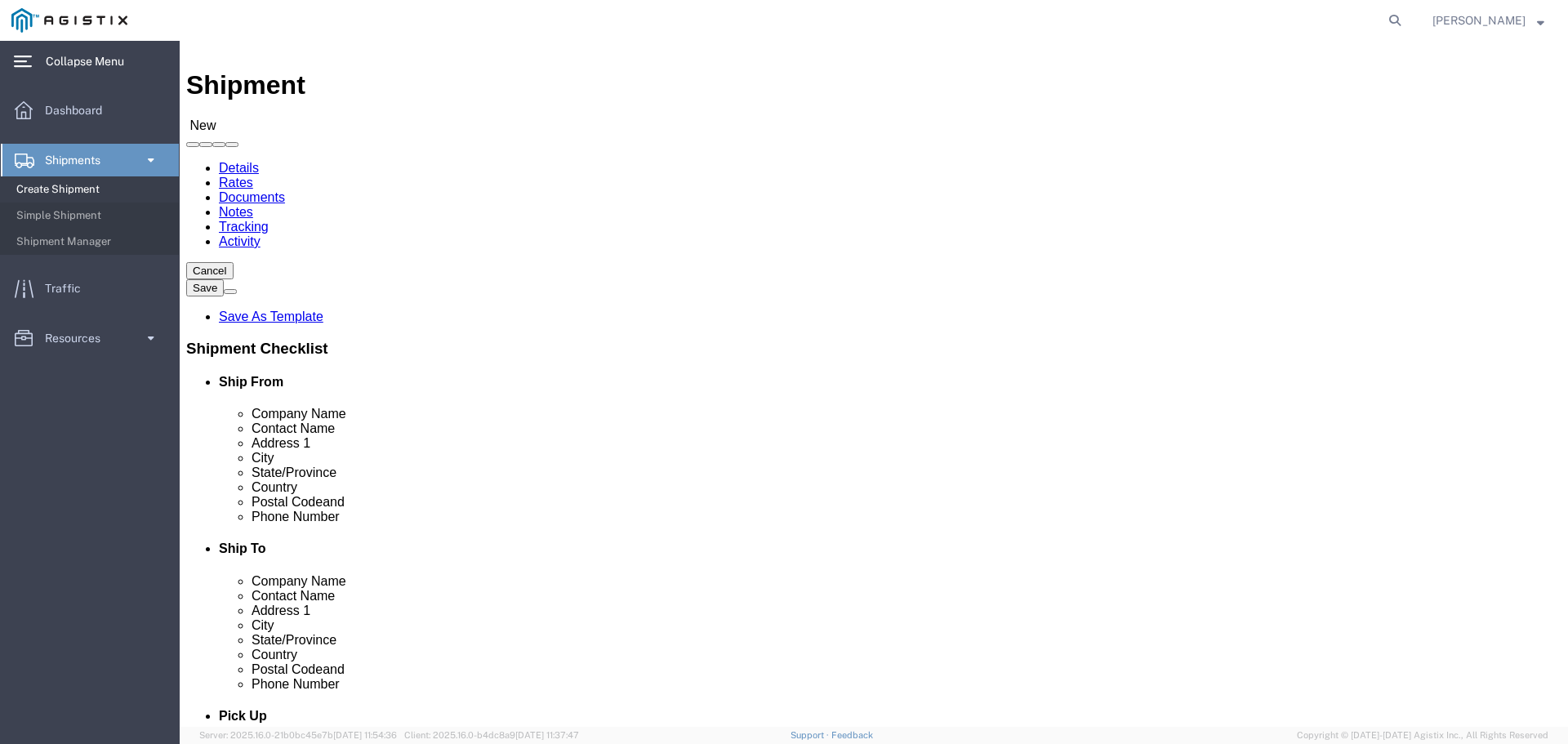
scroll to position [0, 0]
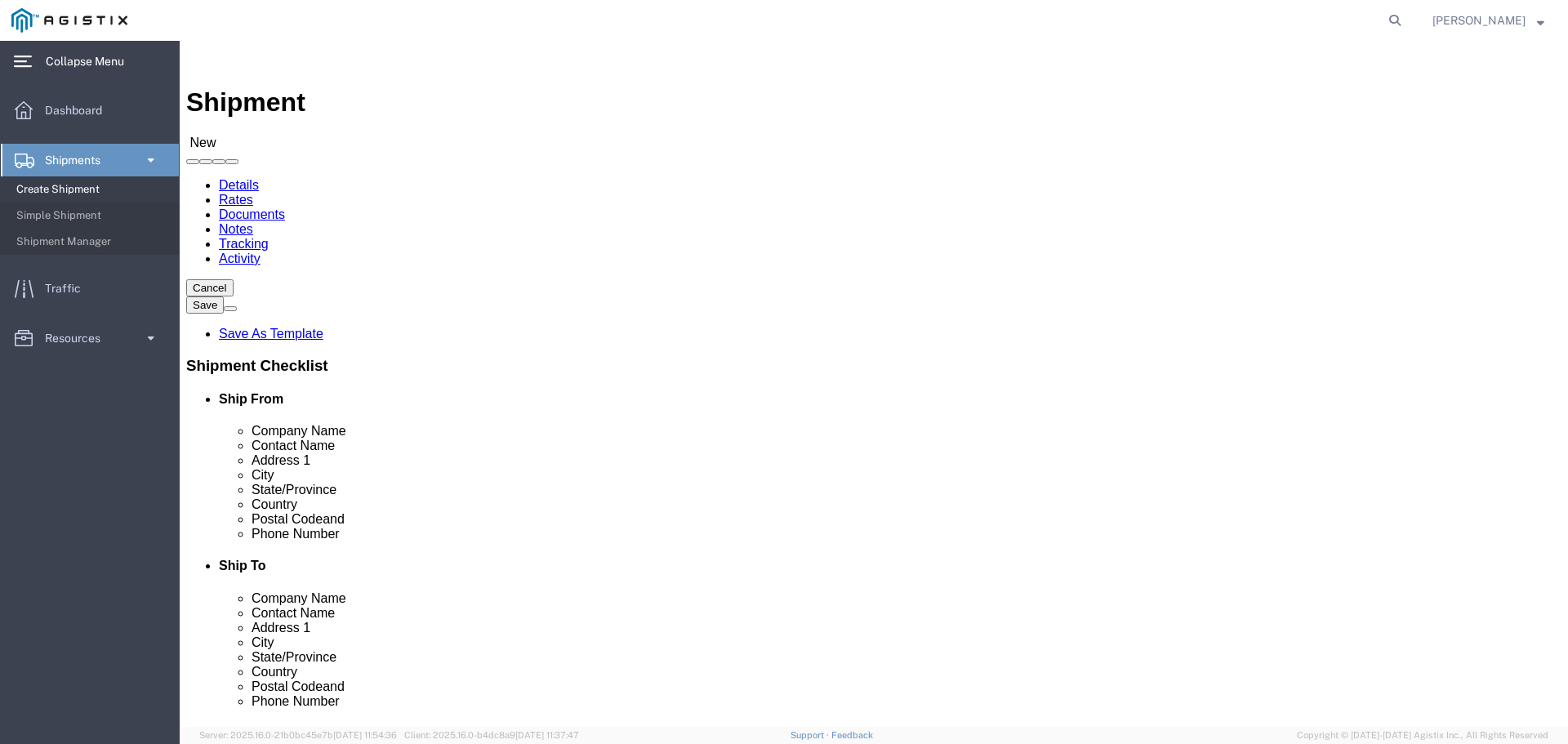
type input "219-787-2334"
drag, startPoint x: 765, startPoint y: 448, endPoint x: 760, endPoint y: 440, distance: 9.4
click input "text"
type input "American Steel"
type input "Amanda"
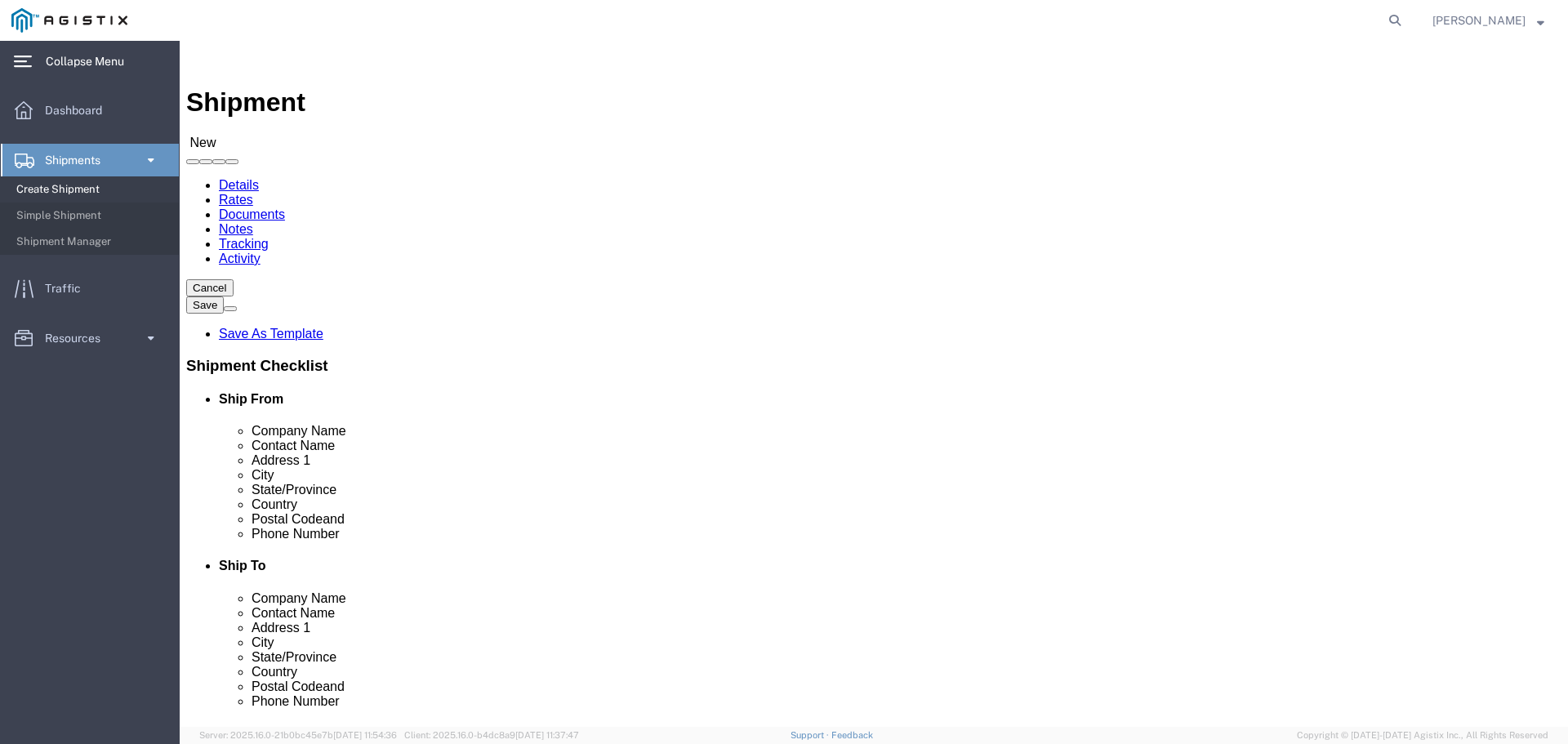
type input "81 New Meadows Road"
type input "West Bath"
type input "m"
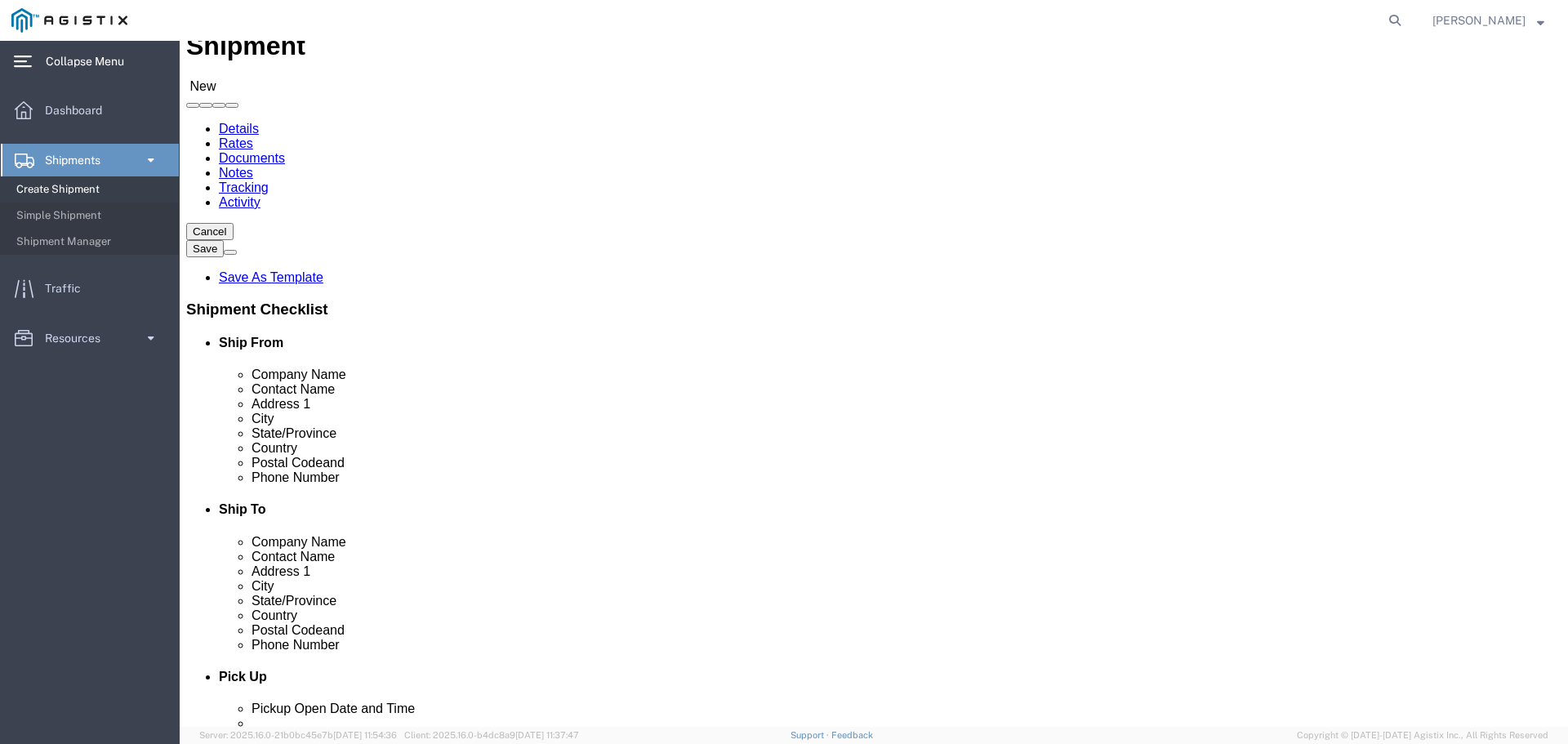
scroll to position [81, 0]
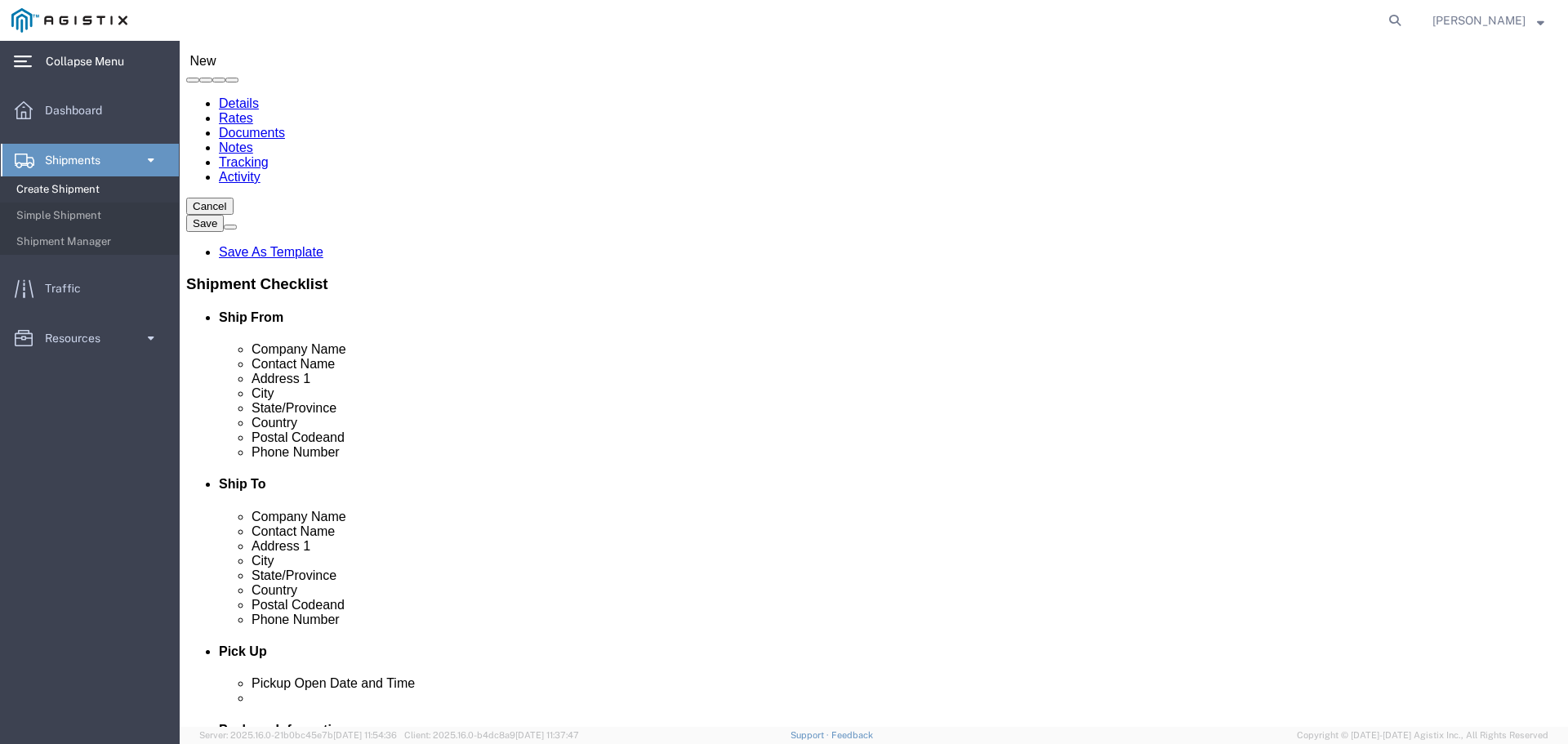
click input "Postal Code"
type input "04530"
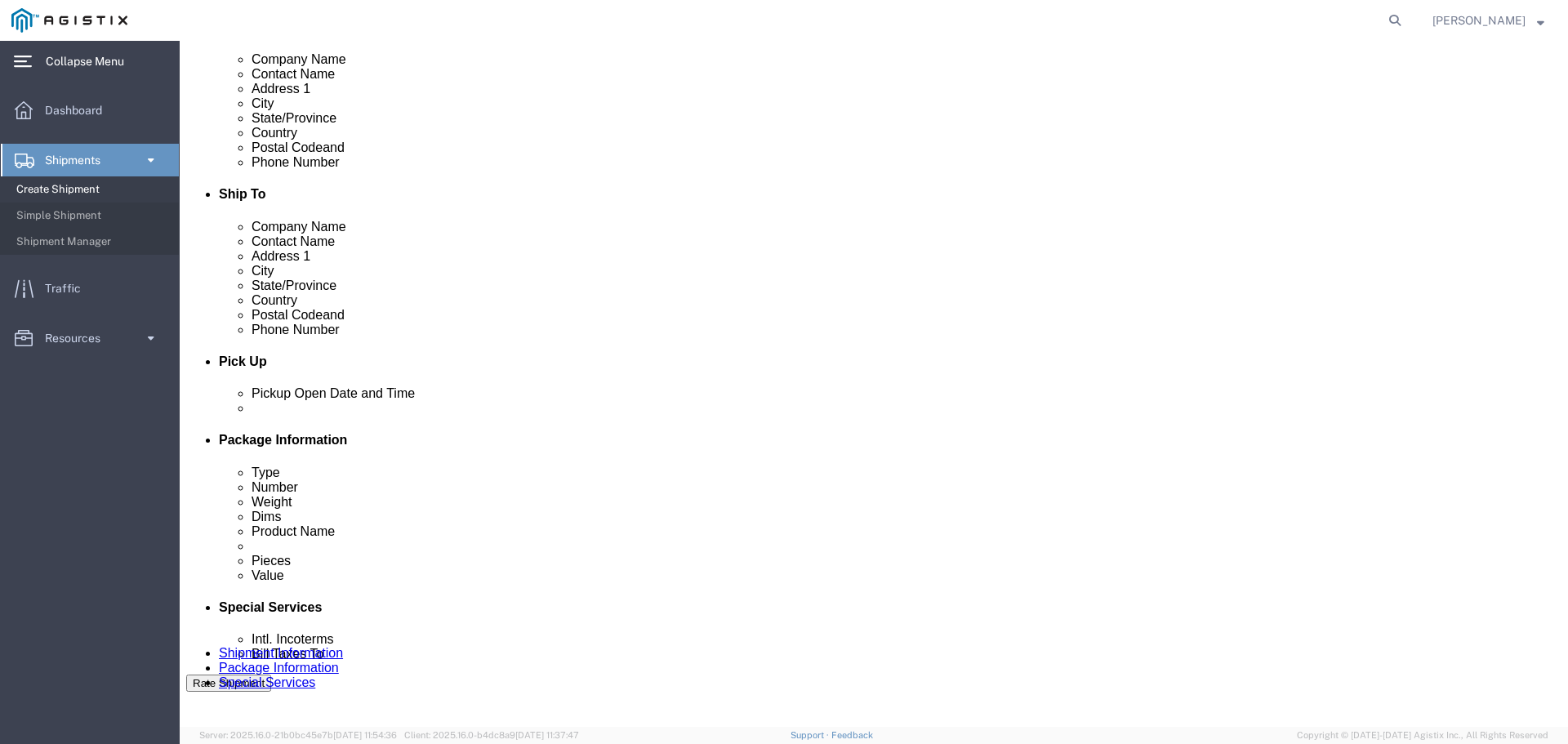
scroll to position [490, 0]
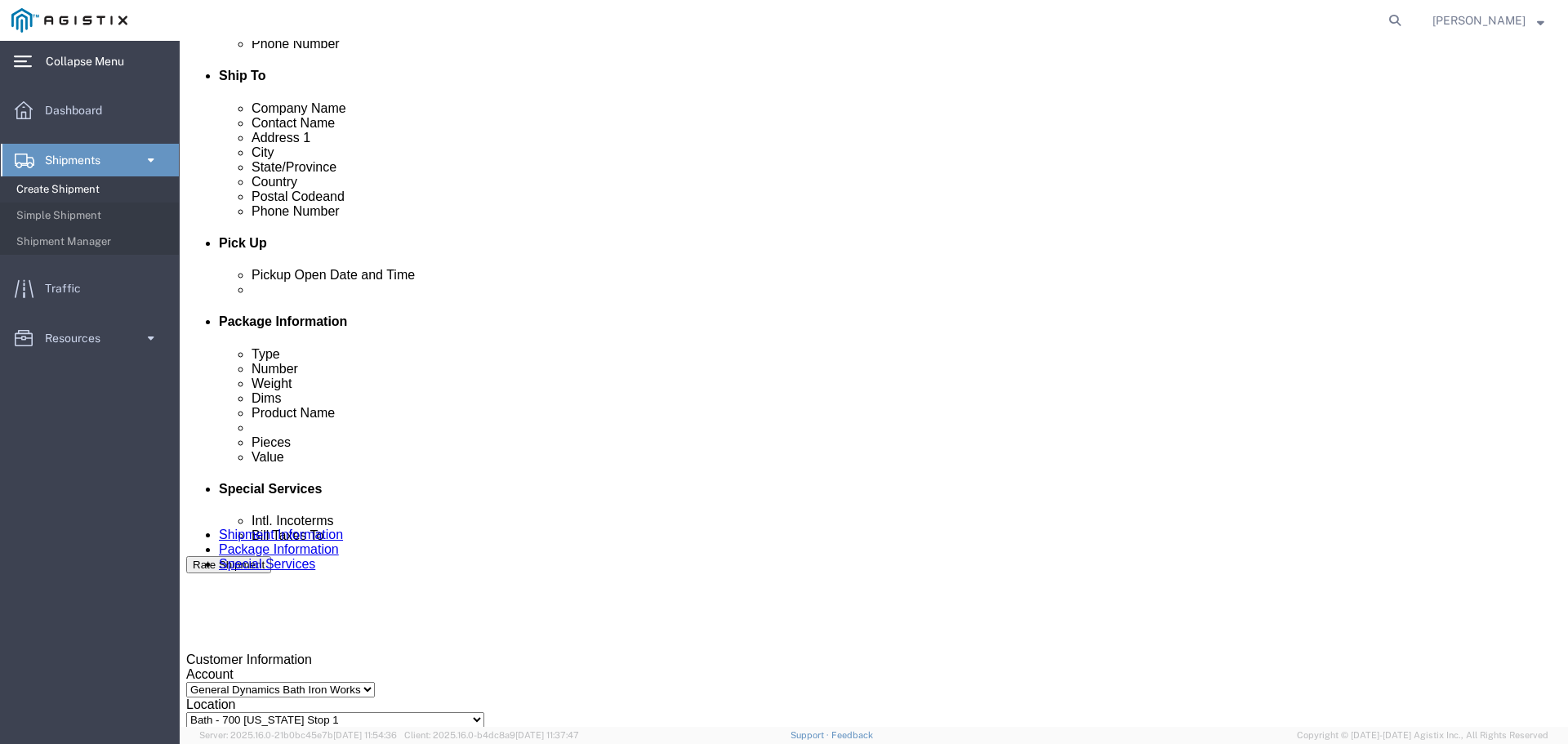
type input "207-772-4641"
click icon
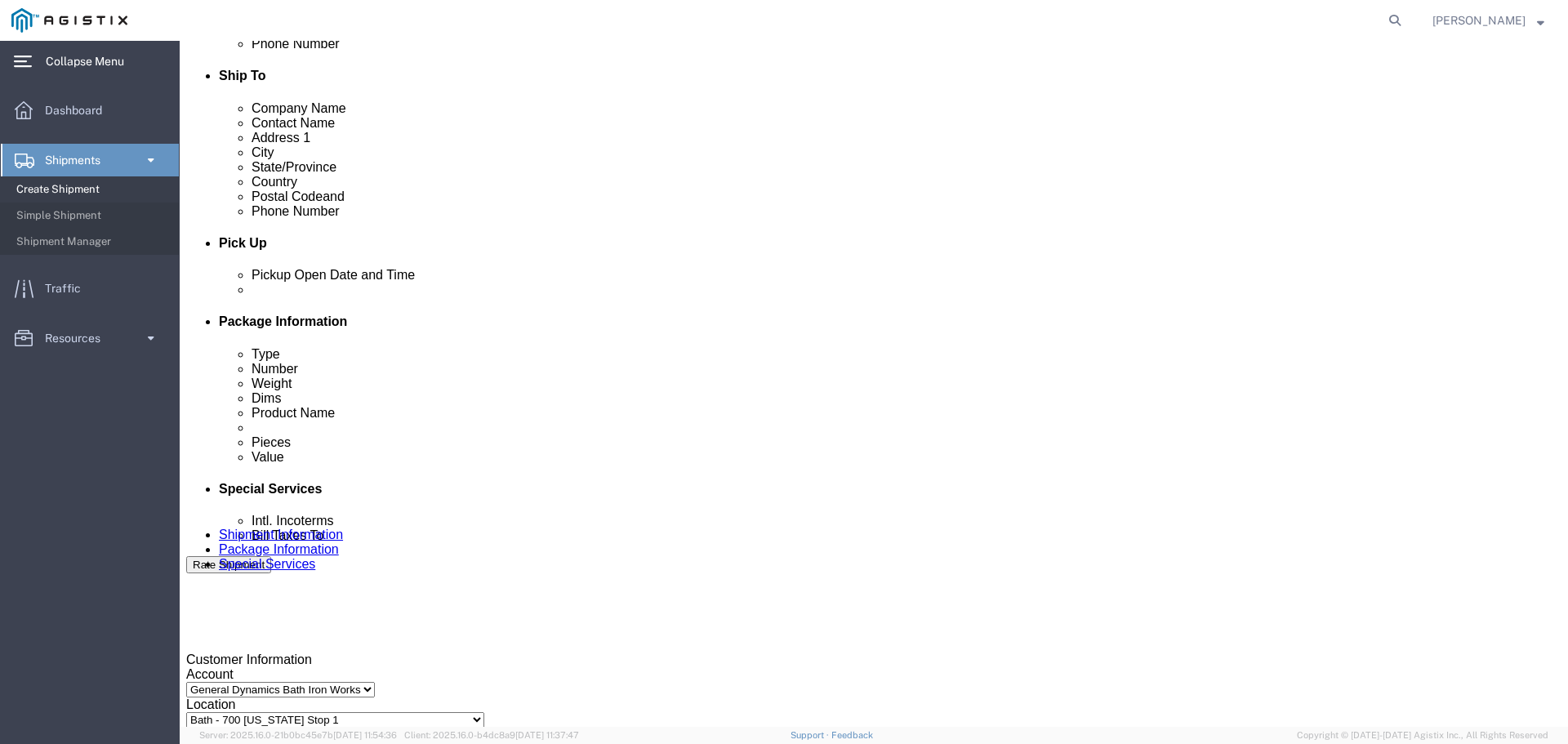
click div
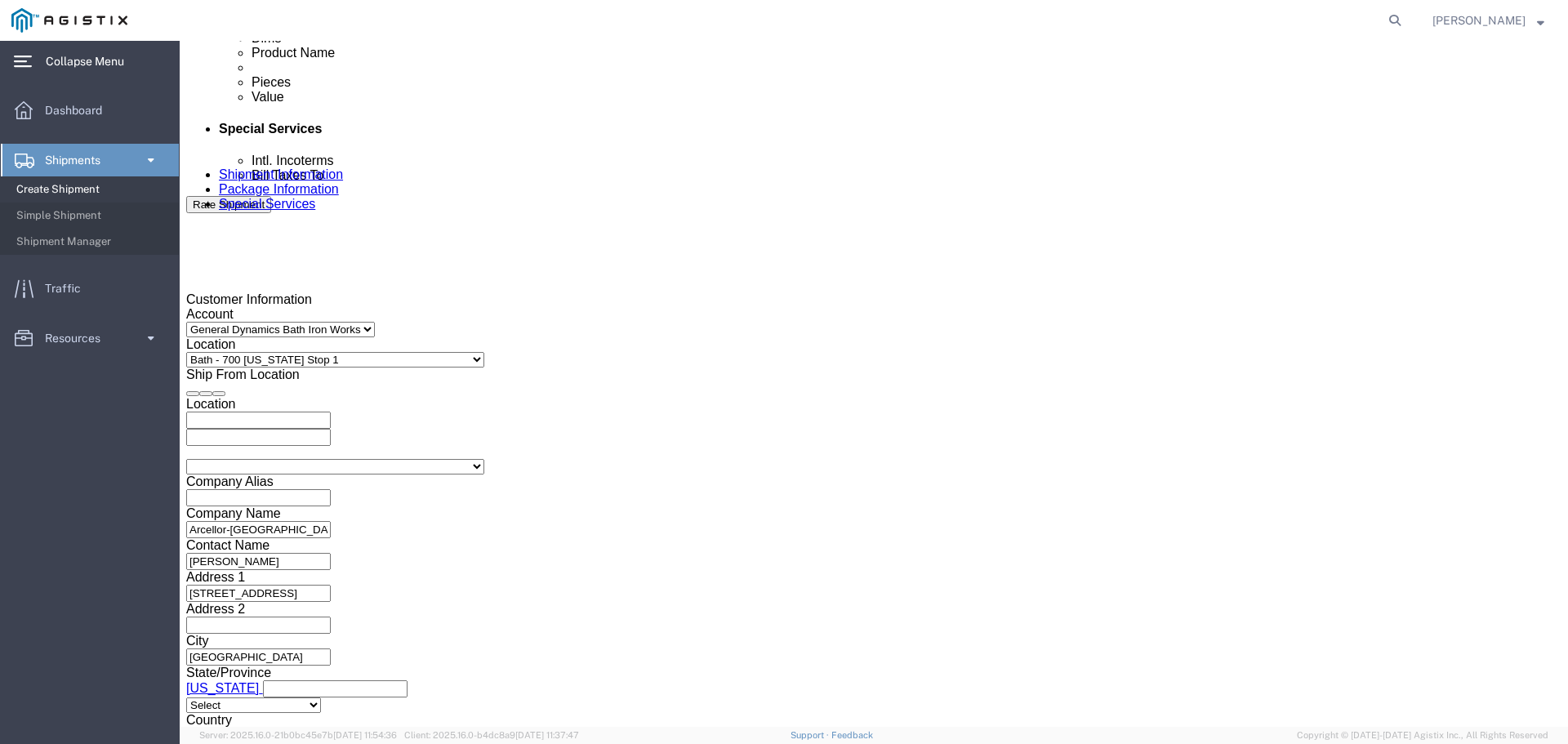
click button "Apply"
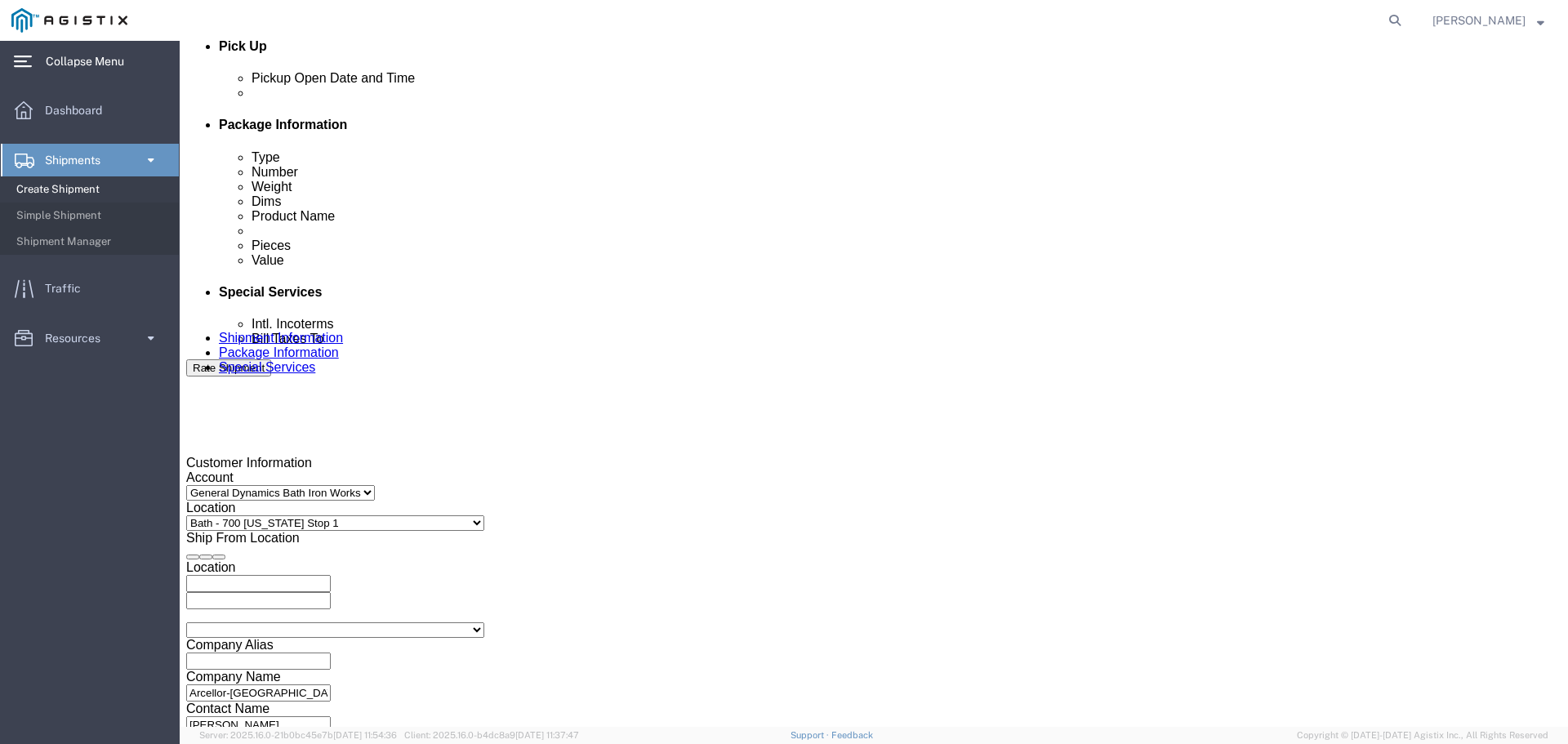
click icon
click div
click button "Apply"
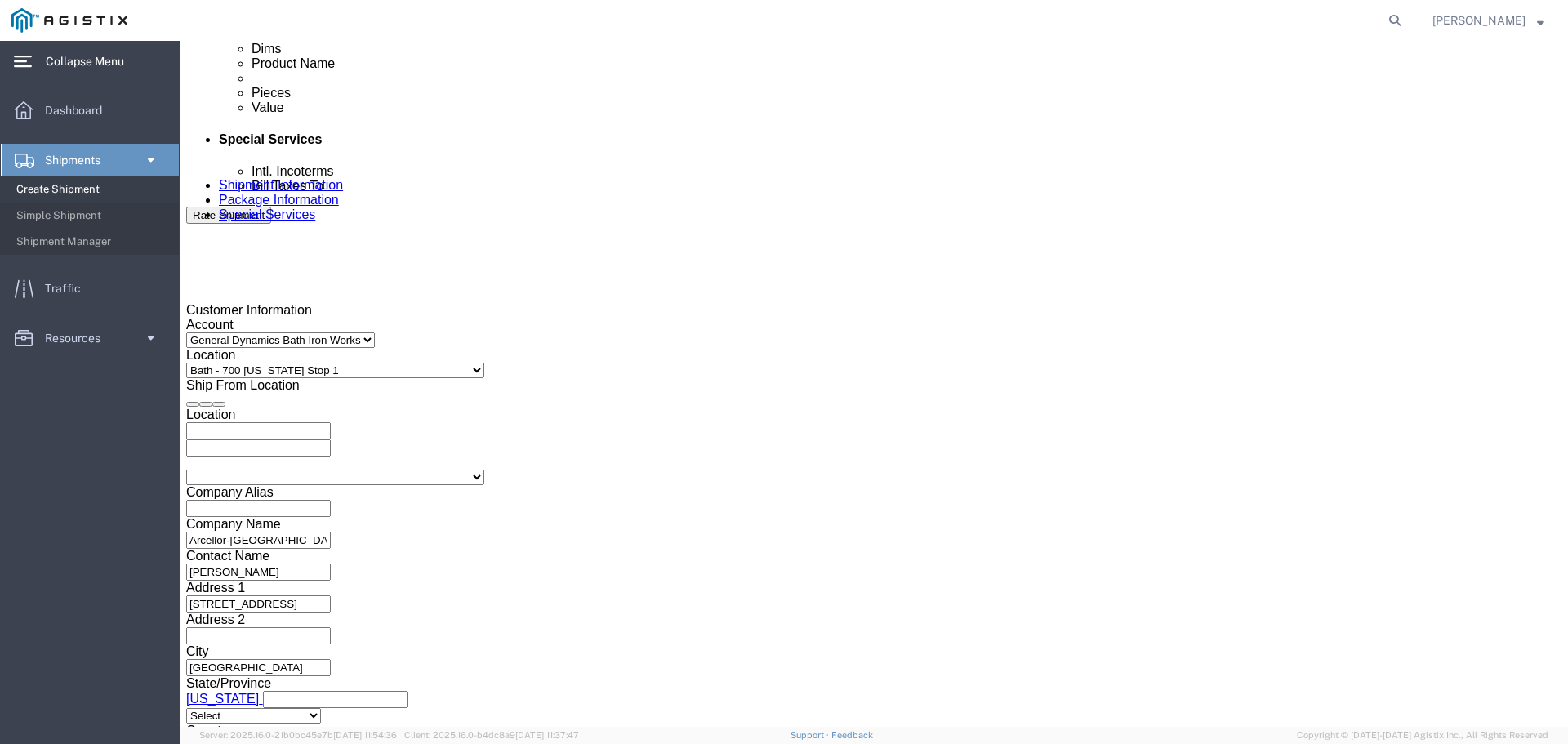
scroll to position [849, 0]
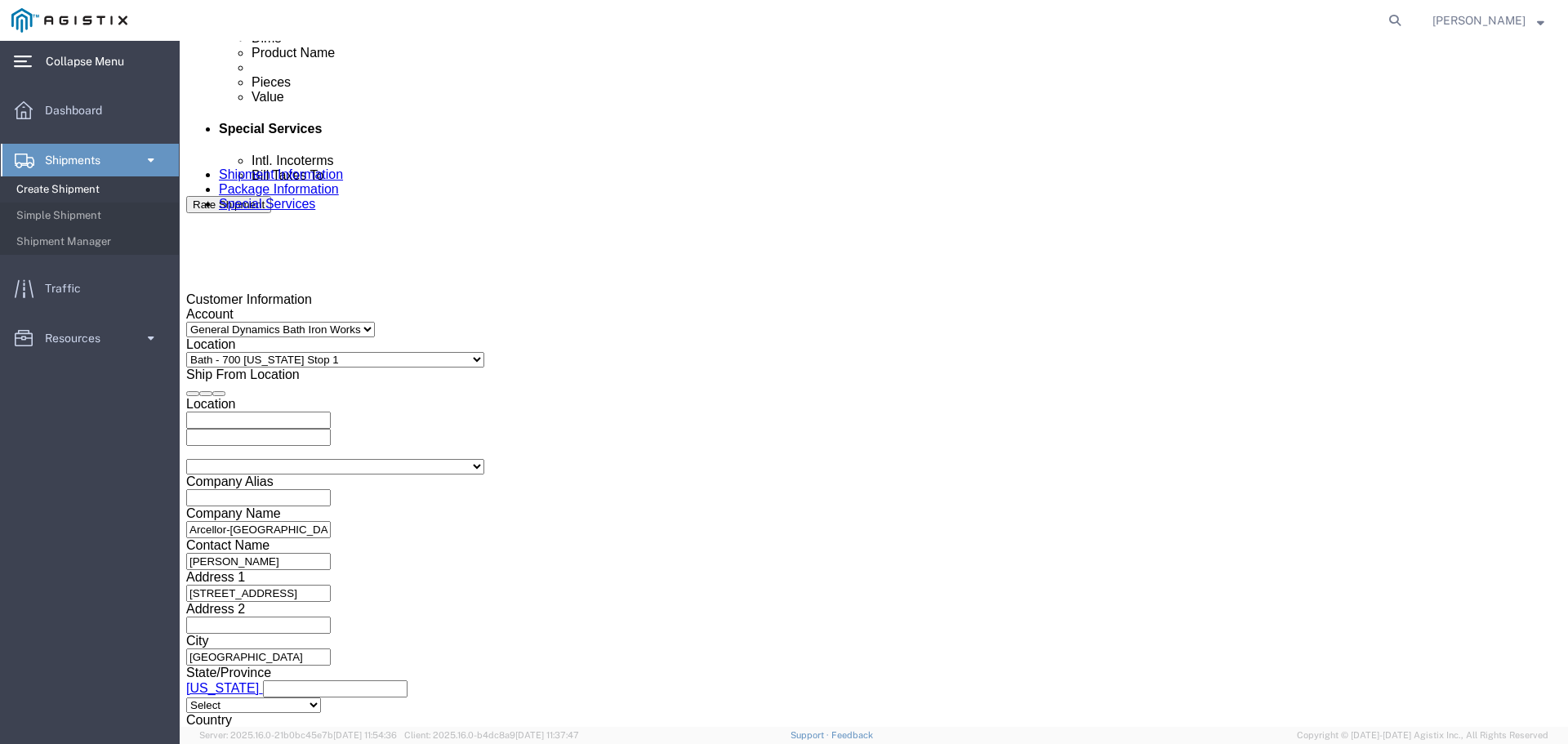
click button "Continue"
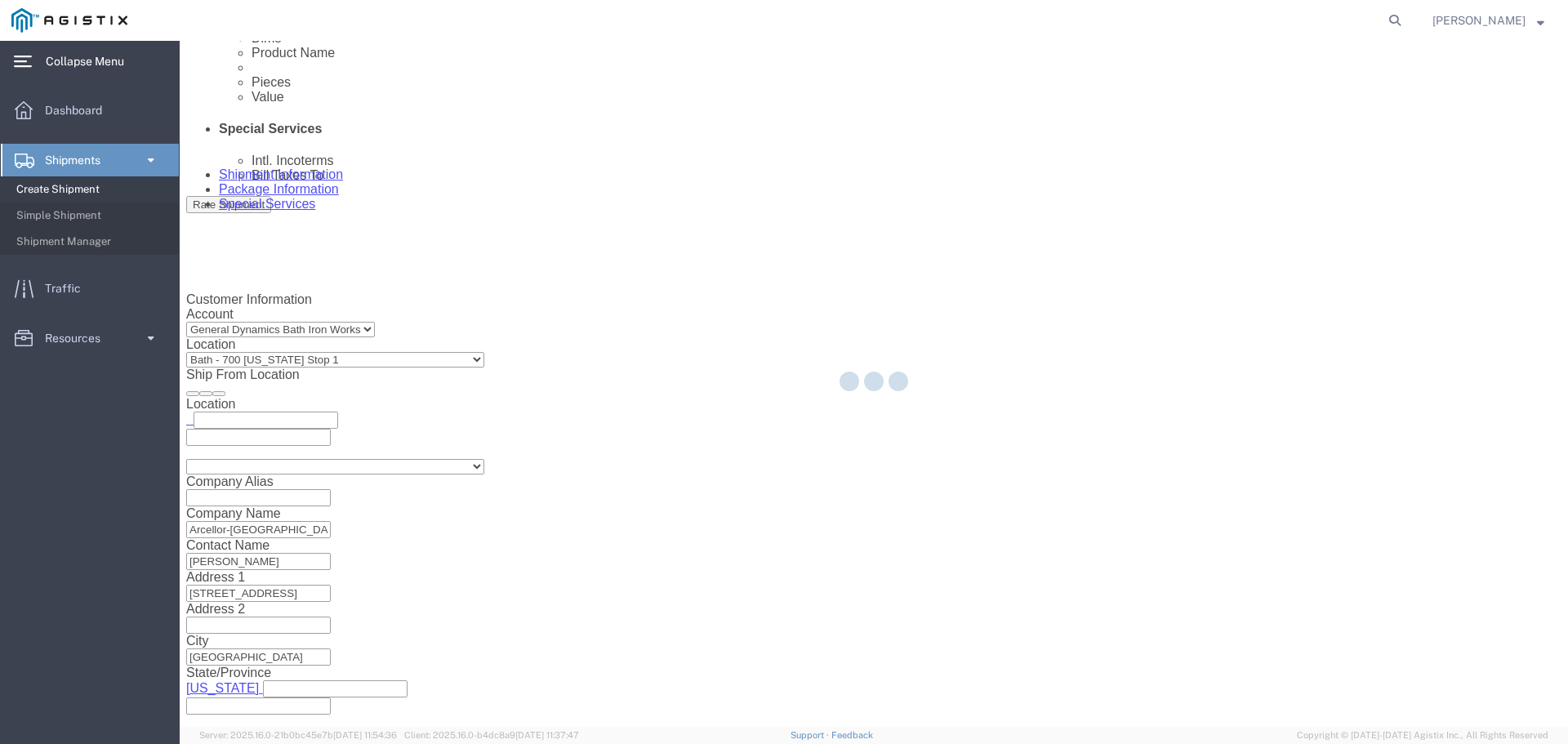
select select "CBOX"
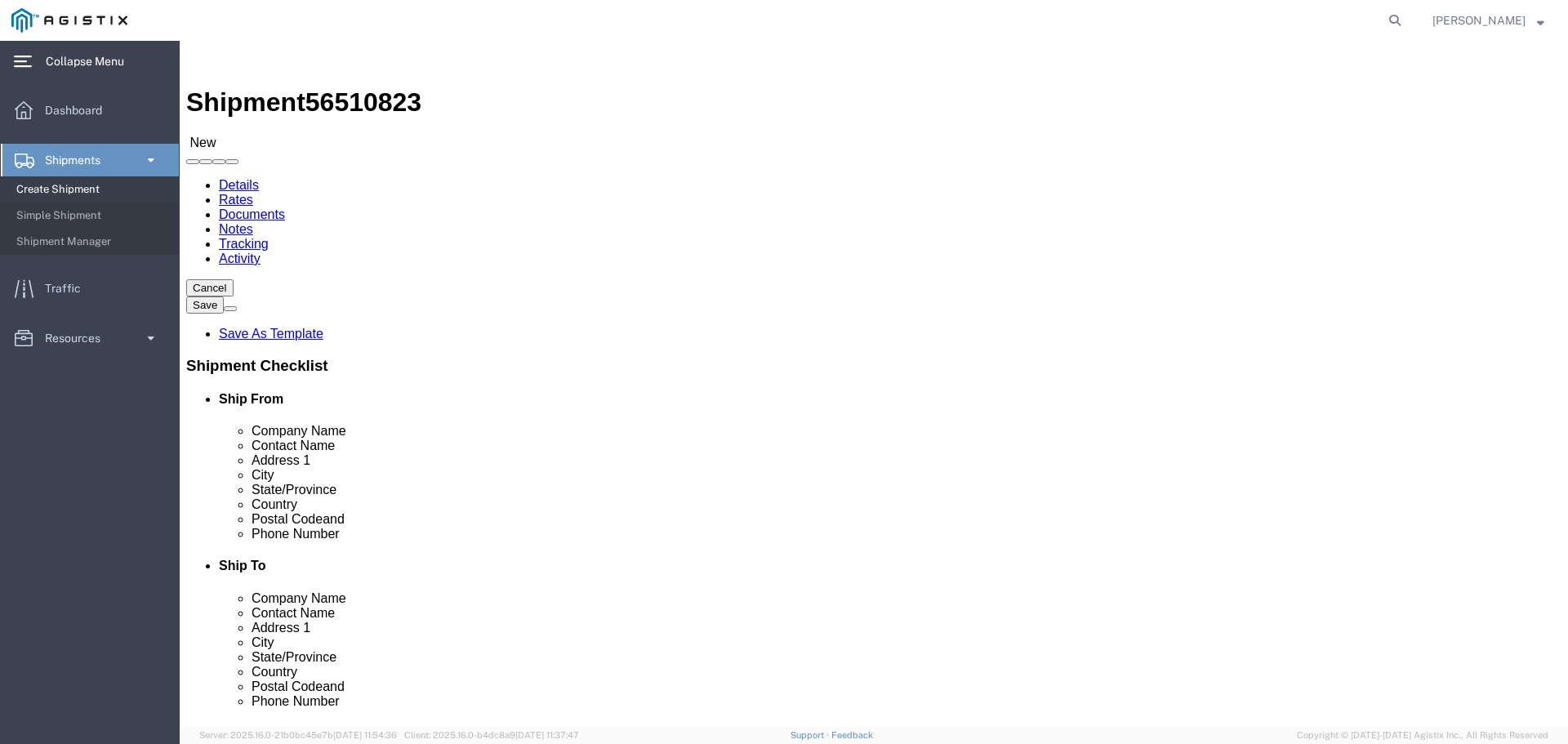
click button "Previous"
drag, startPoint x: 268, startPoint y: 471, endPoint x: -180, endPoint y: 470, distance: 448.0
click html "Shipment 56510823 New Details Rates Documents Notes Tracking Activity Cancel Sa…"
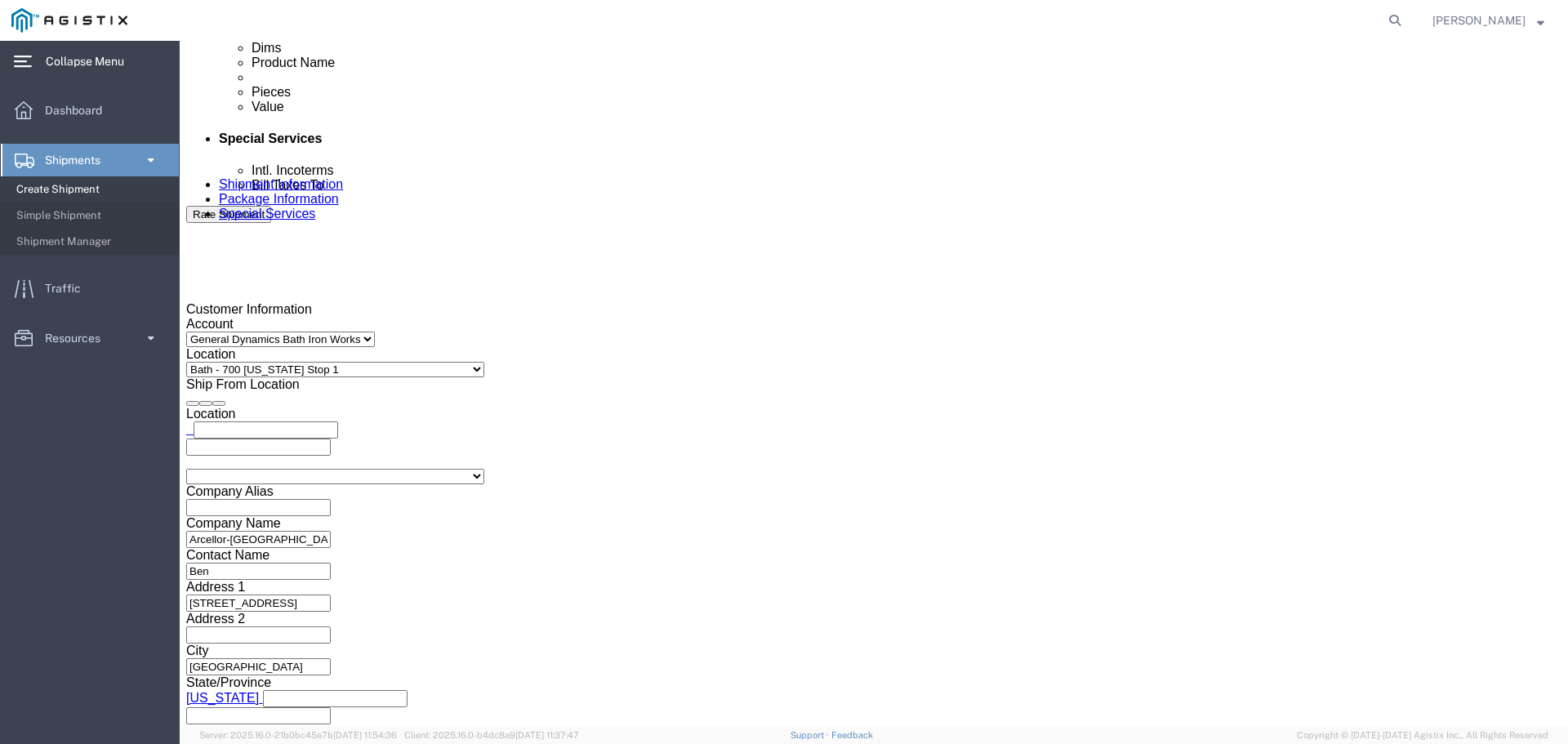
scroll to position [849, 0]
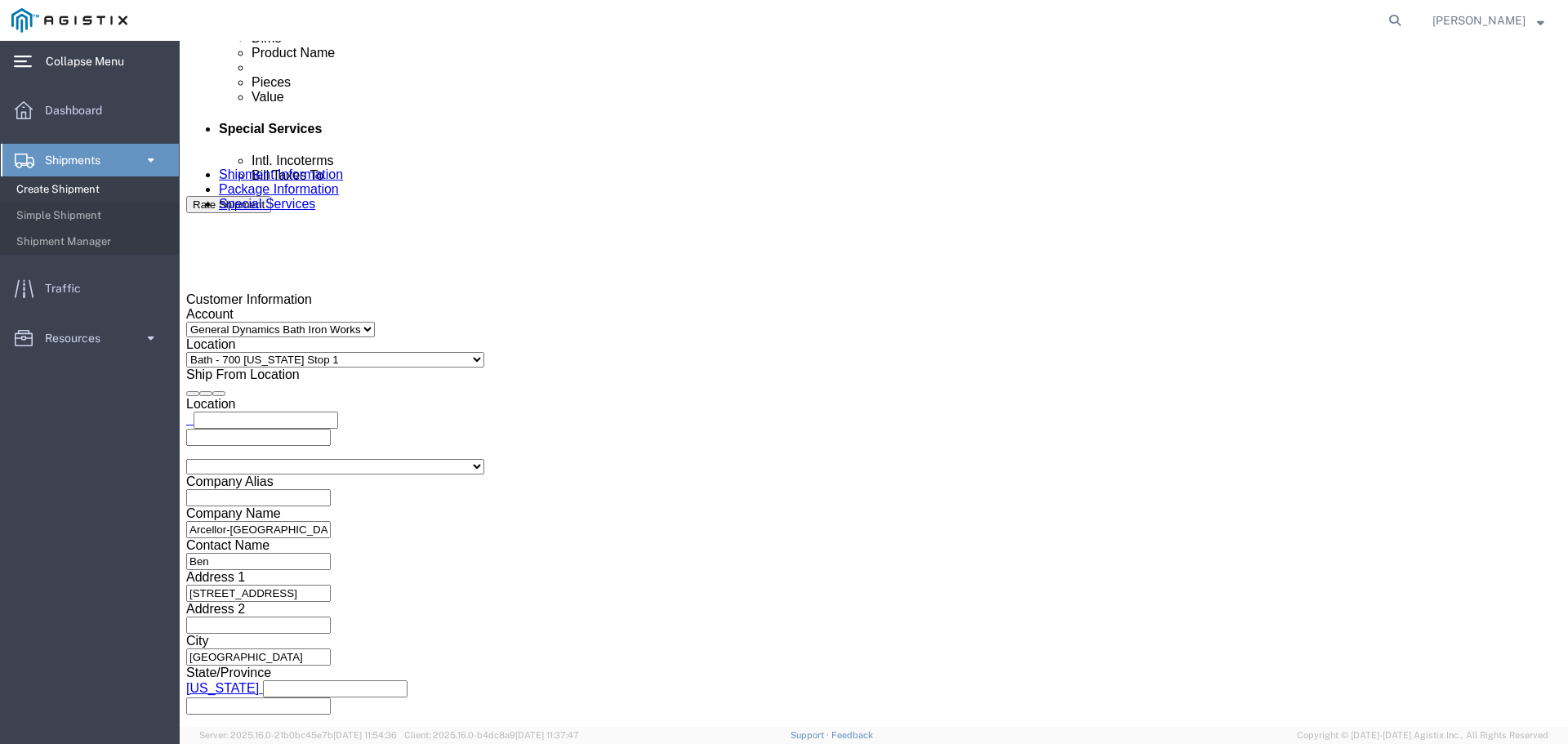
type input "Ben"
click button "Continue"
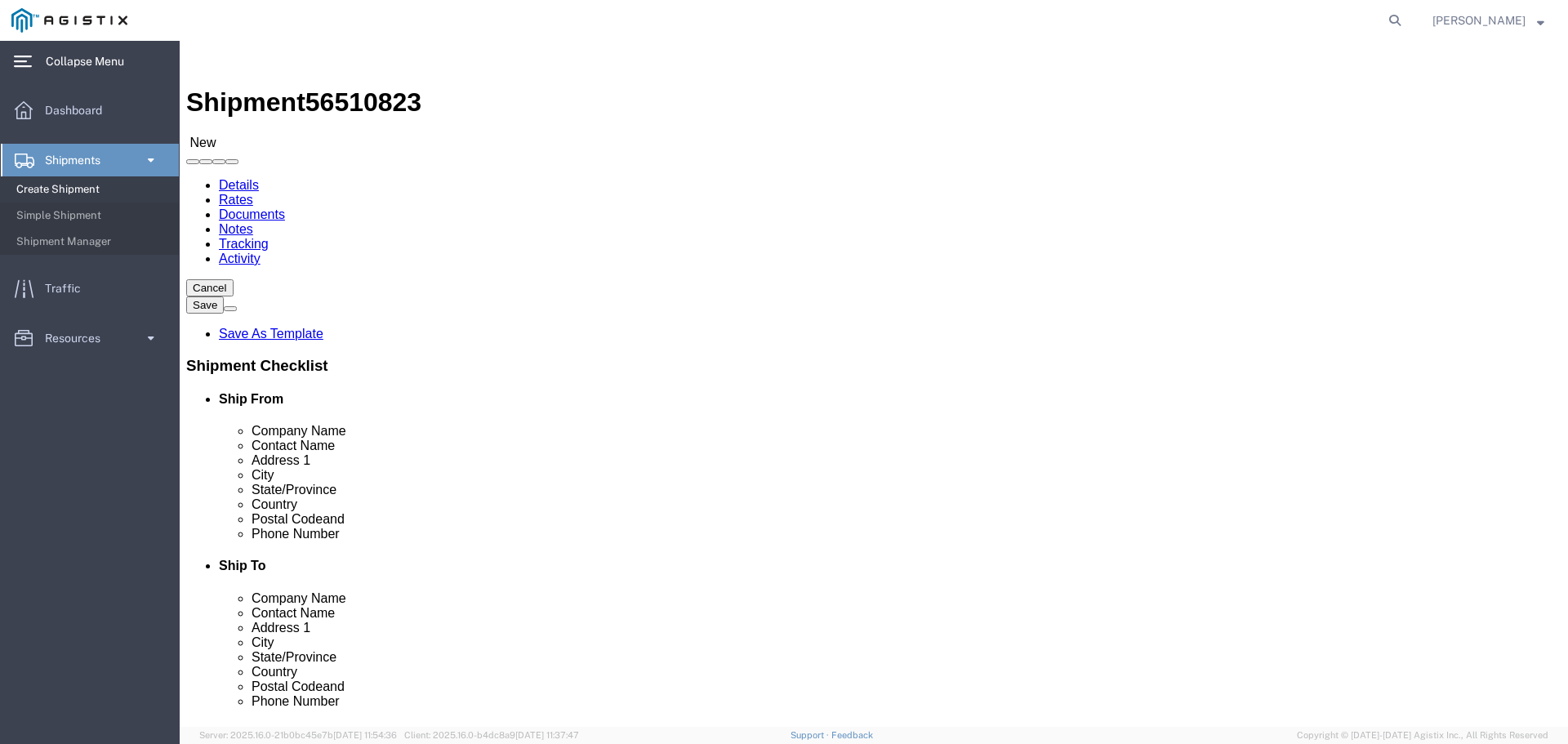
drag, startPoint x: 286, startPoint y: 299, endPoint x: 296, endPoint y: 306, distance: 12.2
click select "Select Bale(s) Basket(s) Bolt(s) Bottle(s) Buckets Bulk Bundle(s) Can(s) Cardbo…"
select select "BULK"
click select "Select Bale(s) Basket(s) Bolt(s) Bottle(s) Buckets Bulk Bundle(s) Can(s) Cardbo…"
click input "text"
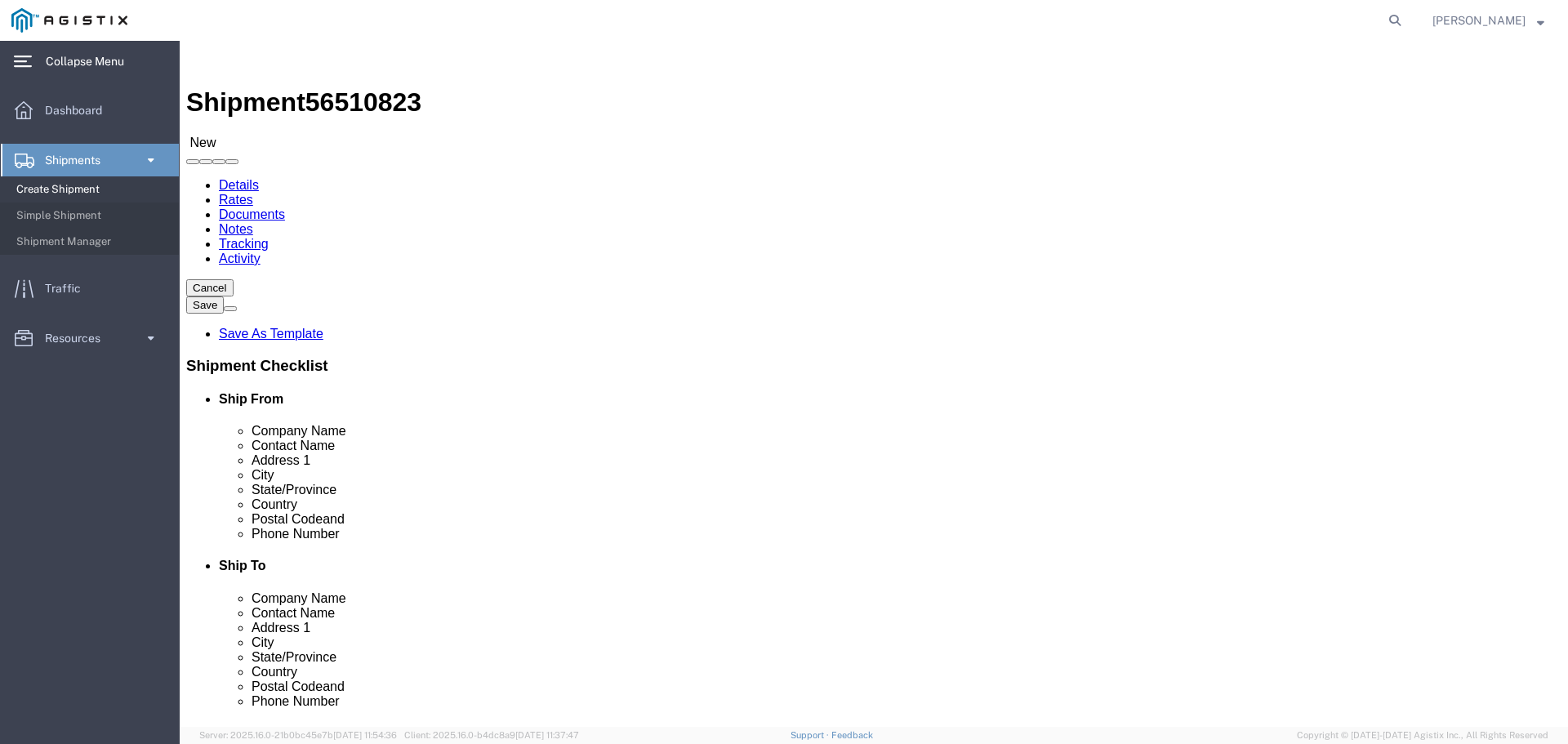
click input "text"
type input "142"
click input "text"
type input "12"
click input "text"
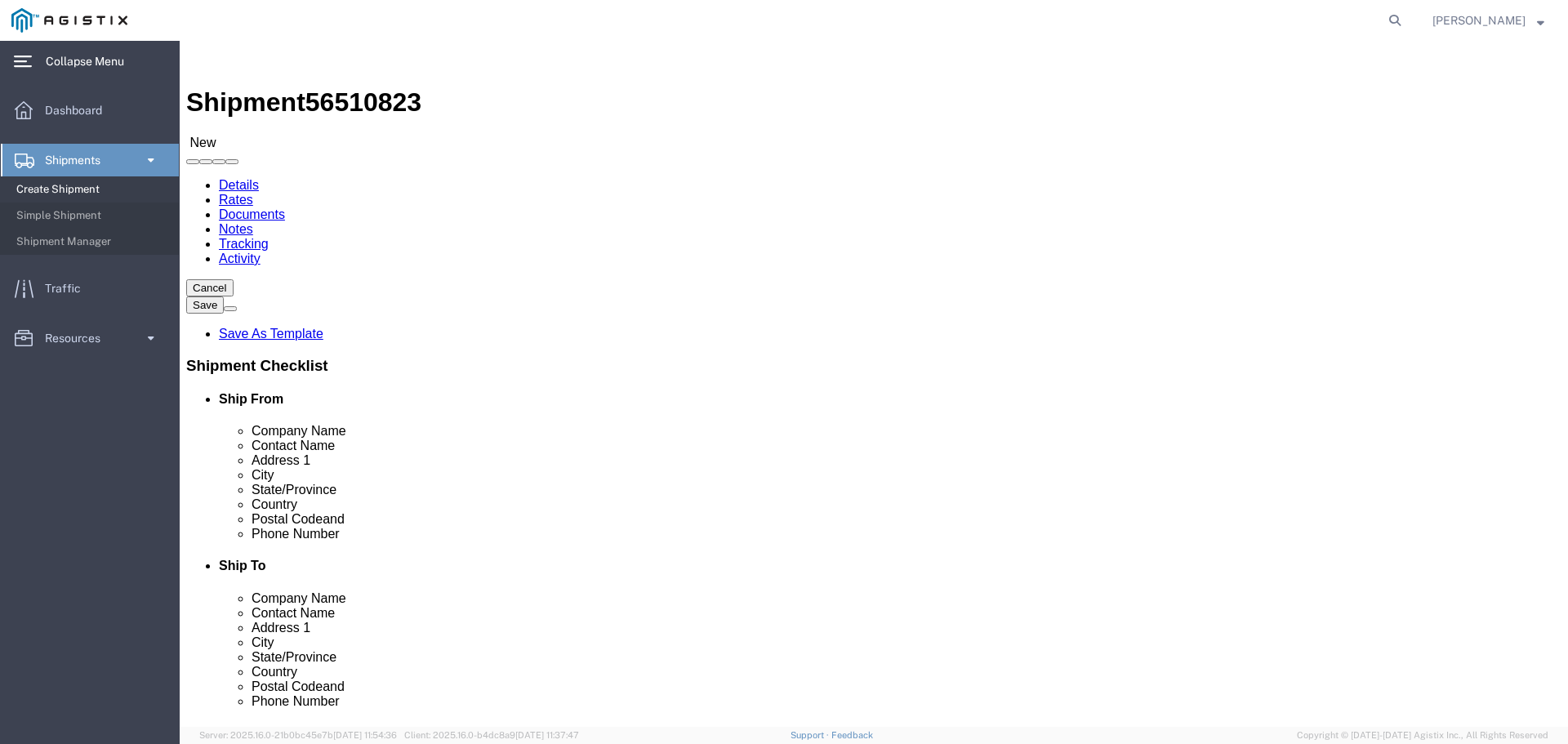
type input "156"
click div "1 x Bulk Package Type Select Bale(s) Basket(s) Bolt(s) Bottle(s) Buckets Bulk B…"
drag, startPoint x: 243, startPoint y: 386, endPoint x: 46, endPoint y: 375, distance: 197.3
click div "Package Type Select Bale(s) Basket(s) Bolt(s) Bottle(s) Buckets Bulk Bundle(s) …"
click div "1 x Bulk Package Type Select Bale(s) Basket(s) Bolt(s) Bottle(s) Buckets Bulk B…"
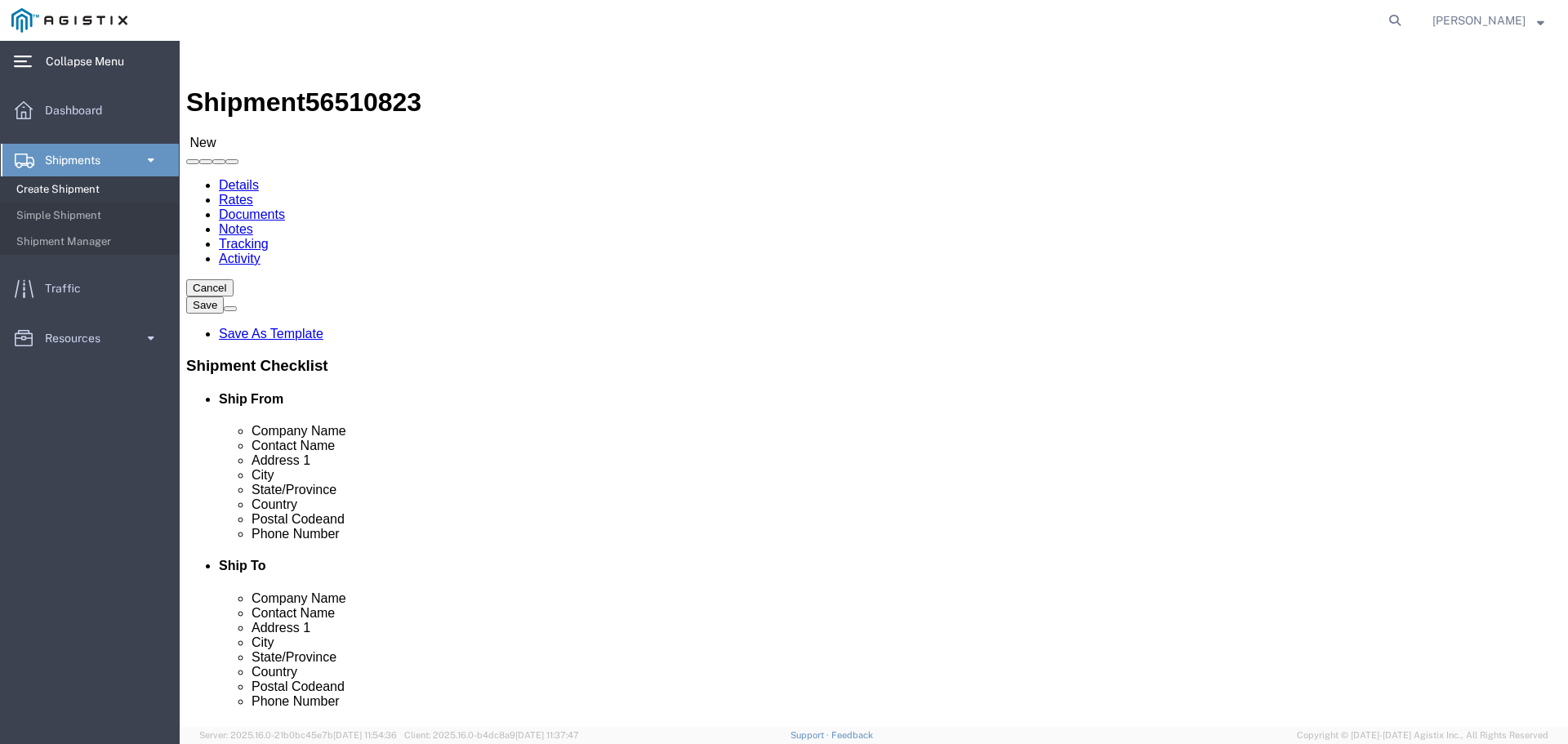
drag, startPoint x: 255, startPoint y: 378, endPoint x: 110, endPoint y: 377, distance: 145.0
click div "Weight 0.00 Select kgs lbs Ship. t°"
type input "35128"
click div "1 x Bulk Package Type Select Bale(s) Basket(s) Bolt(s) Bottle(s) Buckets Bulk B…"
drag, startPoint x: 231, startPoint y: 324, endPoint x: 151, endPoint y: 325, distance: 80.0
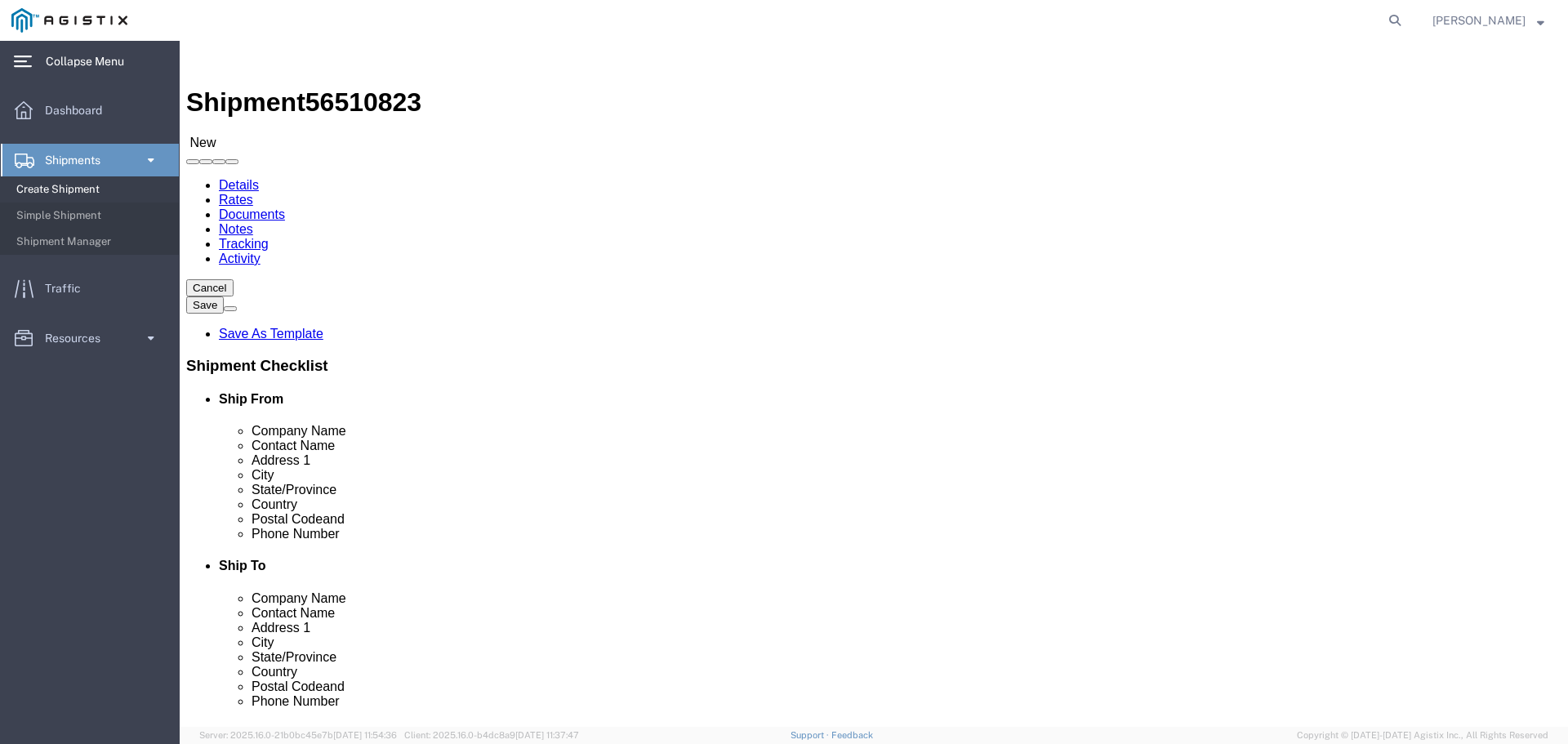
click div "Number 1"
click link "Add Content"
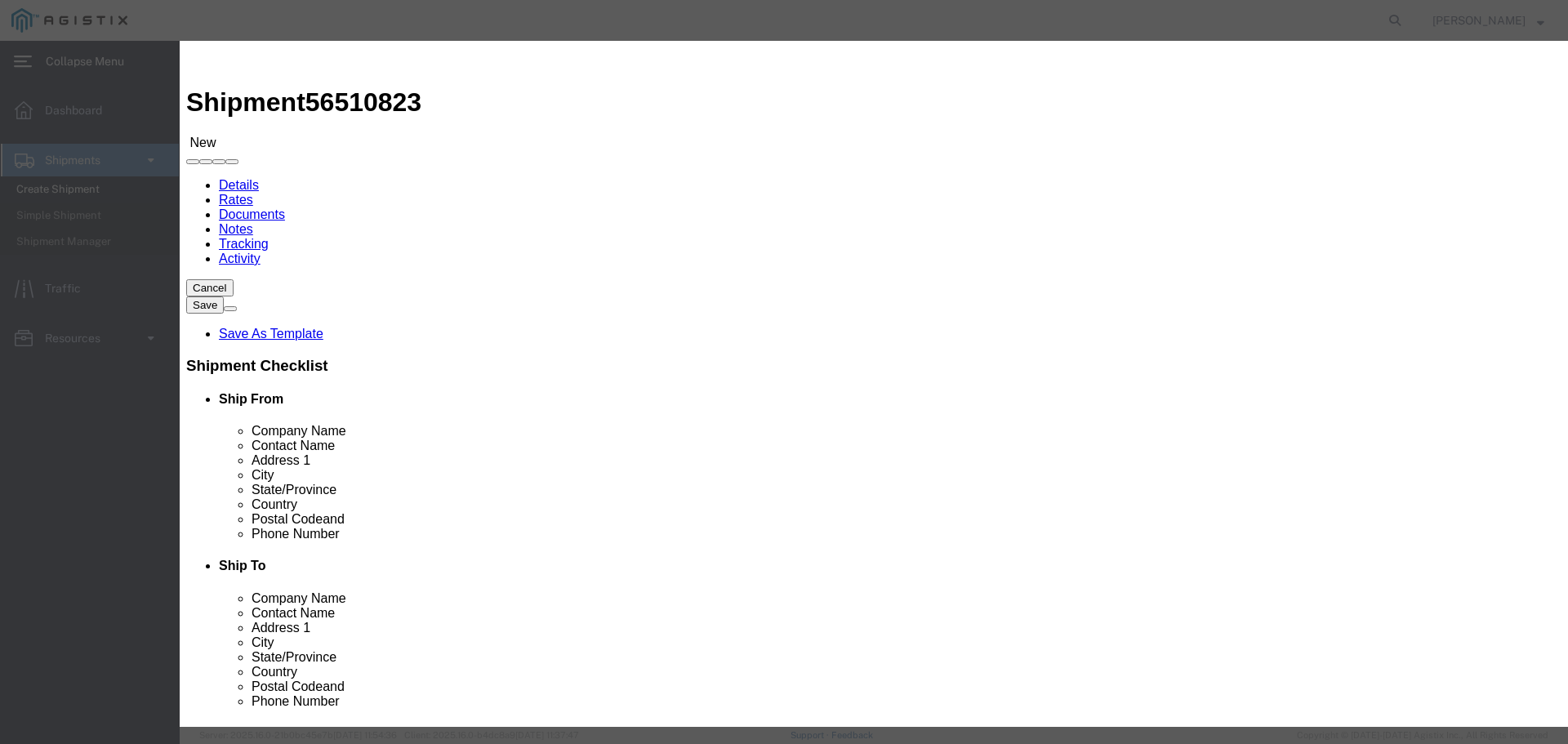
click input "text"
type input "Wide Steel Plates"
type input "5"
click input "text"
type input "5300.00"
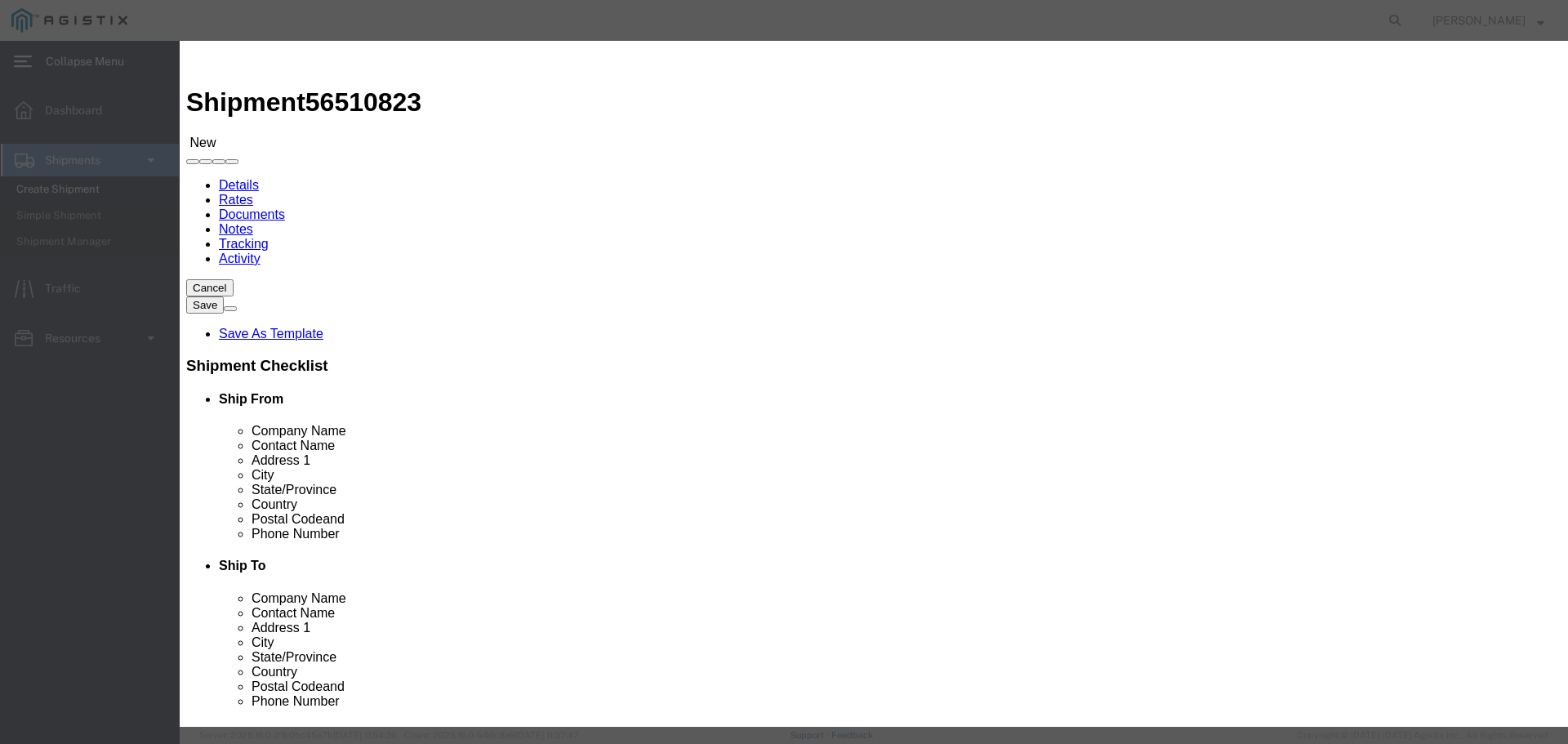
select select "USD"
click select "Select 50 55 60 65 70 85 92.5 100 125 175 250 300 400"
select select "60"
click select "Select 50 55 60 65 70 85 92.5 100 125 175 250 300 400"
click button "Save & Close"
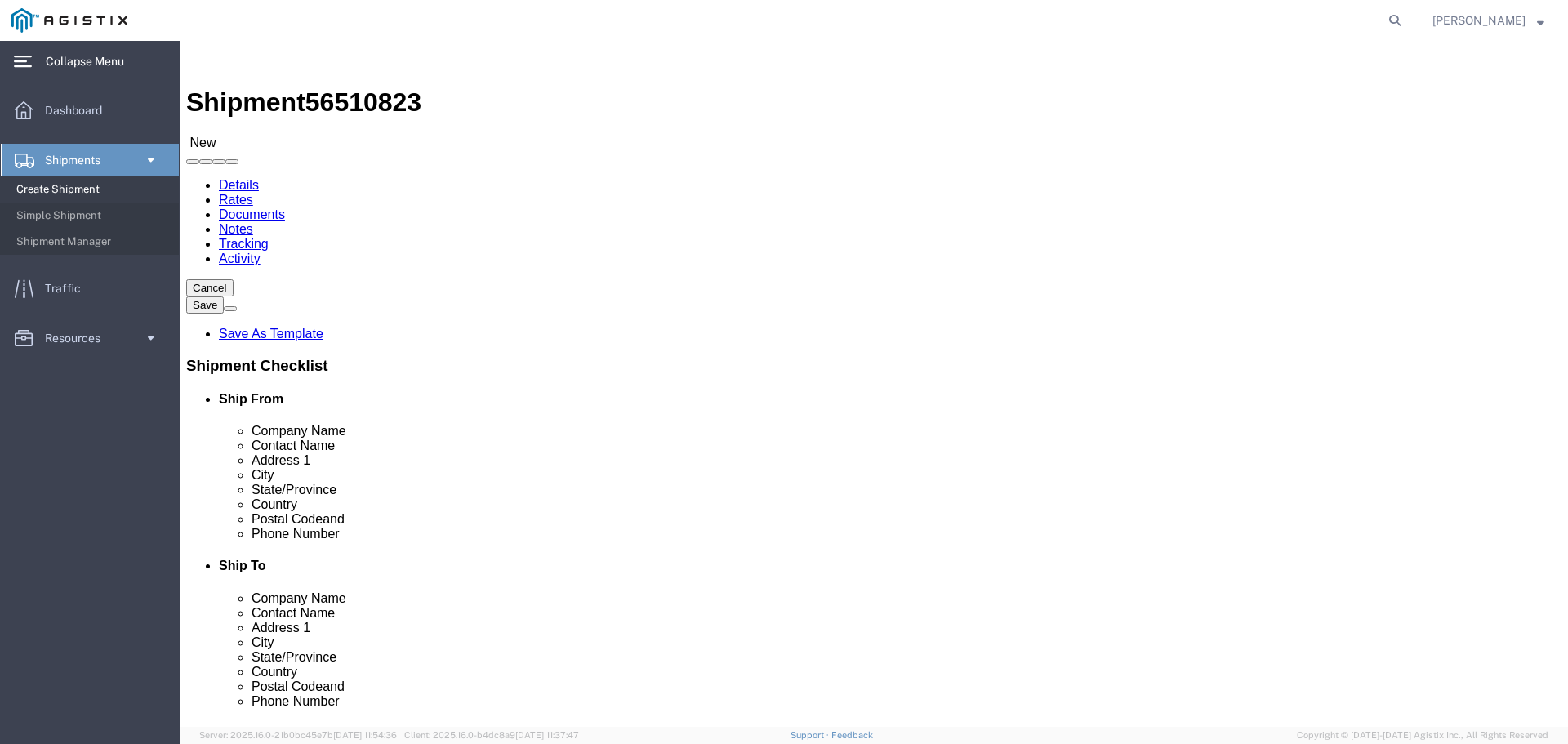
click button "Continue"
click button "Rate Shipment"
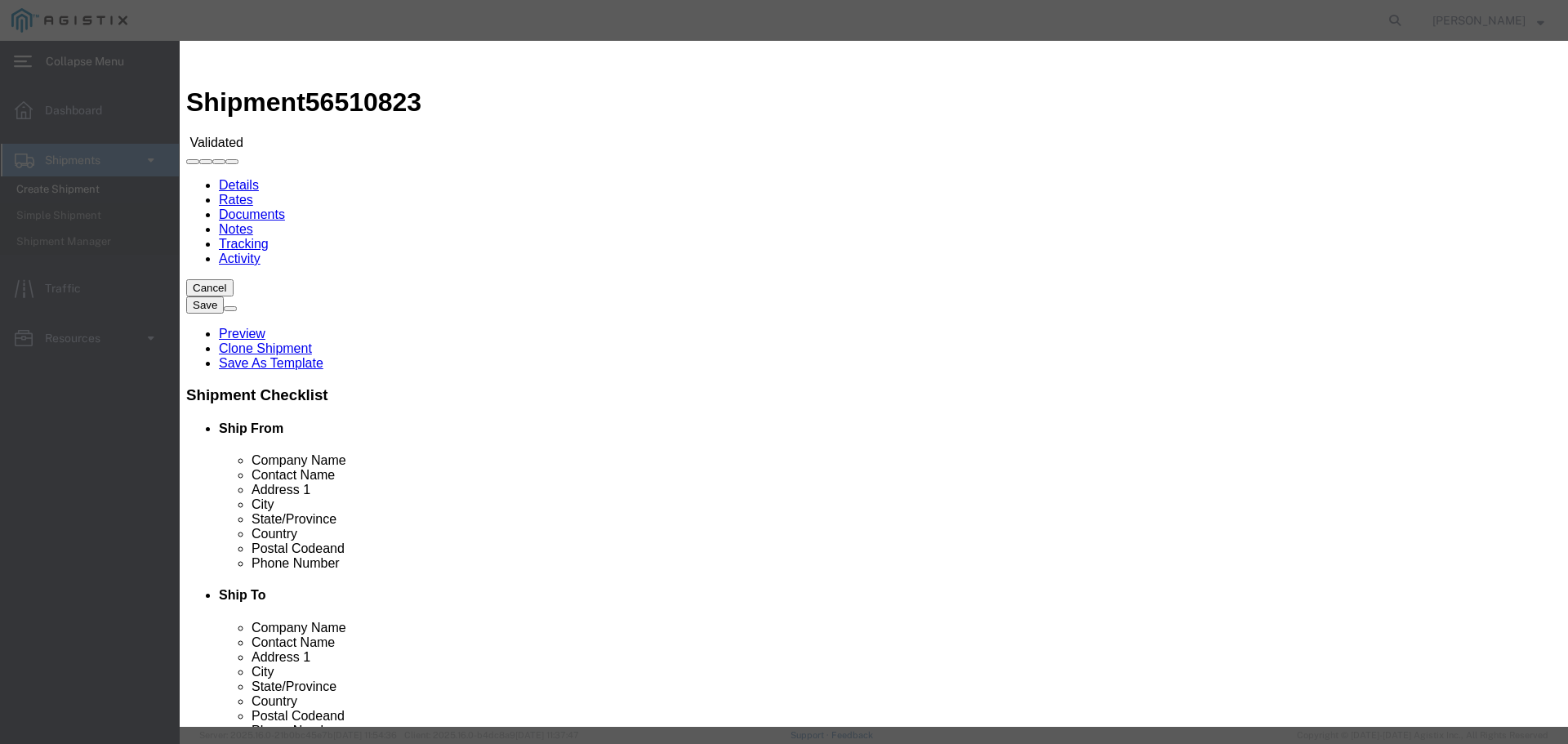
select select "6922"
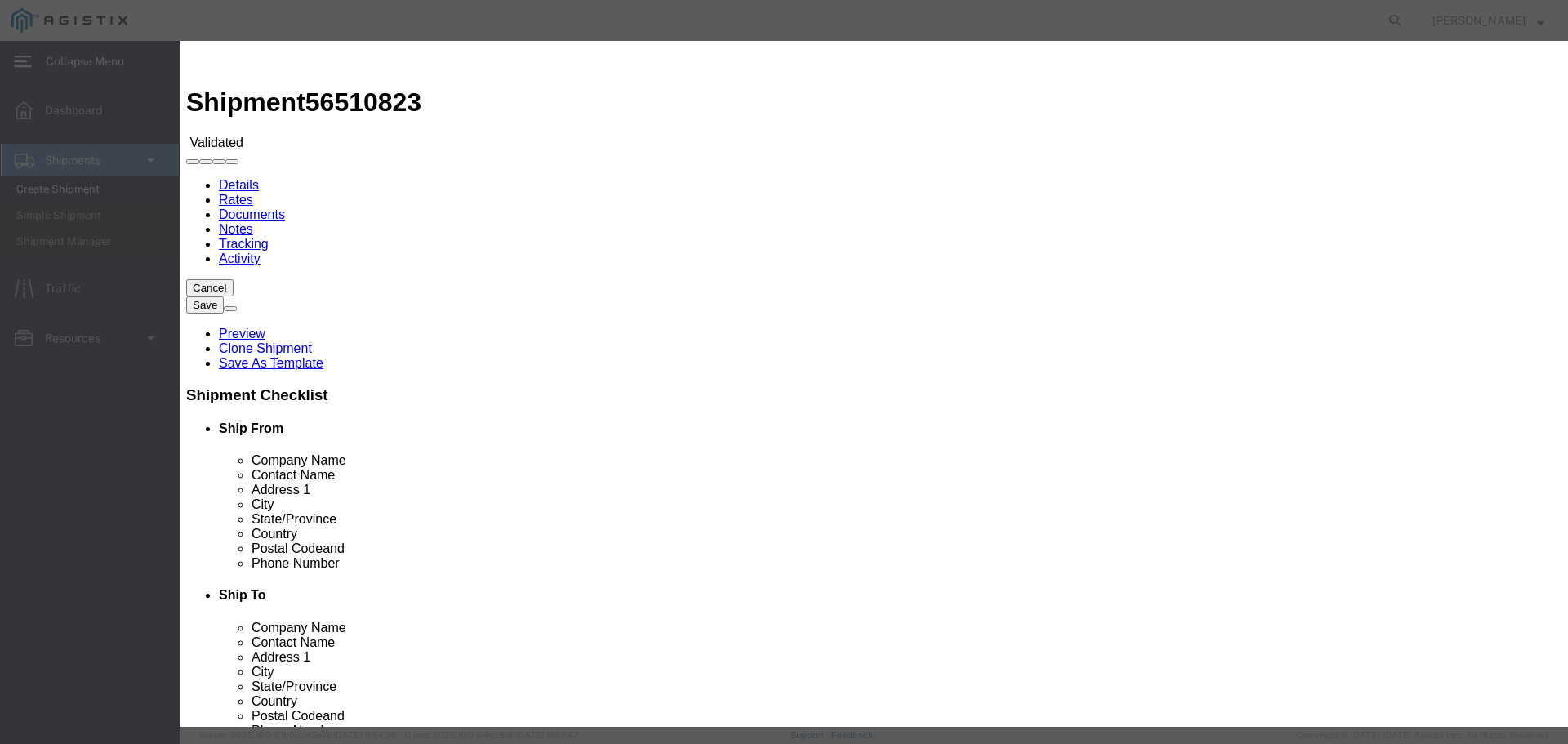
drag, startPoint x: 720, startPoint y: 198, endPoint x: 717, endPoint y: 207, distance: 9.5
select select "16774"
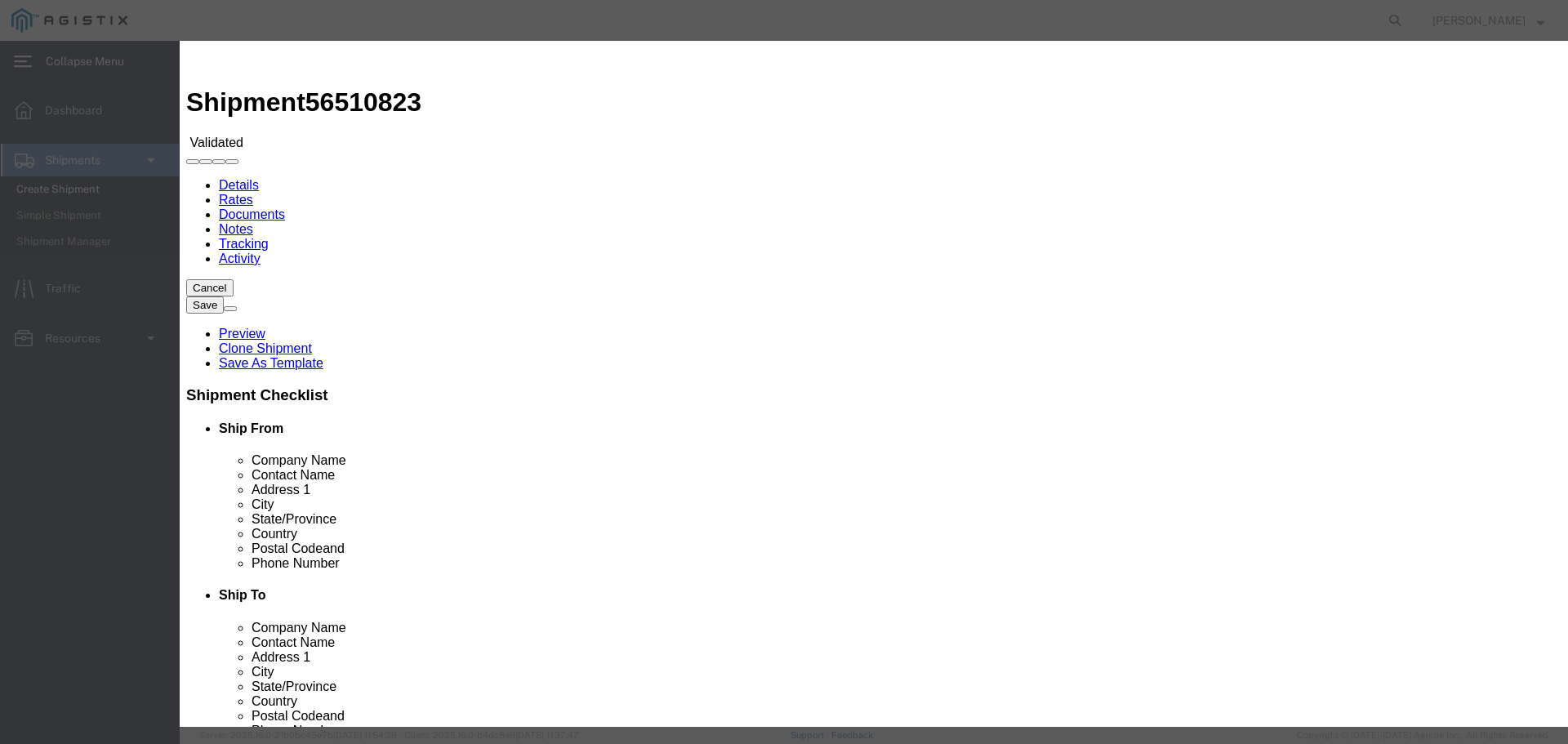
type input "5300"
type input "5,300.00"
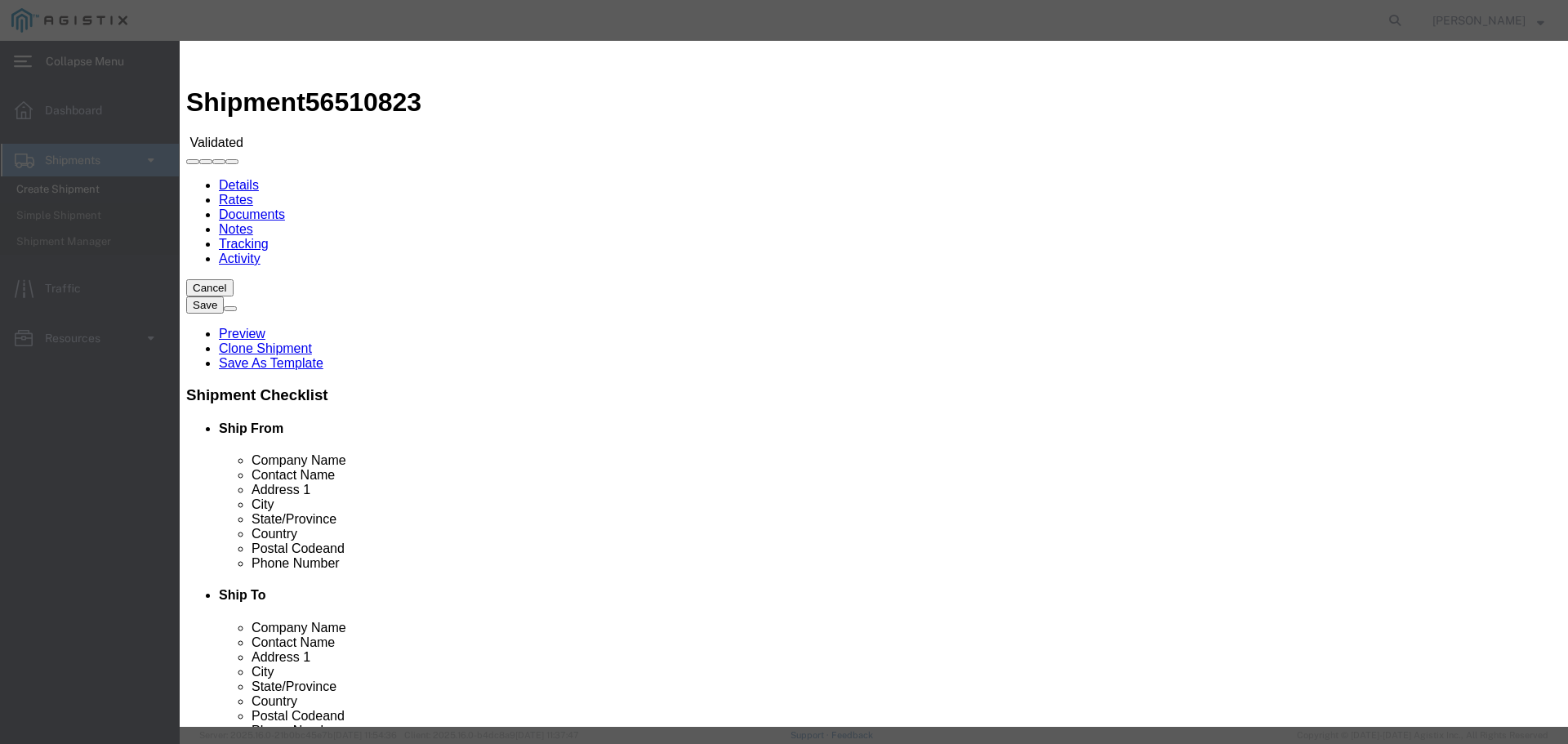
type input "27034"
type input "[PERSON_NAME]"
drag, startPoint x: 1125, startPoint y: 264, endPoint x: 1138, endPoint y: 269, distance: 13.9
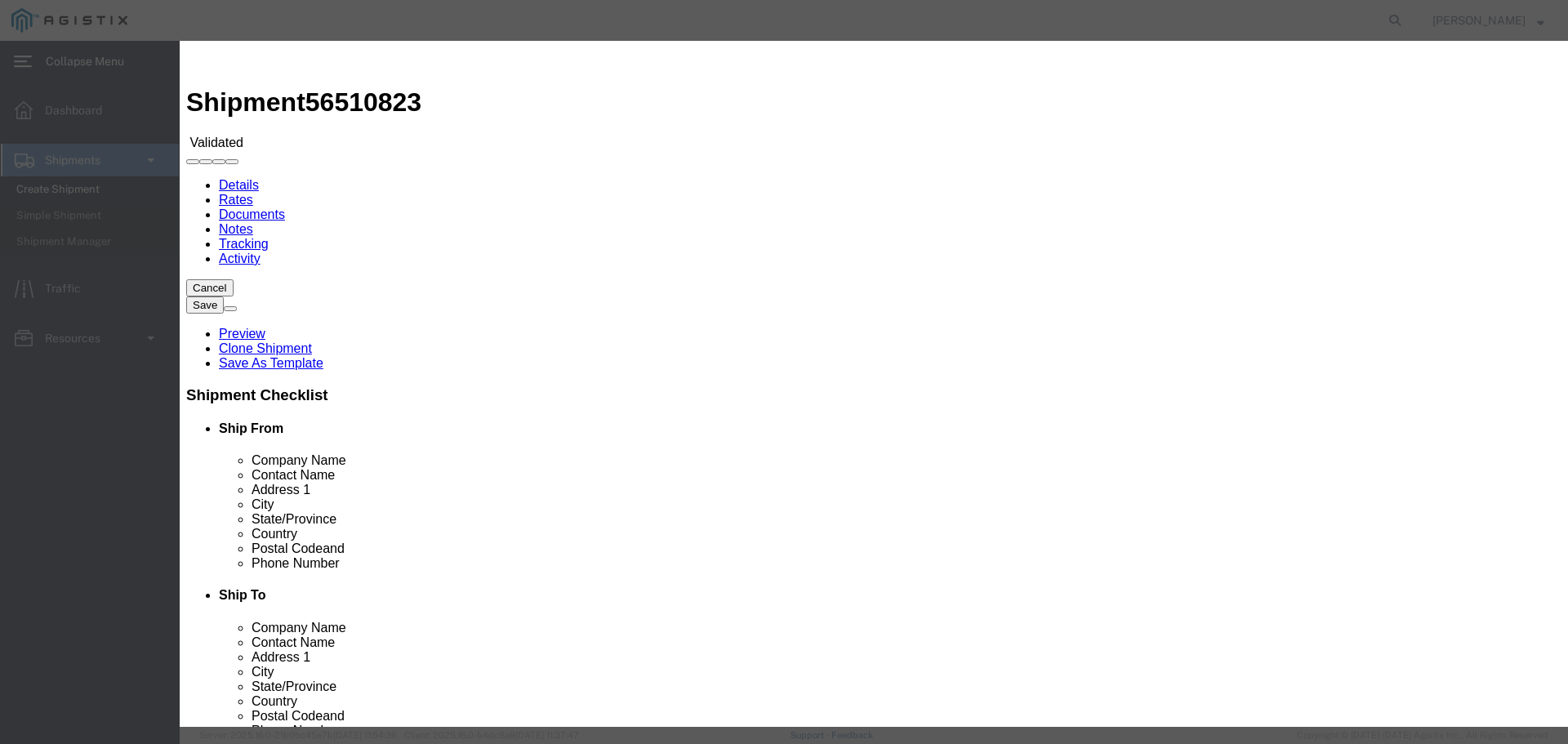
type input "12075497862"
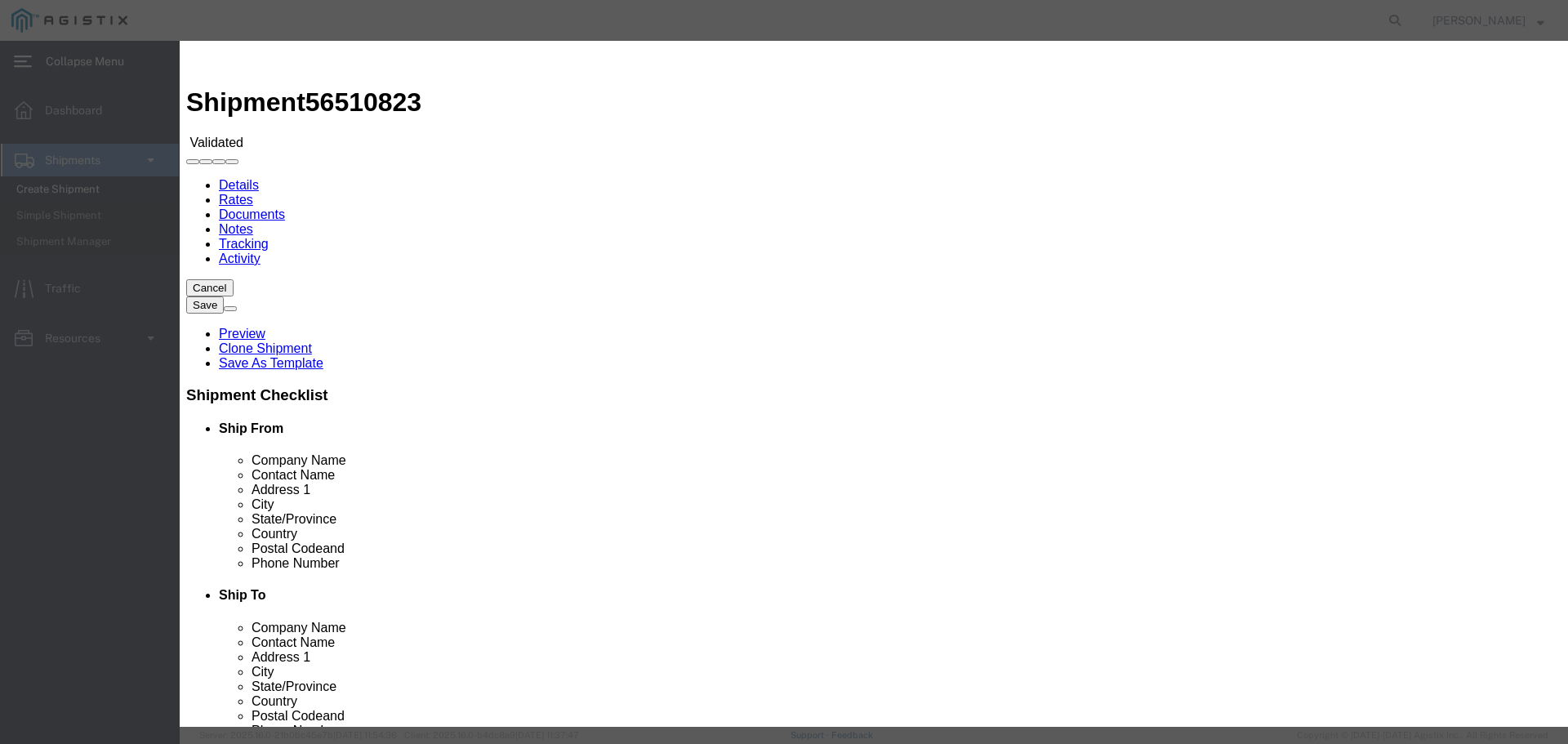
type input "08/13/2025"
type input "08/15/2025"
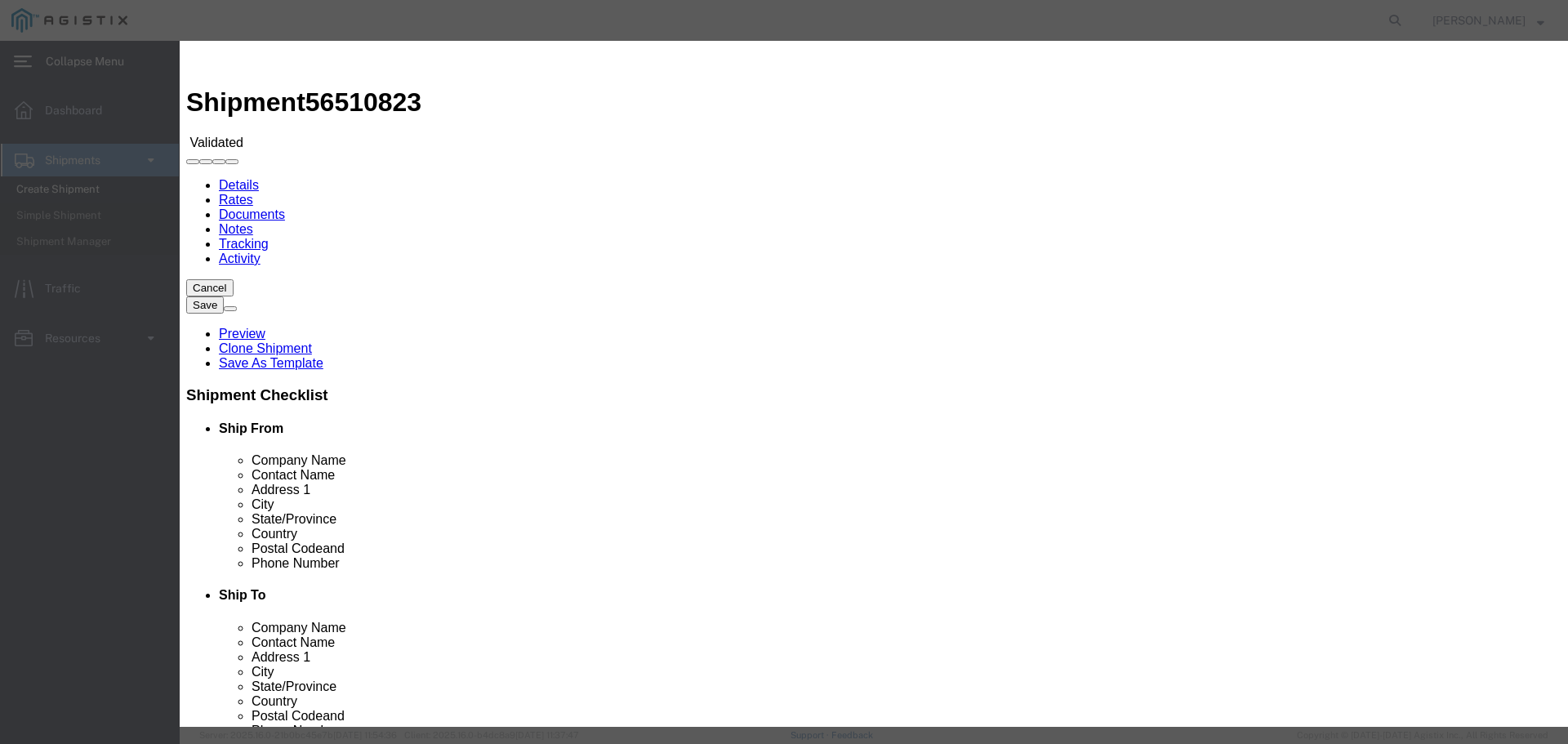
select select "DELIVRED"
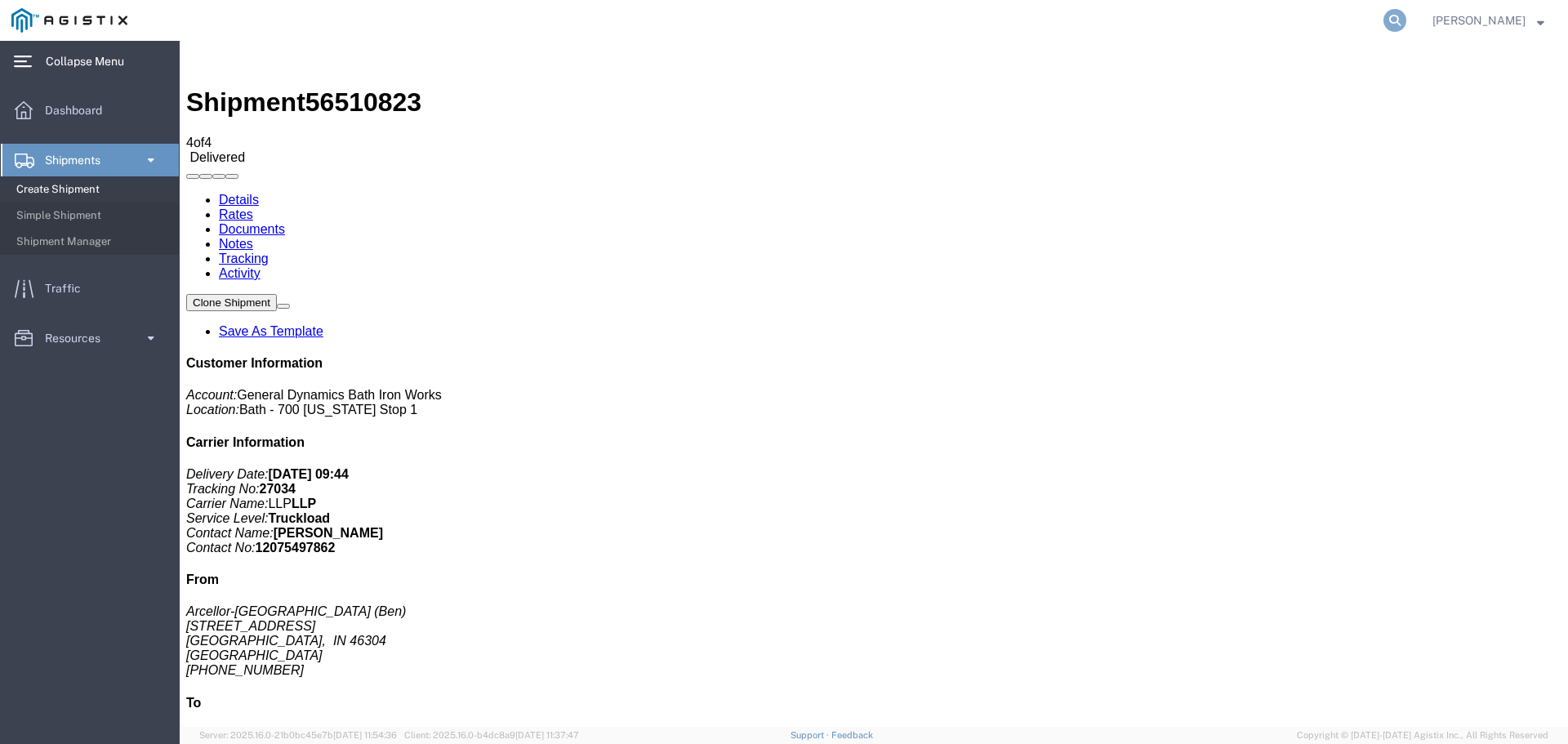
click at [1395, 22] on icon at bounding box center [1394, 20] width 23 height 23
click at [1039, 27] on input "search" at bounding box center [1135, 20] width 497 height 39
type input "56510823"
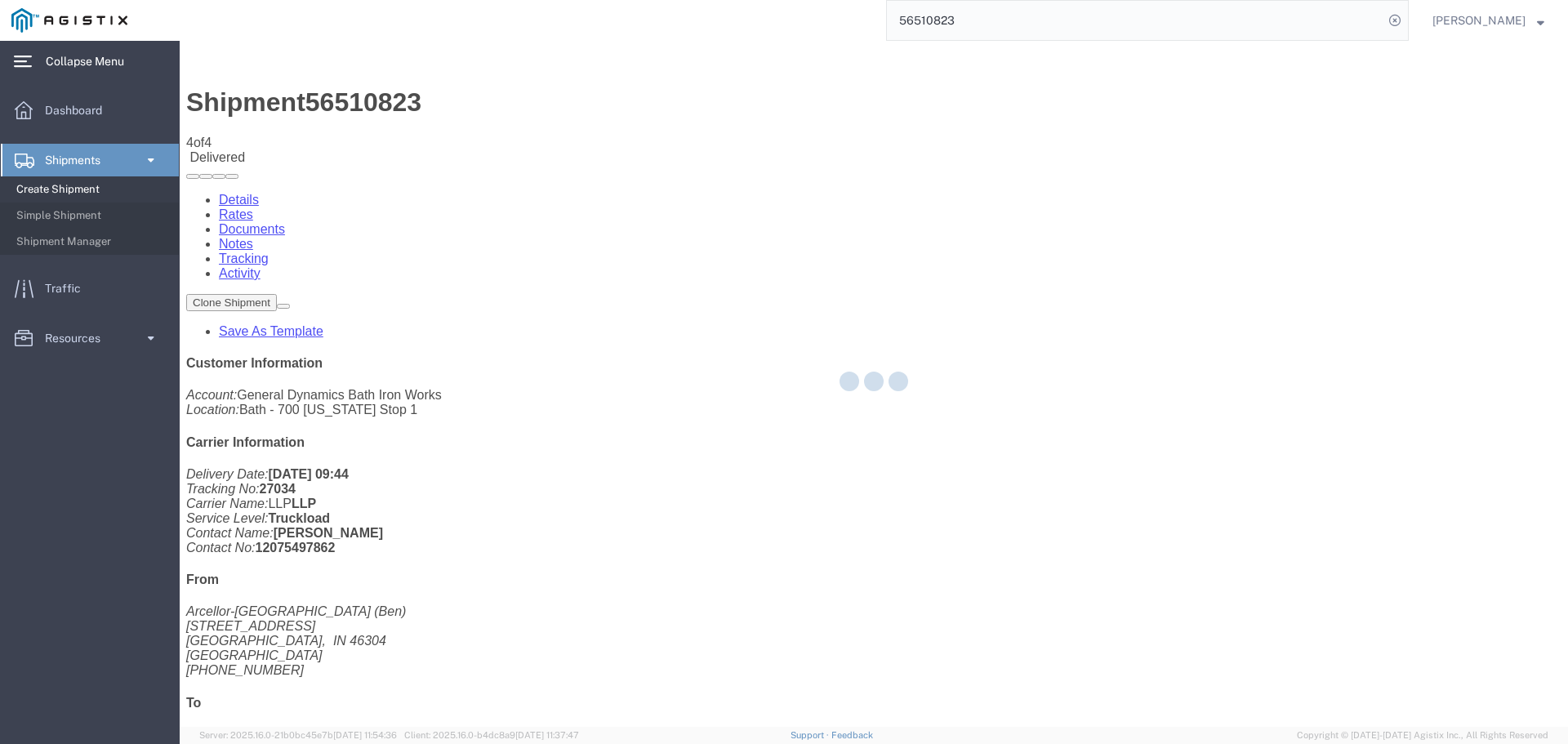
drag, startPoint x: 1054, startPoint y: 28, endPoint x: 975, endPoint y: 32, distance: 79.1
click at [843, 25] on div "56510823" at bounding box center [773, 20] width 1270 height 41
click at [1053, 16] on input "56510823" at bounding box center [1135, 20] width 497 height 39
click at [947, 18] on input "56510823" at bounding box center [1135, 20] width 497 height 39
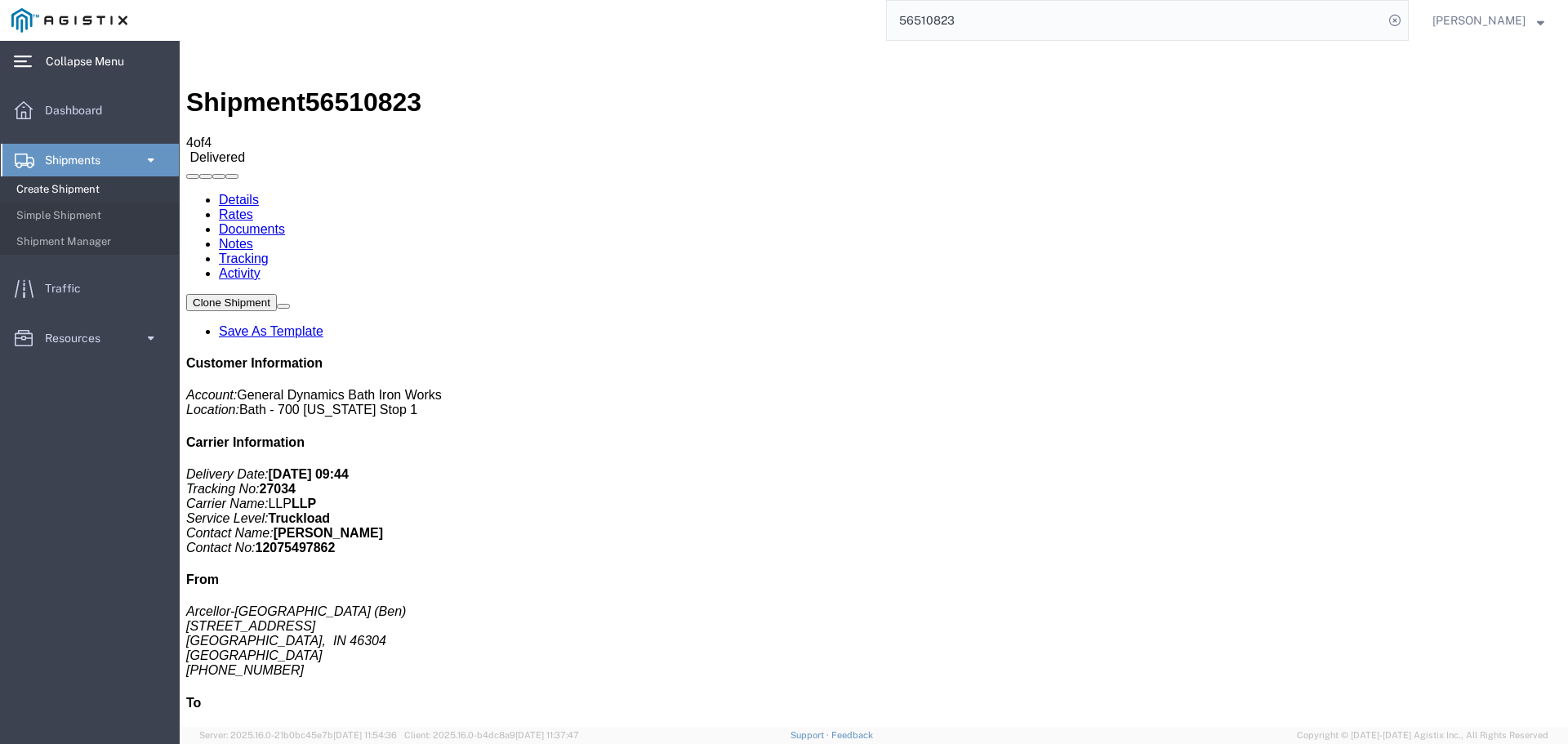
click at [975, 32] on input "56510823" at bounding box center [1135, 20] width 497 height 39
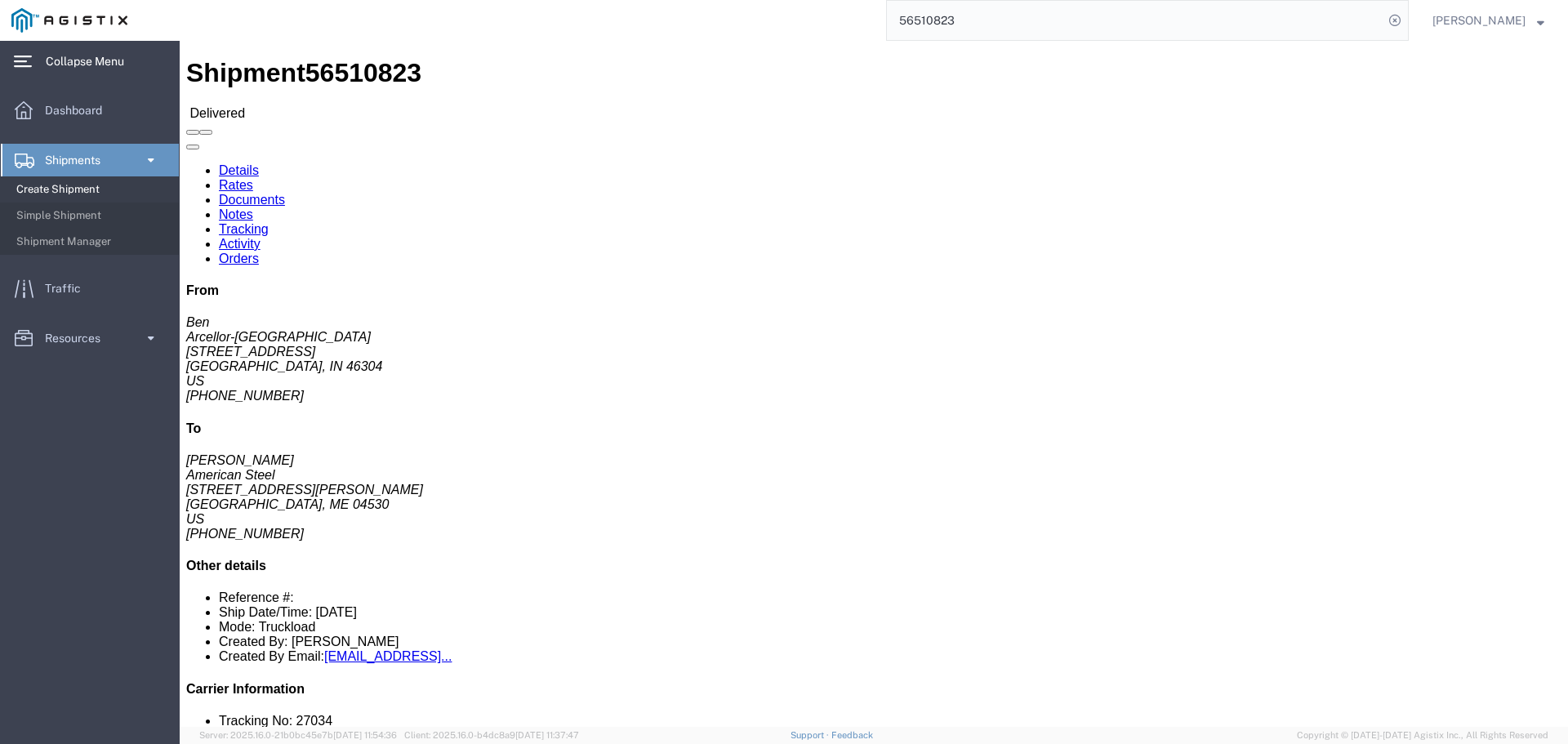
click at [975, 32] on input "56510823" at bounding box center [1135, 20] width 497 height 39
click span
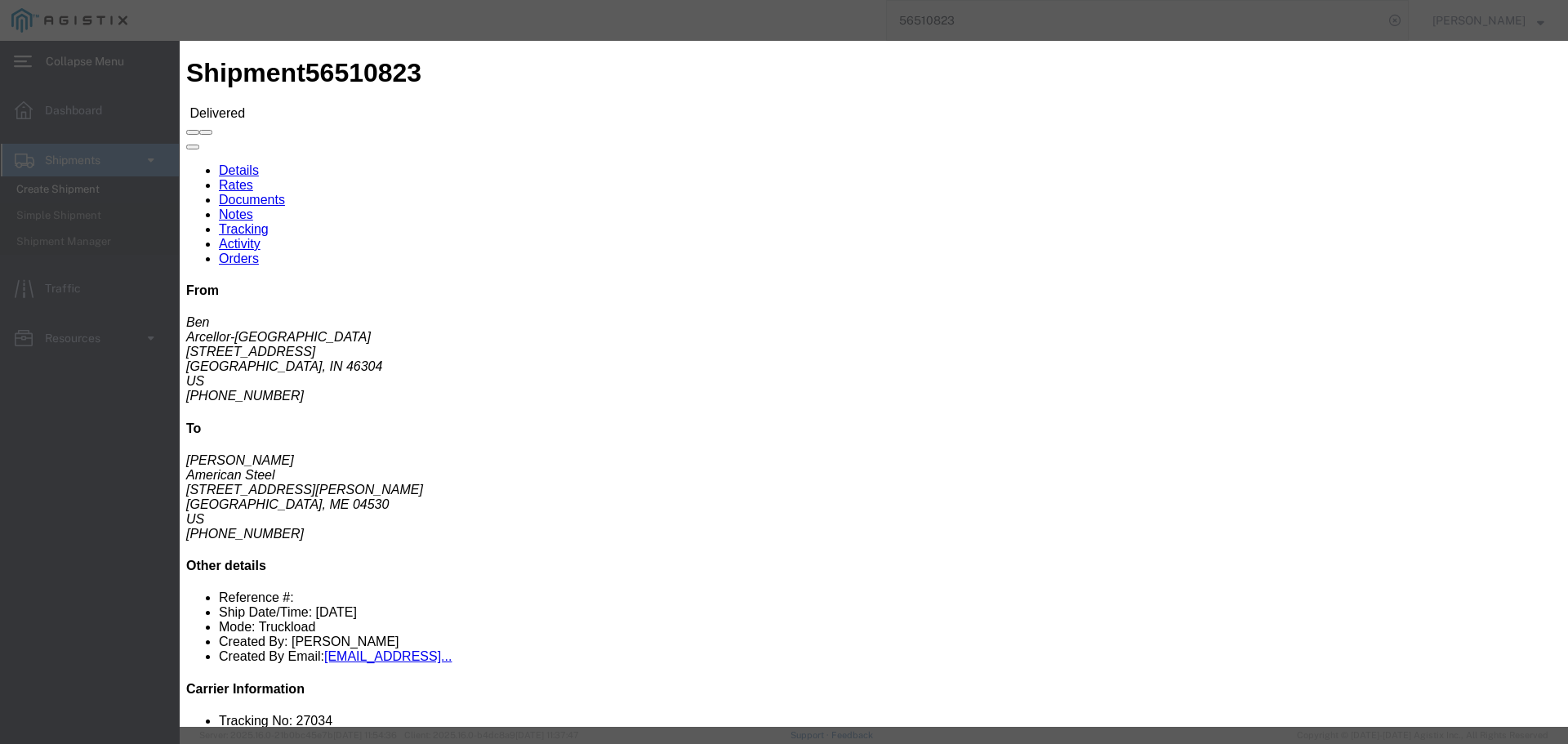
click span
click button "Close"
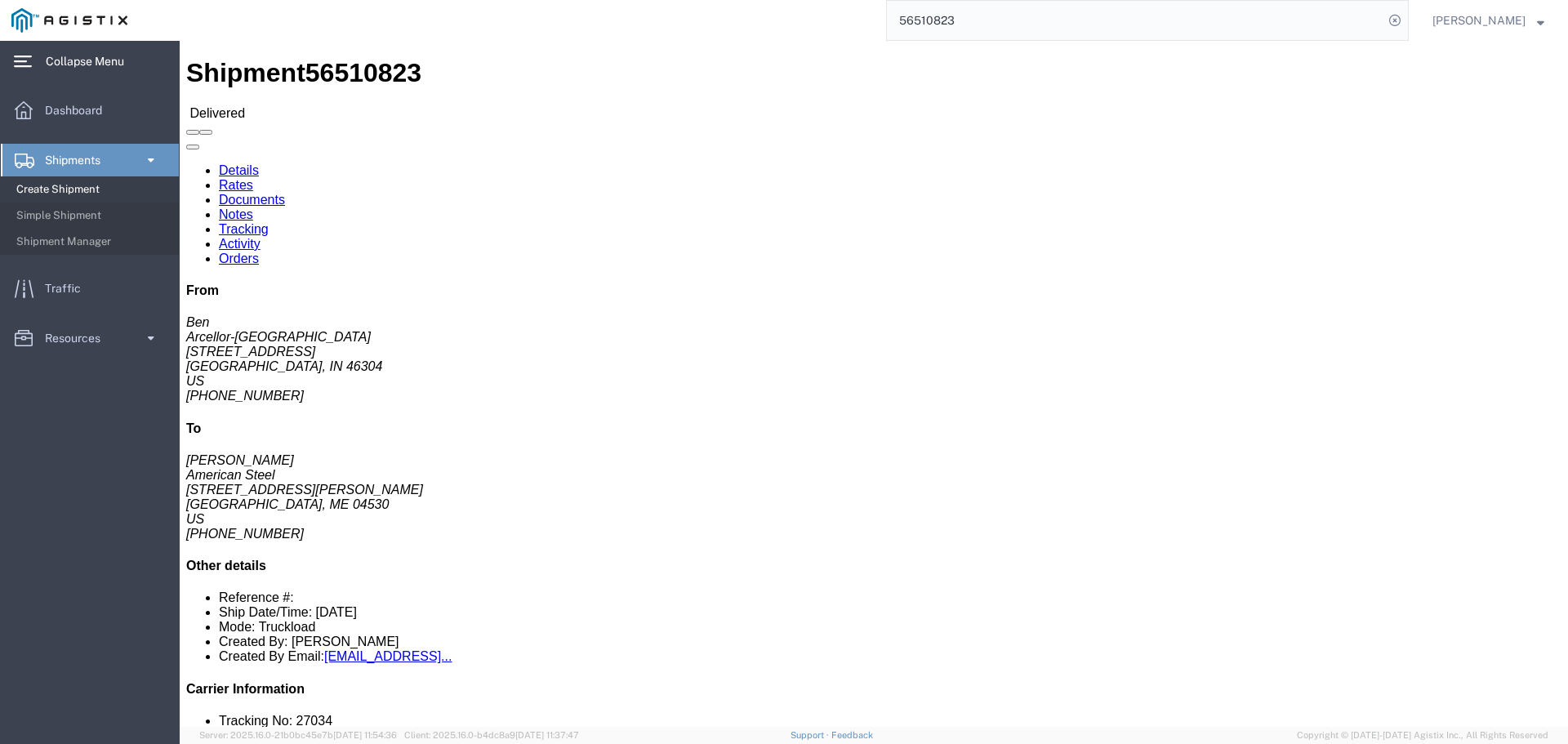
click span "button"
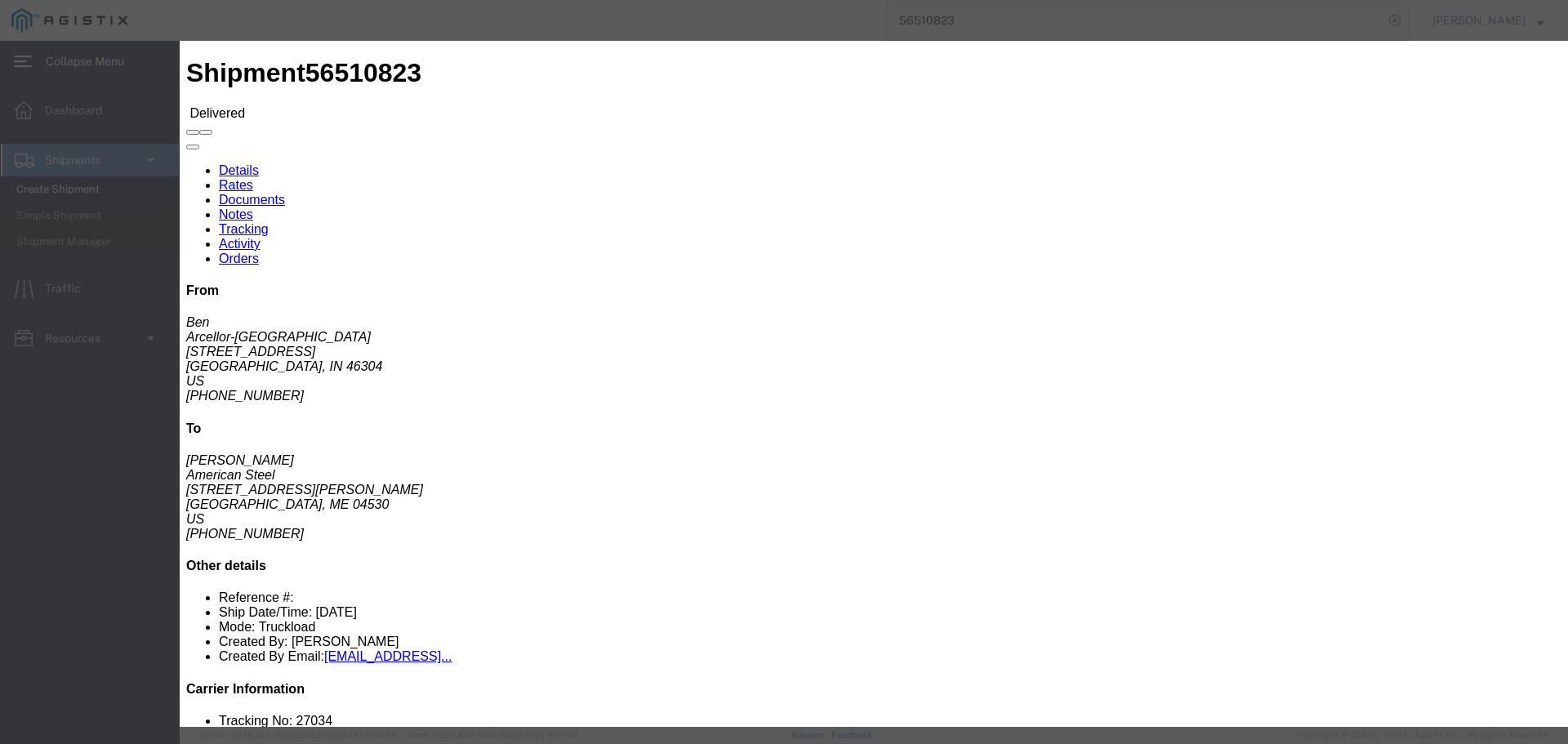
drag, startPoint x: 653, startPoint y: 129, endPoint x: 468, endPoint y: 137, distance: 185.2
click div "Number 1"
click h3 "Edit Package"
click button "button"
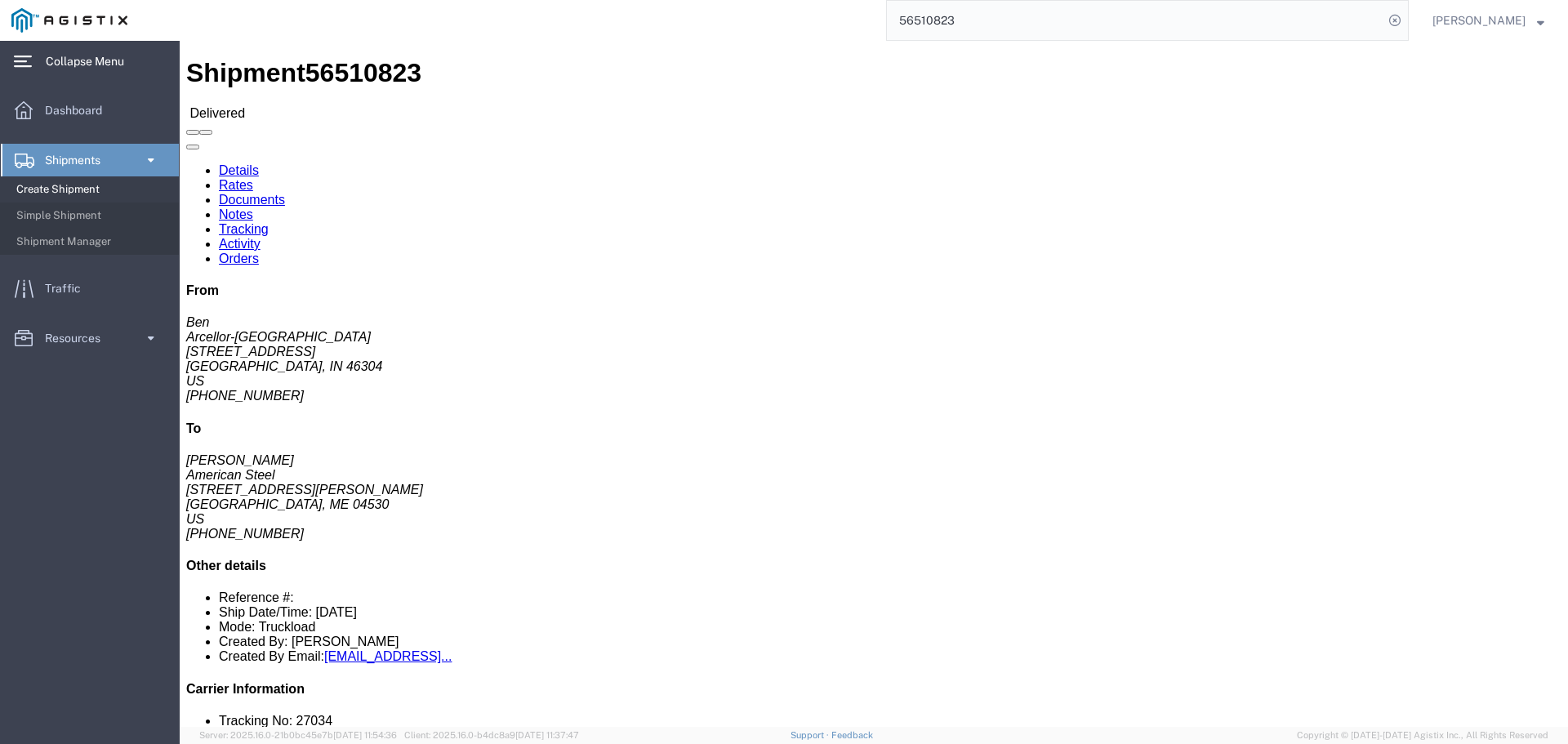
click span "button"
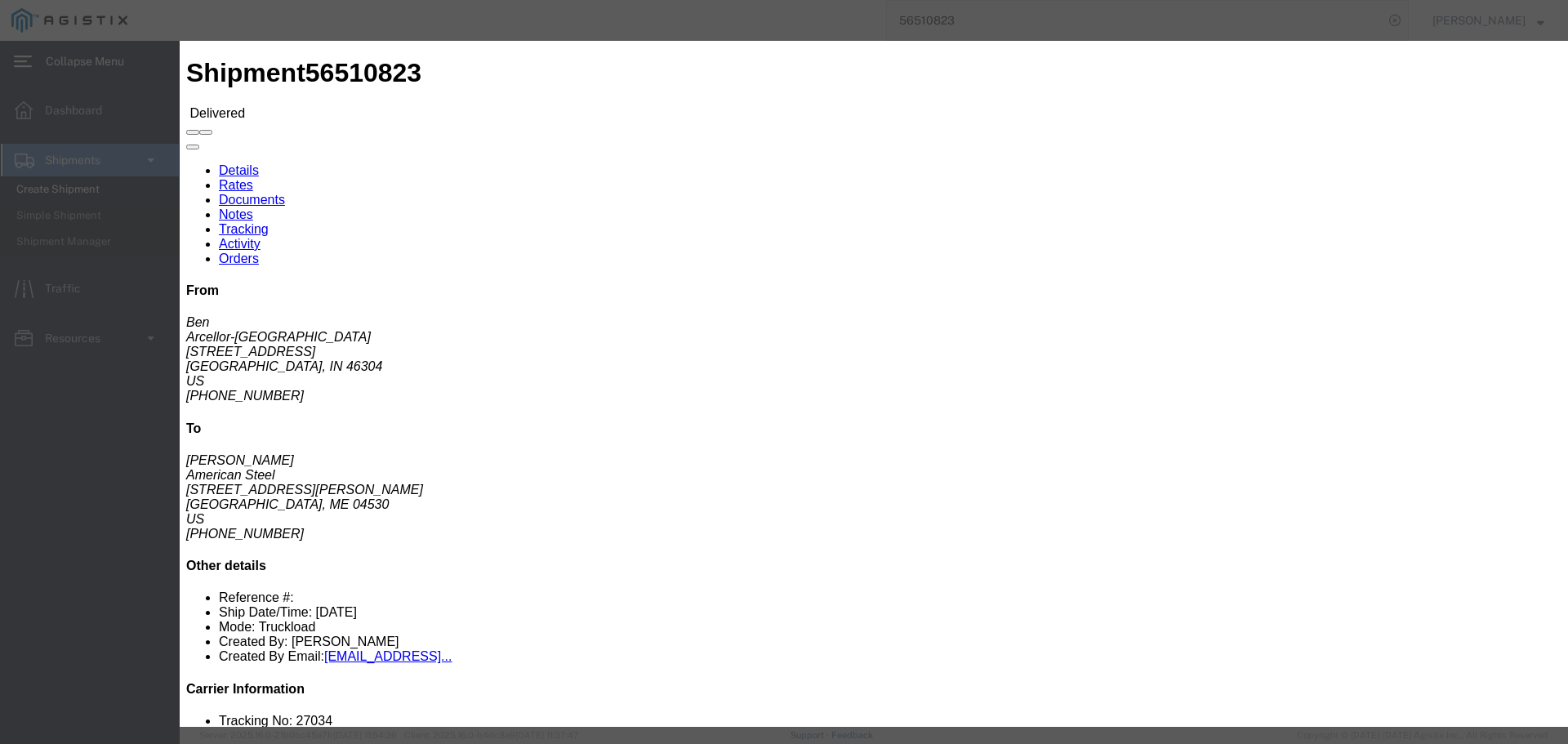
drag, startPoint x: 641, startPoint y: 125, endPoint x: 597, endPoint y: 127, distance: 44.0
click div "Number 1"
click button "Save"
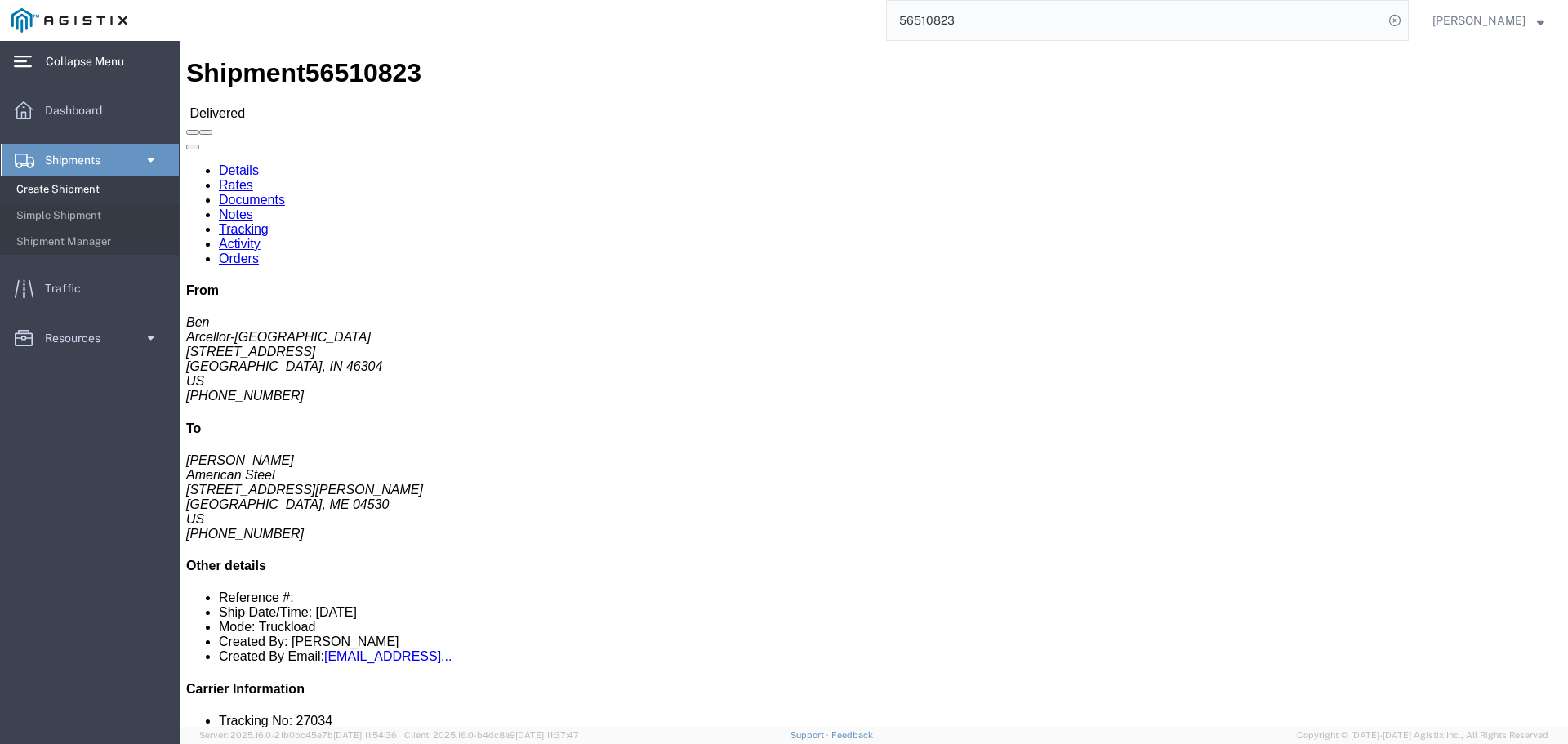
click span
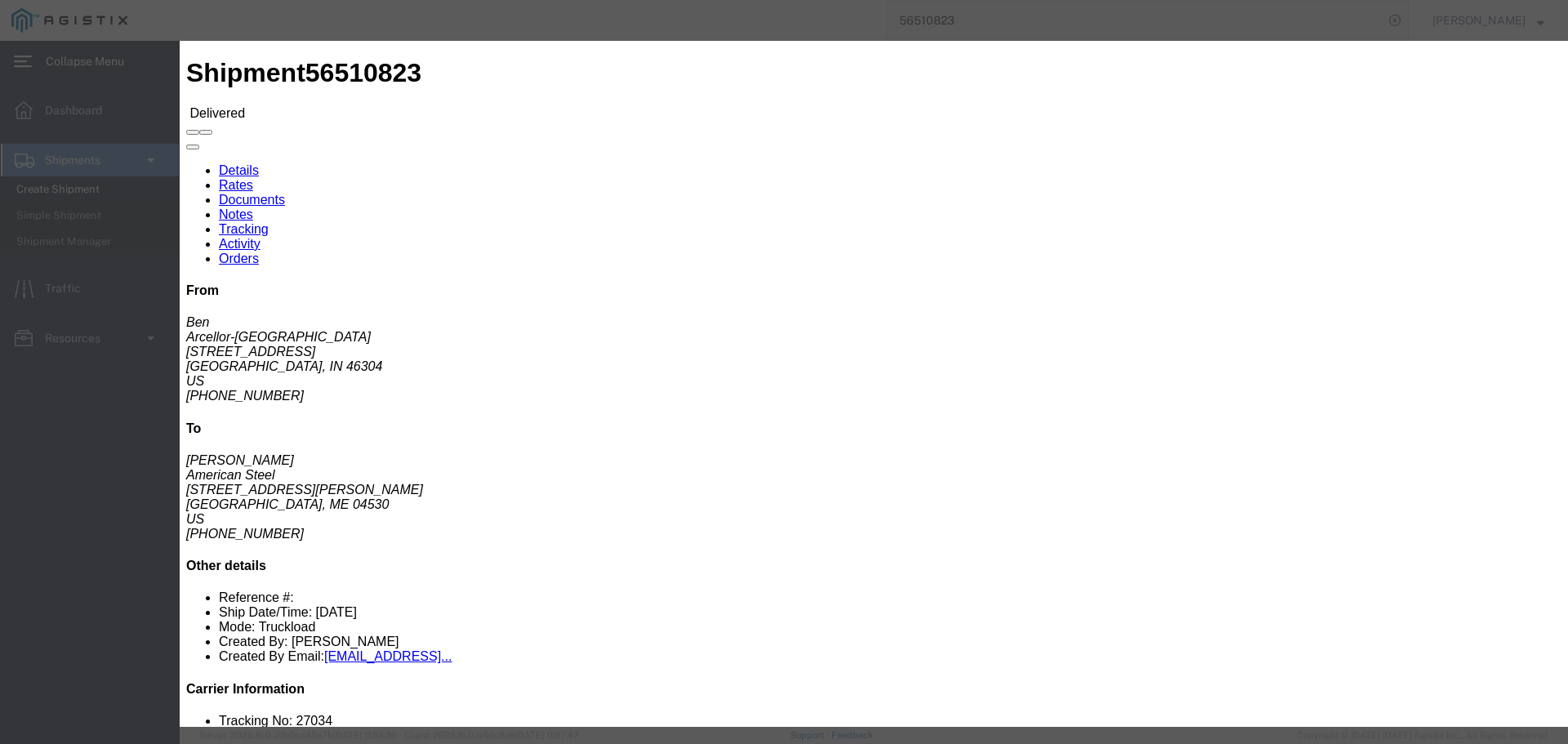
click span
click button "button"
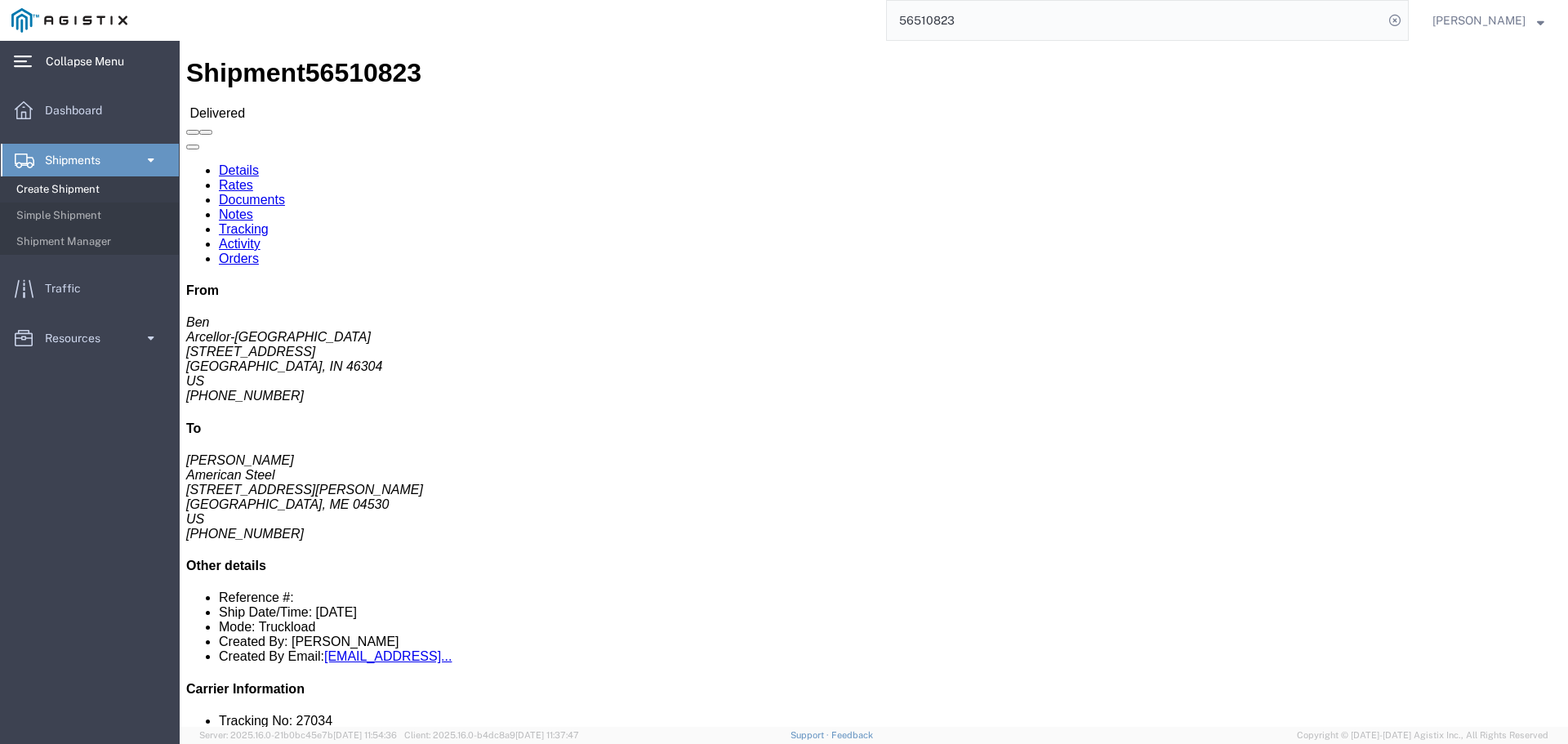
click span "button"
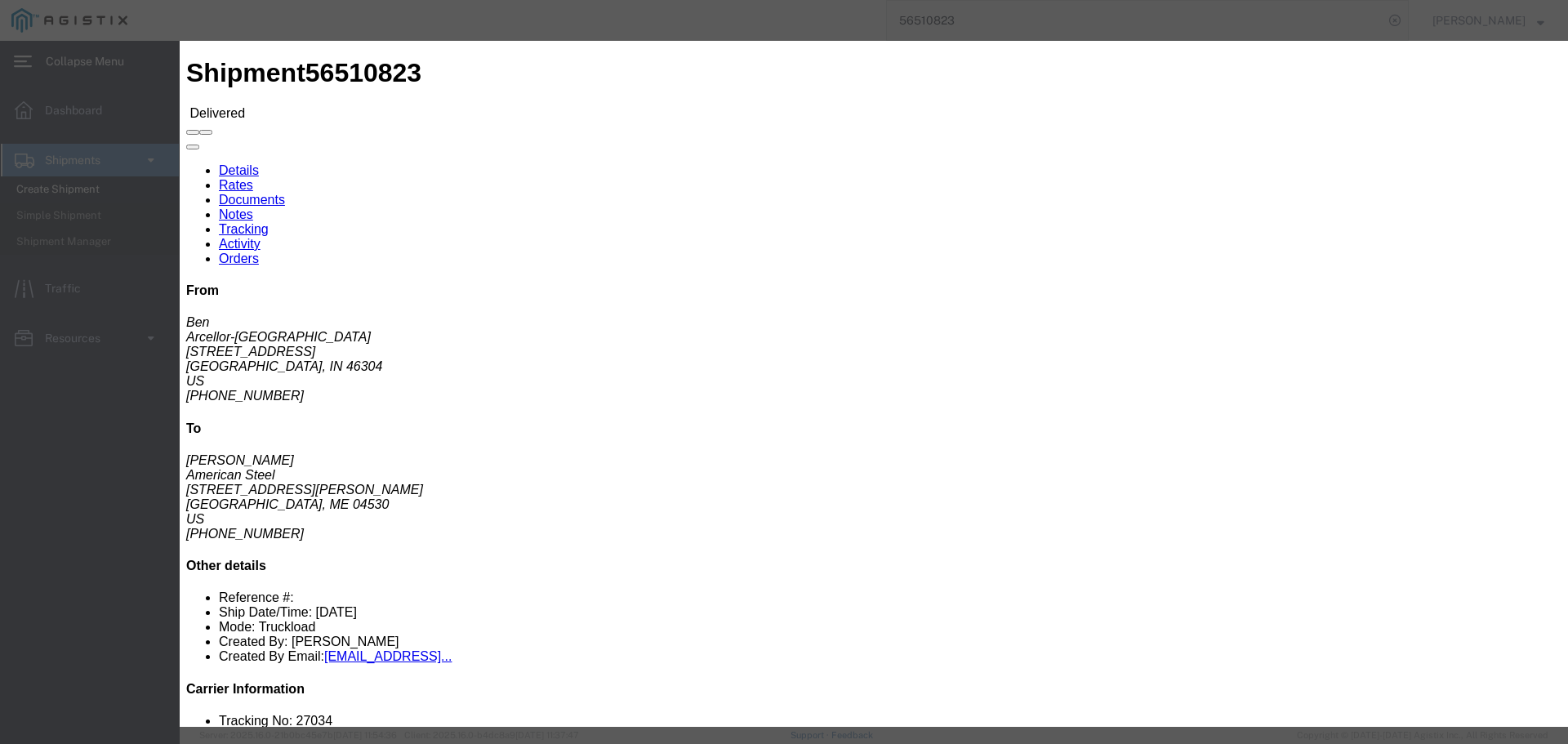
click icon "button"
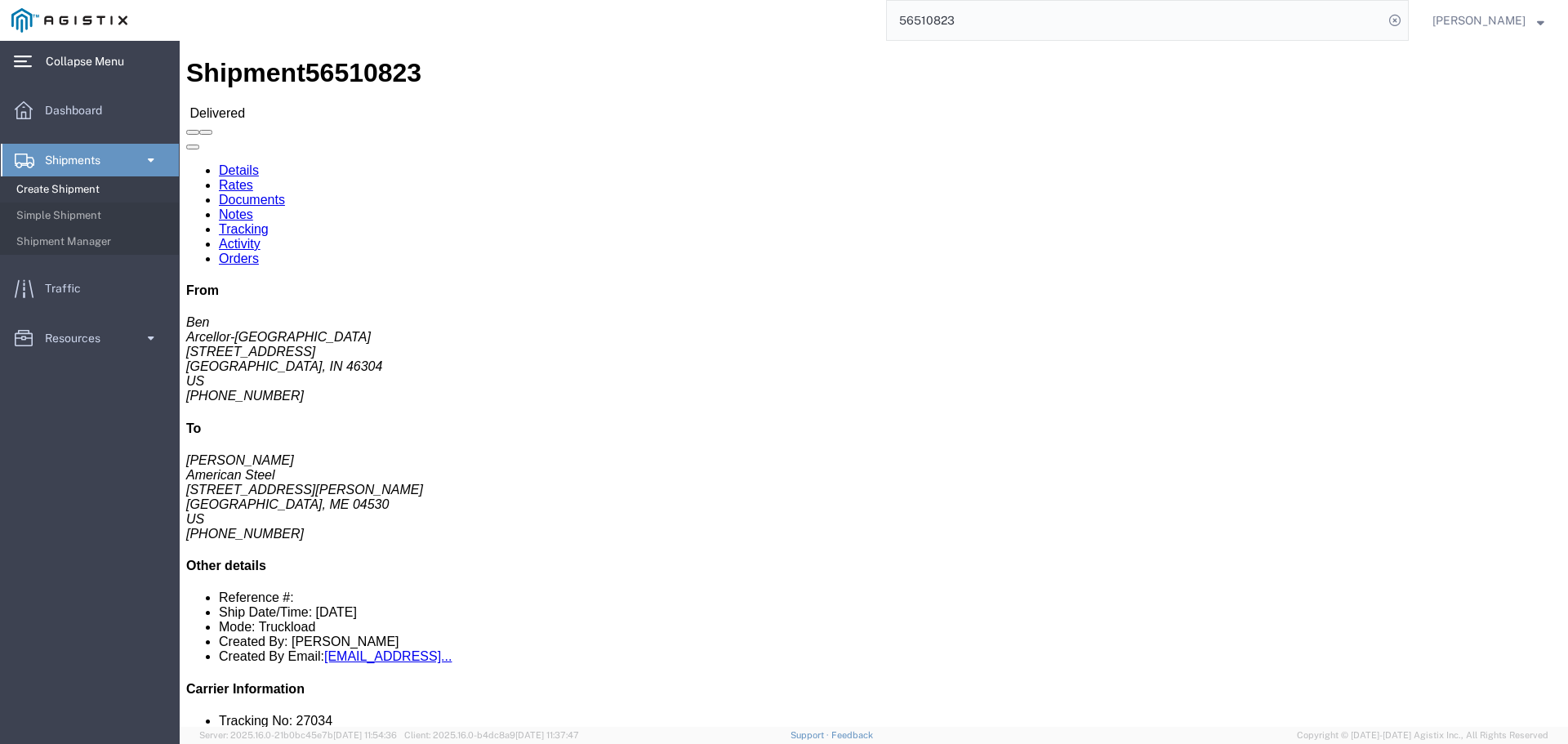
click span "button"
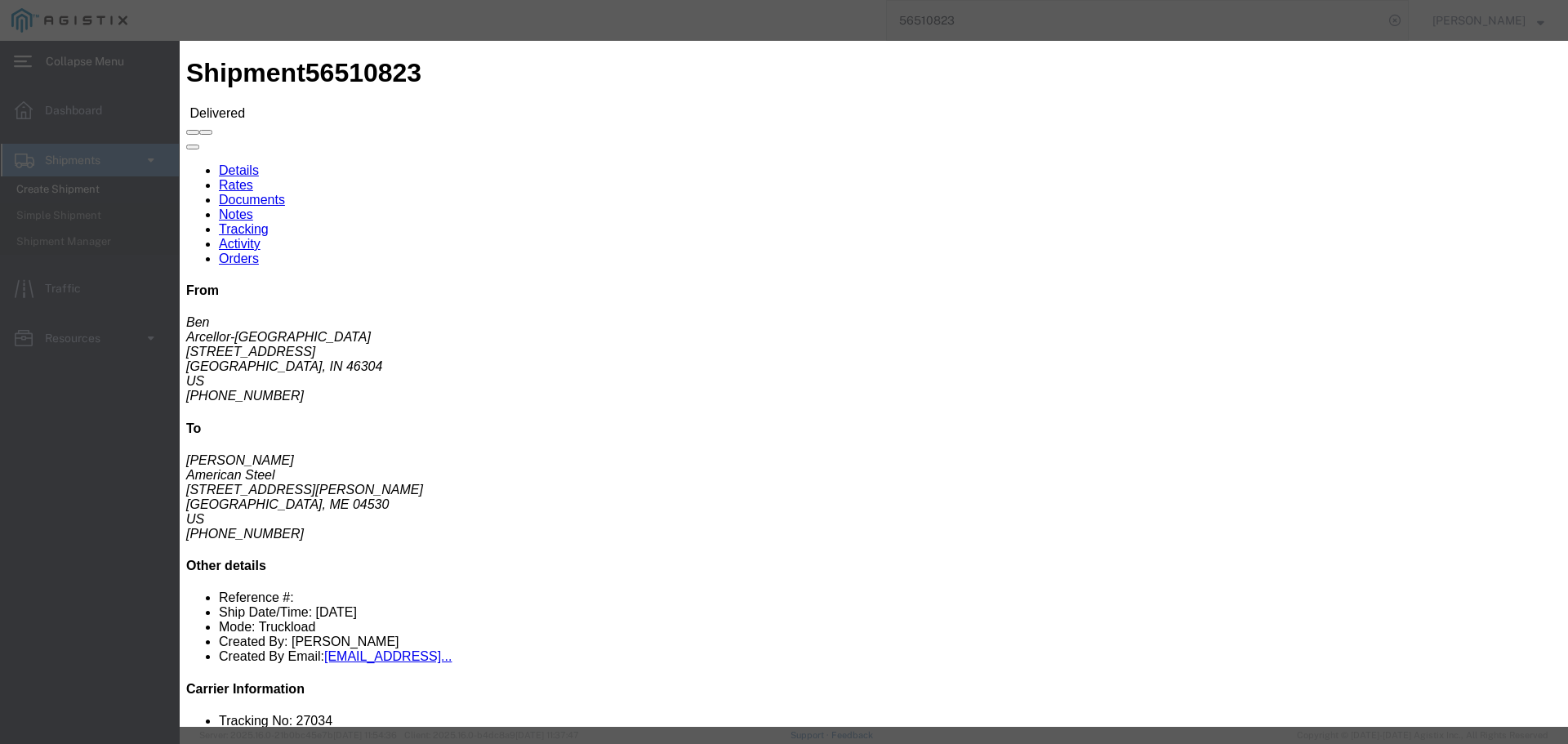
drag, startPoint x: 662, startPoint y: 121, endPoint x: 482, endPoint y: 111, distance: 180.3
click div "Number 1"
type input "5"
click button "Save"
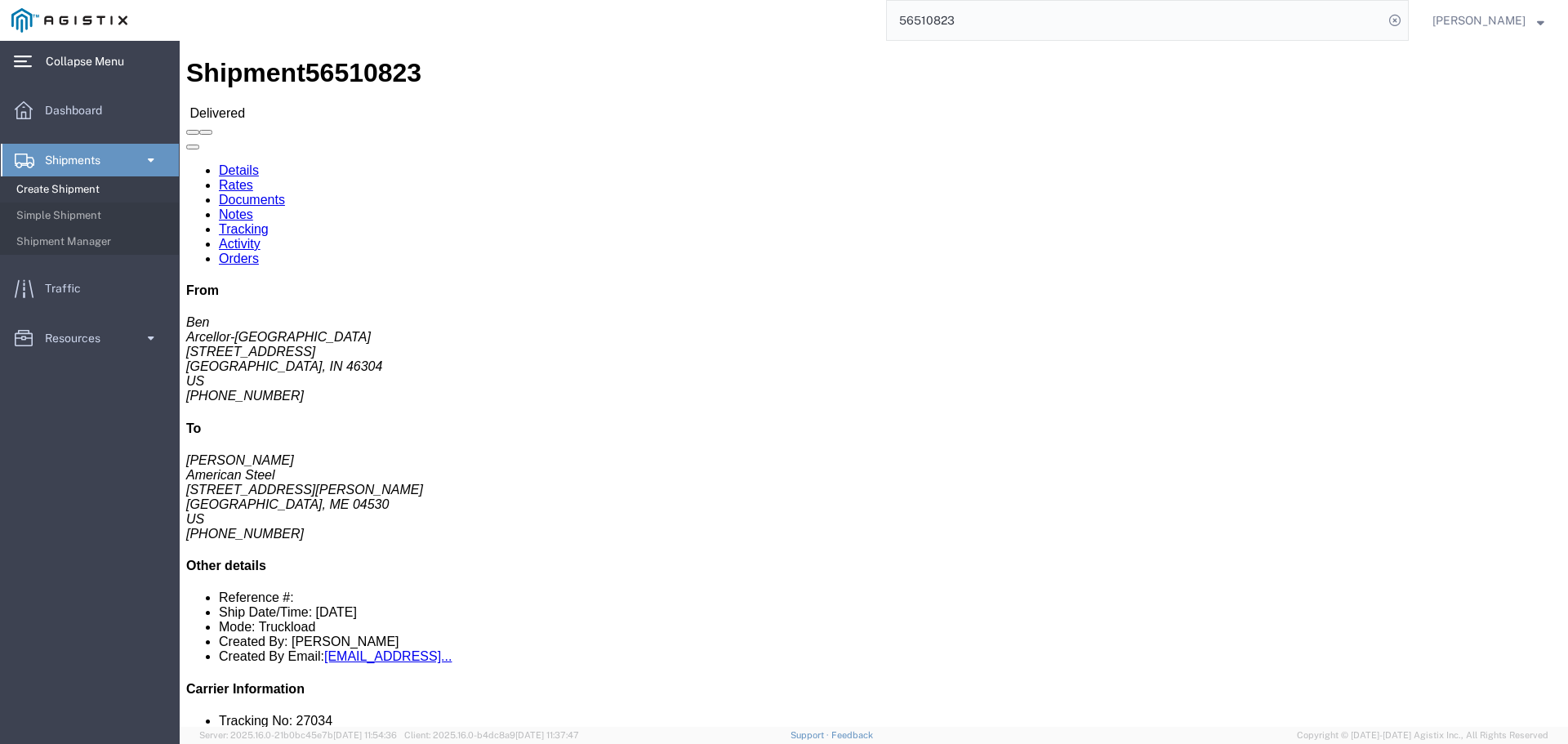
click span
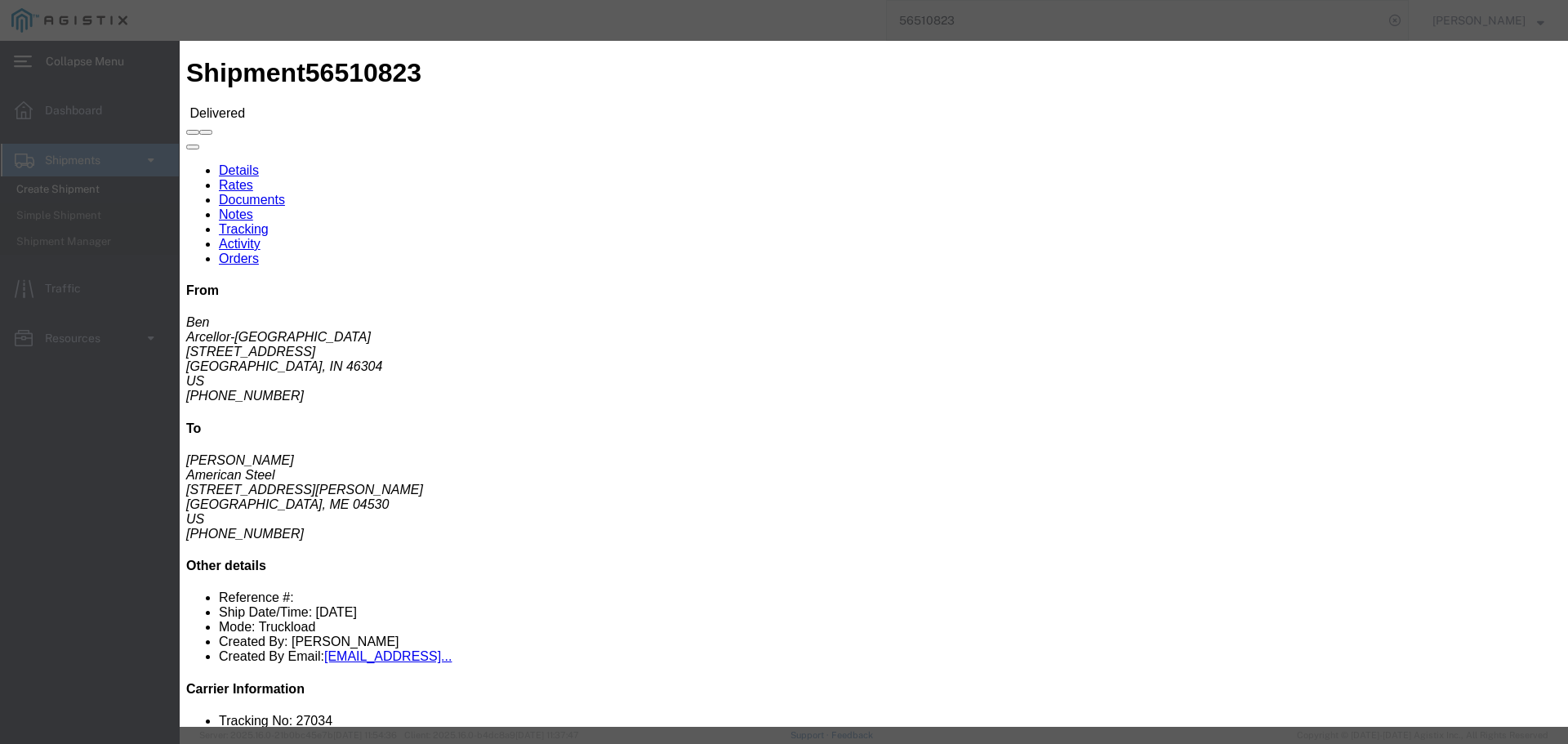
click span
drag, startPoint x: 1344, startPoint y: 47, endPoint x: 1334, endPoint y: 50, distance: 10.4
click icon "button"
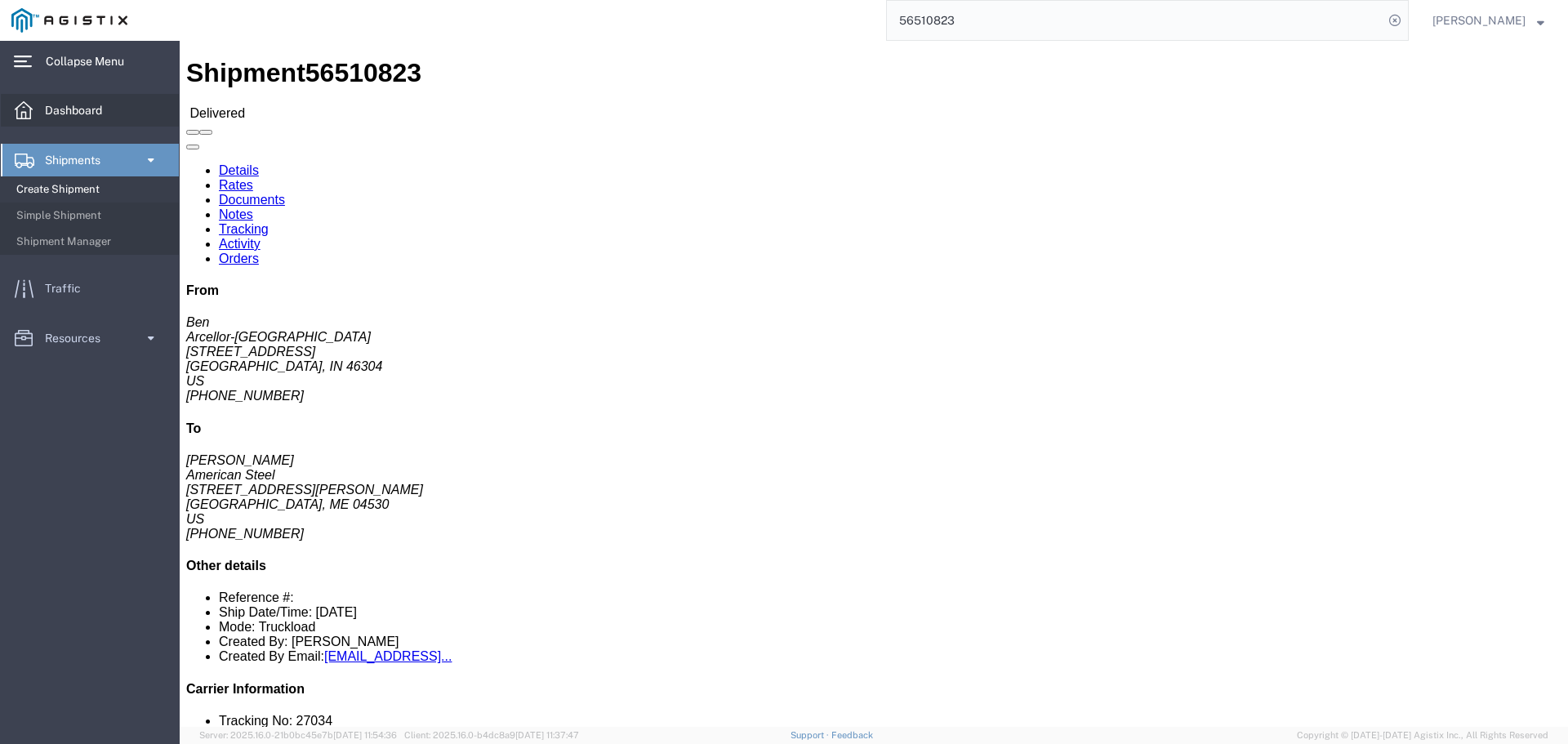
click at [95, 115] on span "Dashboard" at bounding box center [79, 110] width 68 height 32
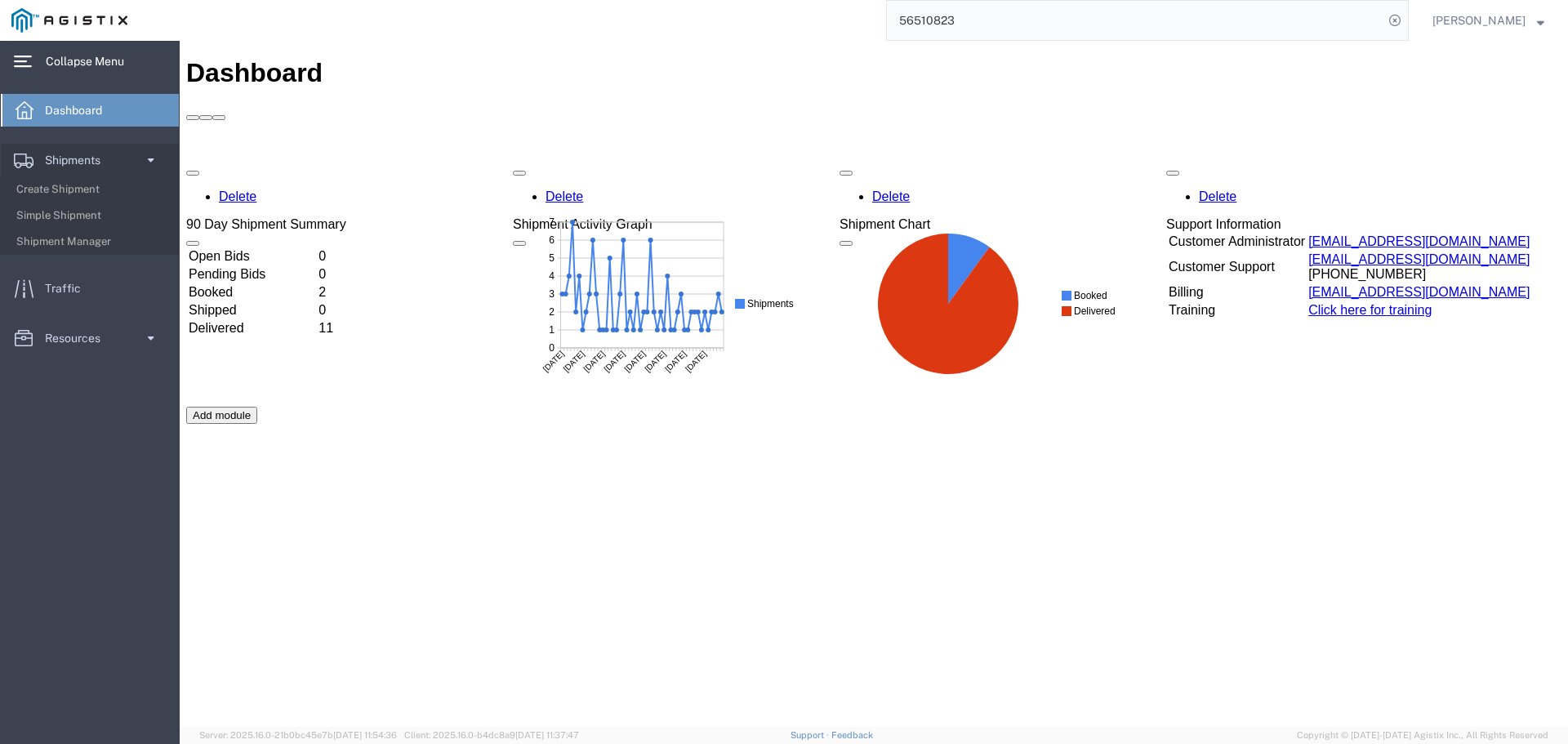
click at [316, 284] on td "Booked" at bounding box center [251, 293] width 128 height 17
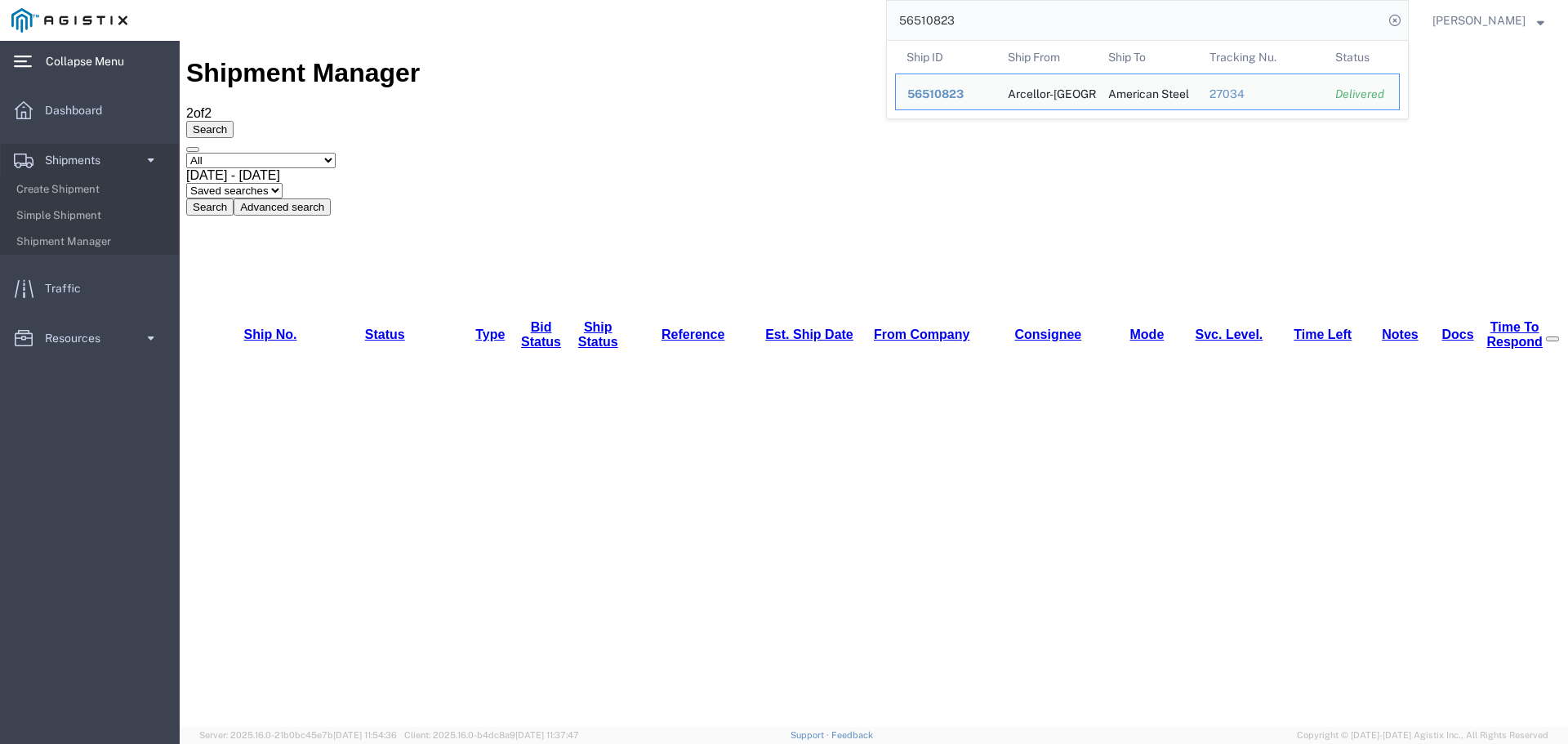
drag, startPoint x: 71, startPoint y: 145, endPoint x: 967, endPoint y: 18, distance: 905.0
click at [955, 10] on input "56510823" at bounding box center [1135, 20] width 497 height 39
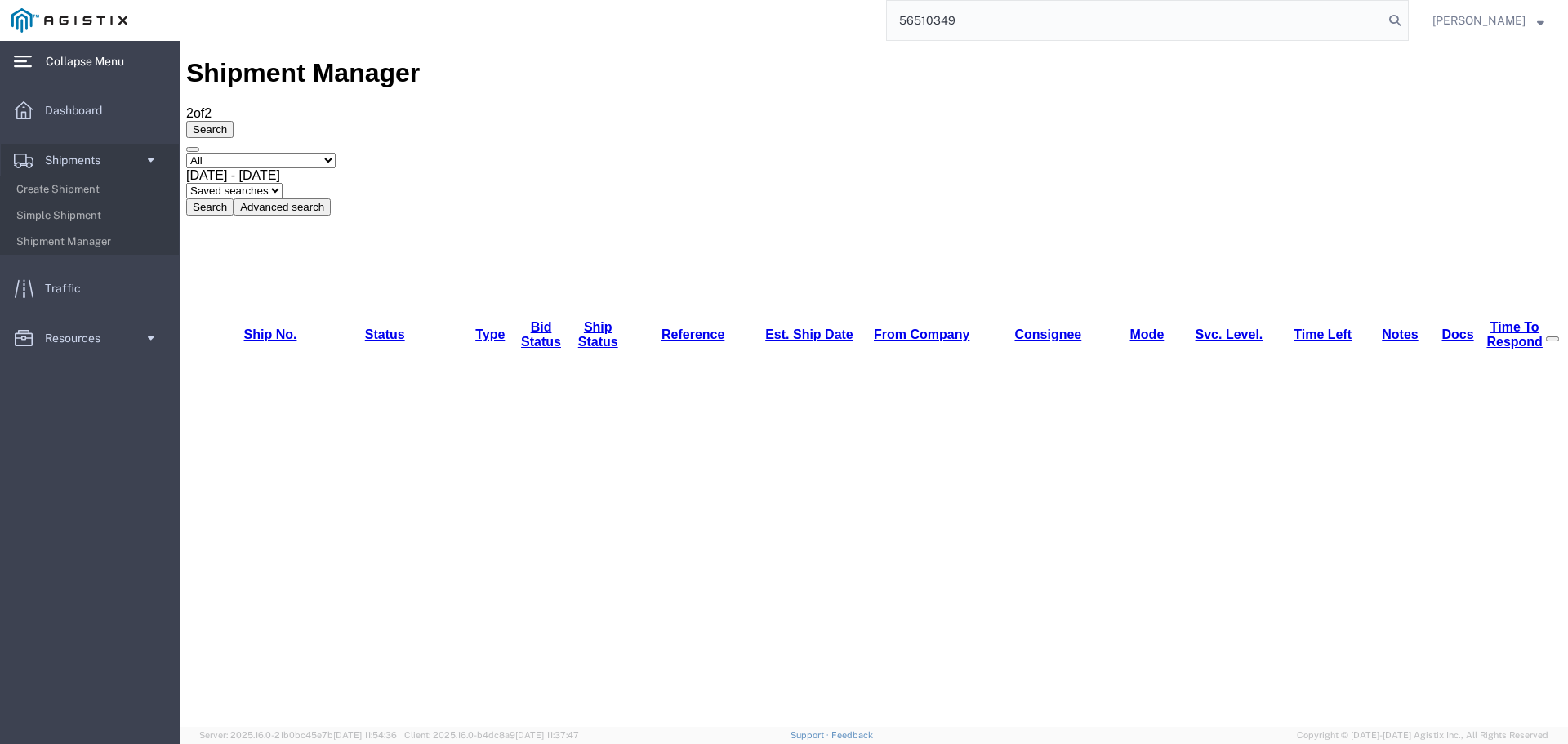
type input "56510349"
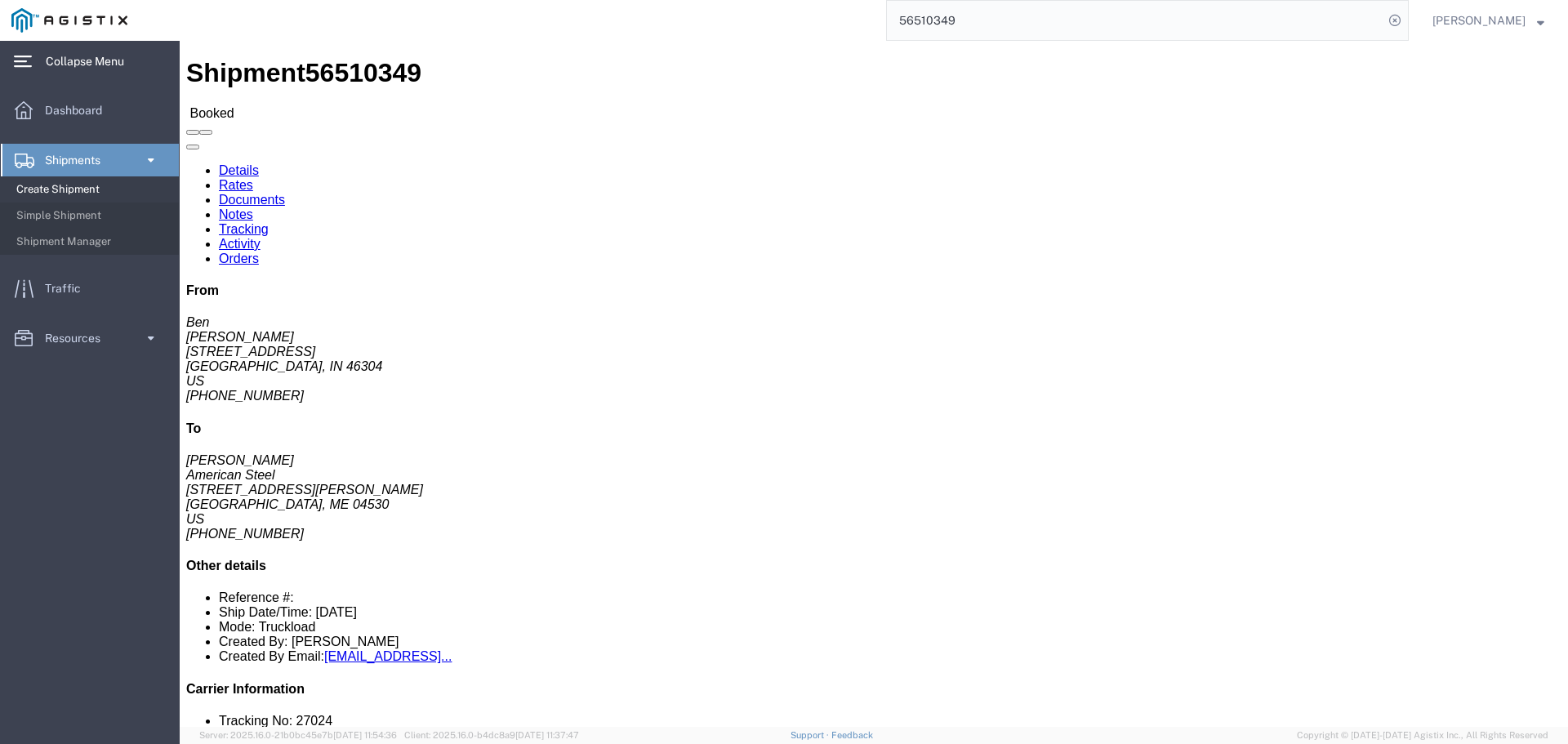
click link "Activity"
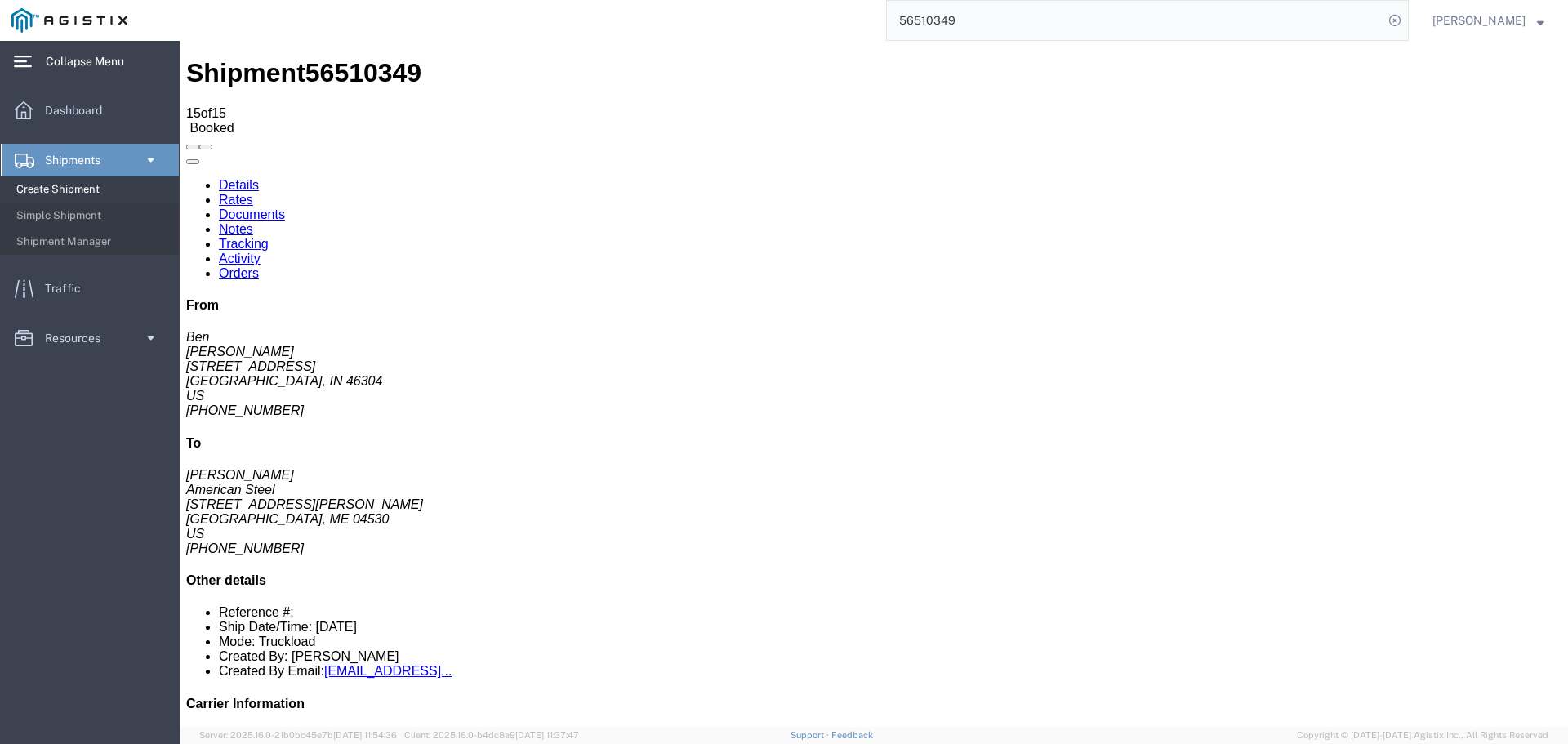
click at [259, 266] on link "Orders" at bounding box center [238, 272] width 40 height 14
click at [260, 251] on link "Activity" at bounding box center [239, 258] width 42 height 14
click at [230, 178] on link "Details" at bounding box center [238, 185] width 40 height 14
click link "Tracking"
click at [234, 121] on span "Booked" at bounding box center [211, 127] width 44 height 14
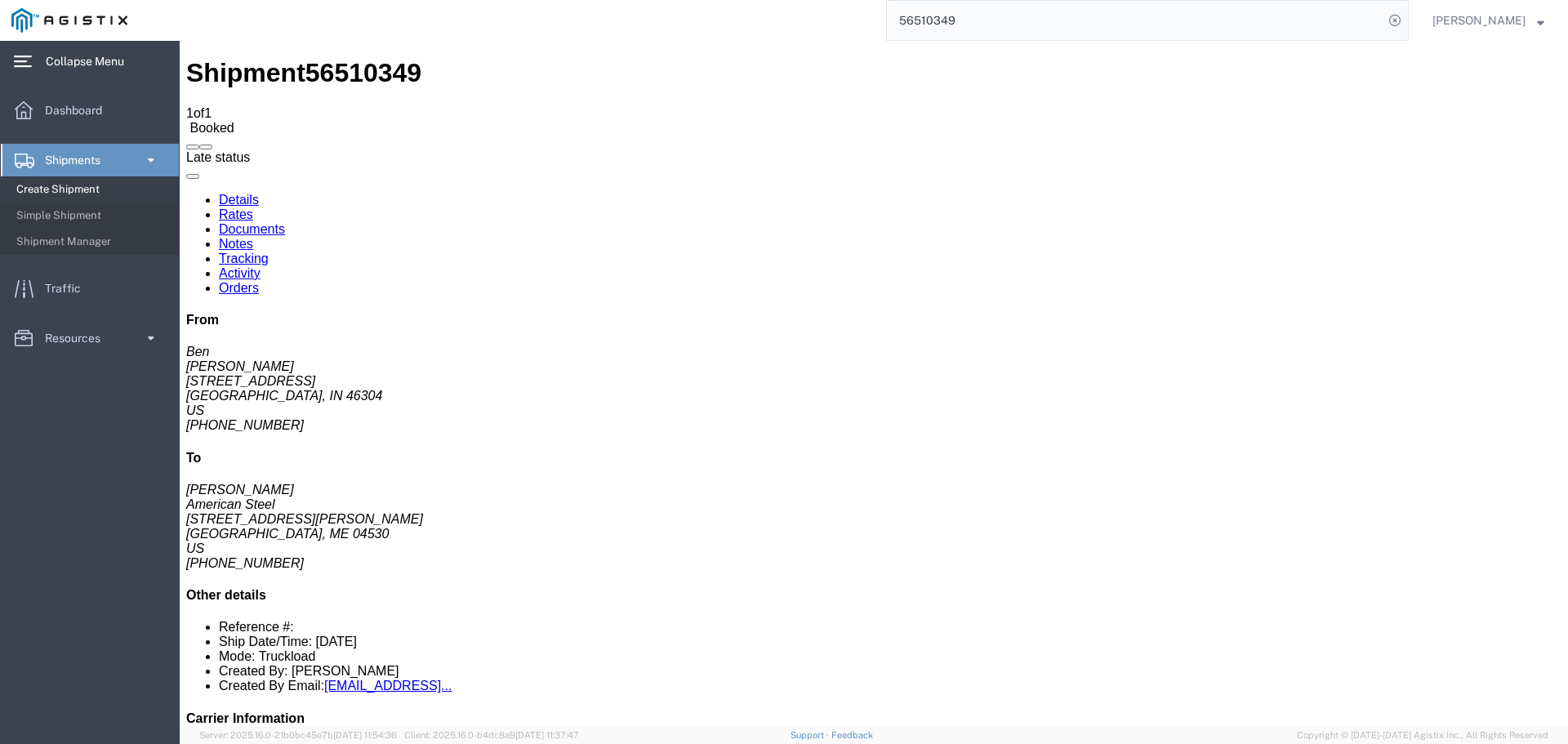
click at [187, 150] on span at bounding box center [187, 150] width 0 height 0
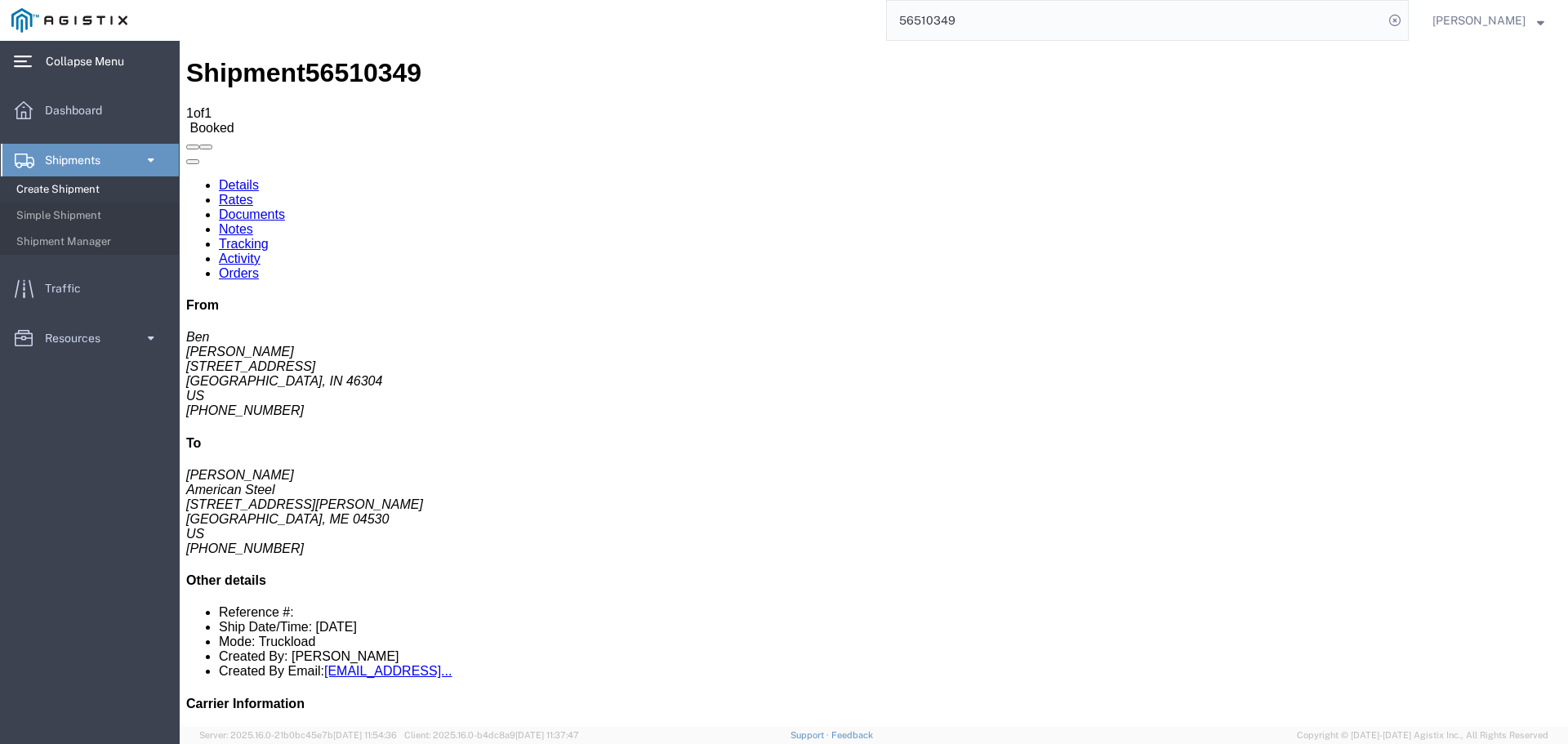
click at [1289, 298] on div "From Ben Cleveland Cliff 250 West US Hwy 12 Burns Harbor, IN 46304 US 219-787-2…" at bounding box center [874, 557] width 1375 height 518
click at [260, 251] on link "Activity" at bounding box center [239, 258] width 42 height 14
click at [193, 162] on span at bounding box center [193, 162] width 0 height 0
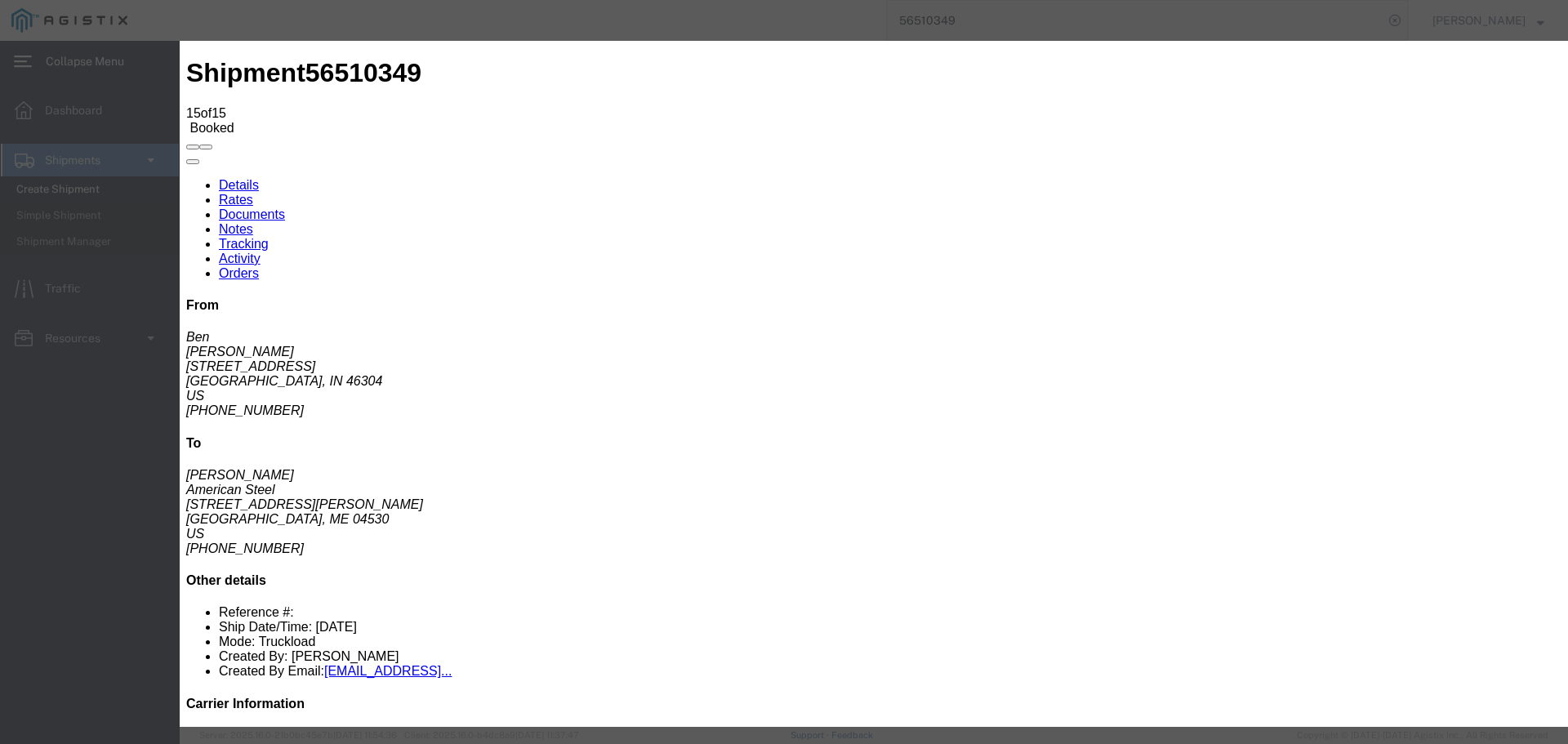
type input "08/15/2025"
type input "1:00 PM"
select select "DELIVRED"
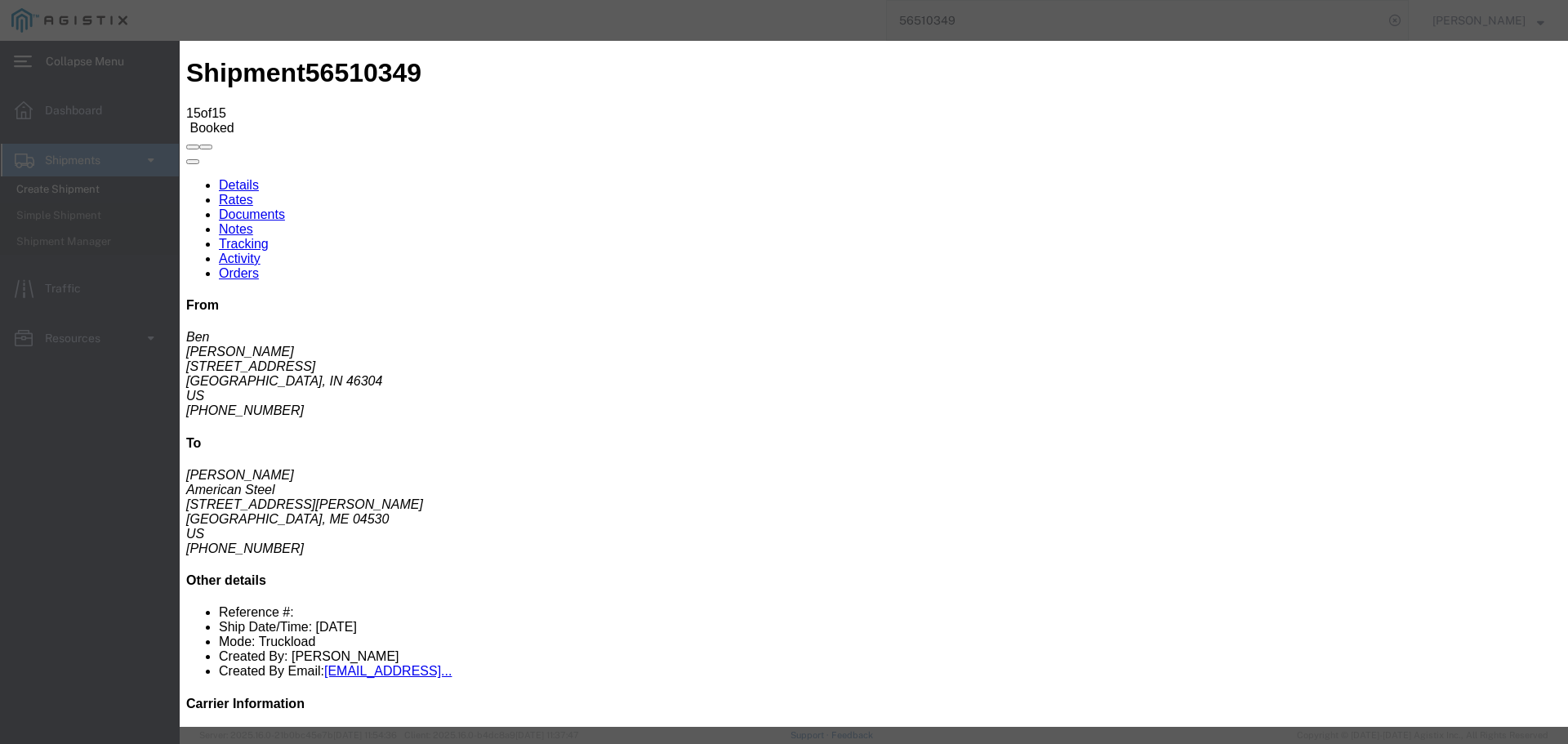
type input "08/15/2025"
type input "1:00 PM"
select select "DELIVRED"
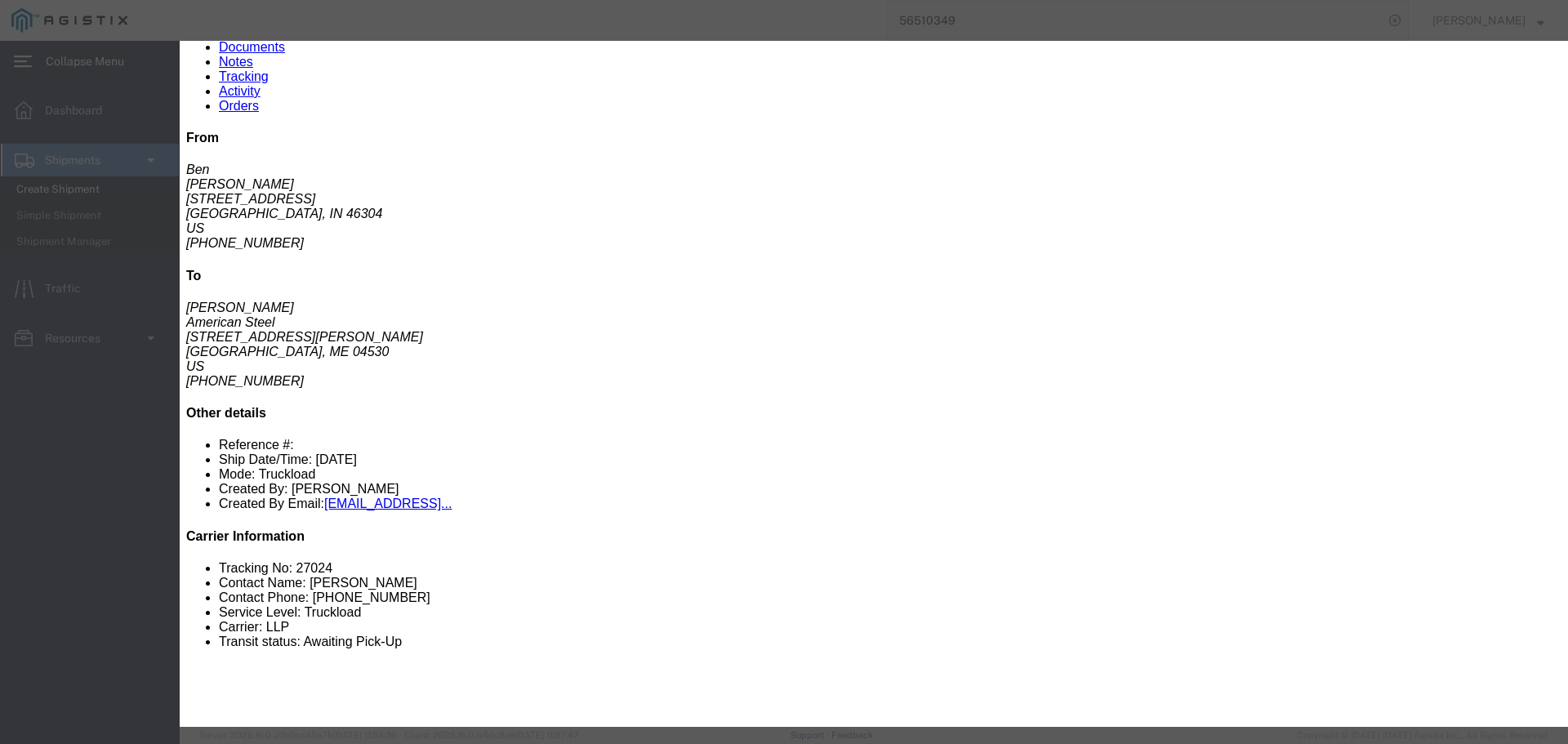
scroll to position [226, 0]
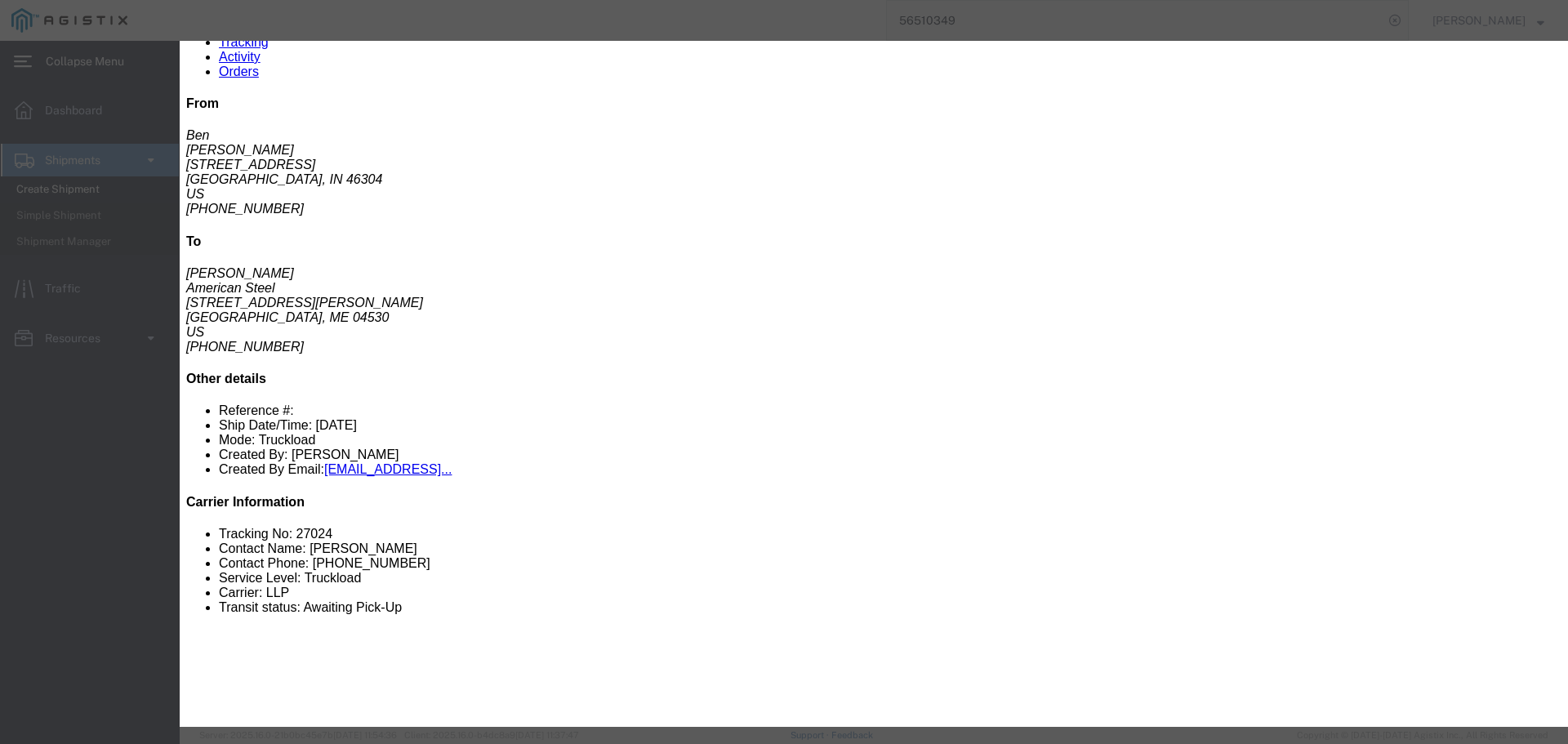
scroll to position [226, 0]
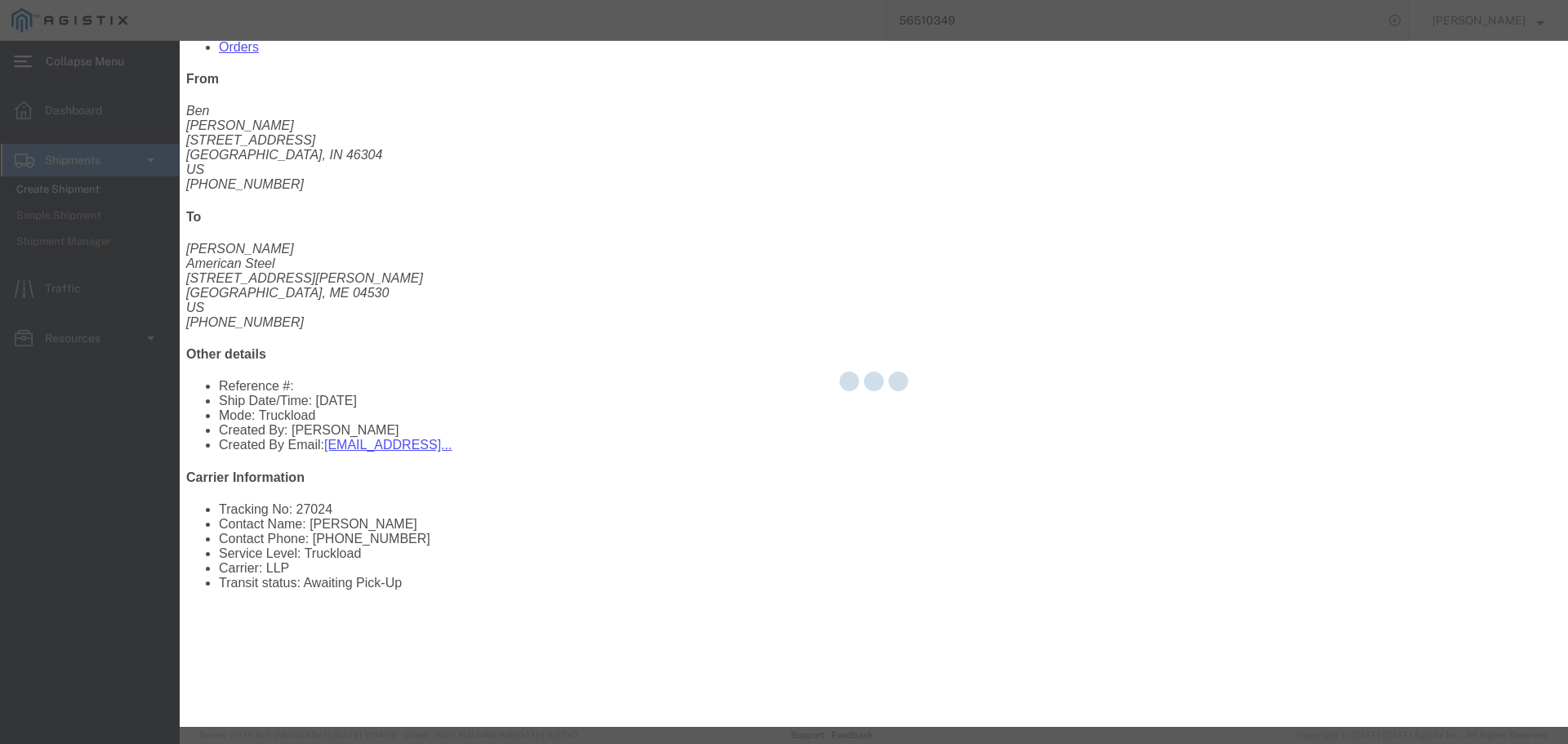
scroll to position [0, 0]
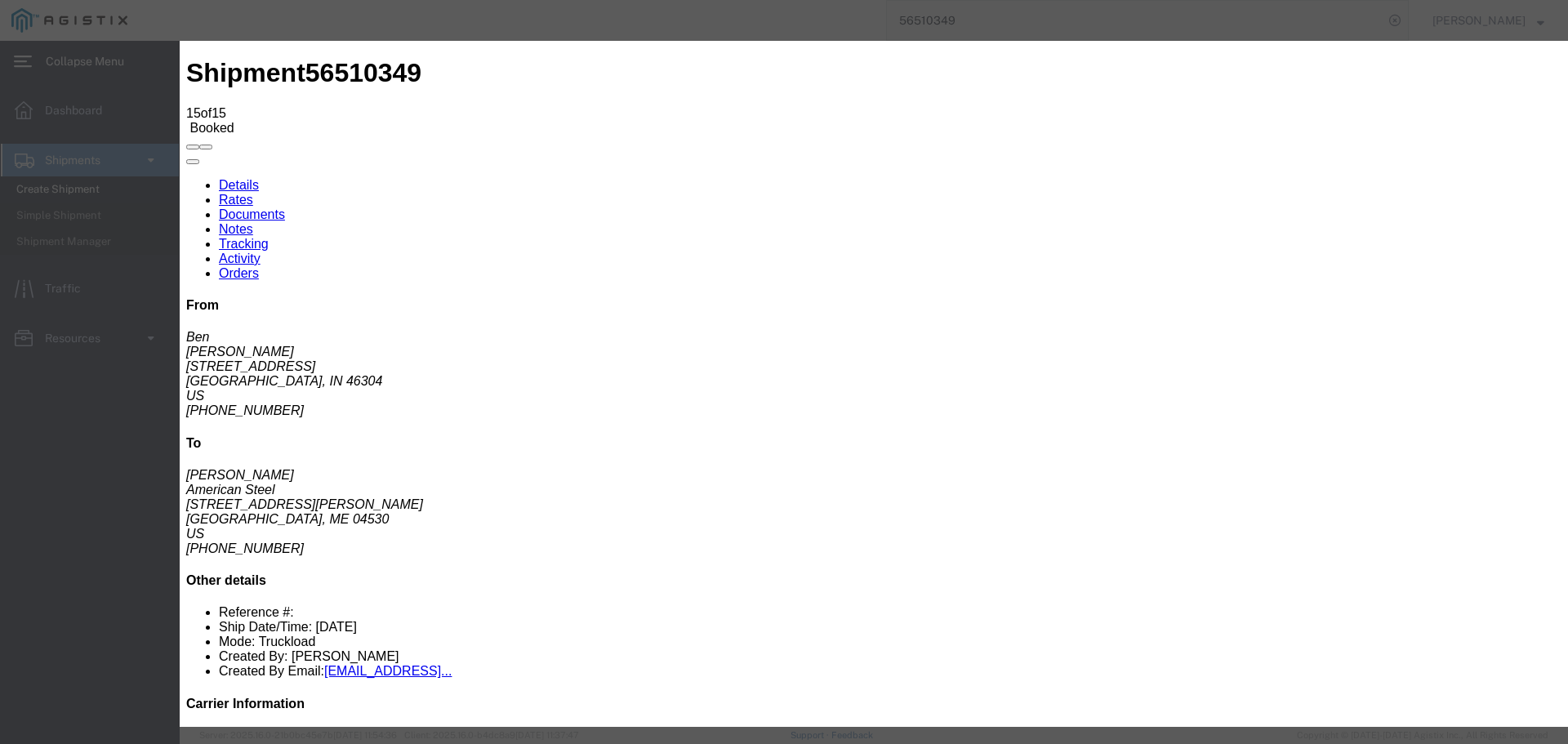
type input "08/15/2025"
type input "1:00 PM"
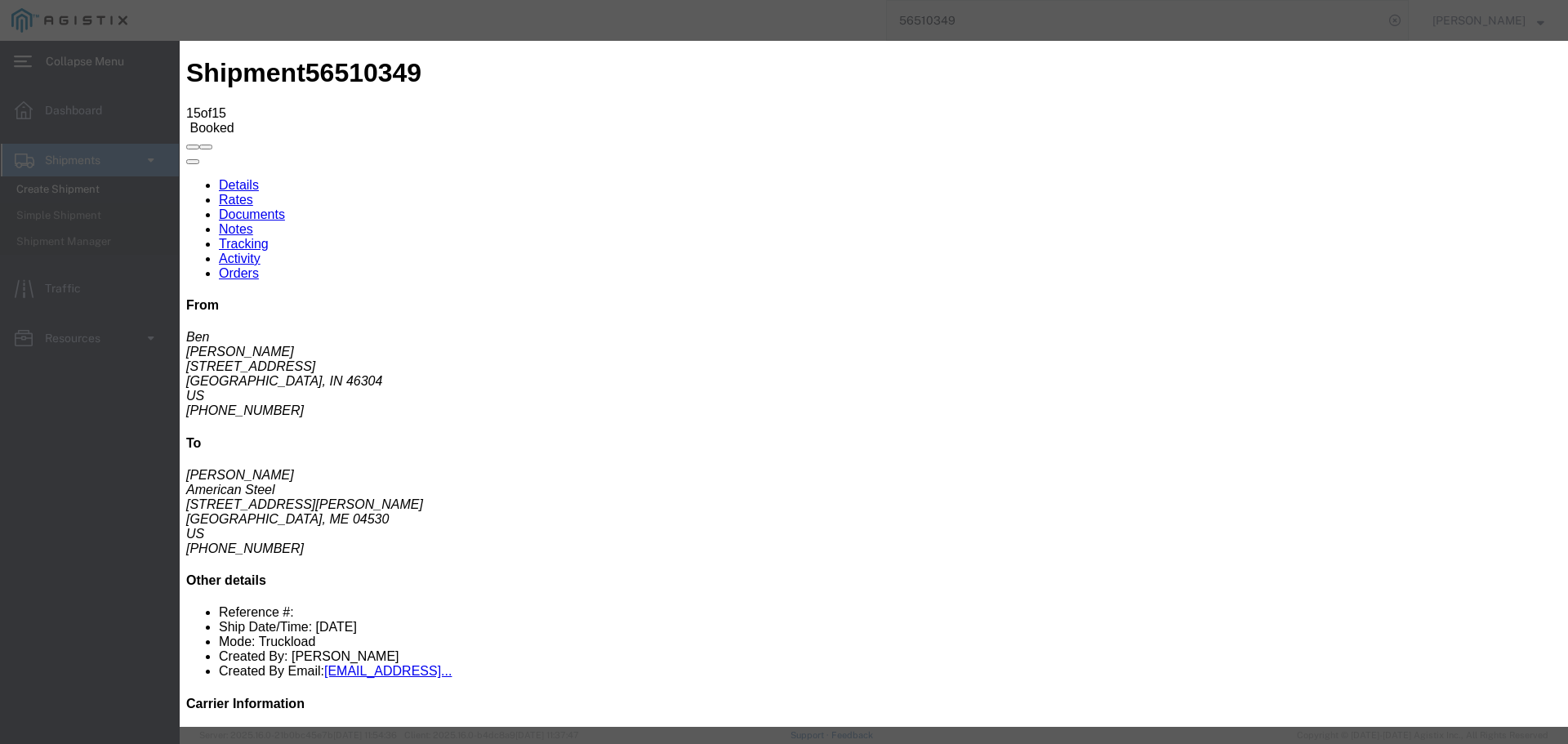
checkbox input "true"
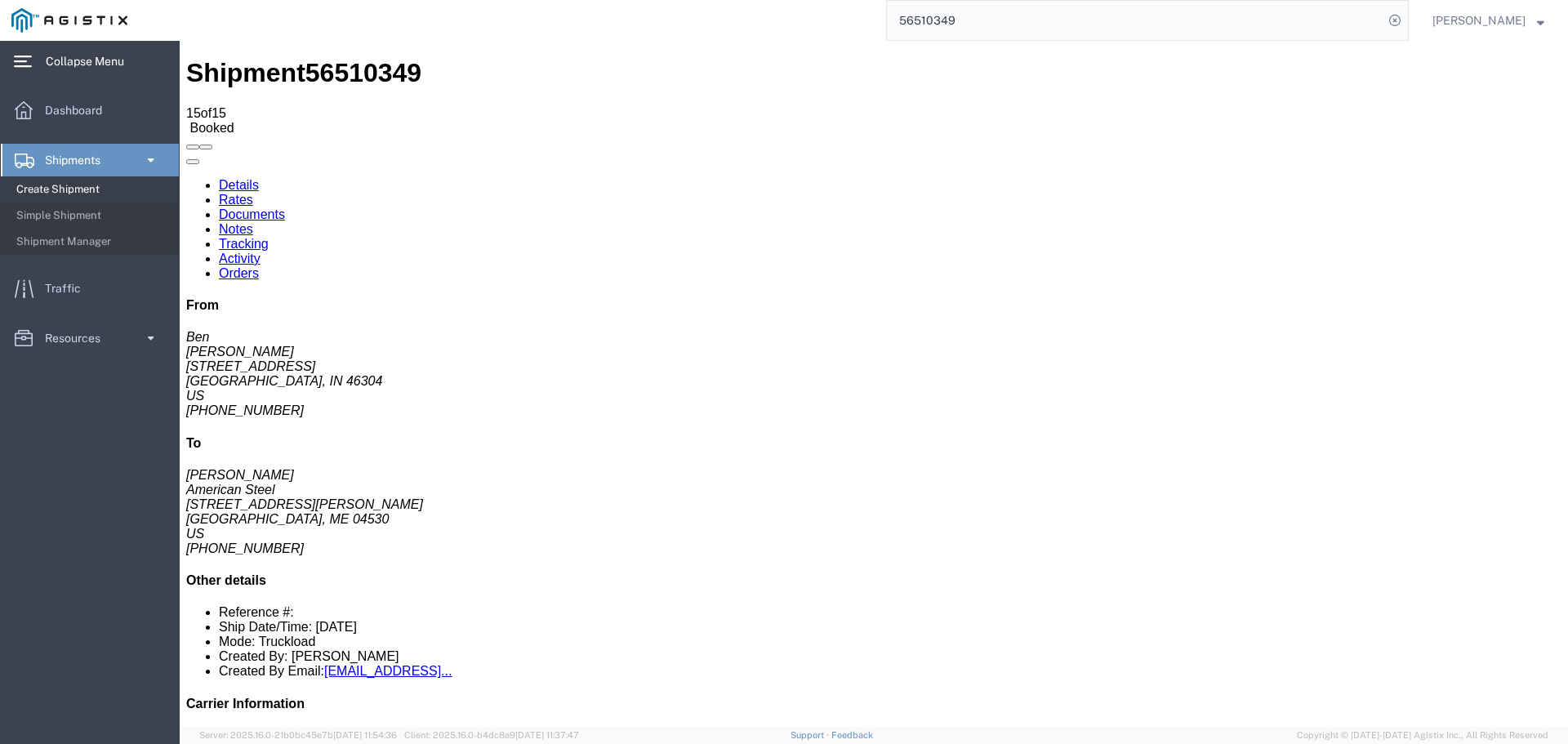
click at [269, 236] on link "Tracking" at bounding box center [244, 243] width 50 height 14
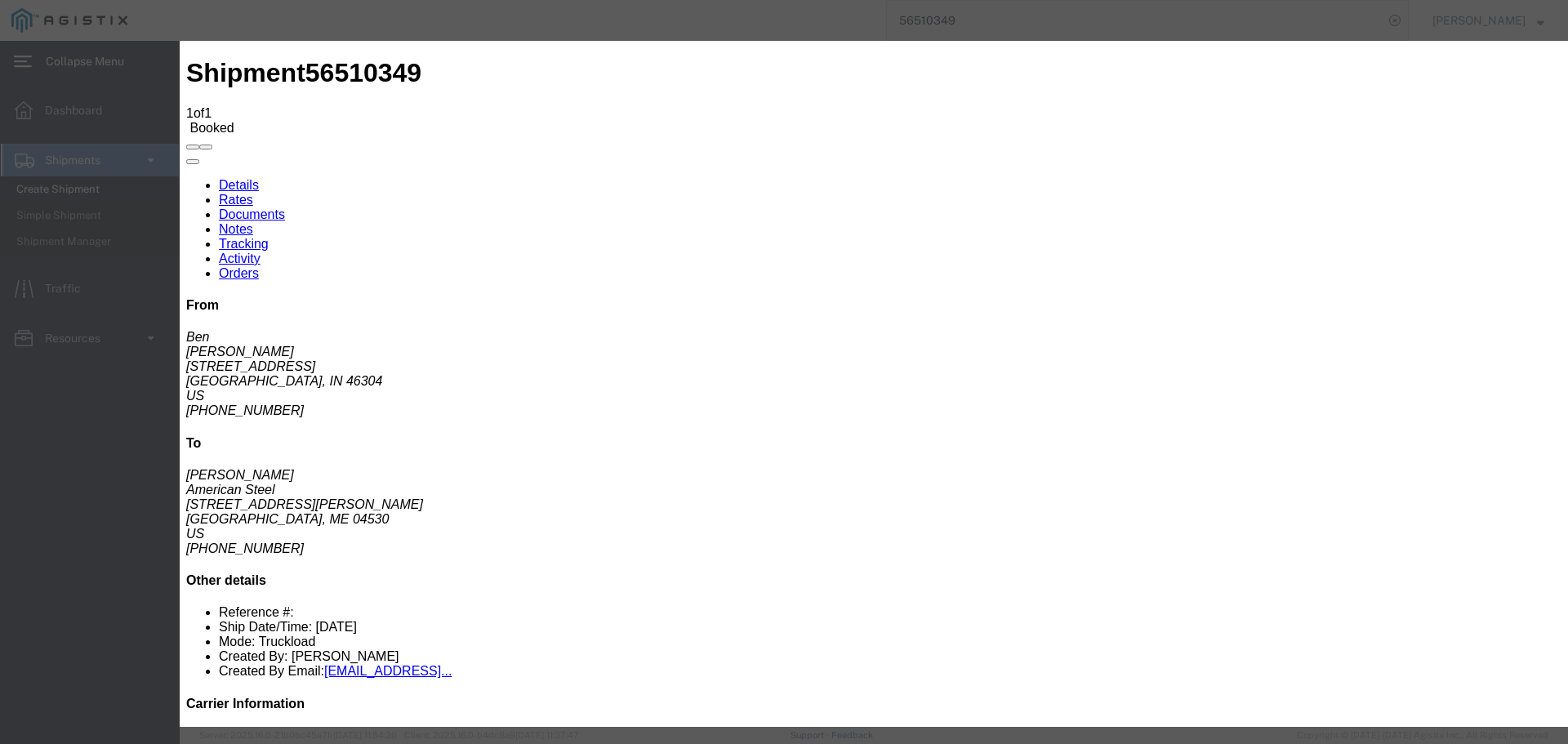
type input "08/15/2025"
type input "1:00 PM"
select select "DELIVRED"
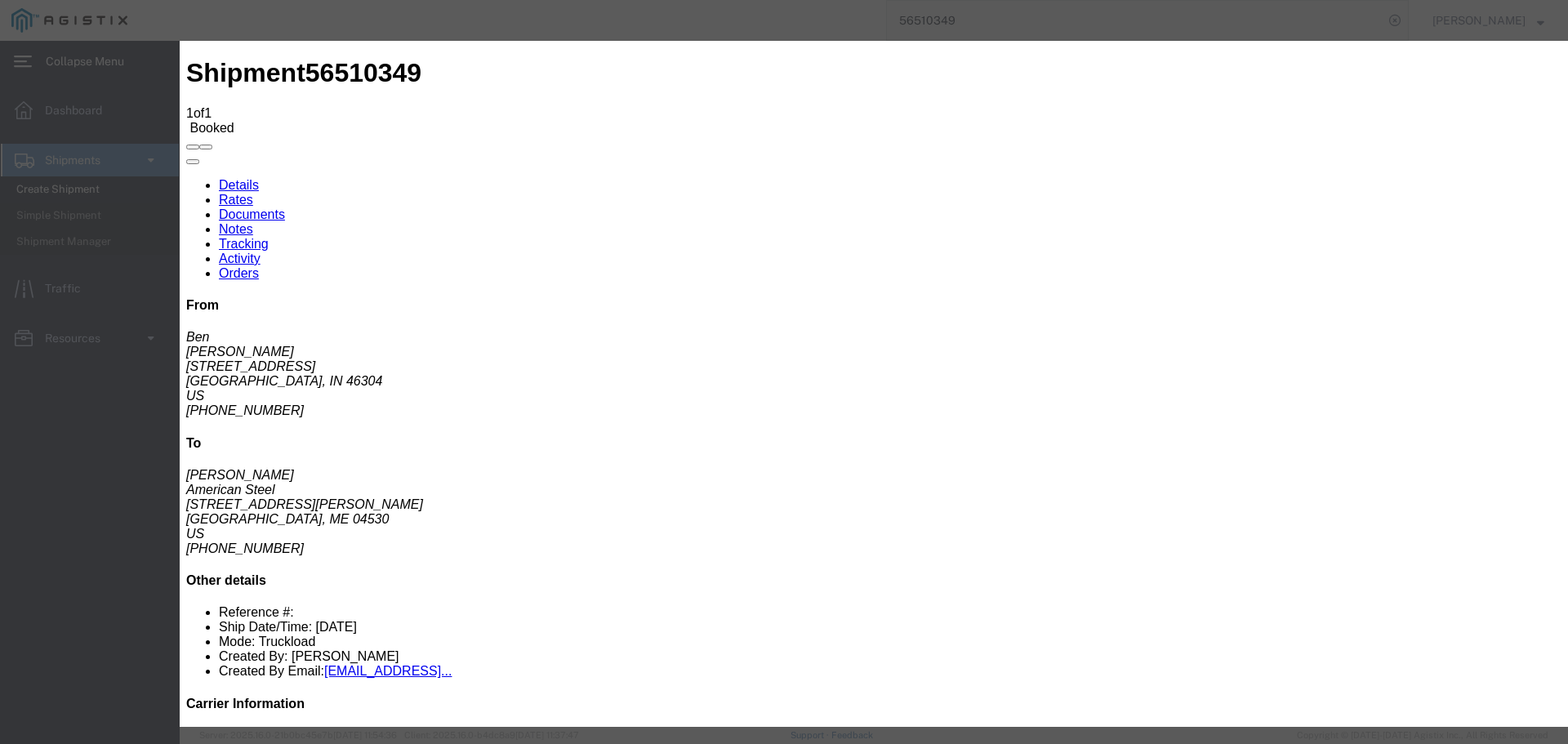
type input "08/15/2025"
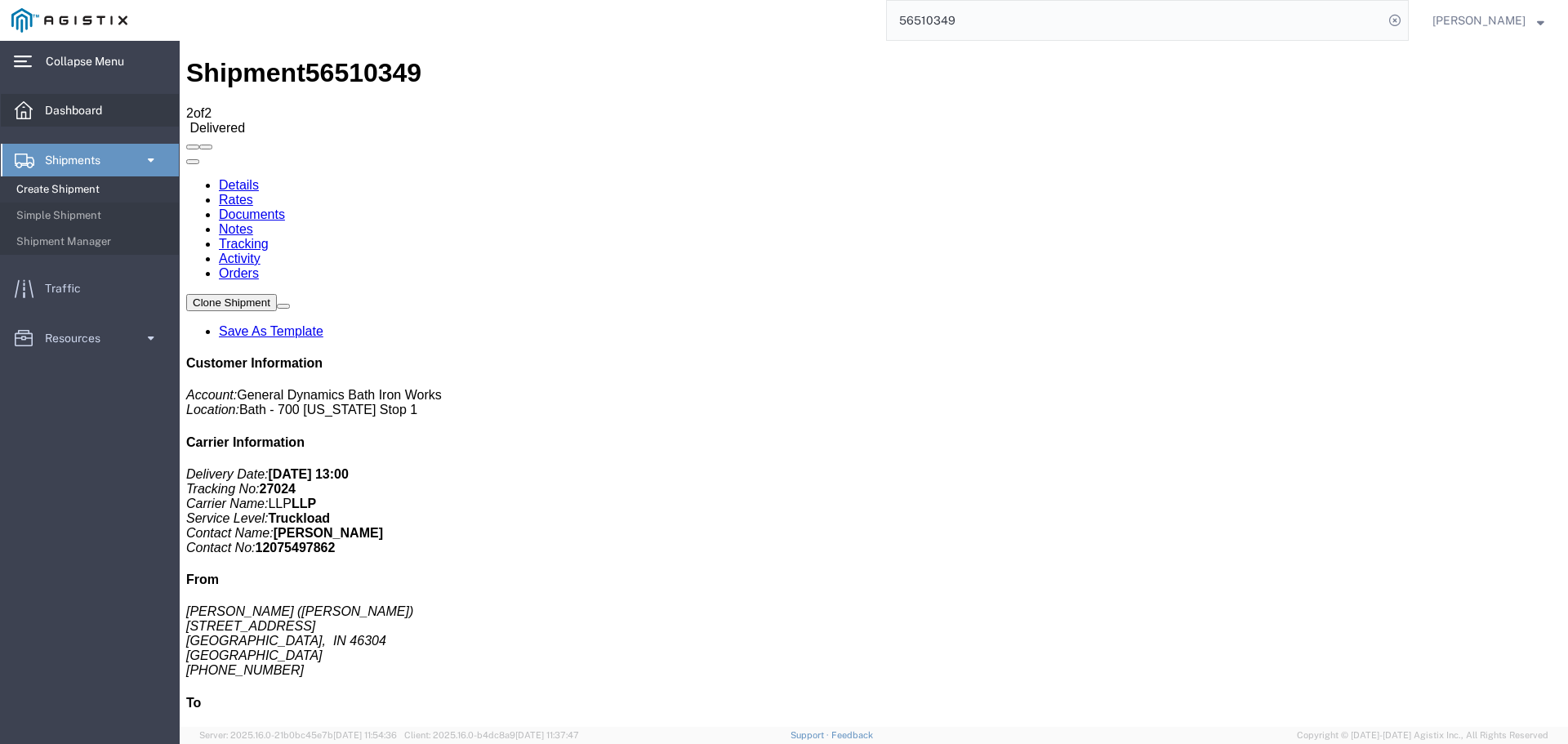
click at [104, 112] on span "Dashboard" at bounding box center [79, 110] width 68 height 32
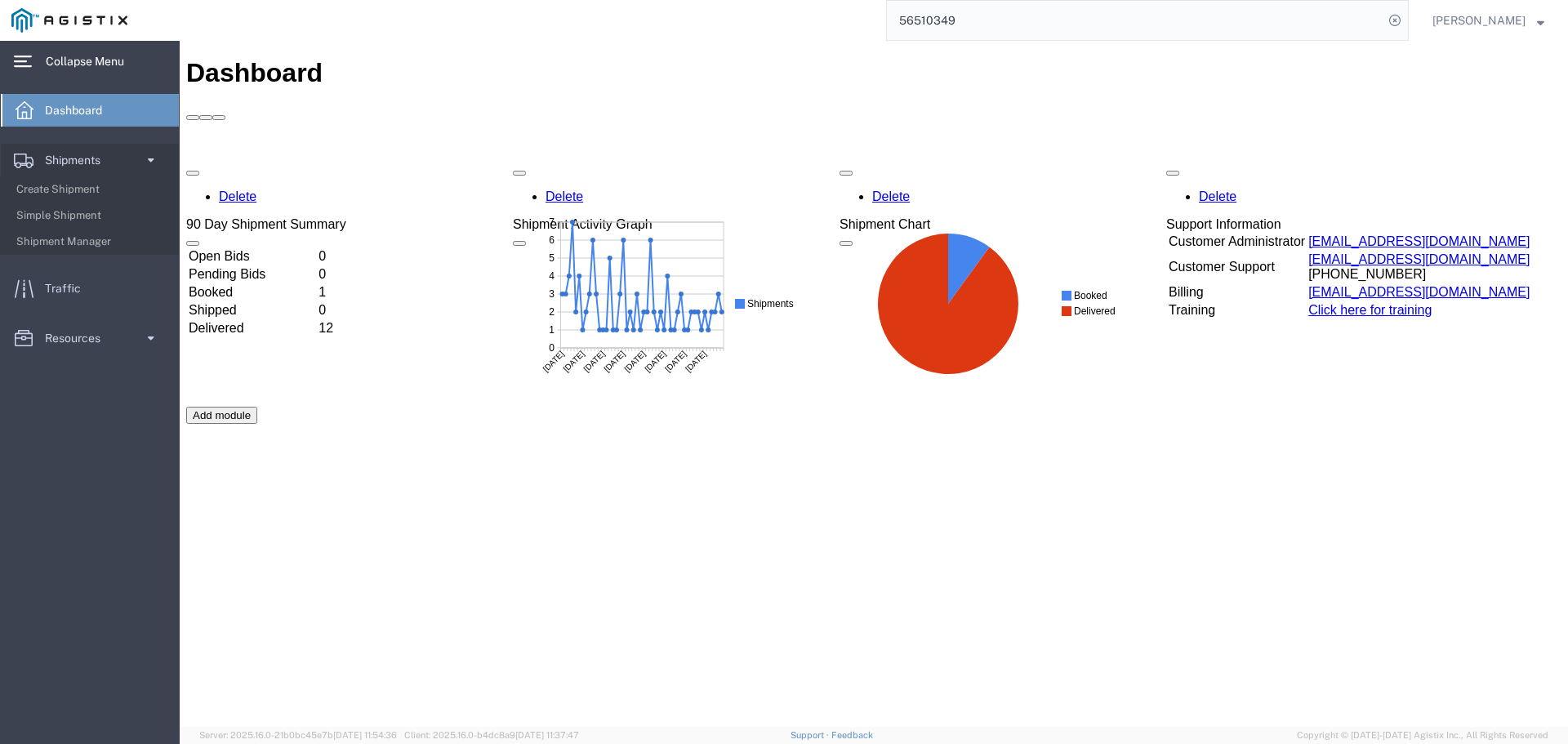
click at [316, 284] on td "Booked" at bounding box center [251, 293] width 128 height 17
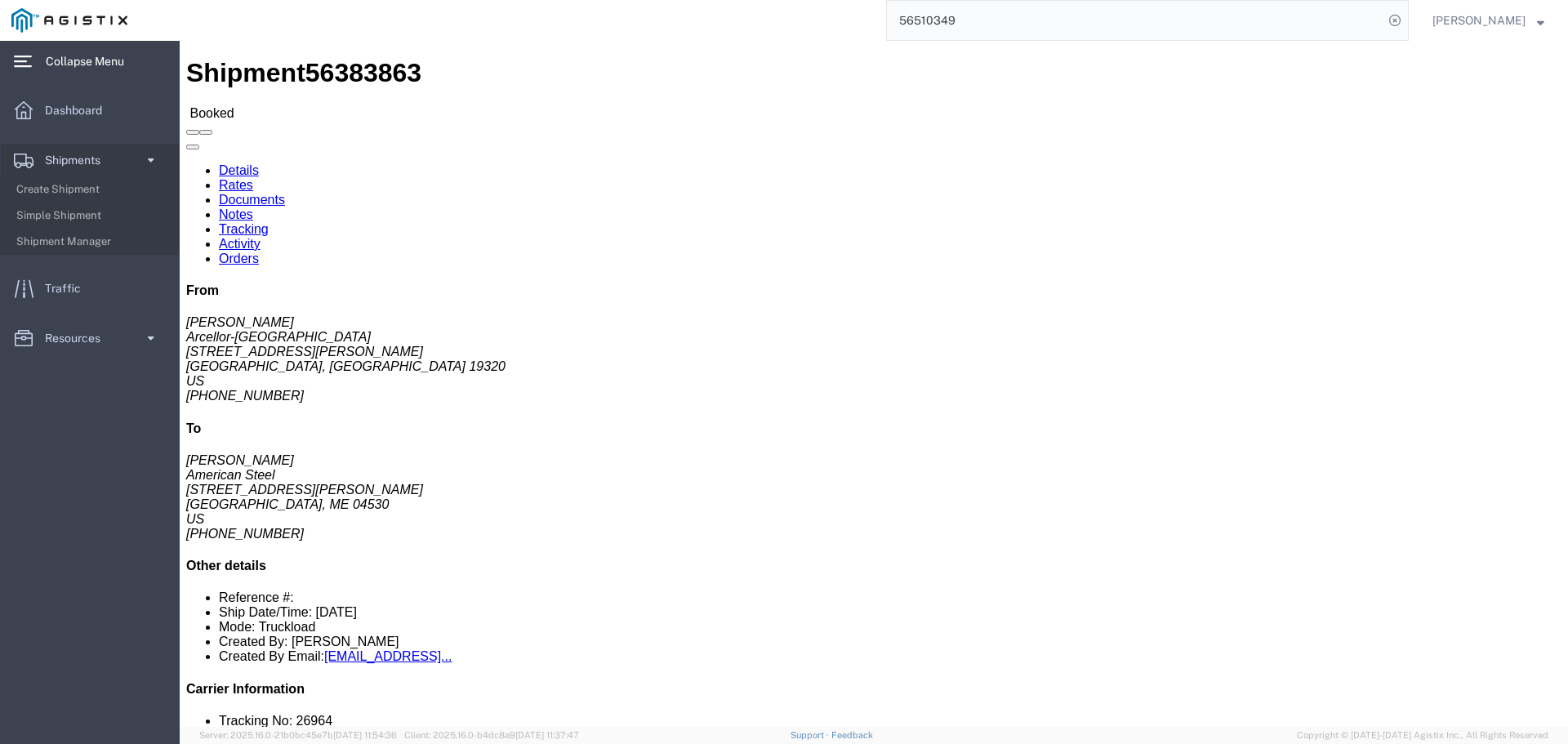
click link "Tracking"
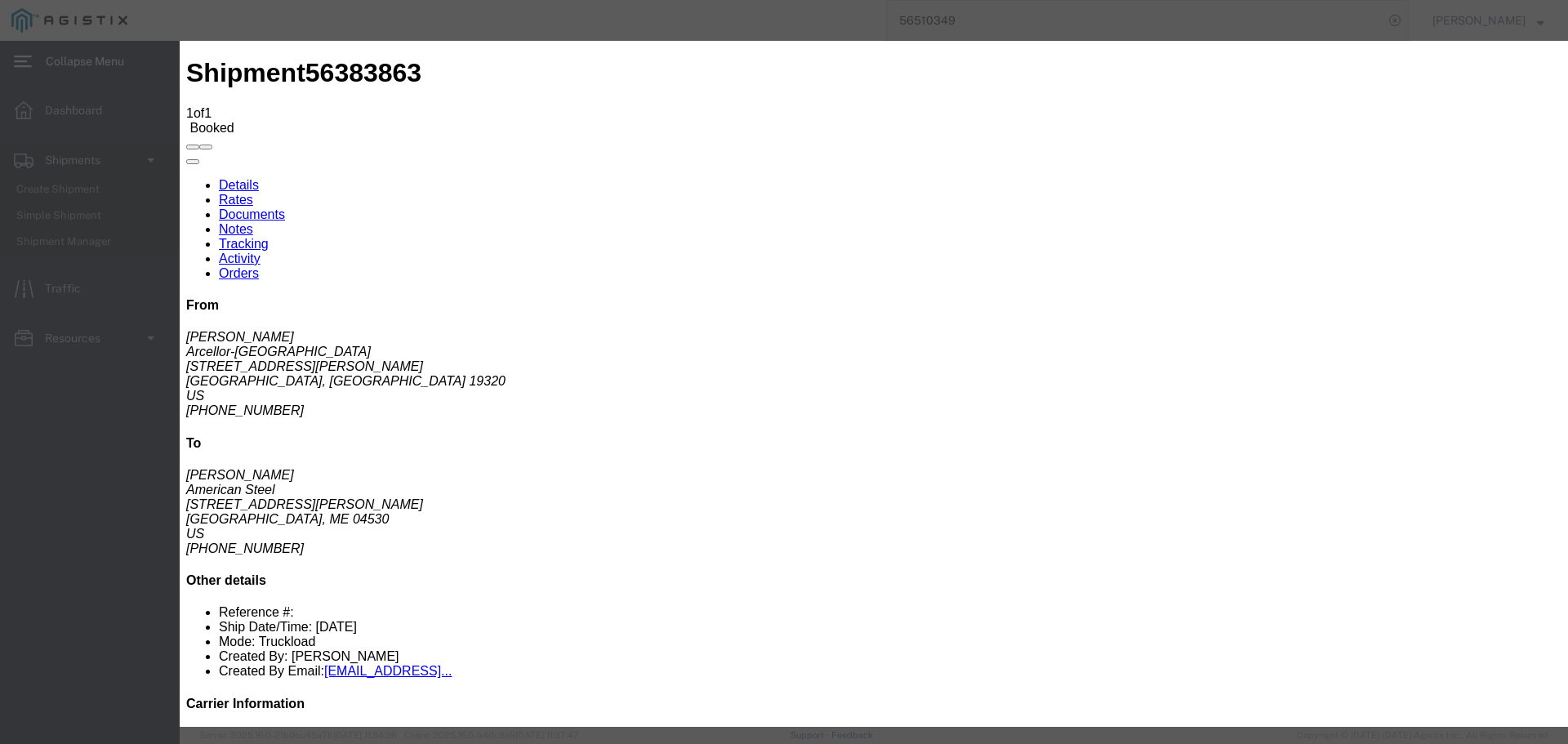
type input "08/15/2025"
type input "1:00 PM"
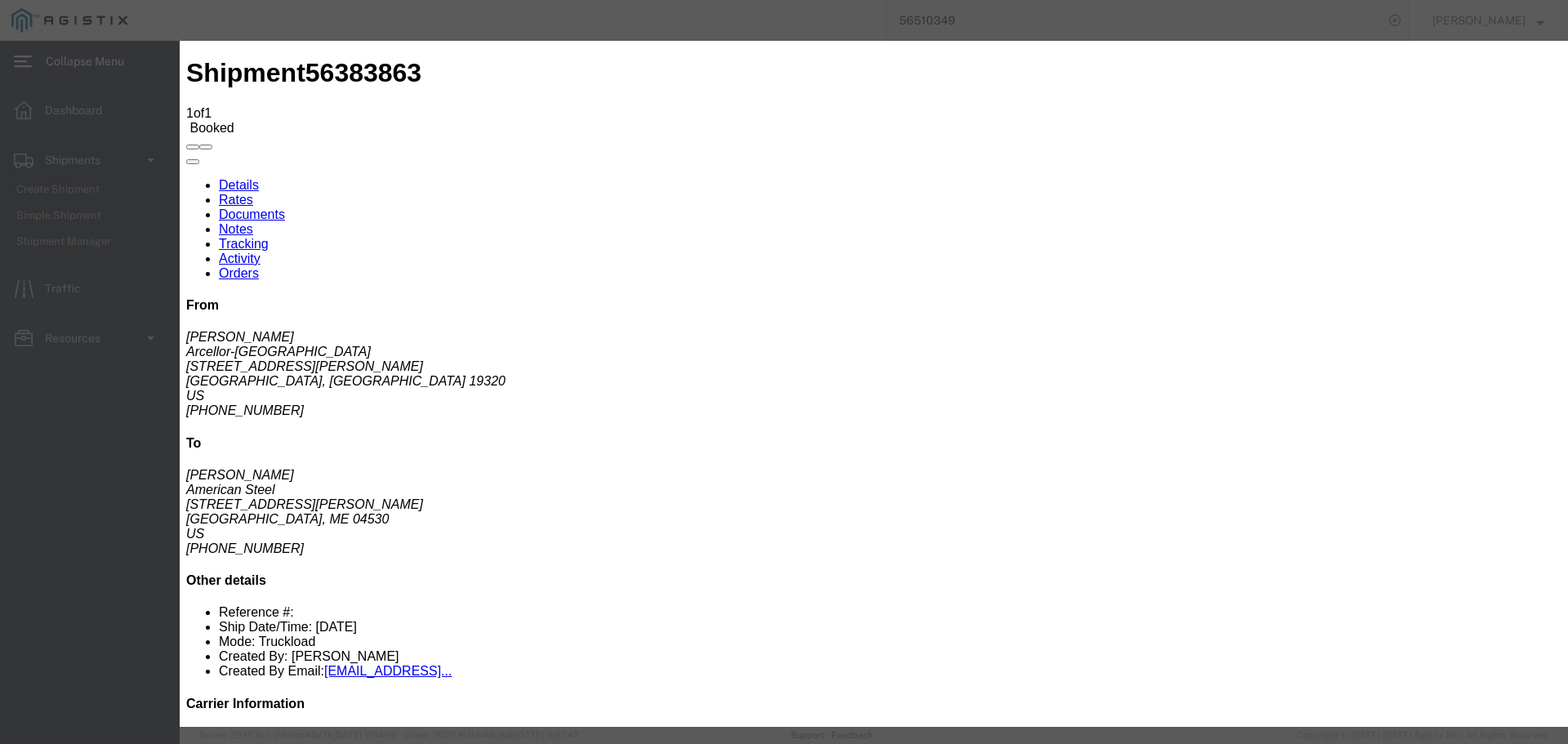
type input "08/15/2025"
type input "2:00 PM"
select select "DELIVRED"
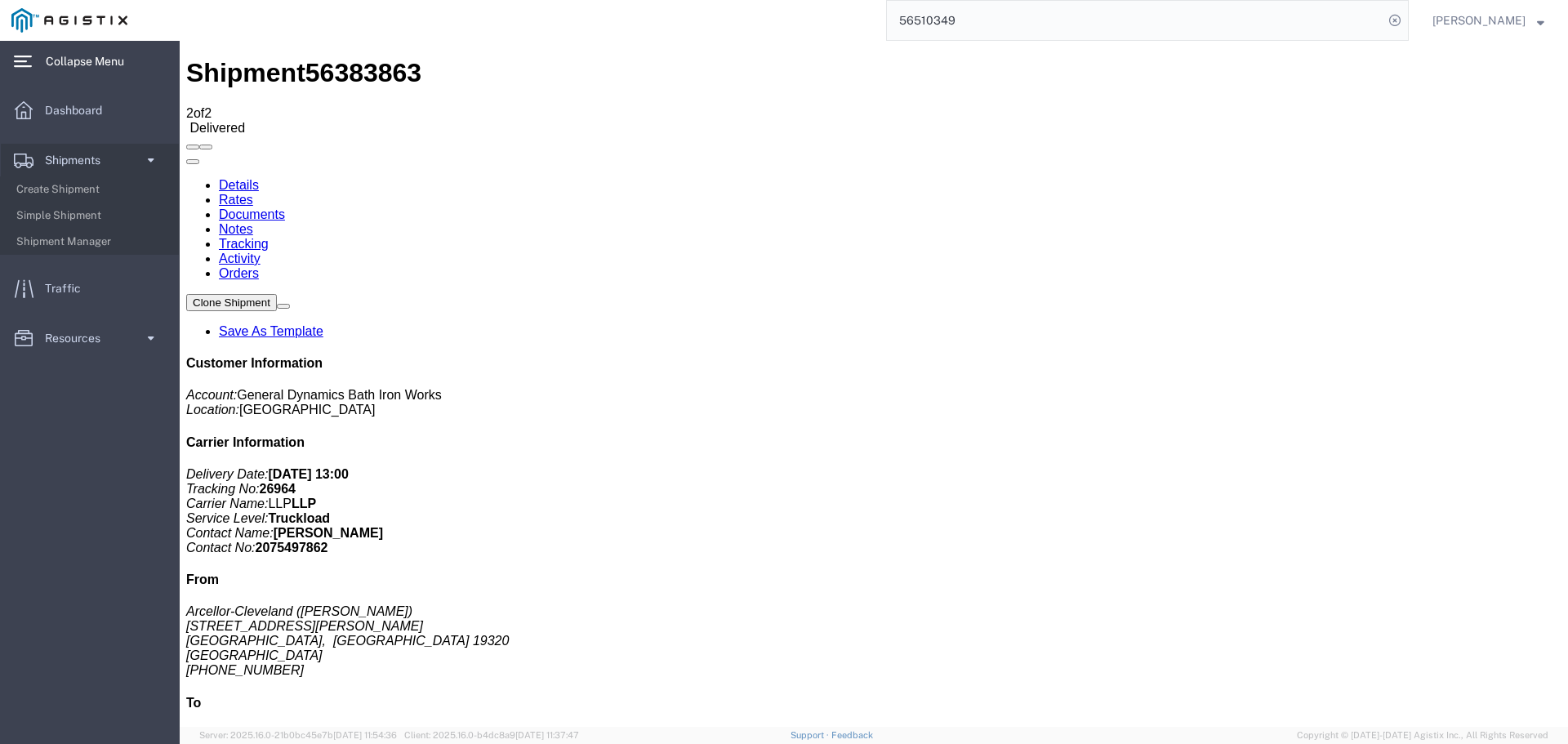
click at [79, 68] on span "Collapse Menu" at bounding box center [90, 61] width 90 height 32
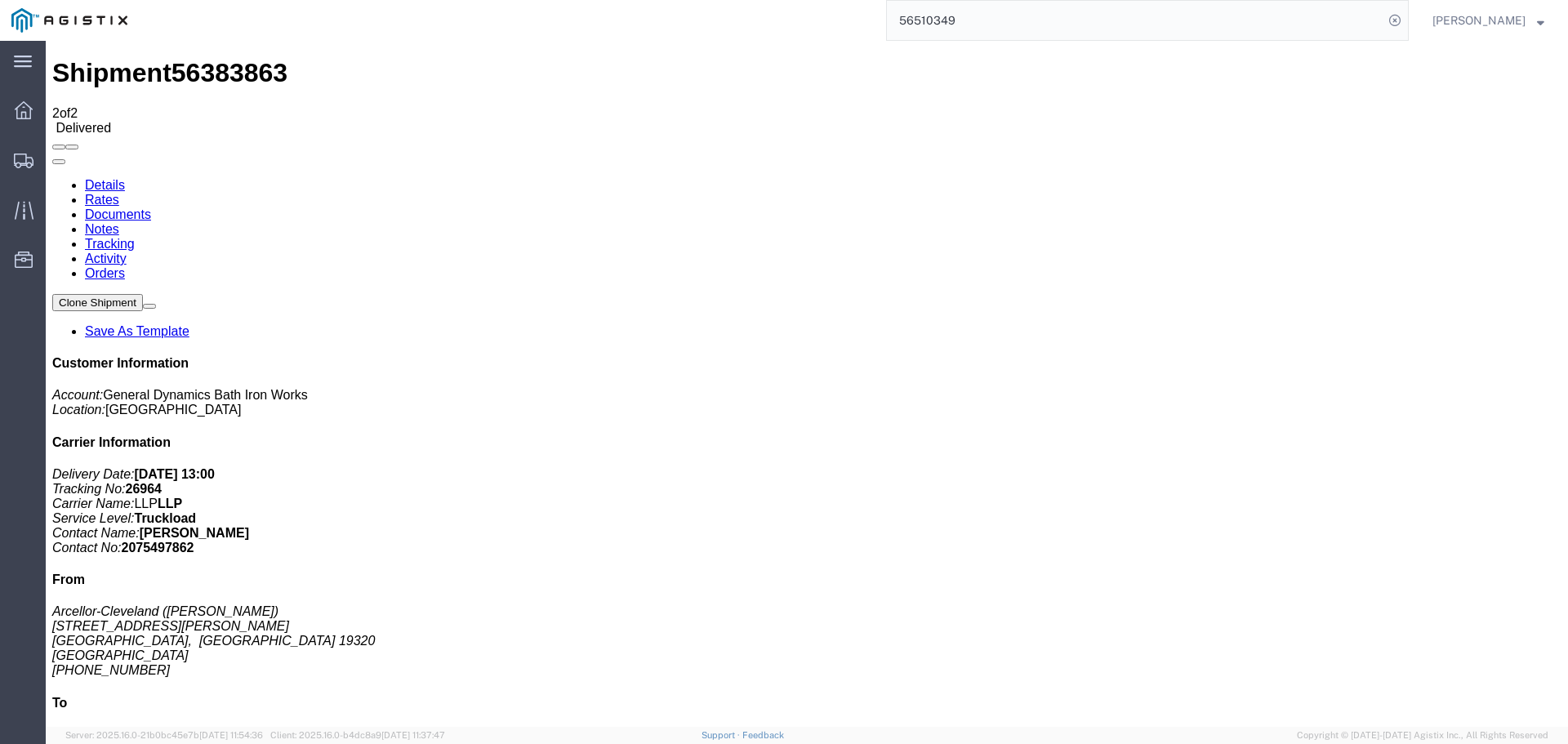
click at [26, 73] on div "main_menu Created with Sketch." at bounding box center [23, 61] width 46 height 41
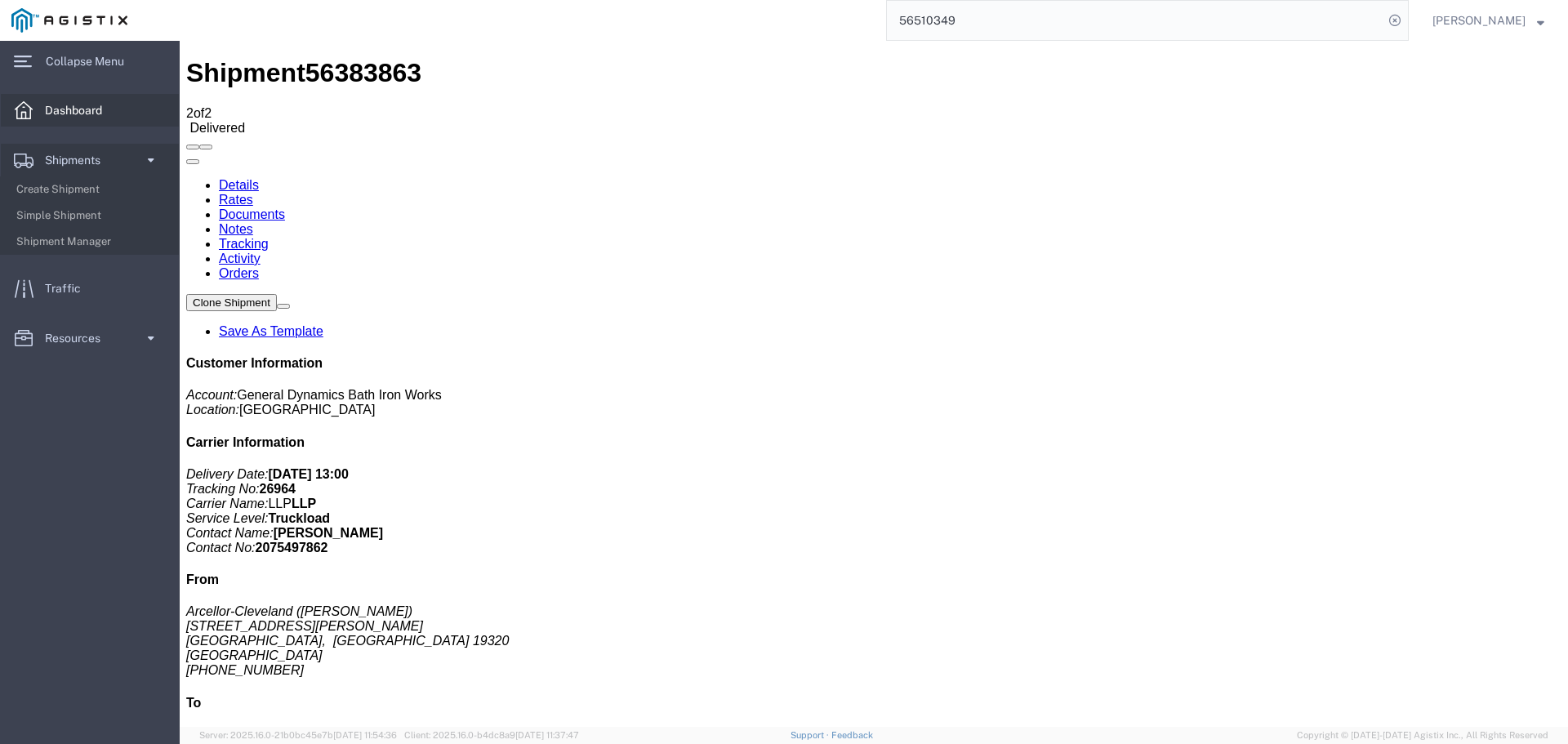
click at [58, 110] on span "Dashboard" at bounding box center [79, 110] width 68 height 32
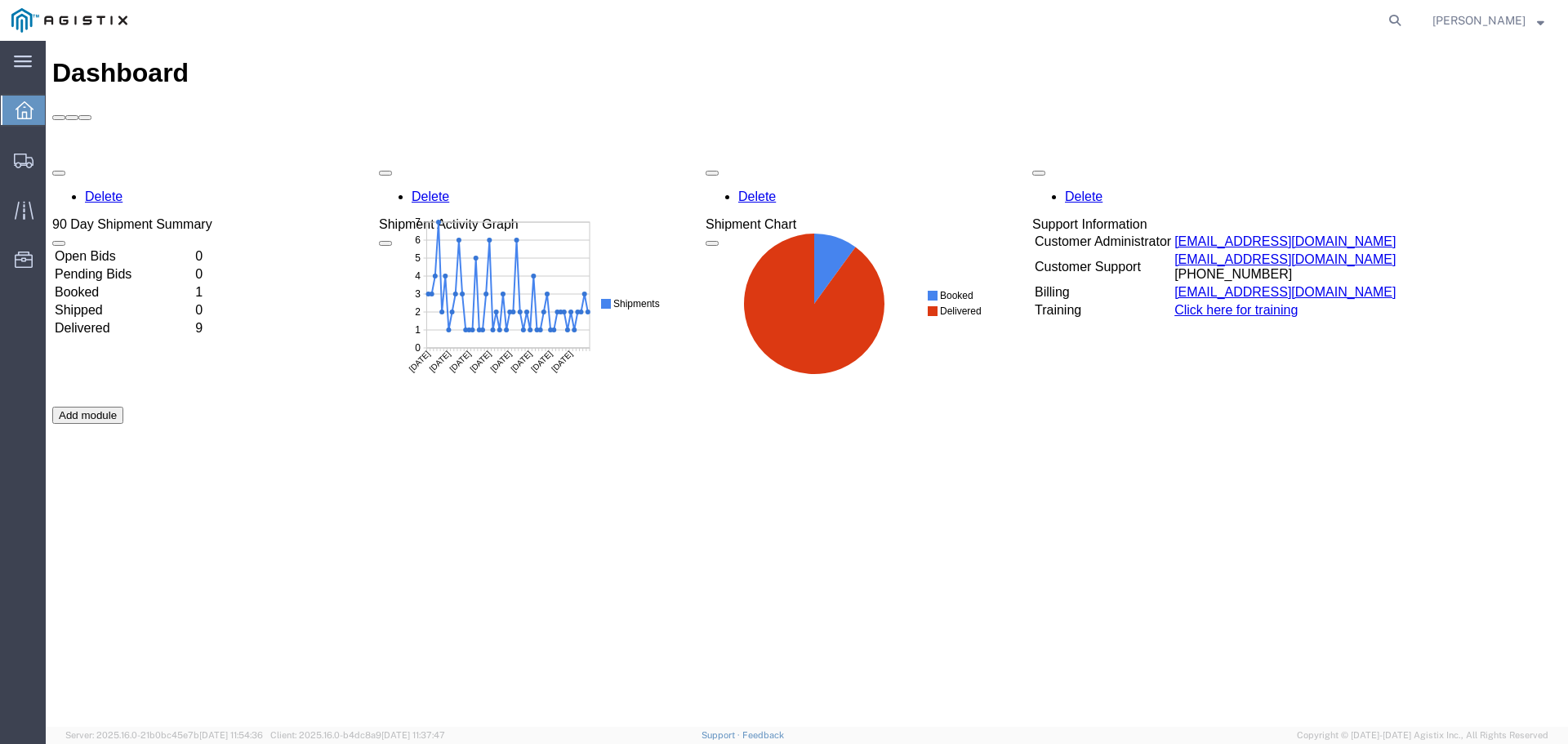
click at [57, 116] on span "Dashboard" at bounding box center [52, 110] width 13 height 32
click at [163, 320] on td "Delivered" at bounding box center [123, 329] width 139 height 17
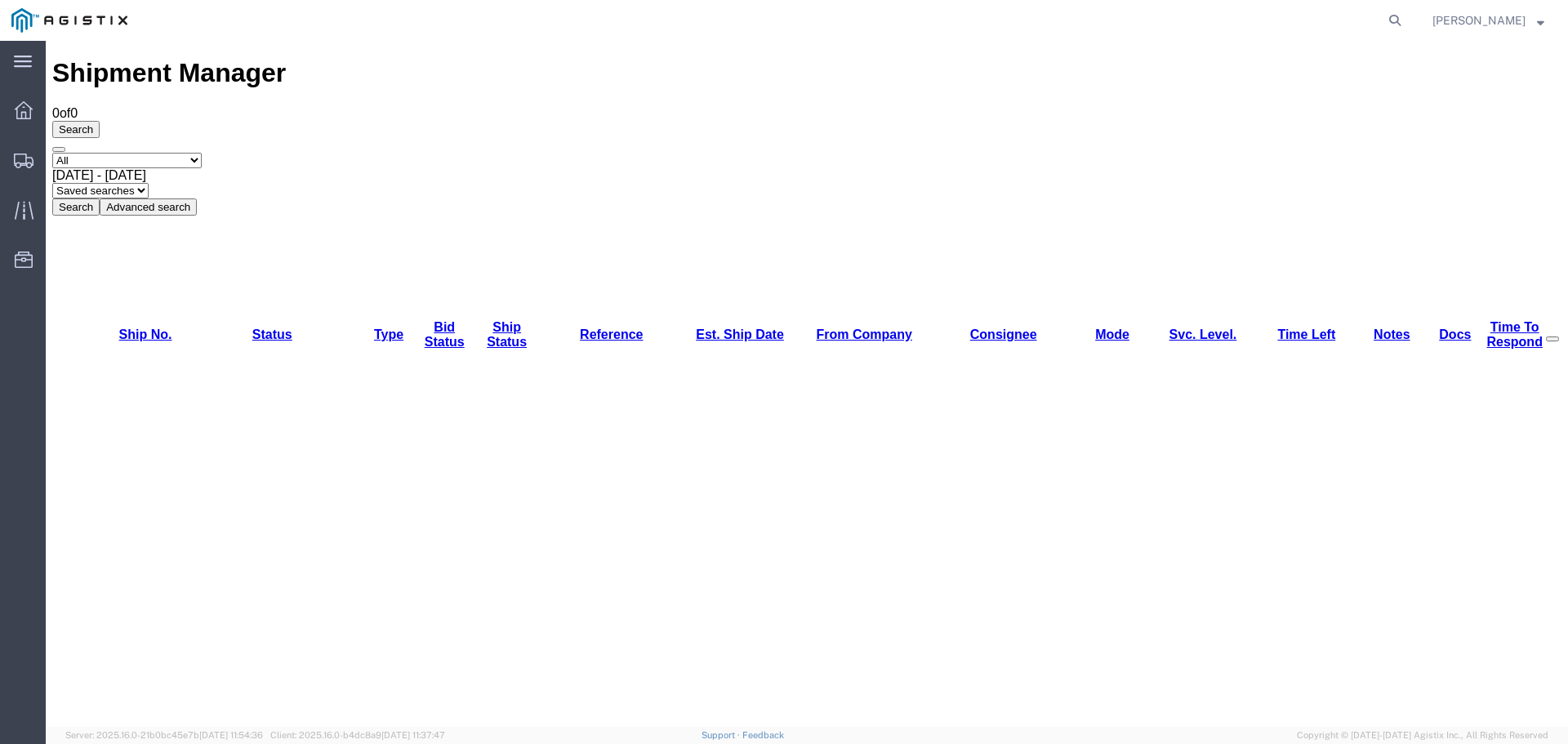
click at [146, 168] on span "[DATE] - [DATE]" at bounding box center [100, 174] width 94 height 14
click at [100, 198] on button "Search" at bounding box center [76, 207] width 47 height 18
click at [303, 168] on div "[DATE] - [DATE]" at bounding box center [807, 175] width 1509 height 15
click at [146, 168] on span "[DATE] - [DATE]" at bounding box center [100, 174] width 94 height 14
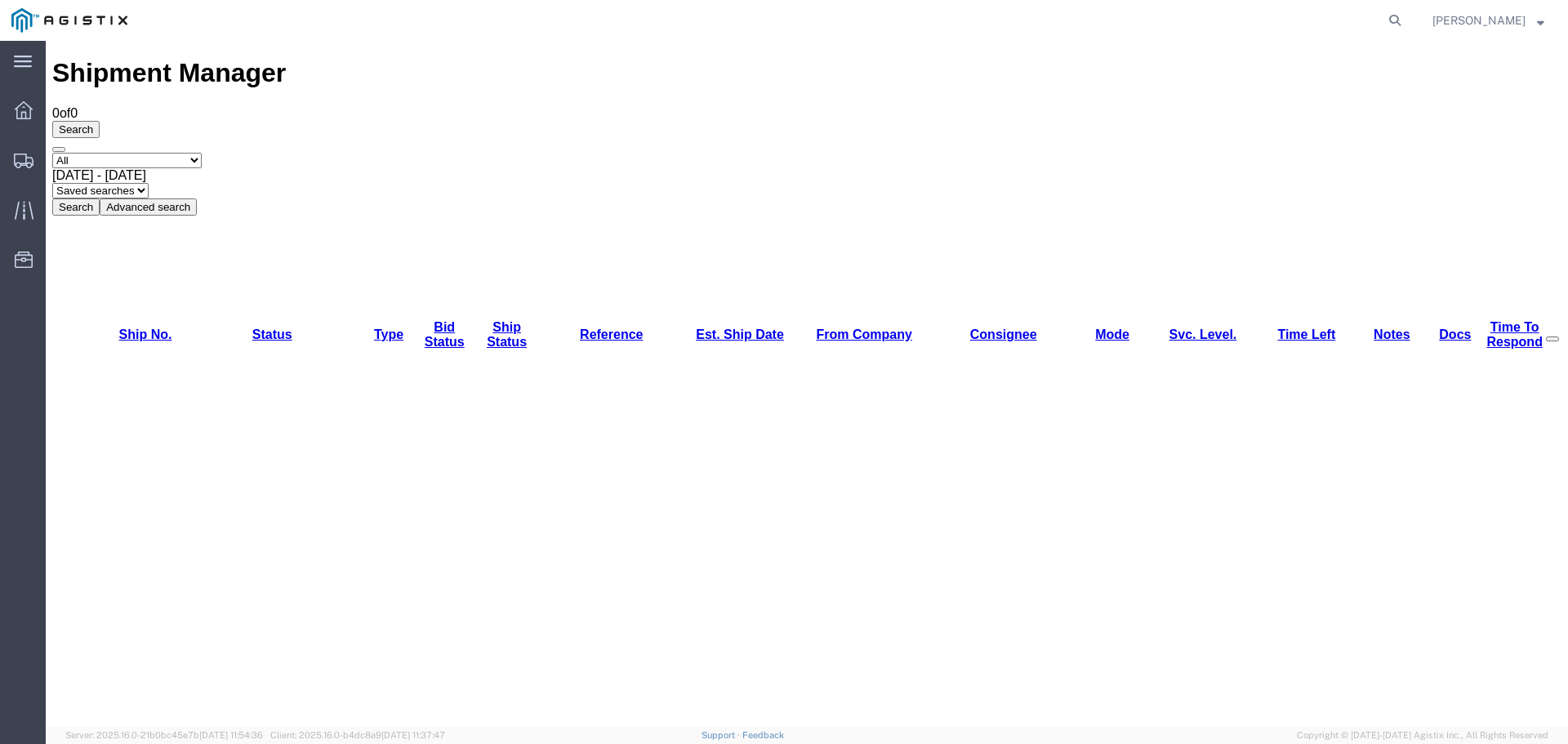
click at [173, 382] on div at bounding box center [814, 397] width 1522 height 30
click at [163, 152] on select "Select status Active (AC, O, P) All Approved Awaiting Confirmation (AC) Booked …" at bounding box center [127, 160] width 150 height 16
select select "DLVD"
click at [53, 152] on select "Select status Active (AC, O, P) All Approved Awaiting Confirmation (AC) Booked …" at bounding box center [127, 160] width 150 height 16
click at [100, 198] on button "Search" at bounding box center [76, 207] width 47 height 18
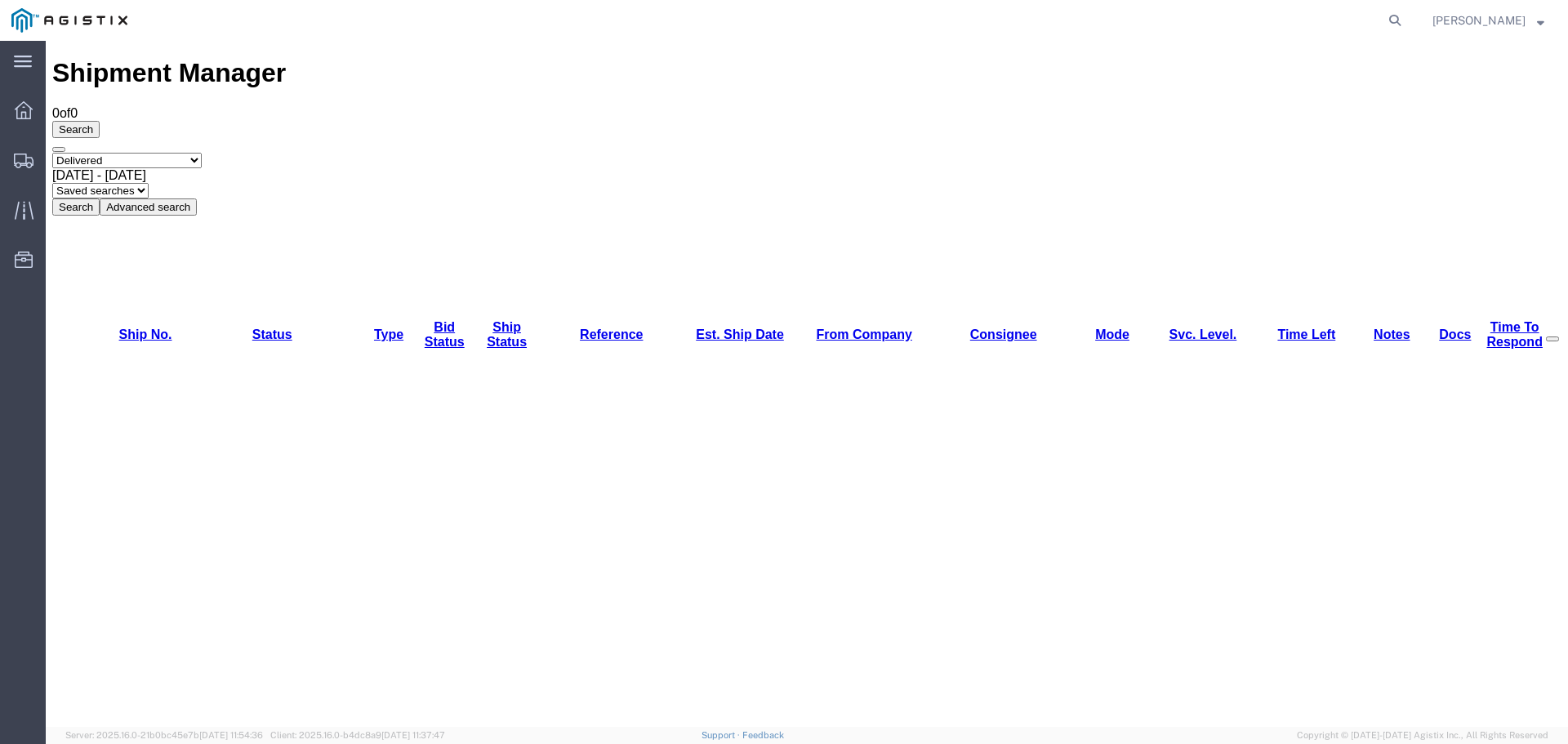
click at [766, 328] on div "Shipment Manager 0 of 0 Search Select status Active (AC, O, P) All Approved Awa…" at bounding box center [807, 639] width 1509 height 1161
click at [31, 116] on icon at bounding box center [23, 110] width 18 height 18
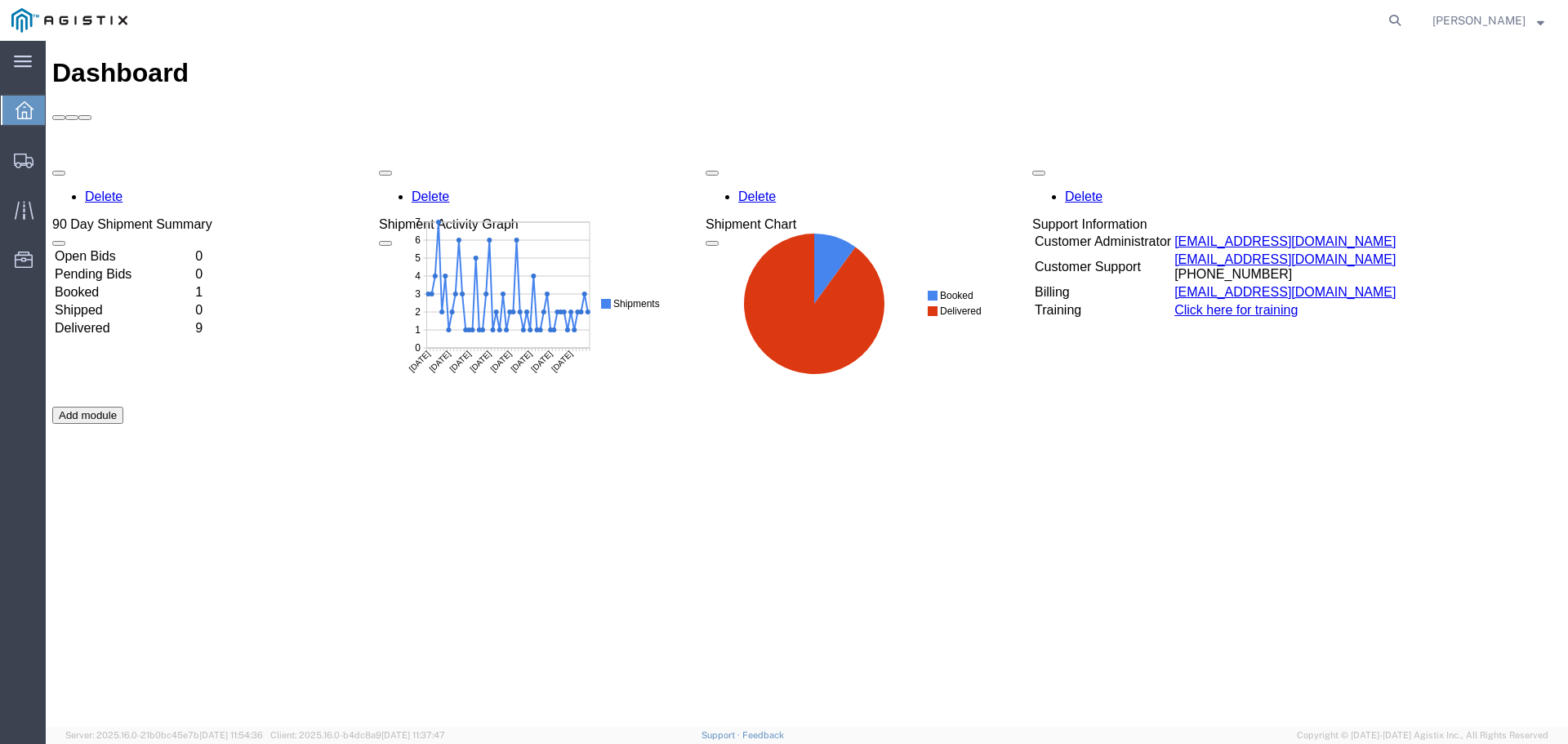
click at [124, 284] on td "Booked" at bounding box center [123, 293] width 139 height 17
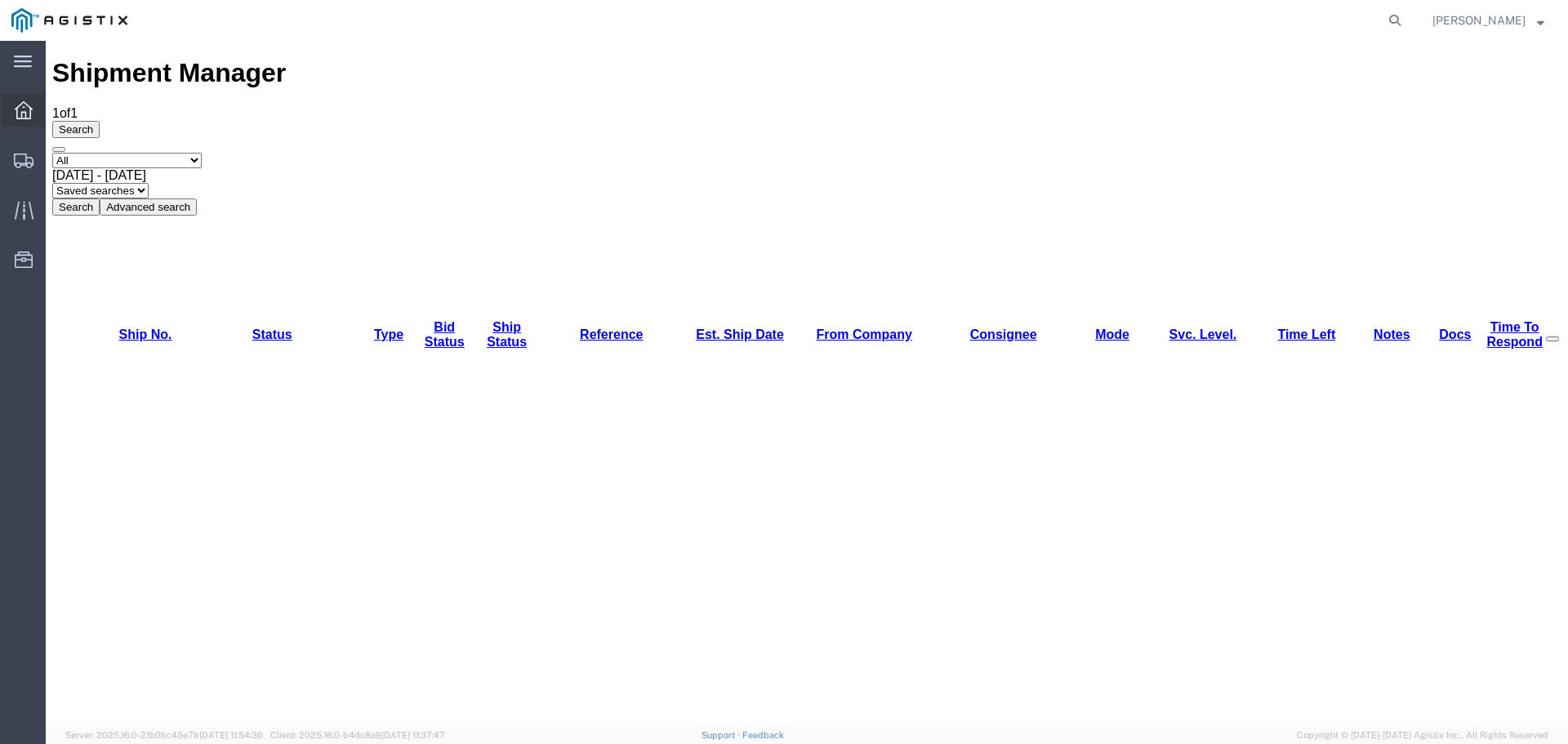
click at [33, 118] on div at bounding box center [24, 110] width 46 height 32
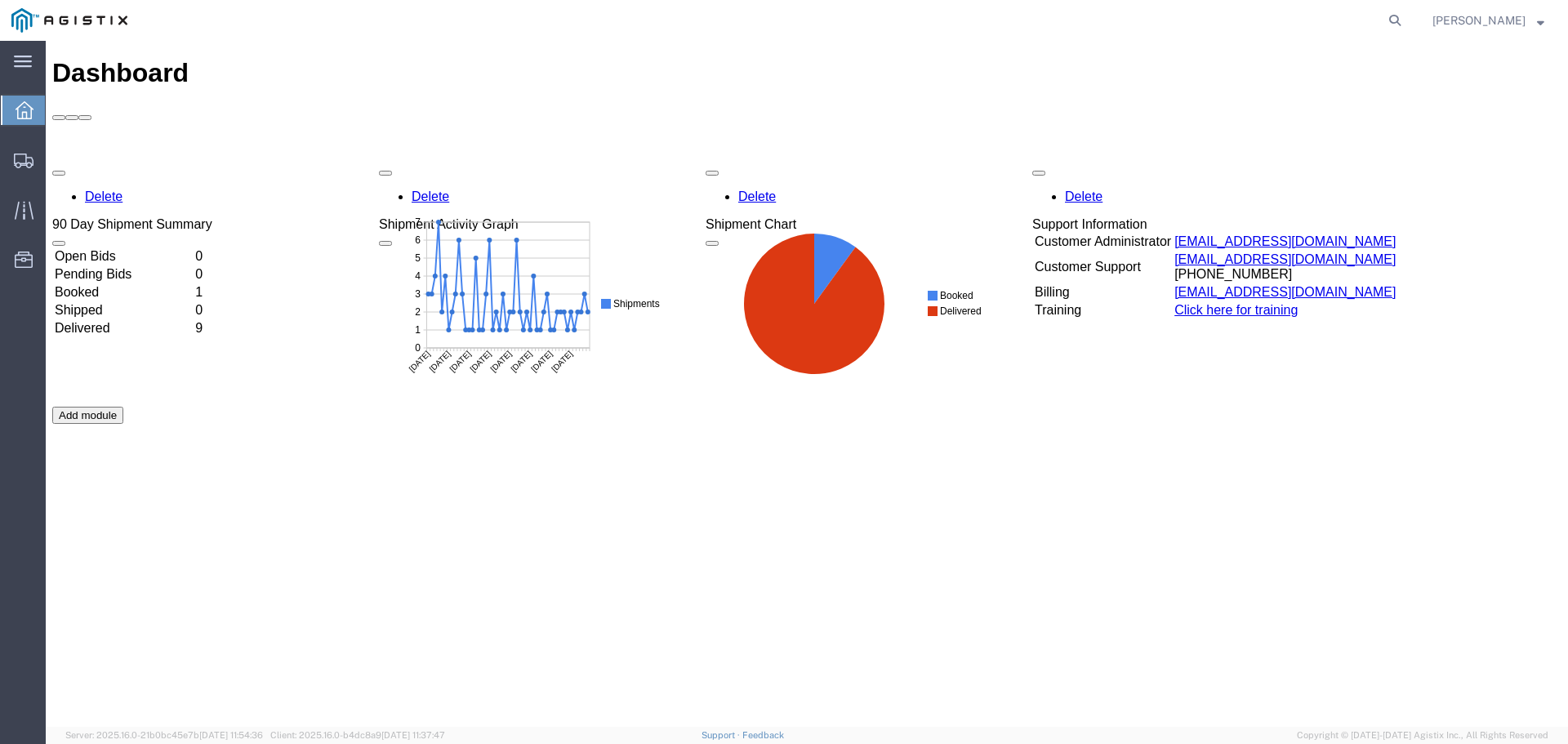
click at [147, 320] on td "Delivered" at bounding box center [123, 329] width 139 height 17
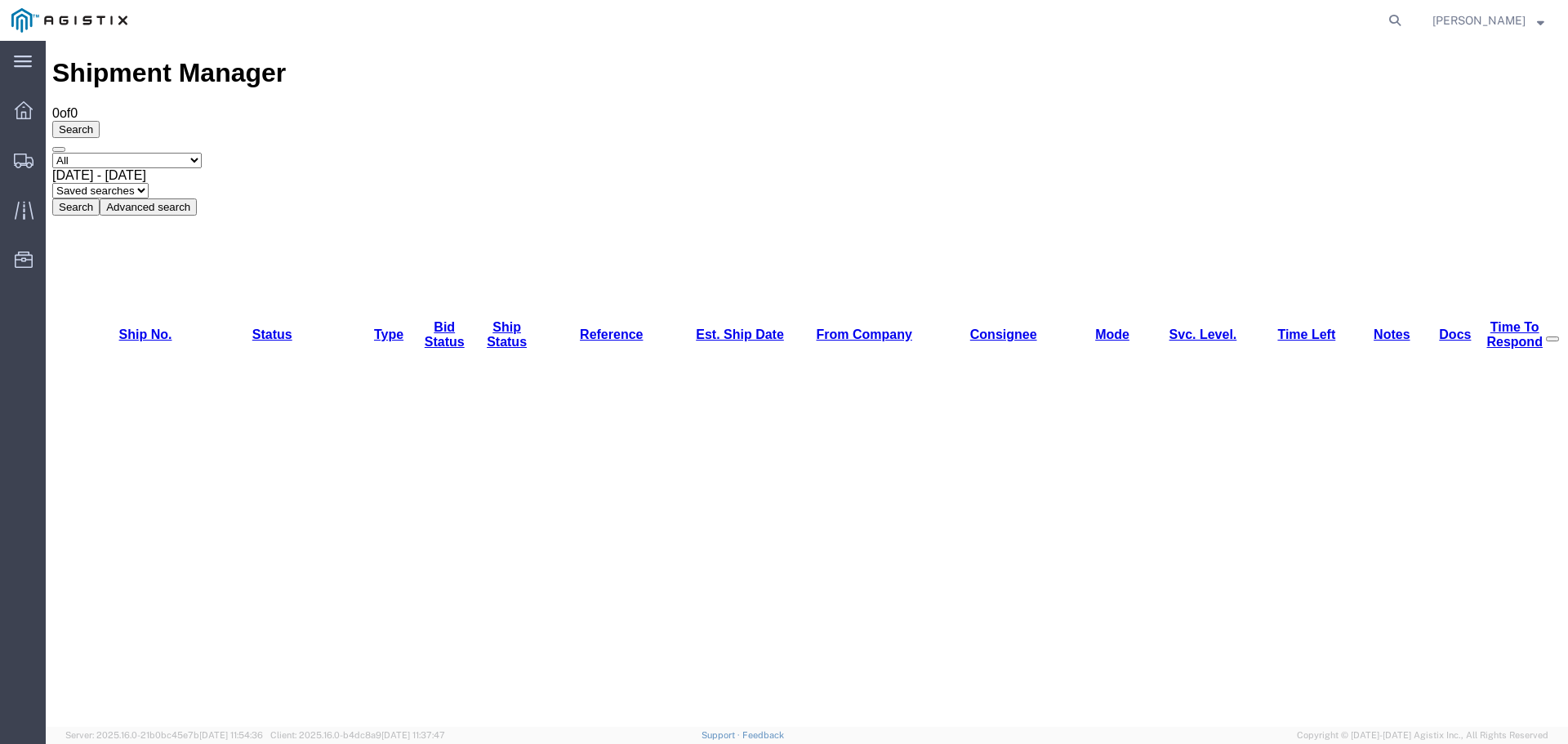
click at [130, 152] on select "Select status Active (AC, O, P) All Approved Awaiting Confirmation (AC) Booked …" at bounding box center [127, 160] width 150 height 16
select select "DLVD"
click at [53, 152] on select "Select status Active (AC, O, P) All Approved Awaiting Confirmation (AC) Booked …" at bounding box center [127, 160] width 150 height 16
click at [100, 198] on button "Search" at bounding box center [76, 207] width 47 height 18
click at [146, 168] on span "[DATE] - [DATE]" at bounding box center [100, 174] width 94 height 14
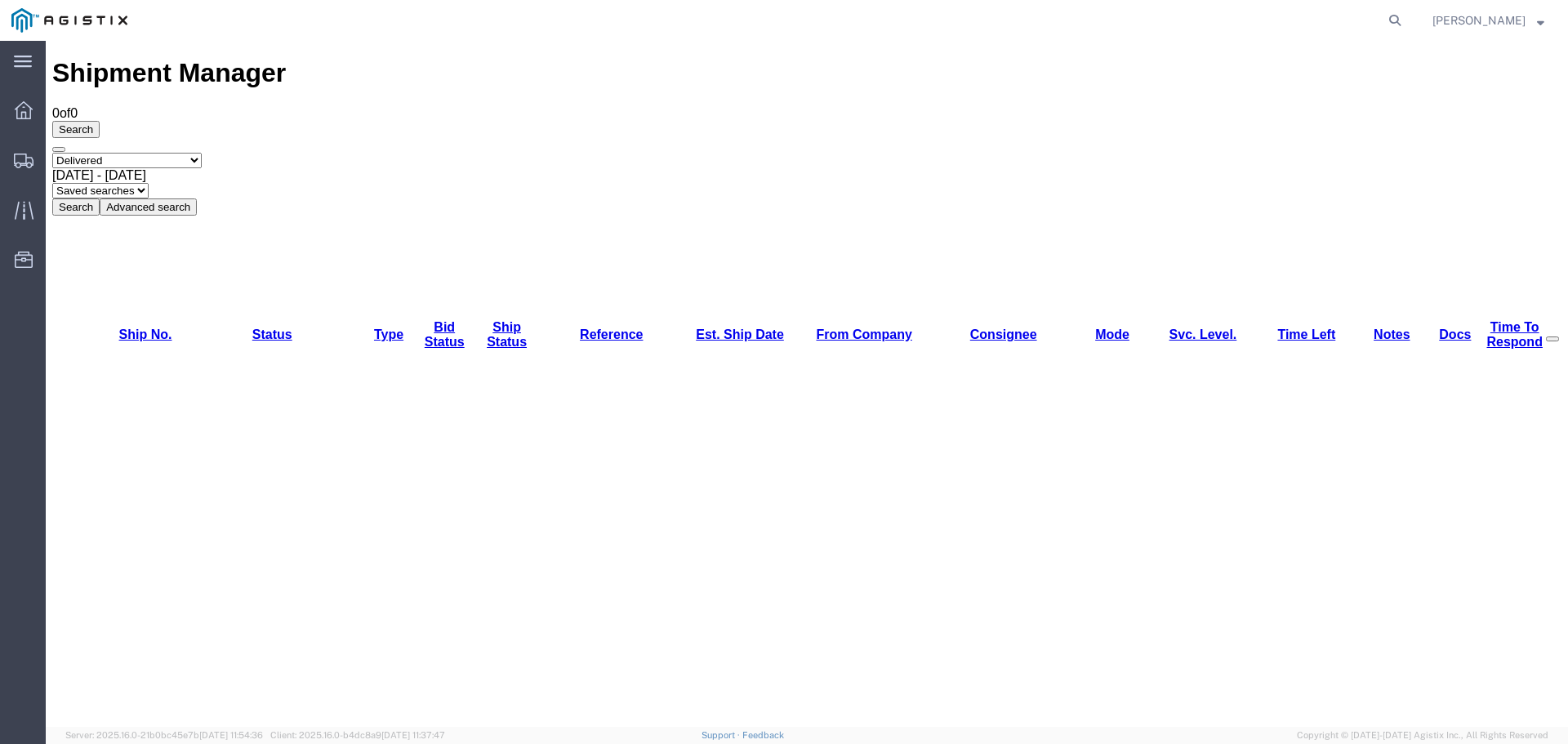
click at [149, 183] on select "Saved searches" at bounding box center [101, 190] width 96 height 16
